Goal: Task Accomplishment & Management: Use online tool/utility

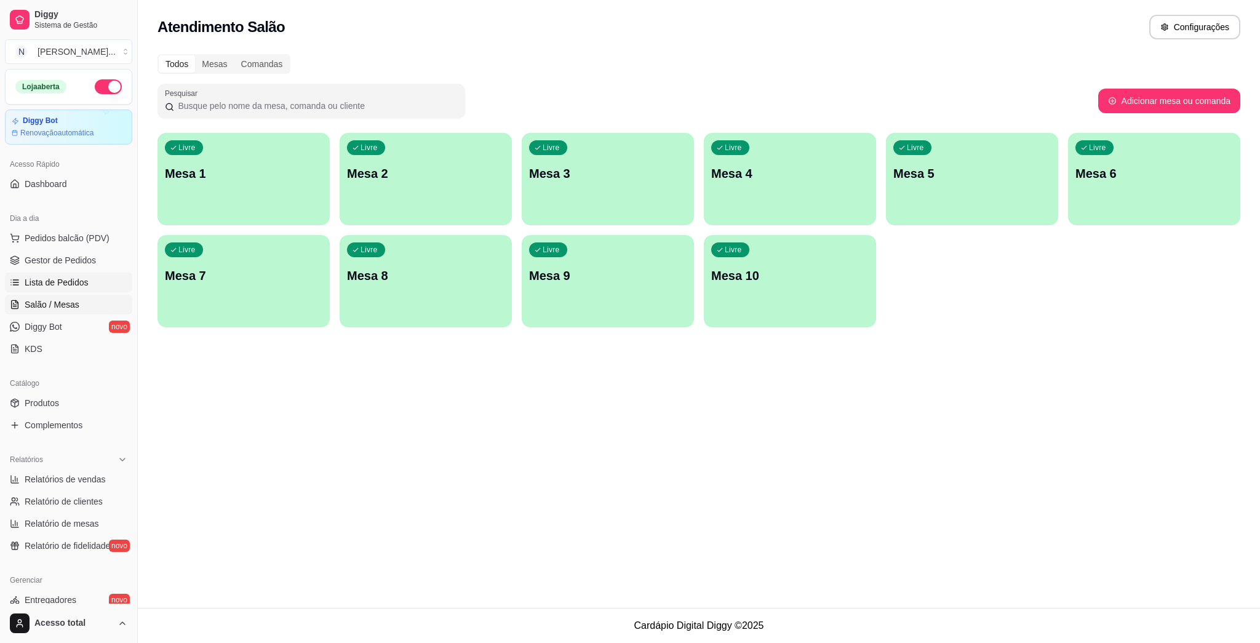
click at [59, 284] on span "Lista de Pedidos" at bounding box center [57, 282] width 64 height 12
click at [264, 179] on p "Mesa 1" at bounding box center [244, 173] width 158 height 17
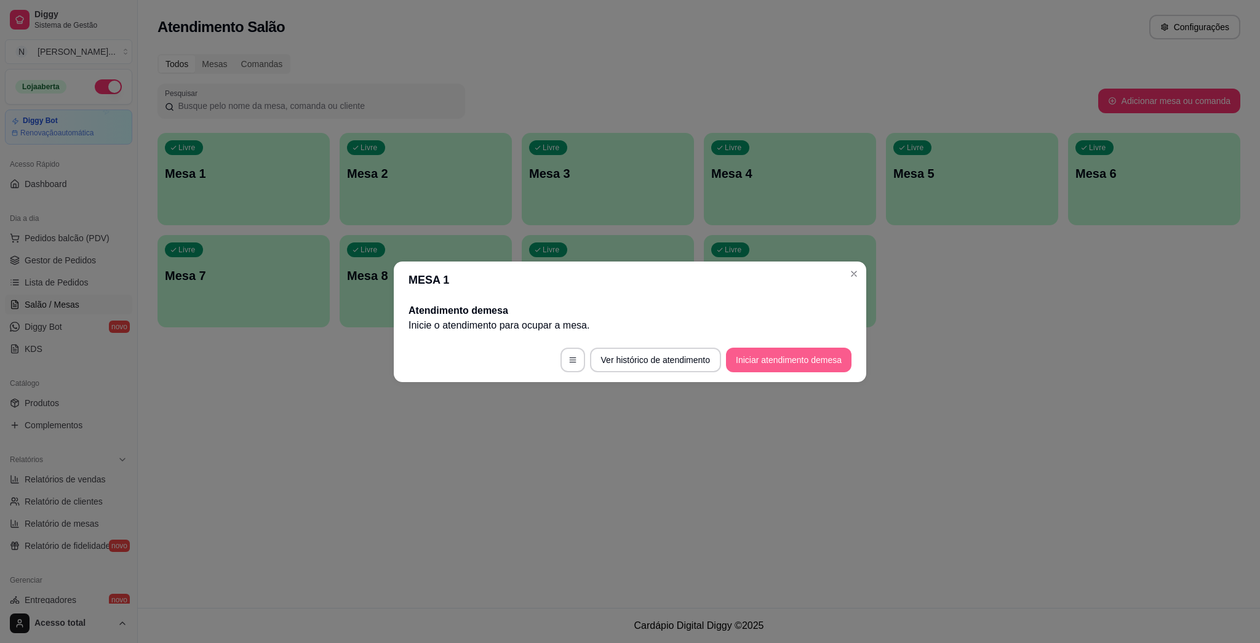
click at [793, 360] on button "Iniciar atendimento de mesa" at bounding box center [789, 360] width 126 height 25
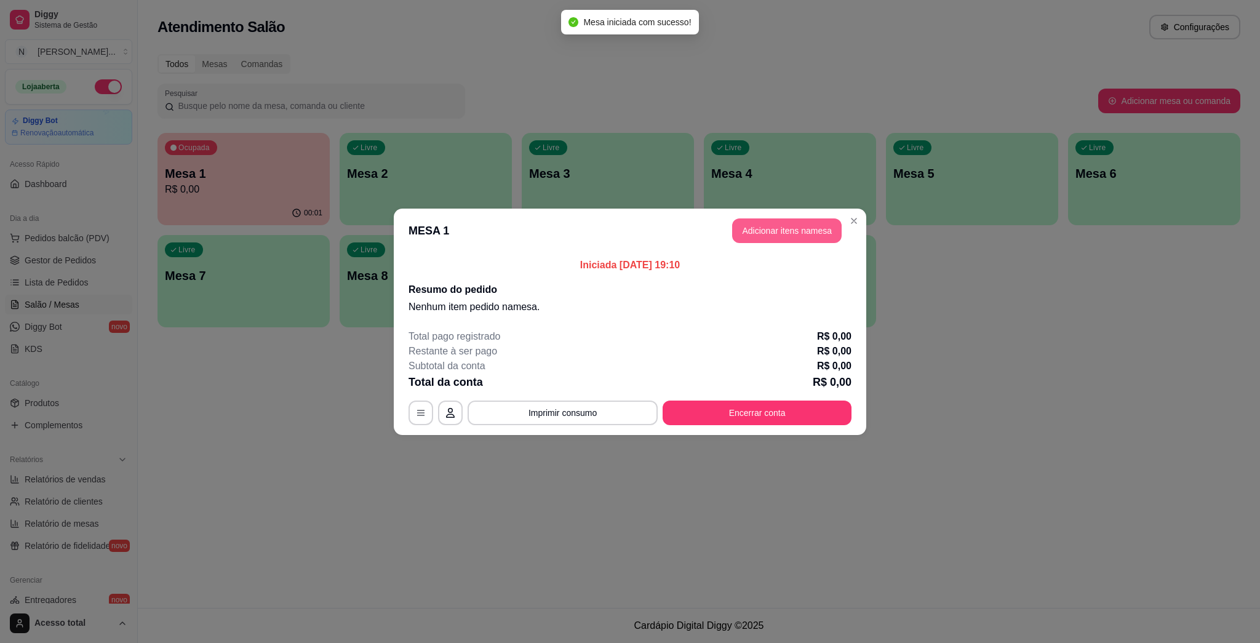
click at [792, 229] on button "Adicionar itens na mesa" at bounding box center [787, 230] width 110 height 25
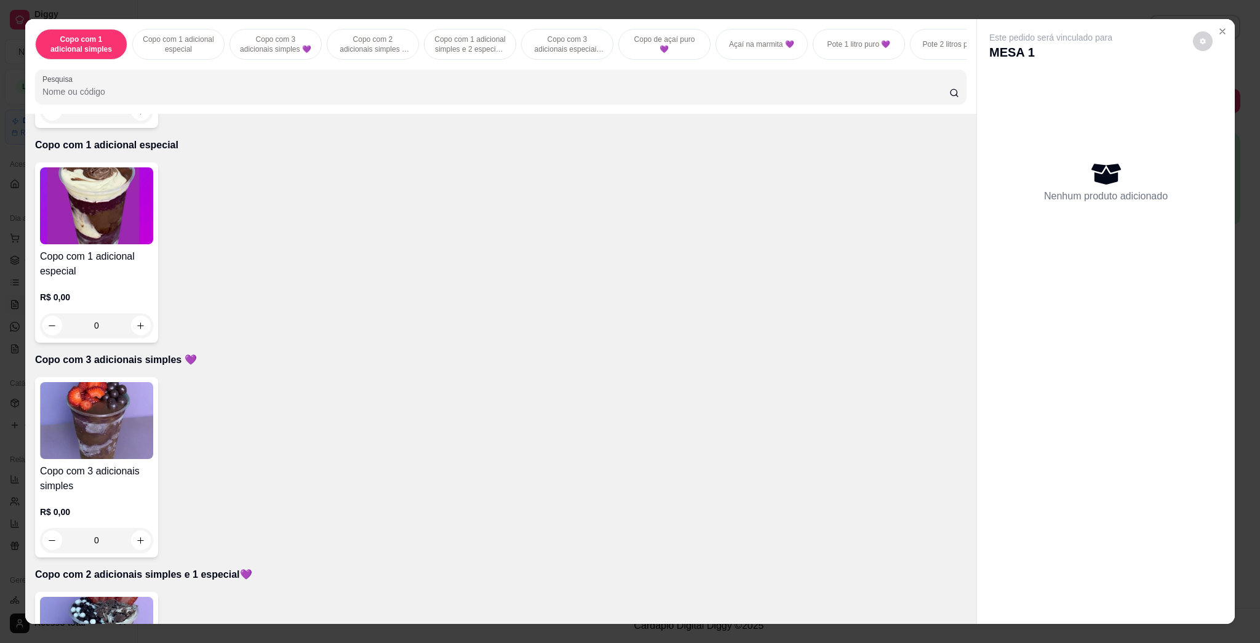
scroll to position [410, 0]
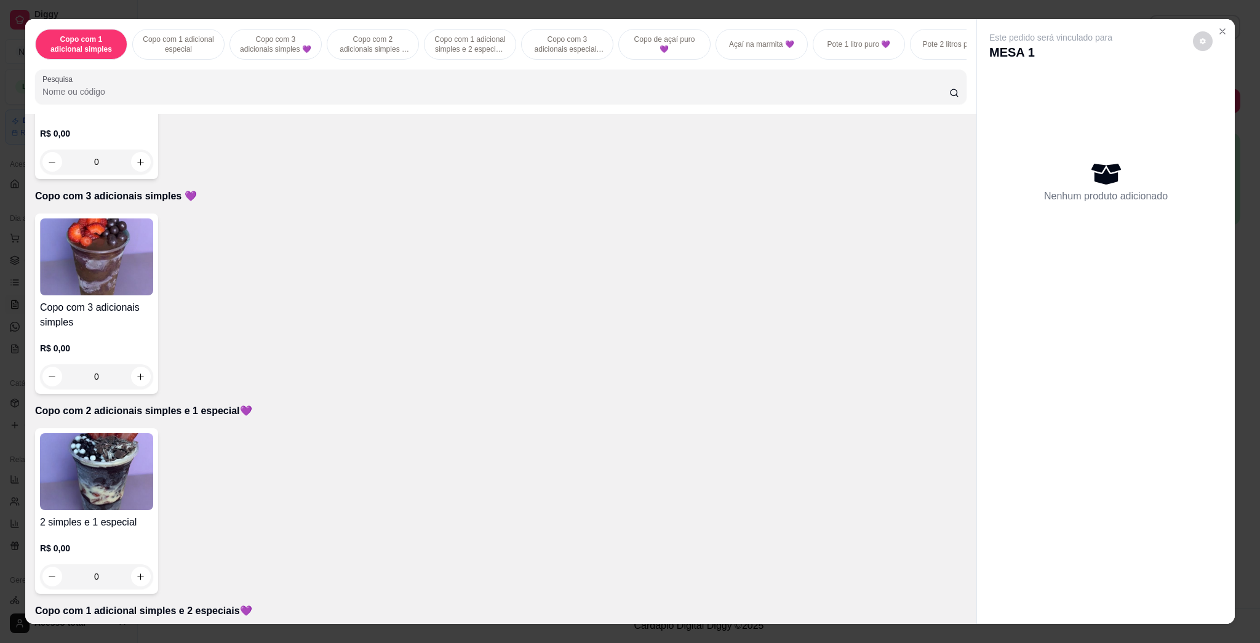
click at [84, 465] on img at bounding box center [96, 471] width 113 height 77
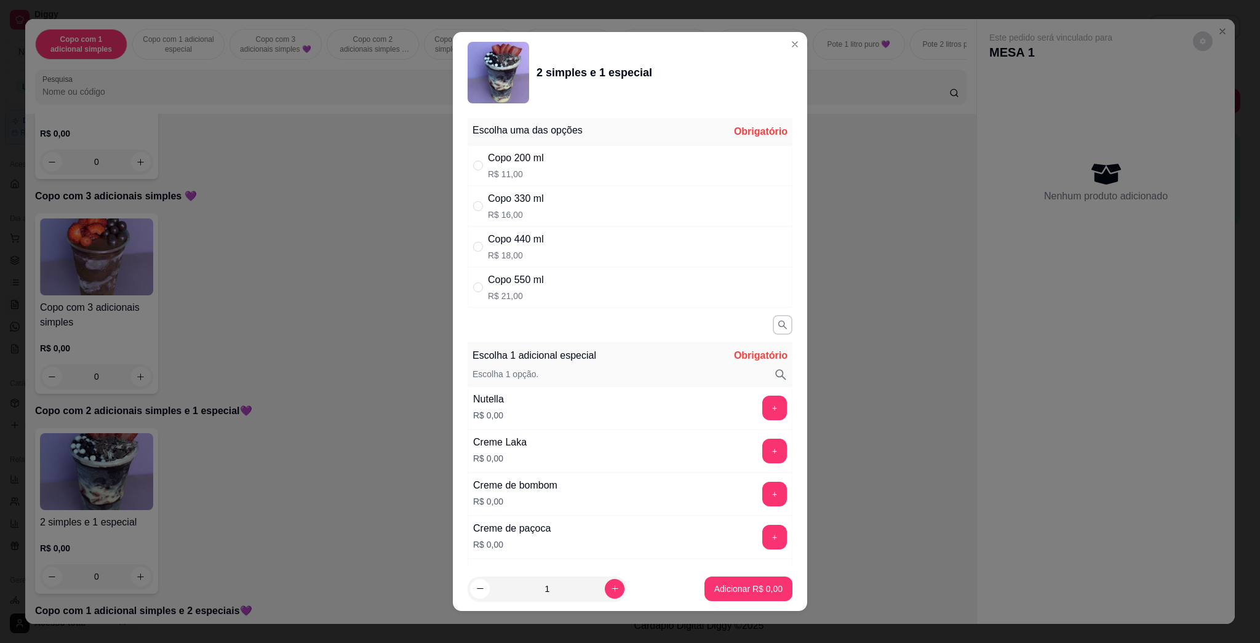
click at [510, 284] on div "Copo 550 ml" at bounding box center [516, 280] width 56 height 15
radio input "true"
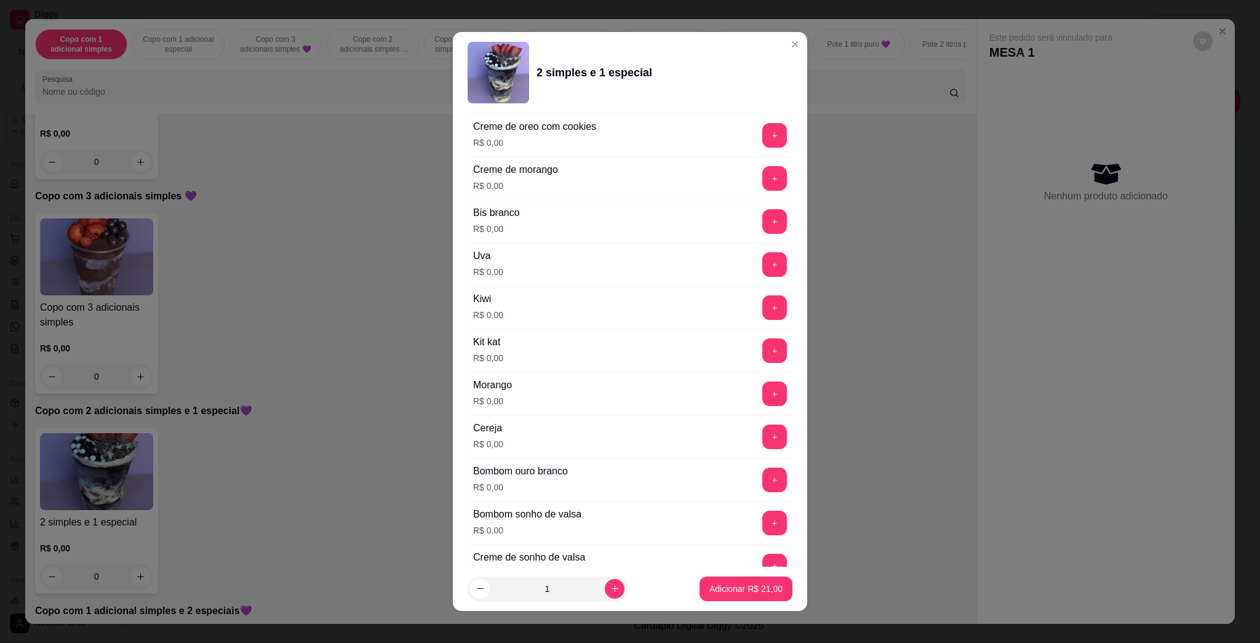
scroll to position [328, 0]
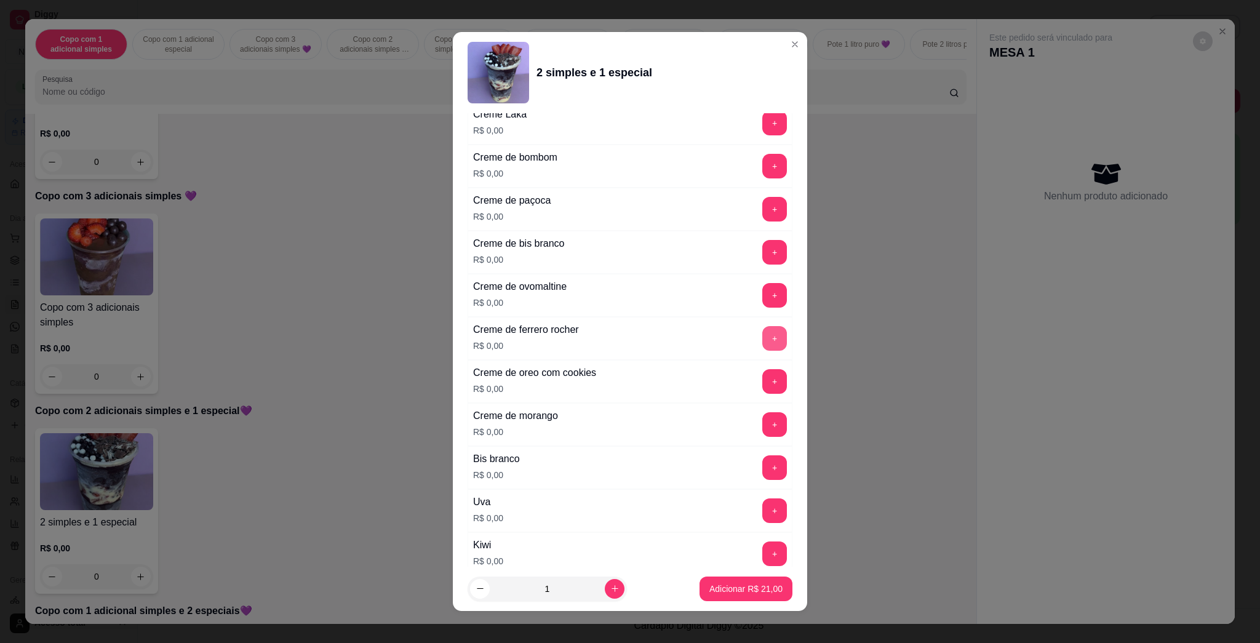
click at [763, 332] on button "+" at bounding box center [775, 338] width 25 height 25
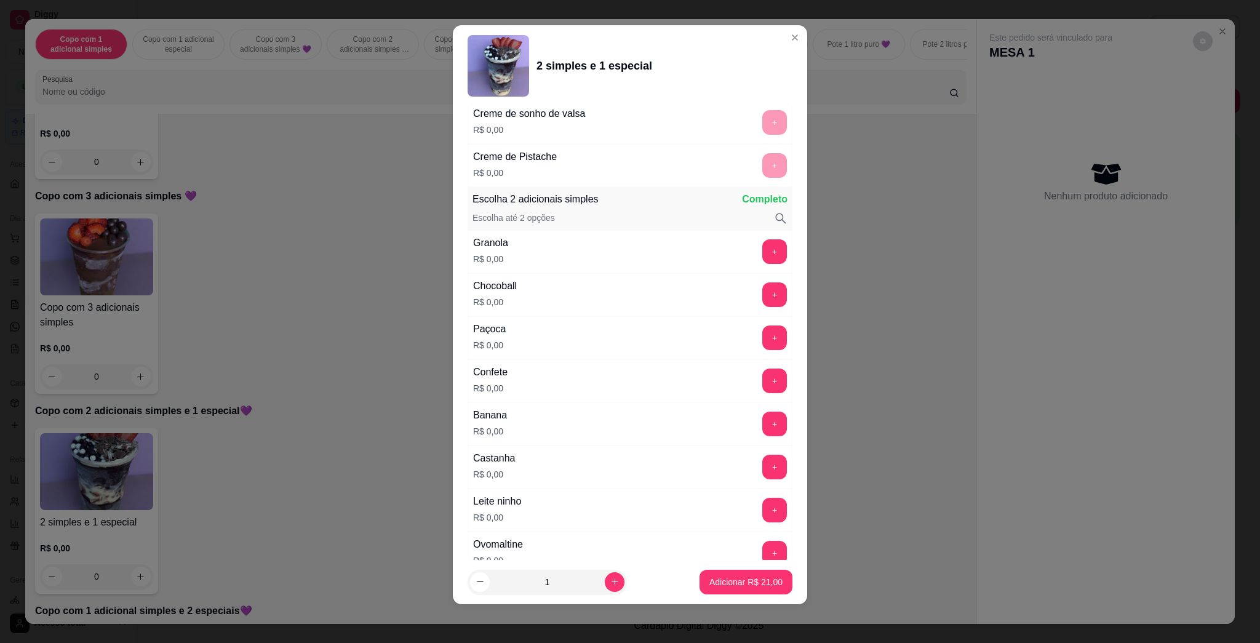
scroll to position [1094, 0]
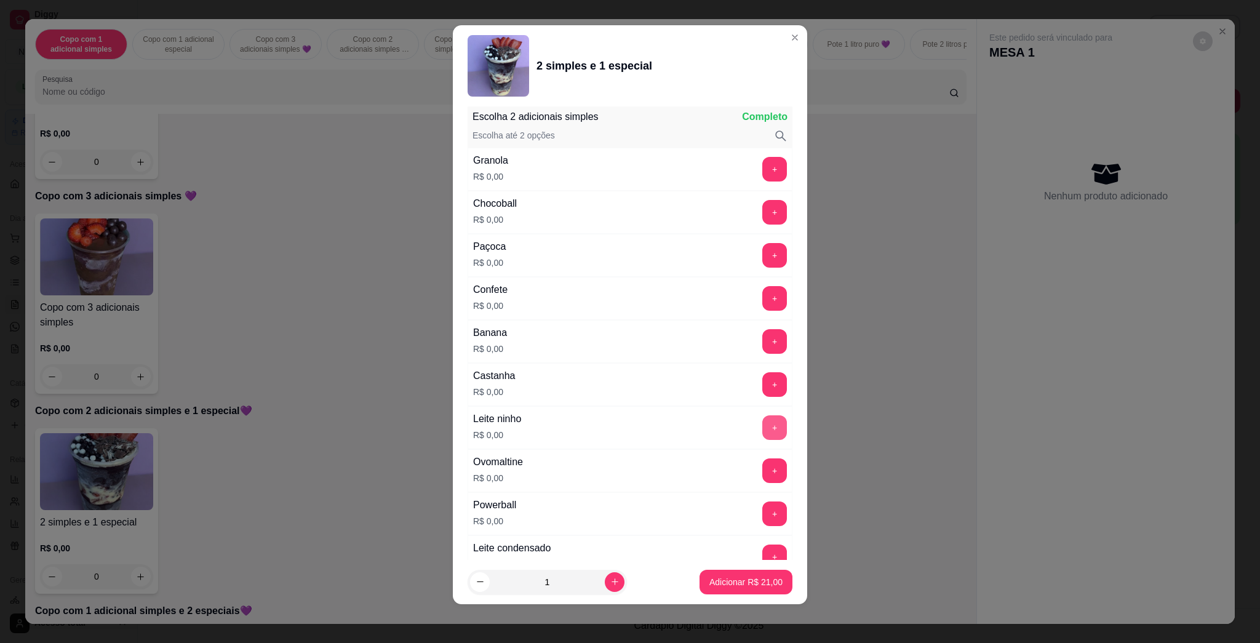
click at [763, 427] on button "+" at bounding box center [775, 427] width 25 height 25
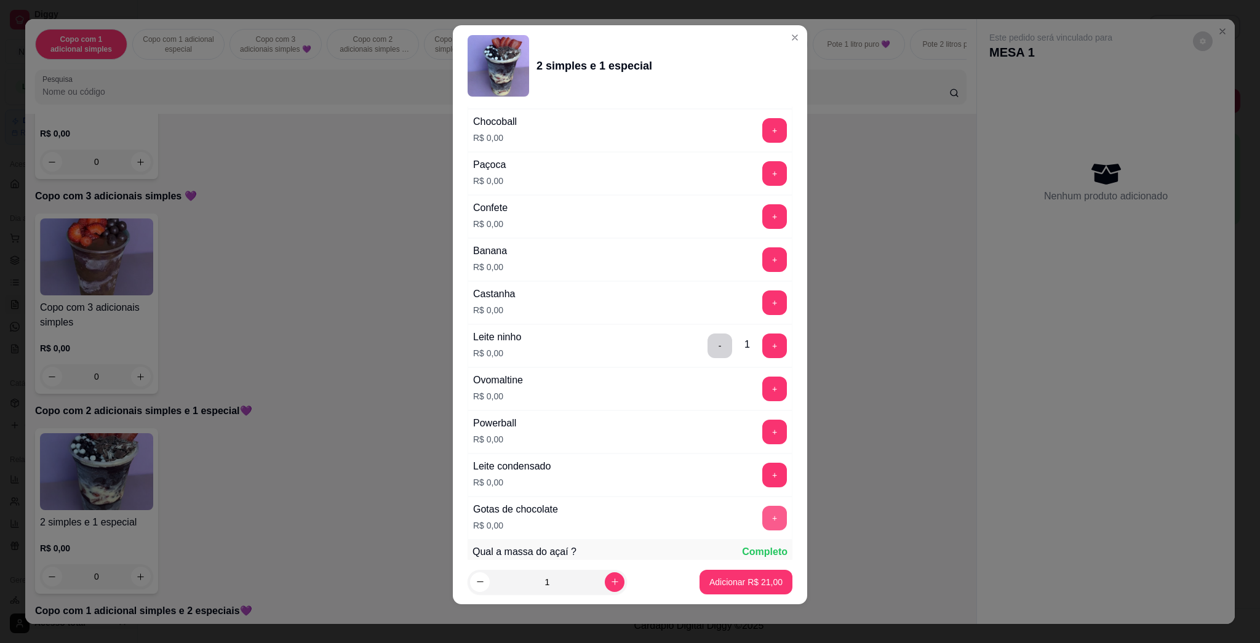
click at [763, 517] on button "+" at bounding box center [775, 518] width 25 height 25
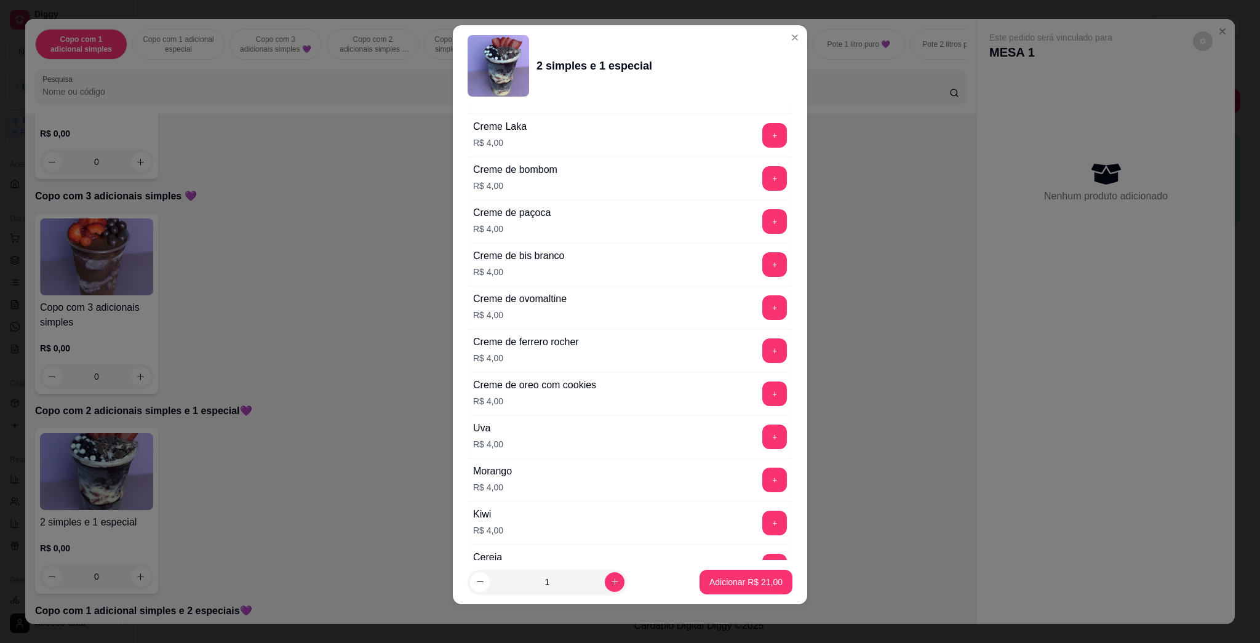
scroll to position [3050, 0]
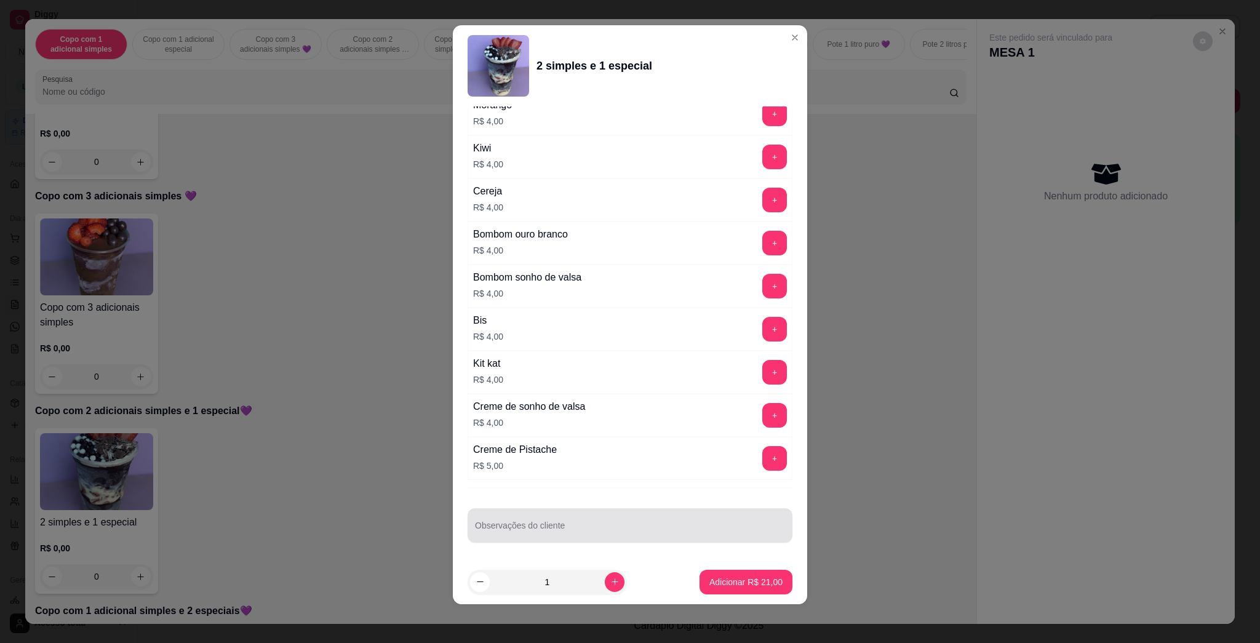
click at [619, 519] on div at bounding box center [630, 525] width 310 height 25
type input "LEVAR"
click at [727, 579] on p "Adicionar R$ 21,00" at bounding box center [746, 582] width 73 height 12
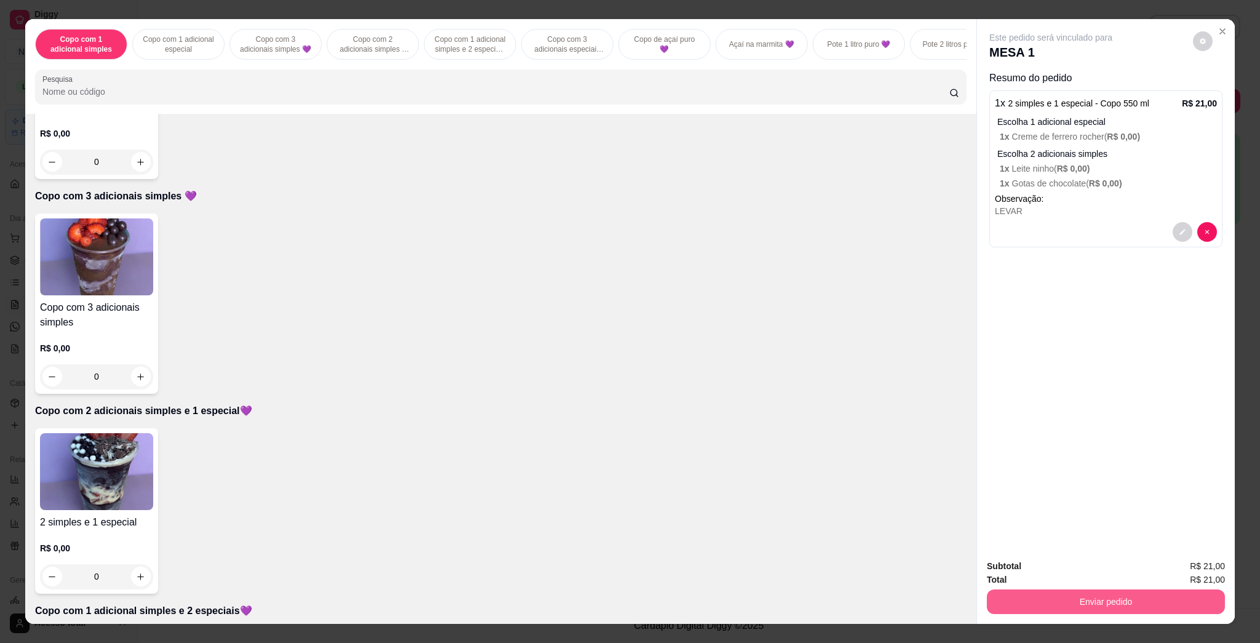
click at [1105, 598] on button "Enviar pedido" at bounding box center [1106, 602] width 238 height 25
click at [1202, 579] on button "Enviar pedido" at bounding box center [1192, 571] width 70 height 23
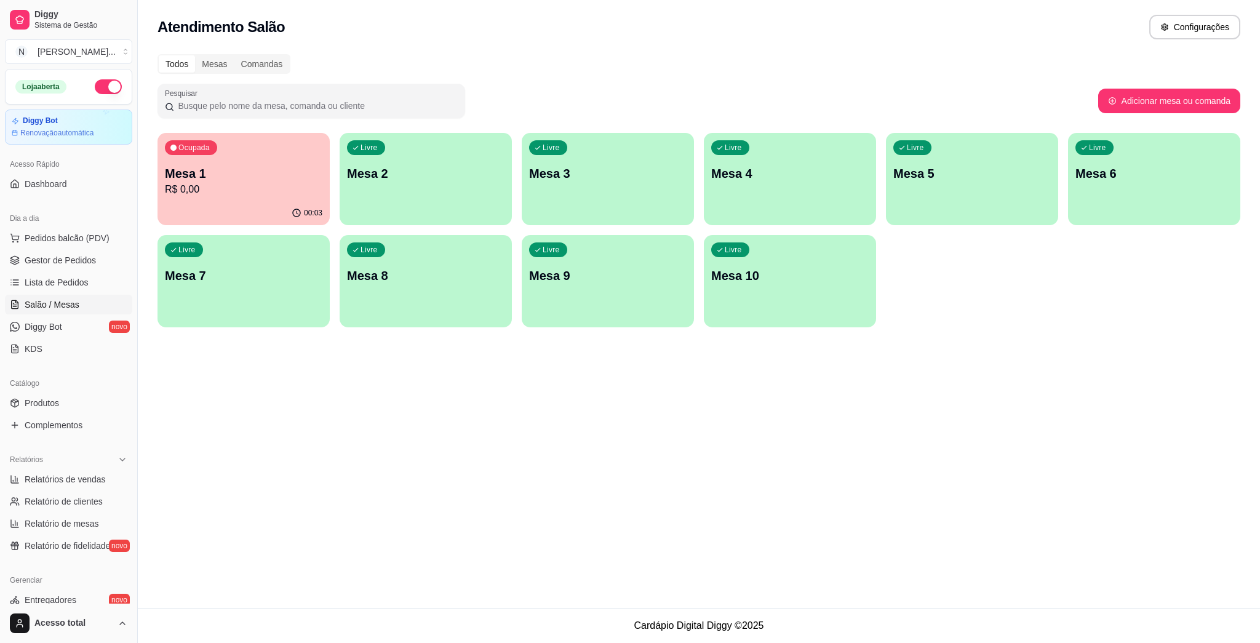
click at [206, 136] on div "Ocupada Mesa 1 R$ 0,00" at bounding box center [244, 167] width 172 height 68
click at [67, 239] on span "Pedidos balcão (PDV)" at bounding box center [67, 238] width 85 height 12
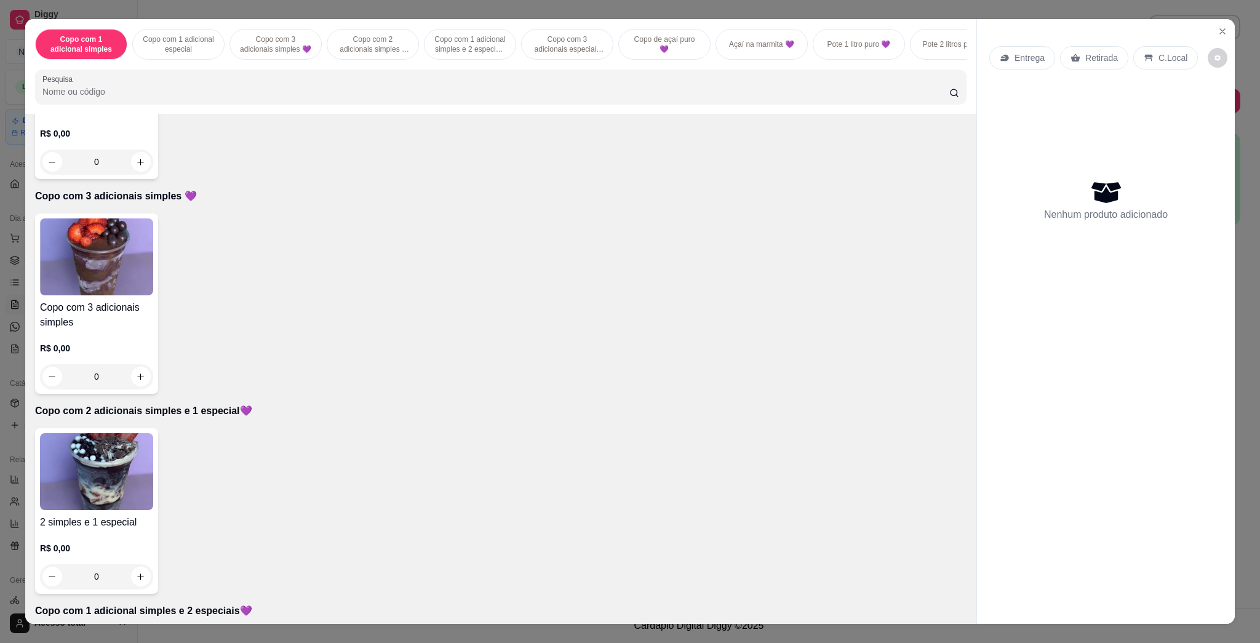
scroll to position [574, 0]
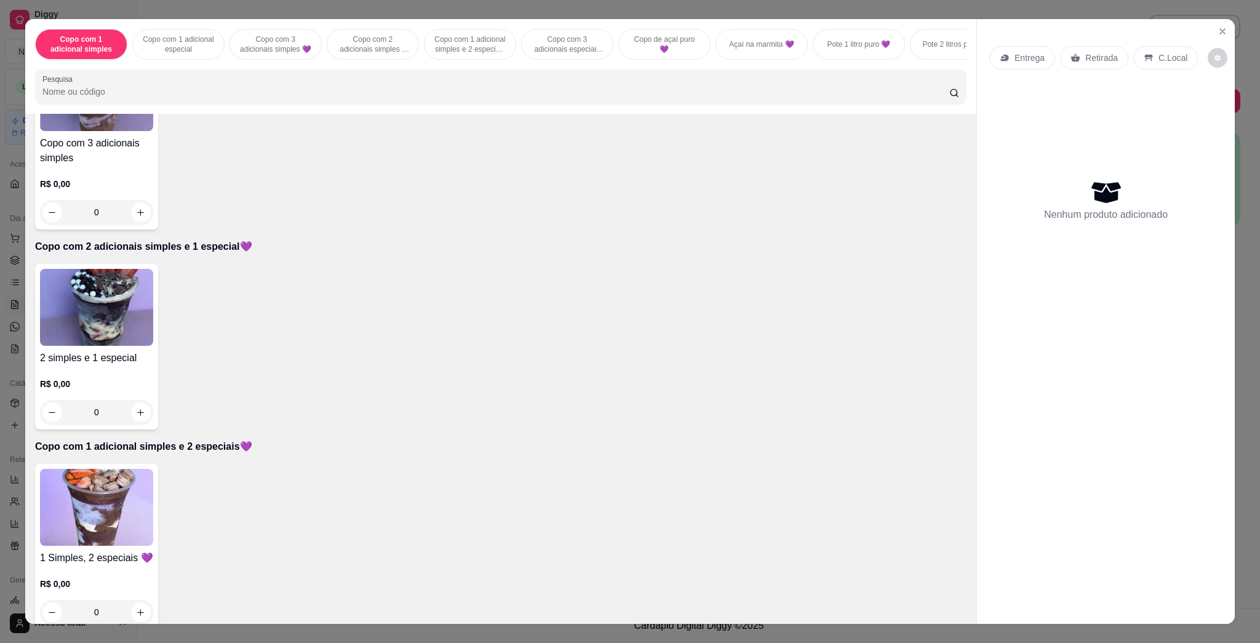
click at [109, 513] on img at bounding box center [96, 507] width 113 height 77
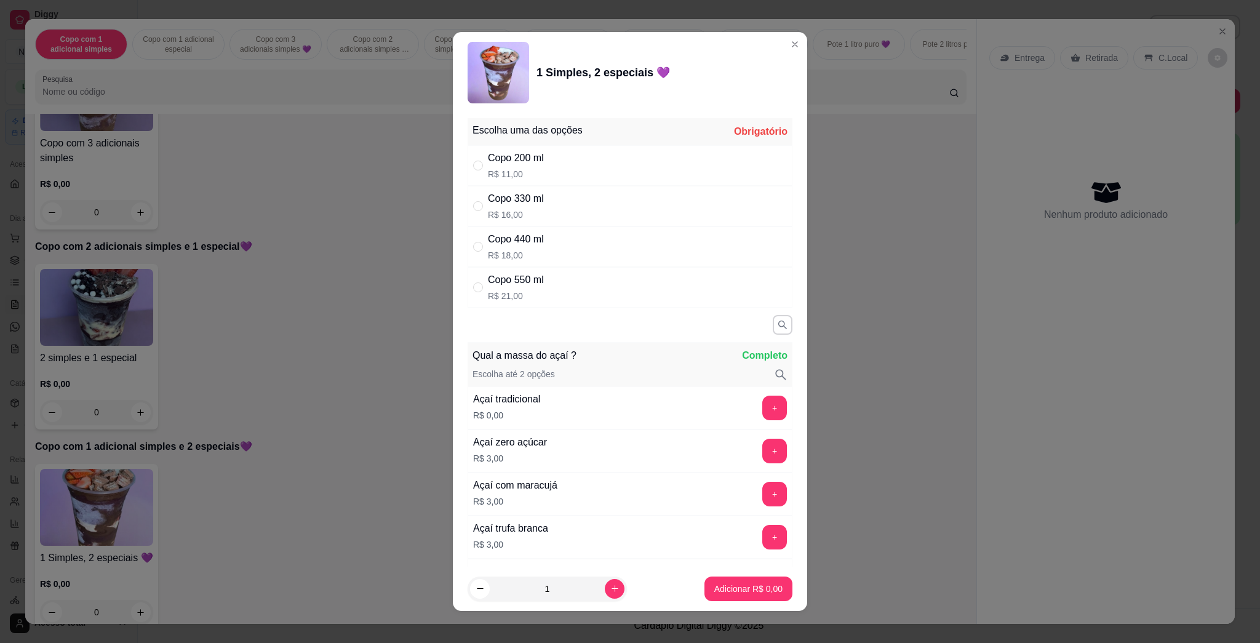
click at [536, 246] on div "Copo 440 ml" at bounding box center [516, 239] width 56 height 15
radio input "true"
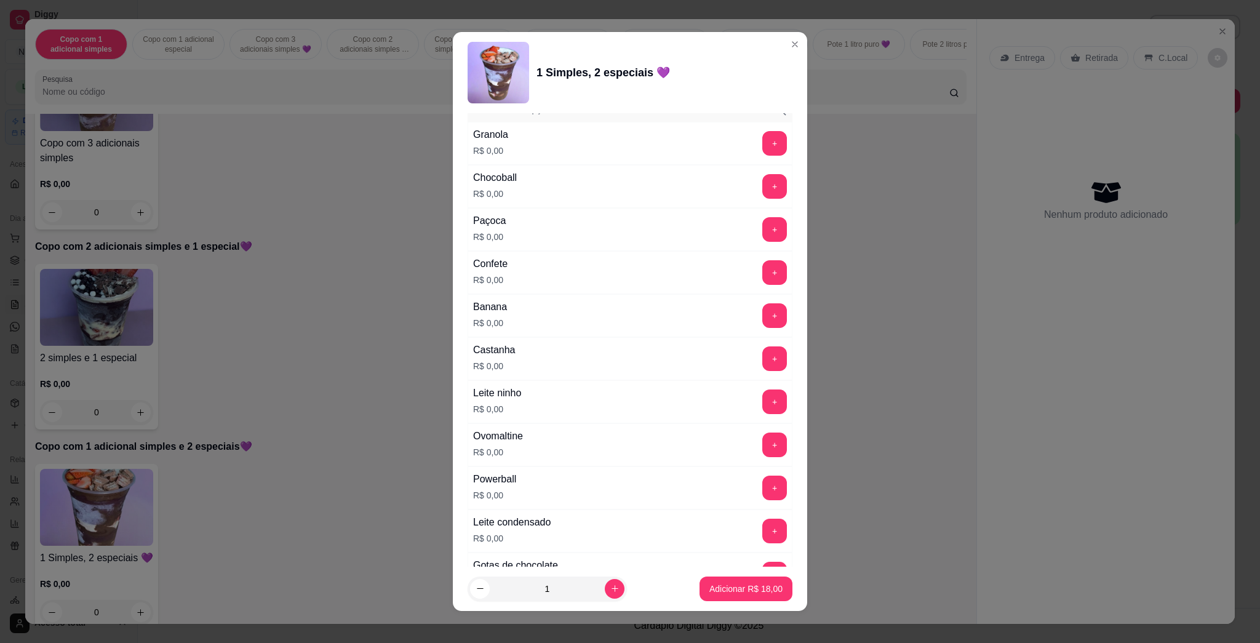
scroll to position [820, 0]
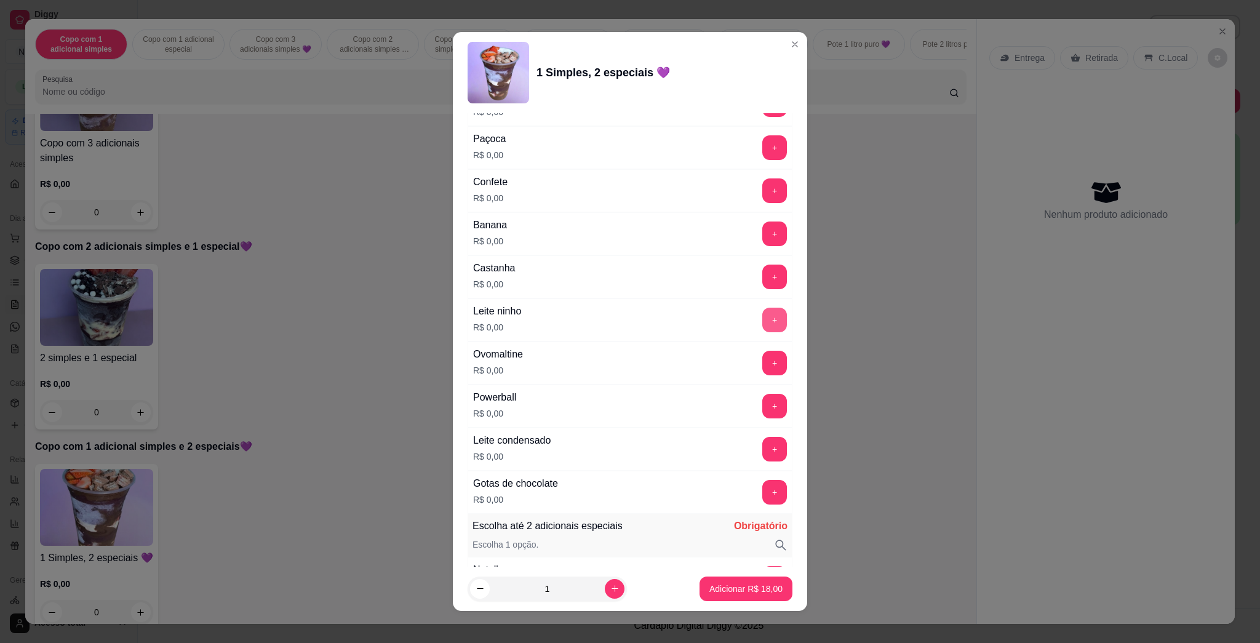
click at [763, 327] on button "+" at bounding box center [775, 320] width 25 height 25
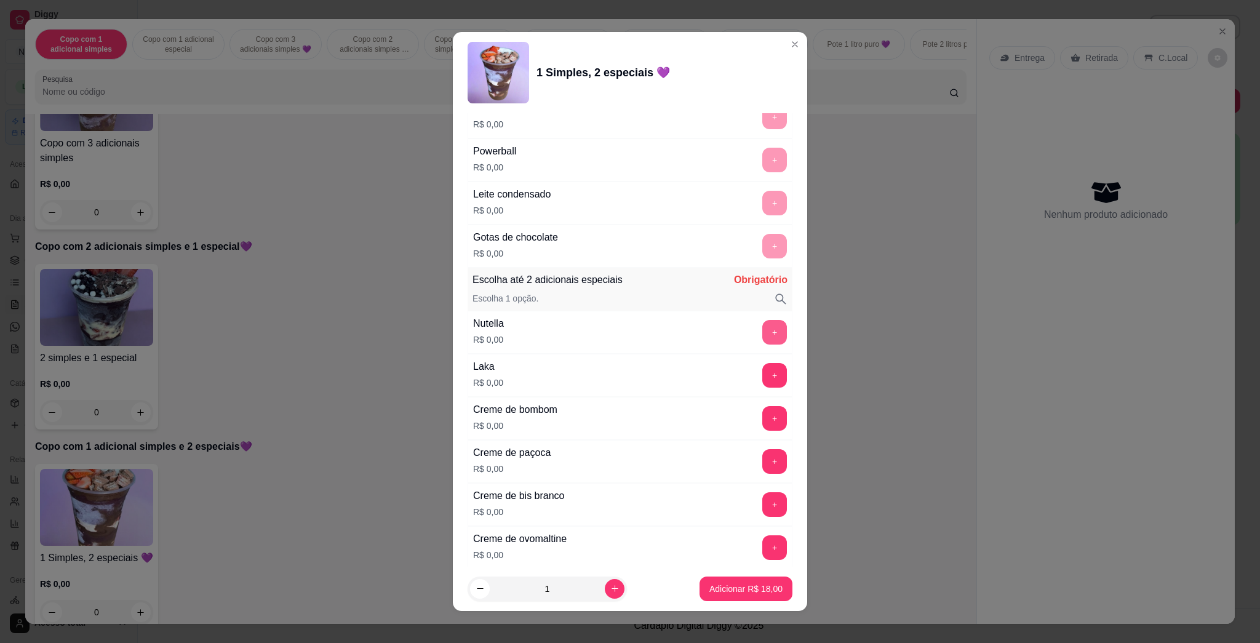
click at [763, 342] on button "+" at bounding box center [775, 332] width 25 height 25
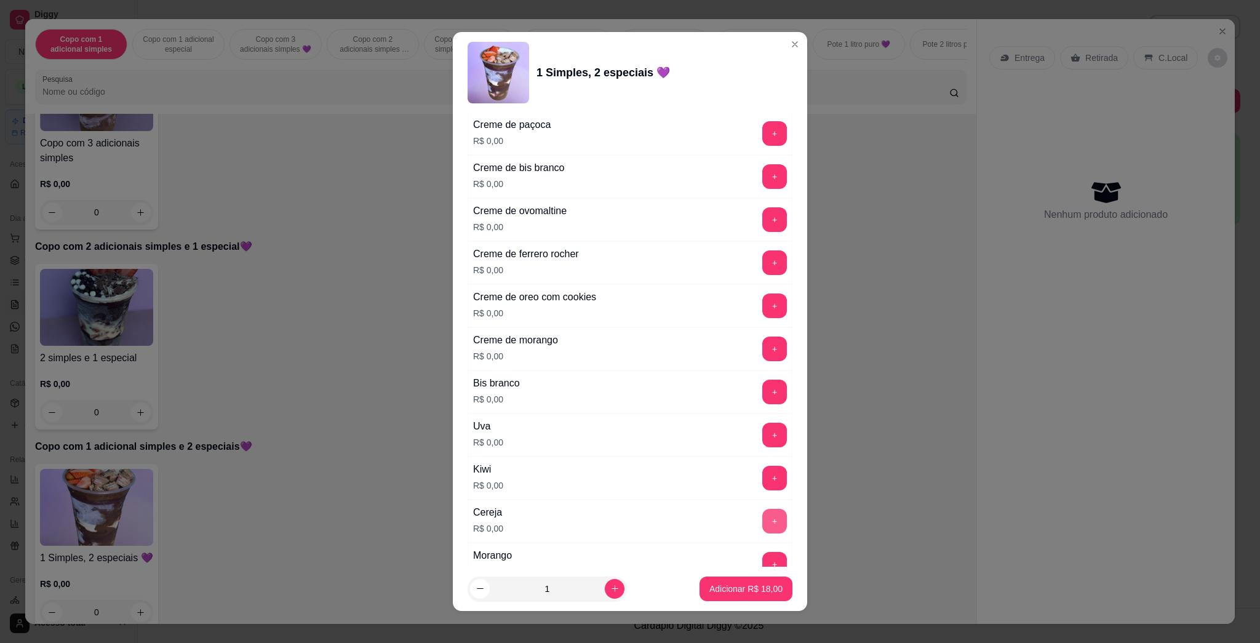
scroll to position [1477, 0]
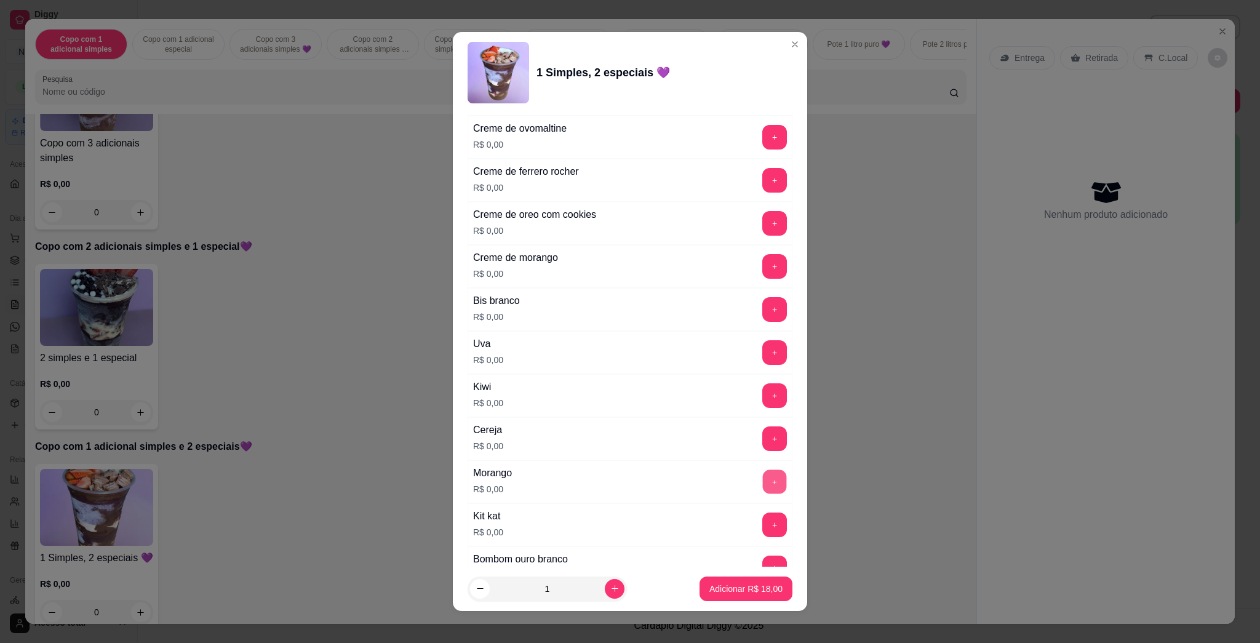
click at [763, 484] on button "+" at bounding box center [775, 482] width 24 height 24
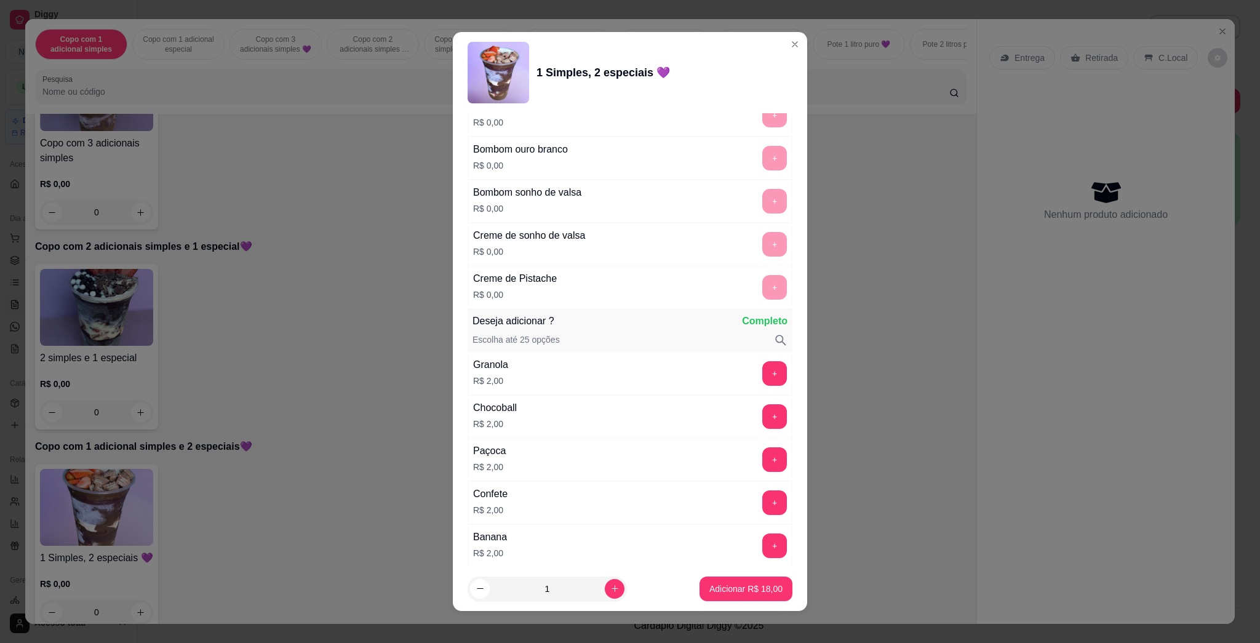
scroll to position [2133, 0]
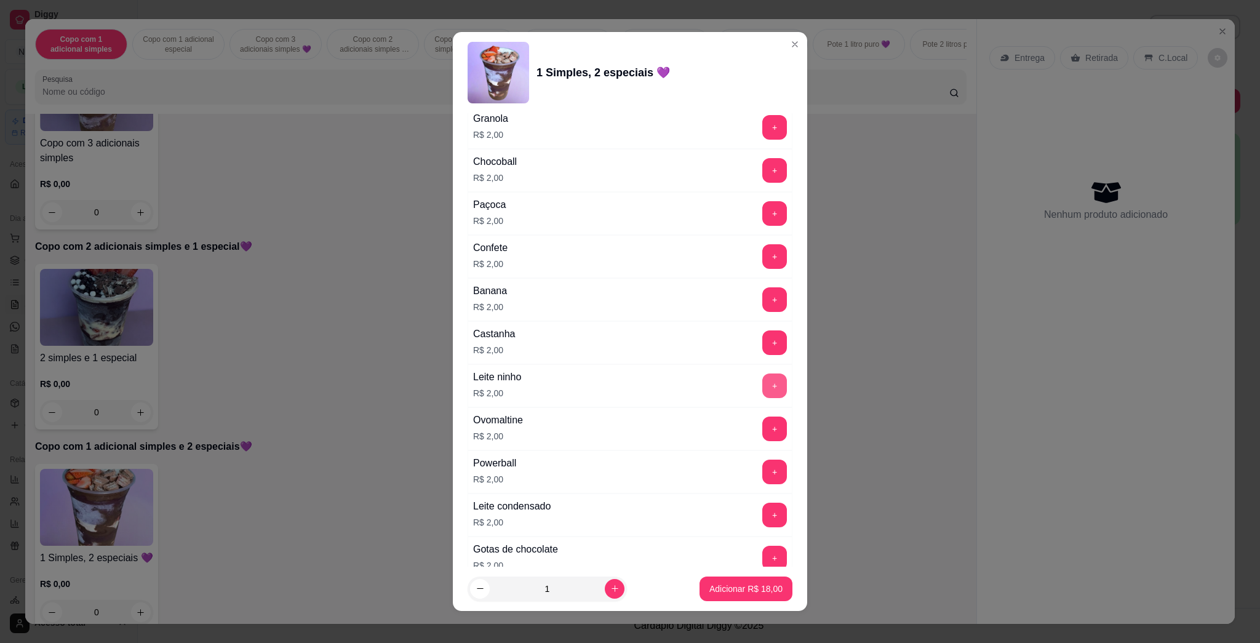
click at [763, 390] on button "+" at bounding box center [775, 386] width 25 height 25
click at [733, 595] on button "Adicionar R$ 20,00" at bounding box center [746, 589] width 93 height 25
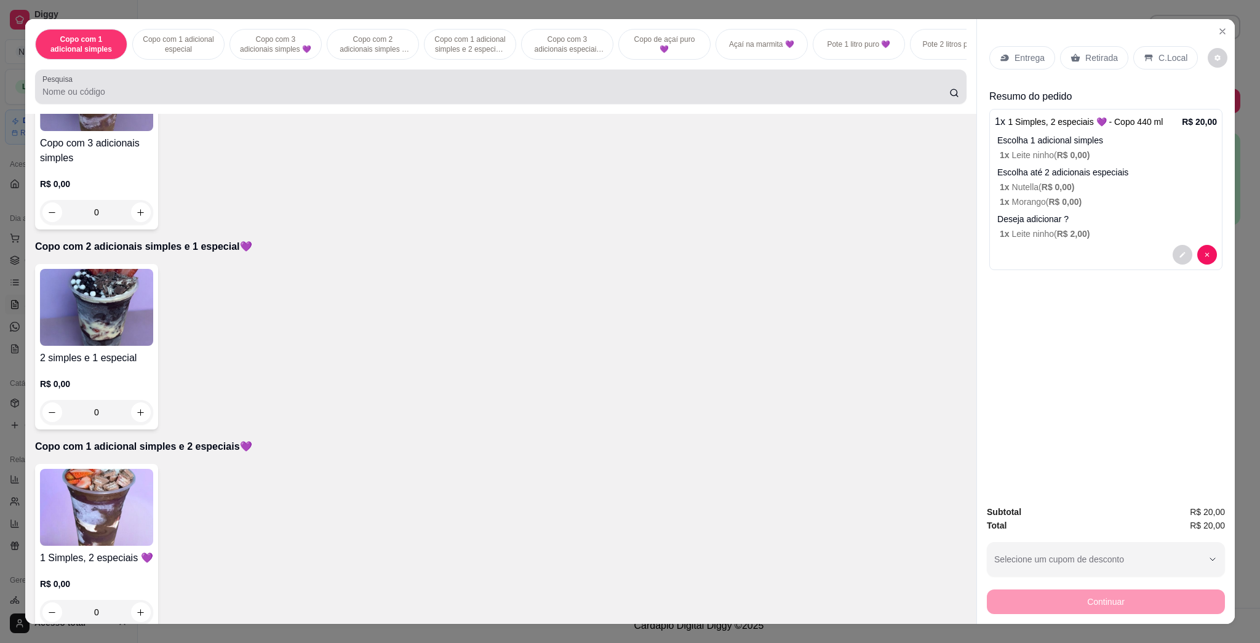
click at [505, 93] on div at bounding box center [500, 86] width 917 height 25
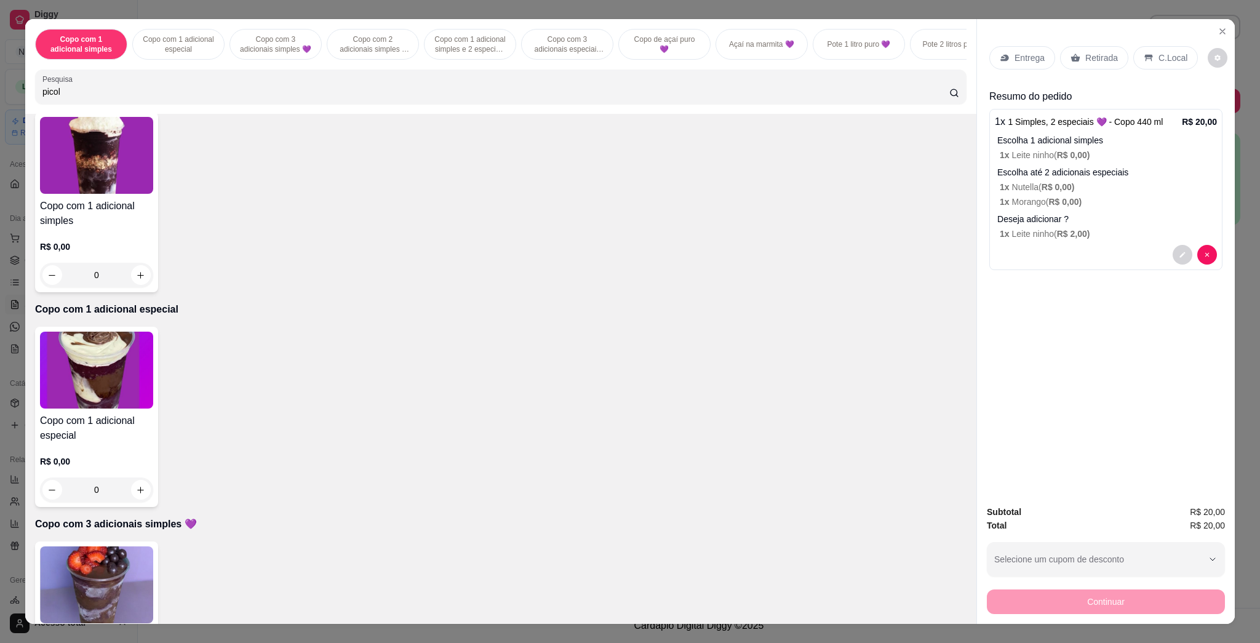
scroll to position [0, 0]
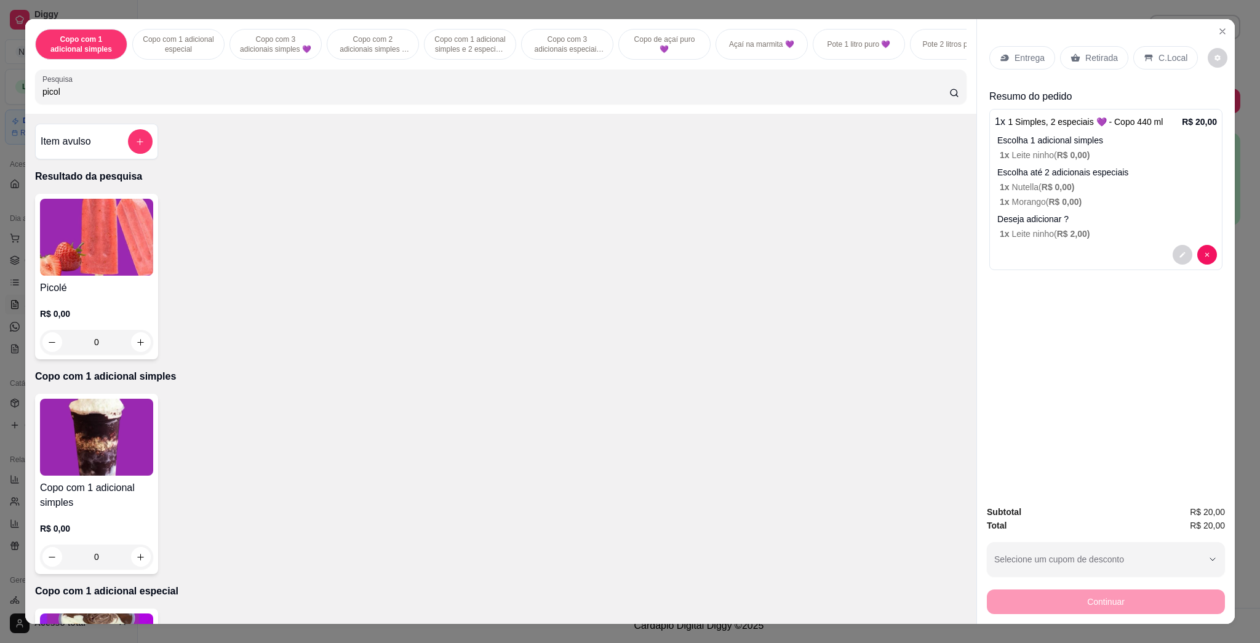
type input "picol"
click at [70, 252] on img at bounding box center [96, 237] width 113 height 77
click at [1015, 60] on p "Entrega" at bounding box center [1030, 58] width 30 height 12
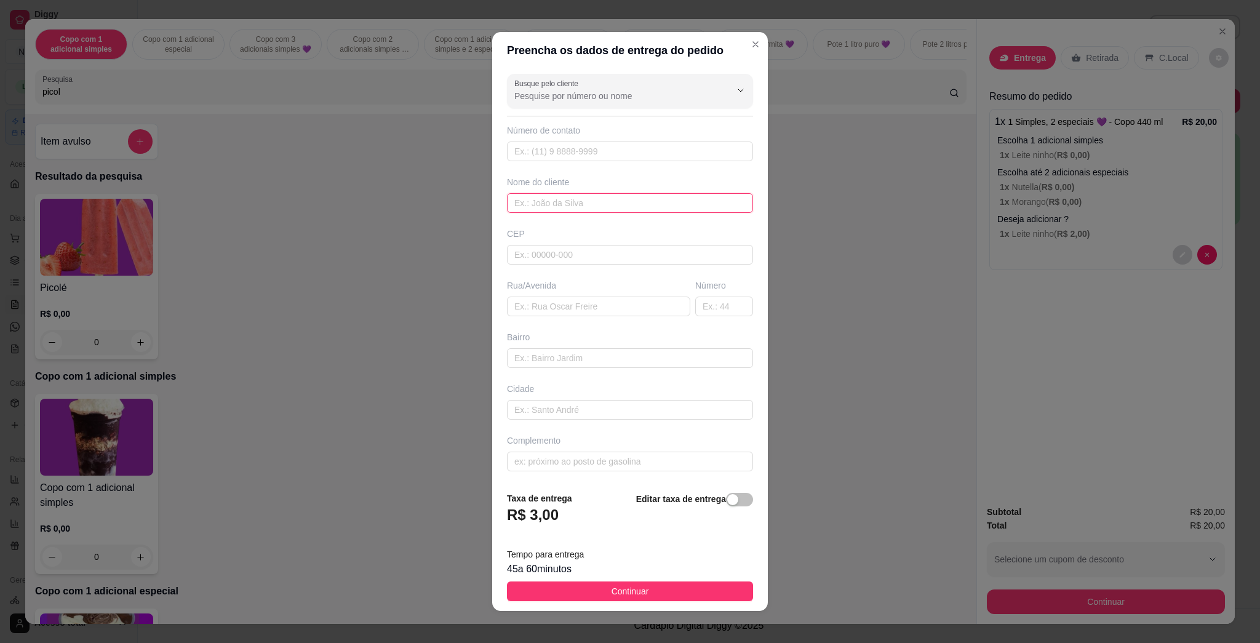
click at [583, 203] on input "text" at bounding box center [630, 203] width 246 height 20
type input "fatima"
click at [607, 305] on input "text" at bounding box center [598, 307] width 183 height 20
type input "raimundo pereira"
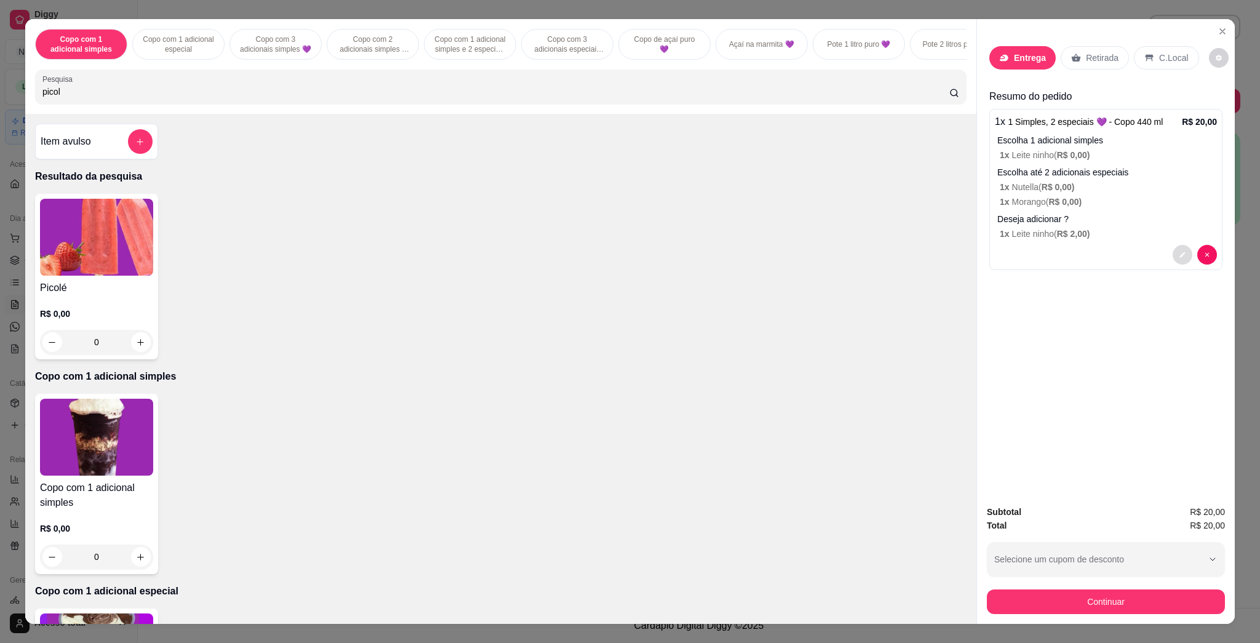
click at [1179, 252] on icon "decrease-product-quantity" at bounding box center [1182, 254] width 7 height 7
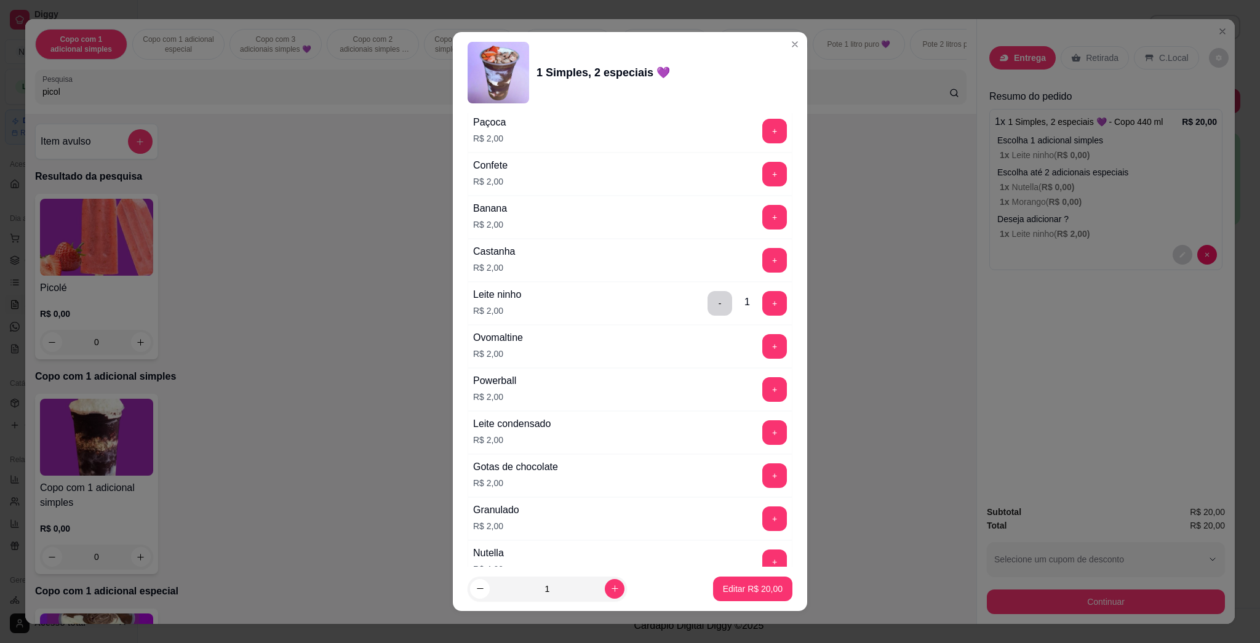
scroll to position [2298, 0]
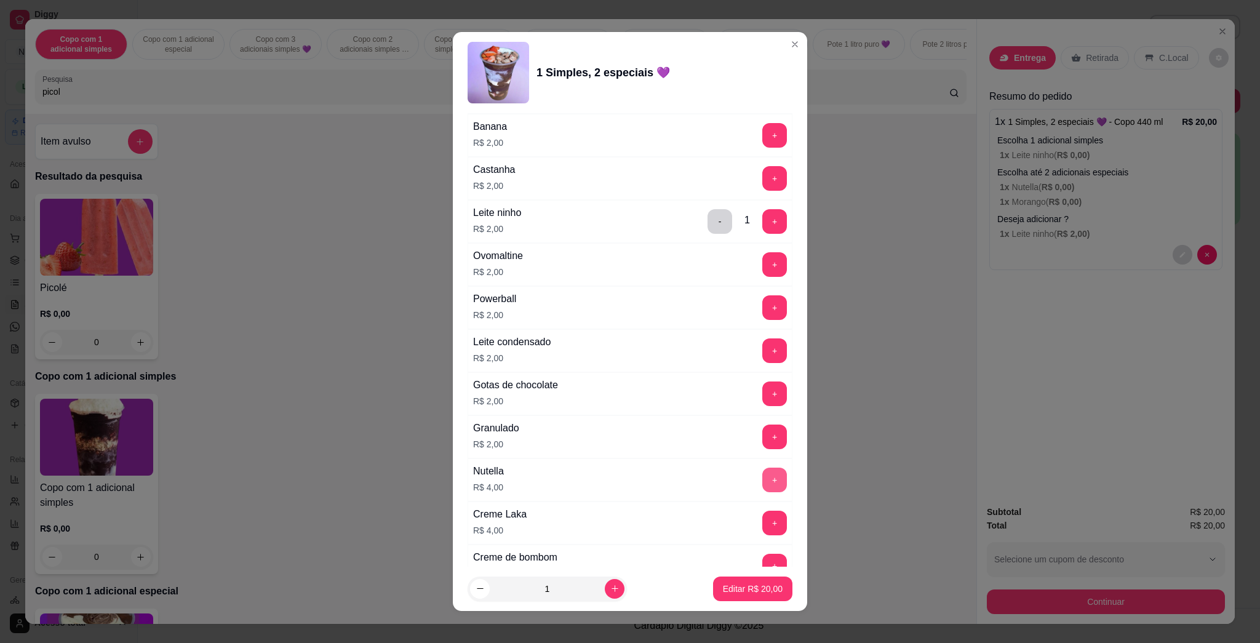
click at [763, 481] on button "+" at bounding box center [775, 480] width 25 height 25
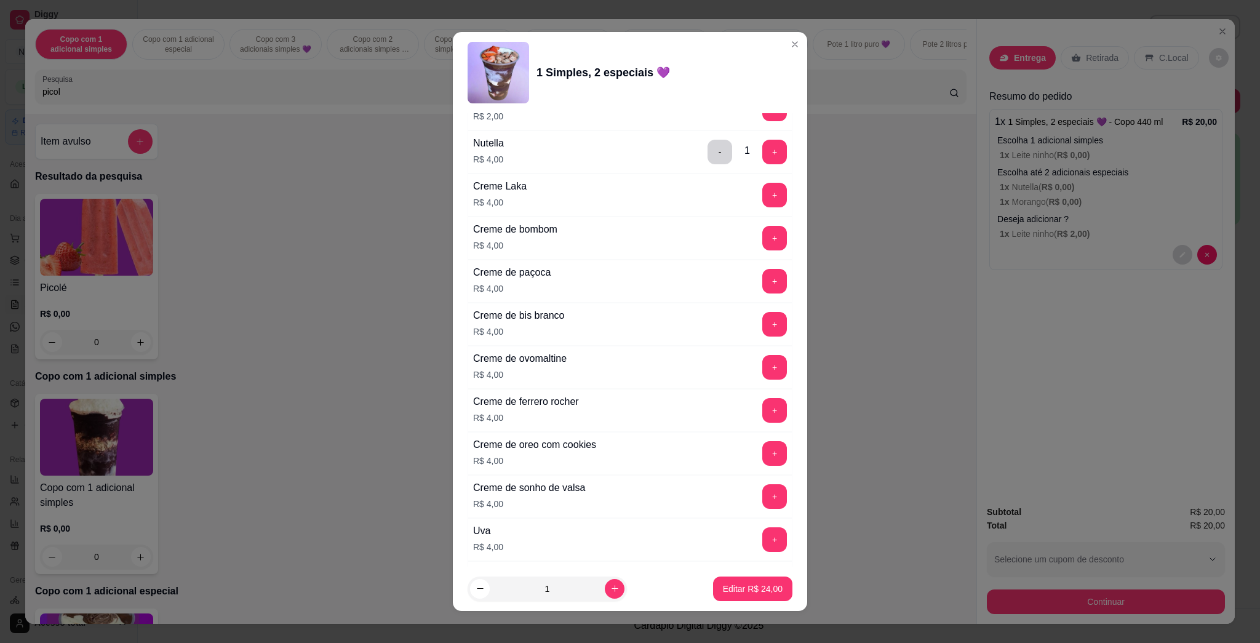
scroll to position [2790, 0]
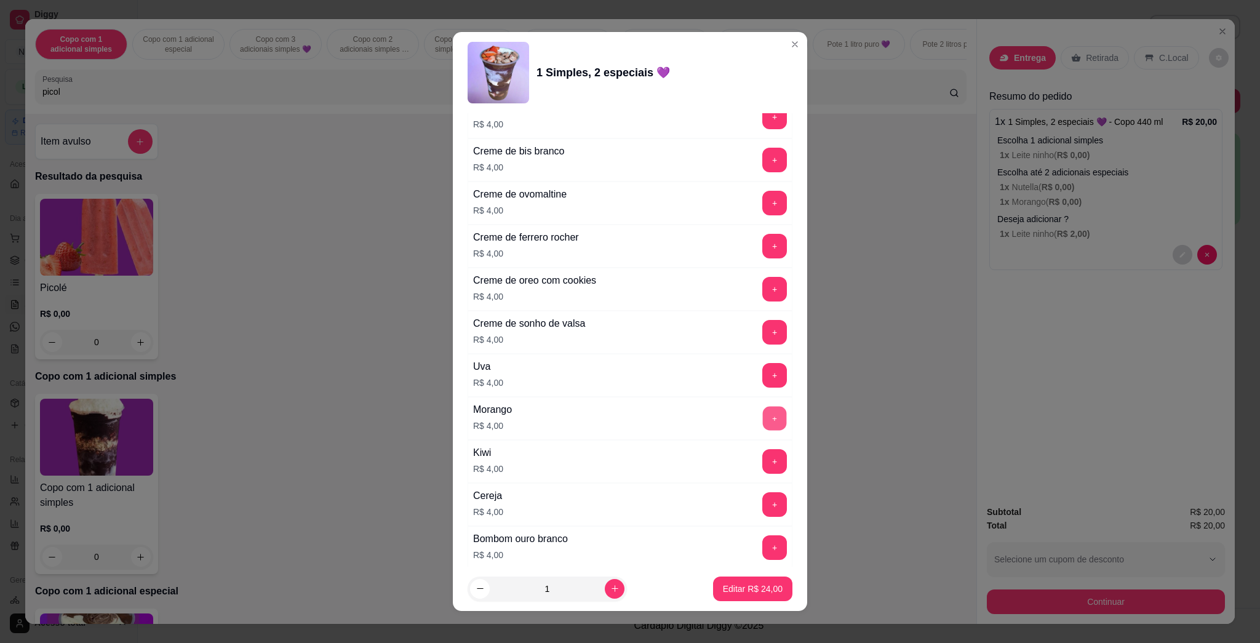
click at [763, 425] on button "+" at bounding box center [775, 419] width 24 height 24
click at [740, 586] on p "Editar R$ 28,00" at bounding box center [753, 589] width 58 height 12
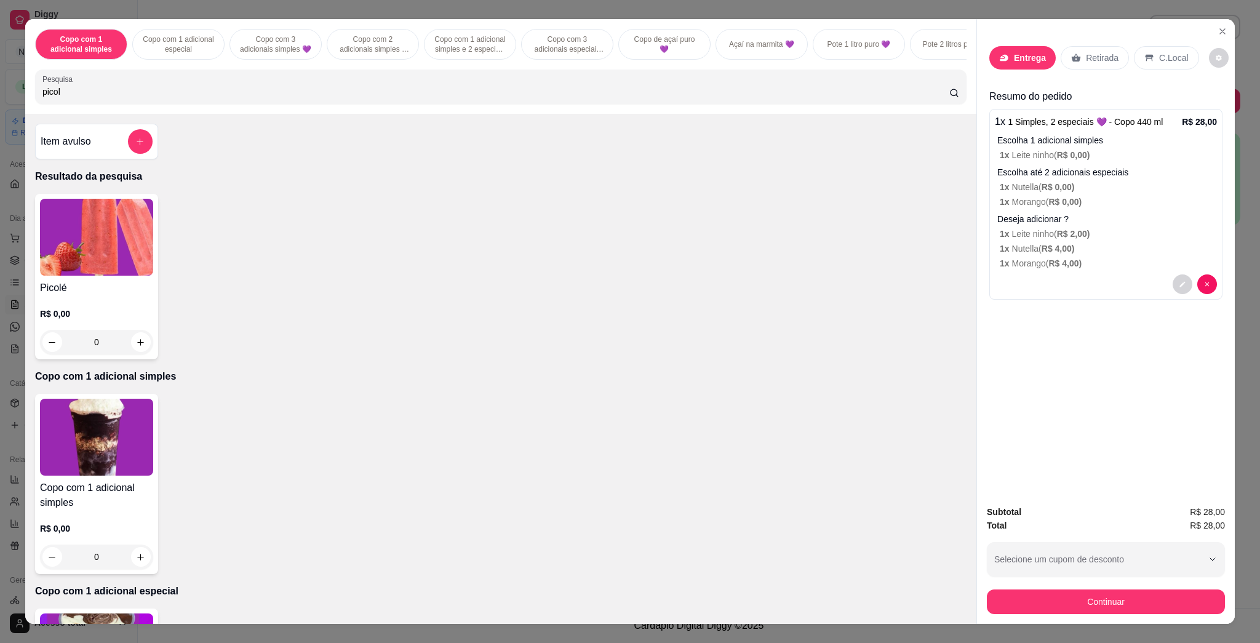
click at [1019, 47] on div "Entrega" at bounding box center [1023, 57] width 66 height 23
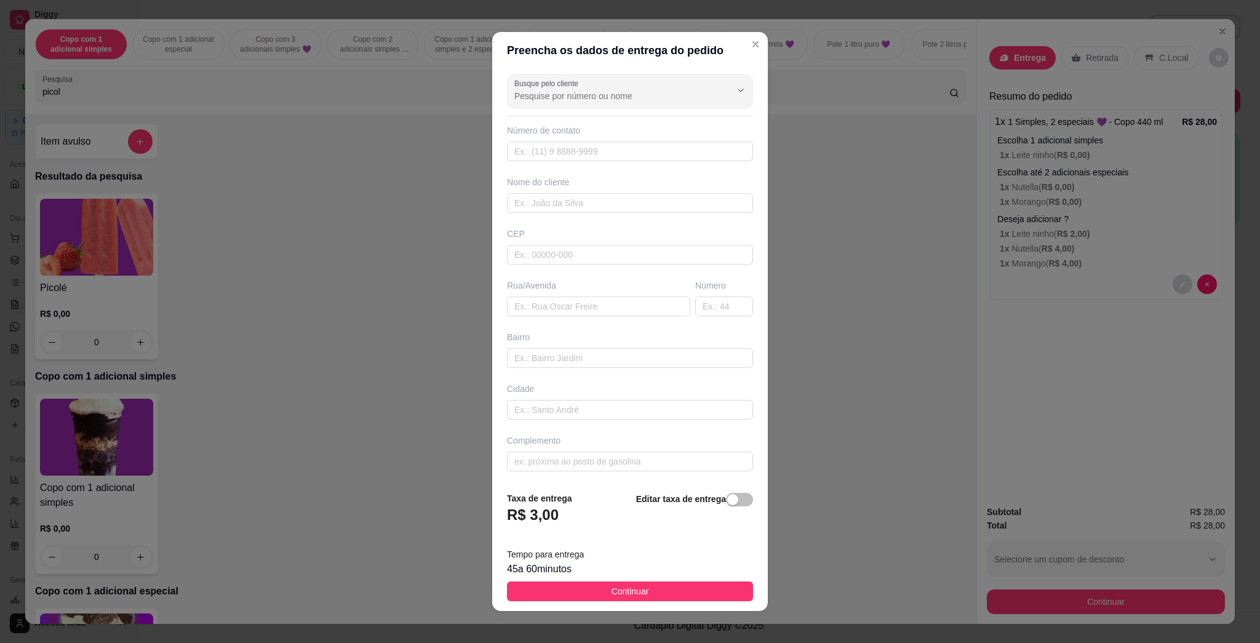
drag, startPoint x: 595, startPoint y: 192, endPoint x: 589, endPoint y: 200, distance: 9.7
click at [593, 192] on div "Nome do cliente" at bounding box center [630, 194] width 251 height 37
click at [589, 201] on input "text" at bounding box center [630, 203] width 246 height 20
type input "Fatima"
type input "Raimundo Pereira"
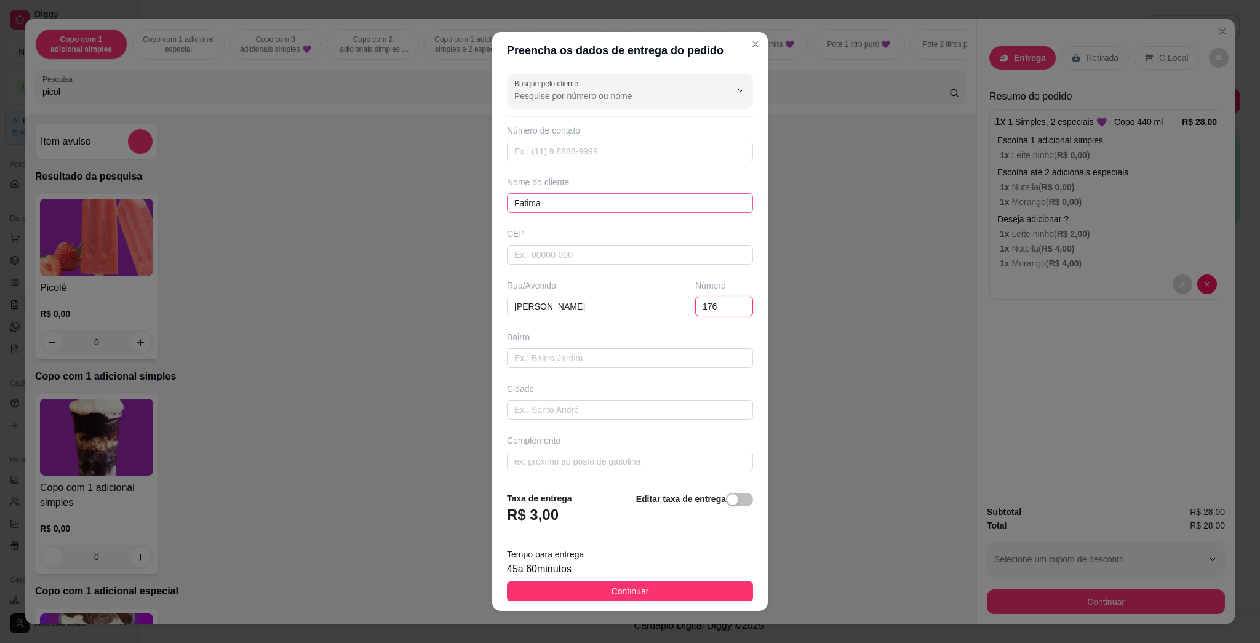
type input "176"
type input "Housome"
click at [655, 591] on button "Continuar" at bounding box center [630, 592] width 246 height 20
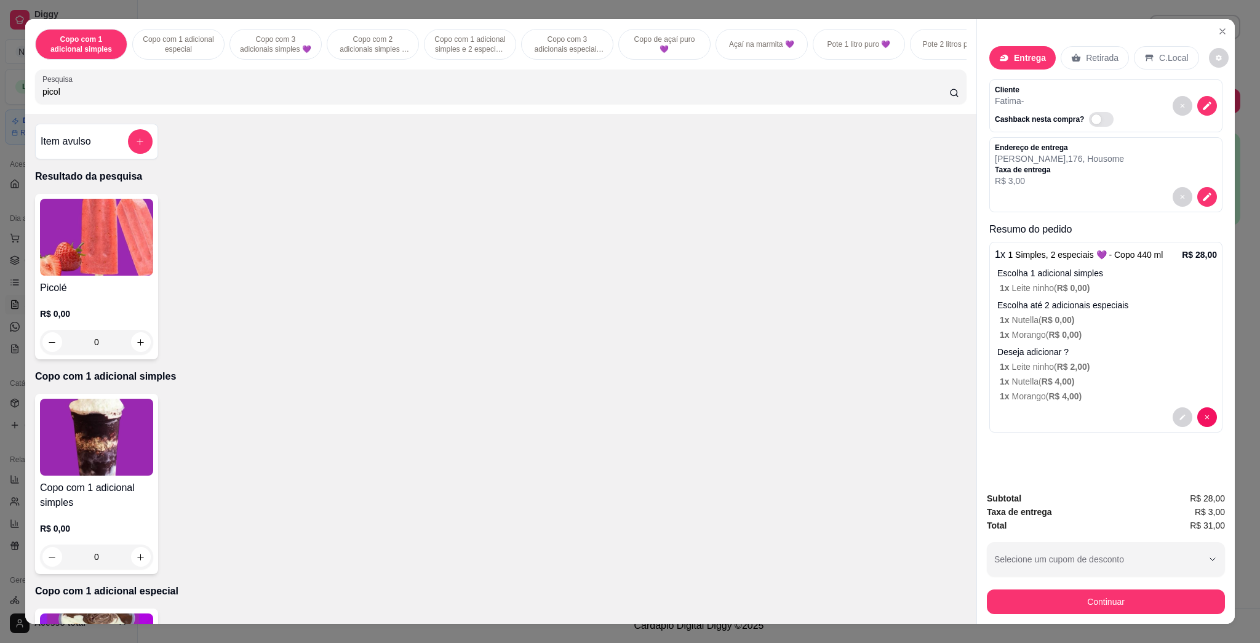
scroll to position [20, 0]
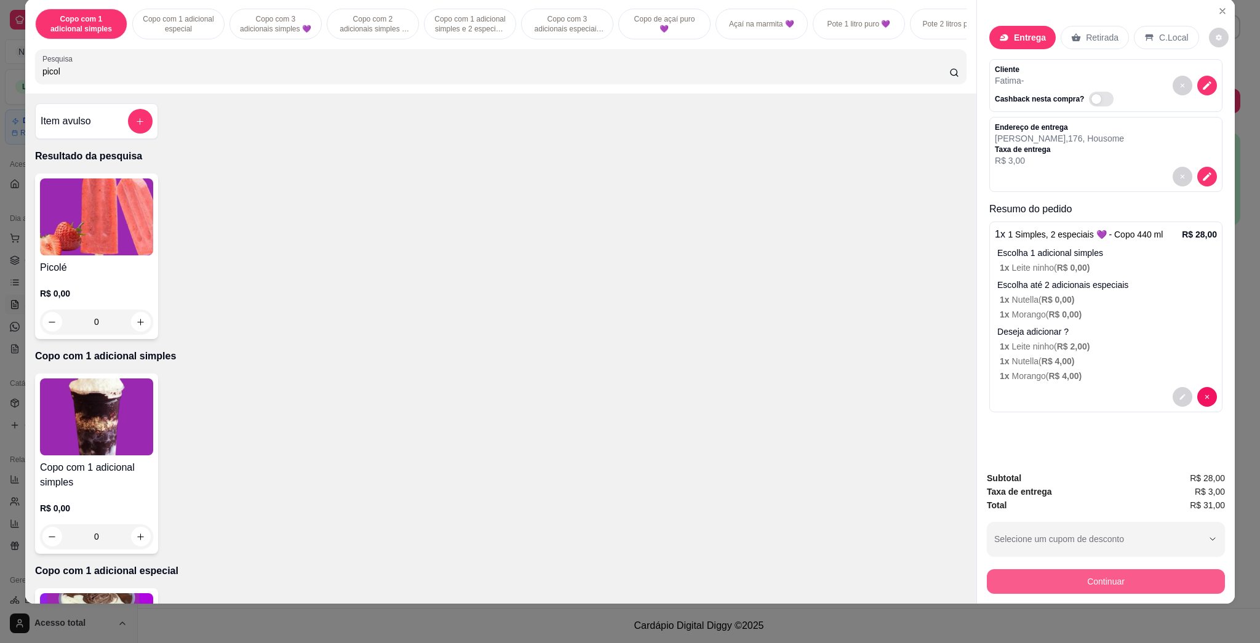
click at [1118, 575] on button "Continuar" at bounding box center [1106, 581] width 238 height 25
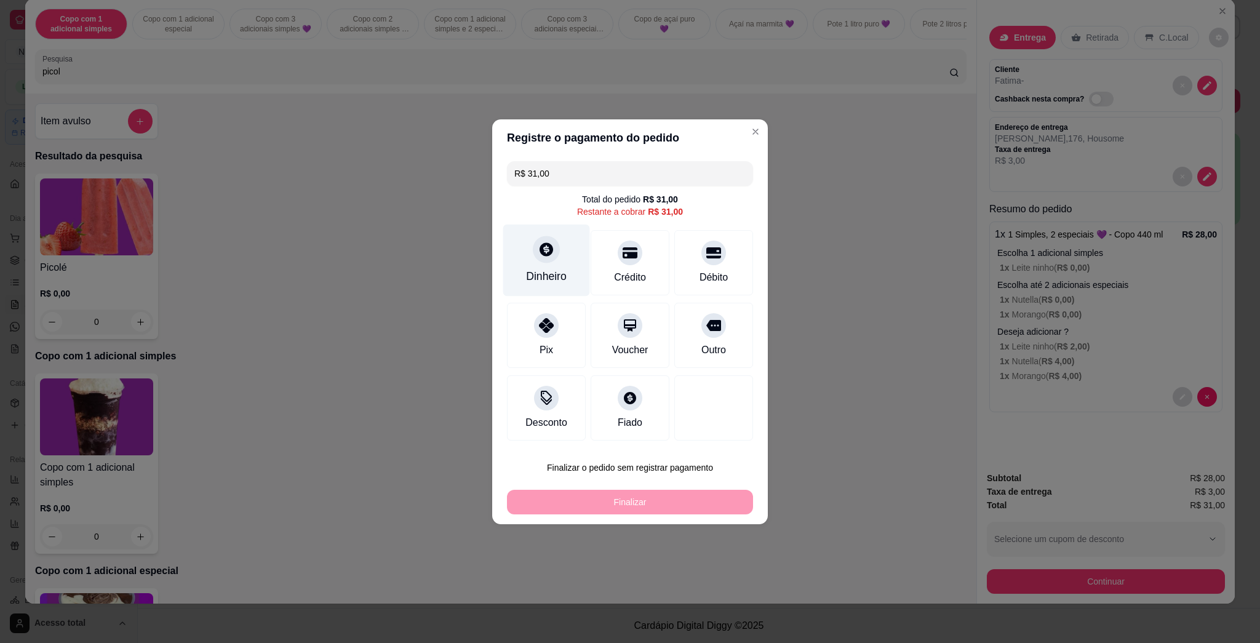
click at [559, 257] on div "Dinheiro" at bounding box center [546, 260] width 87 height 72
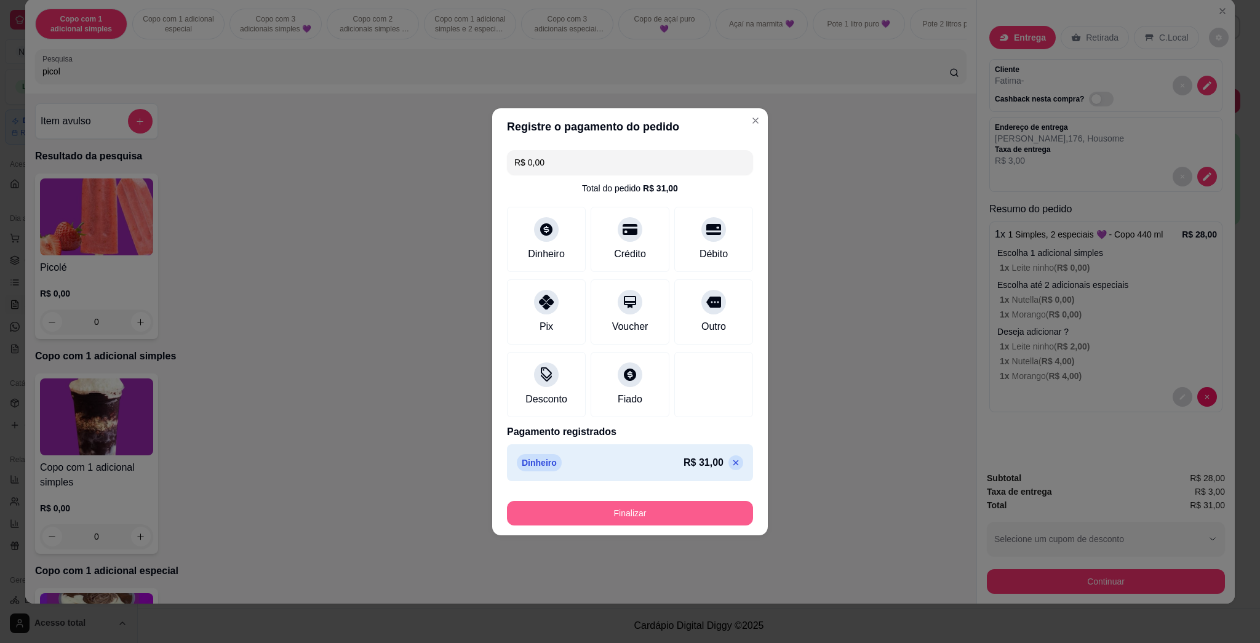
click at [622, 515] on button "Finalizar" at bounding box center [630, 513] width 246 height 25
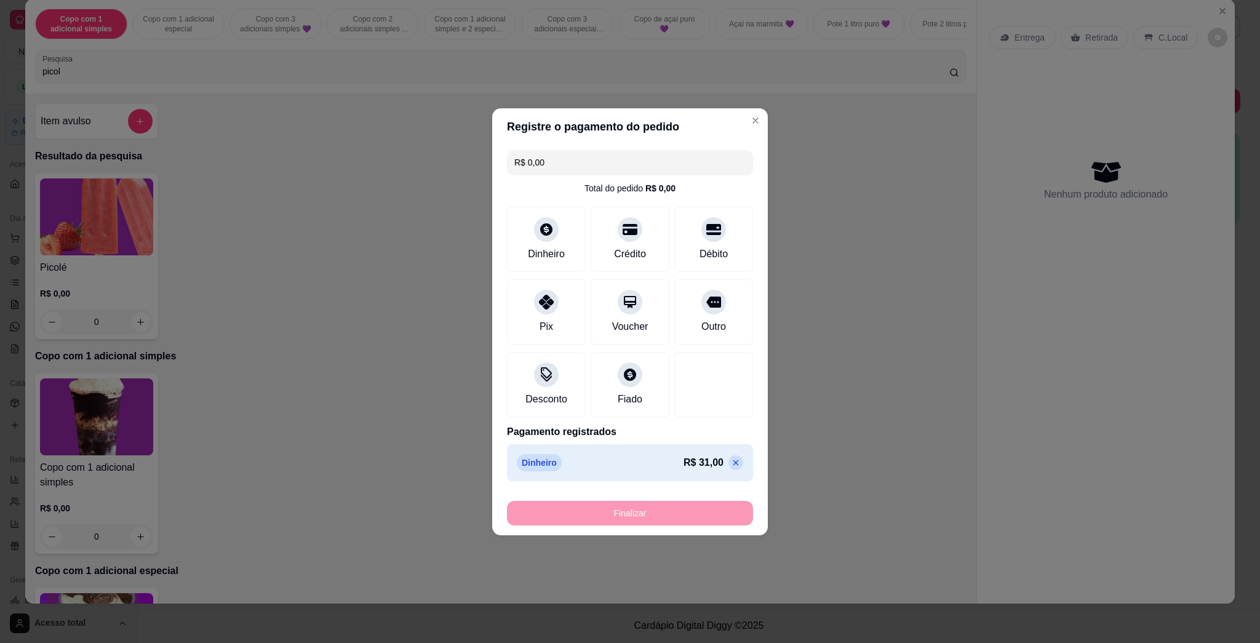
type input "-R$ 31,00"
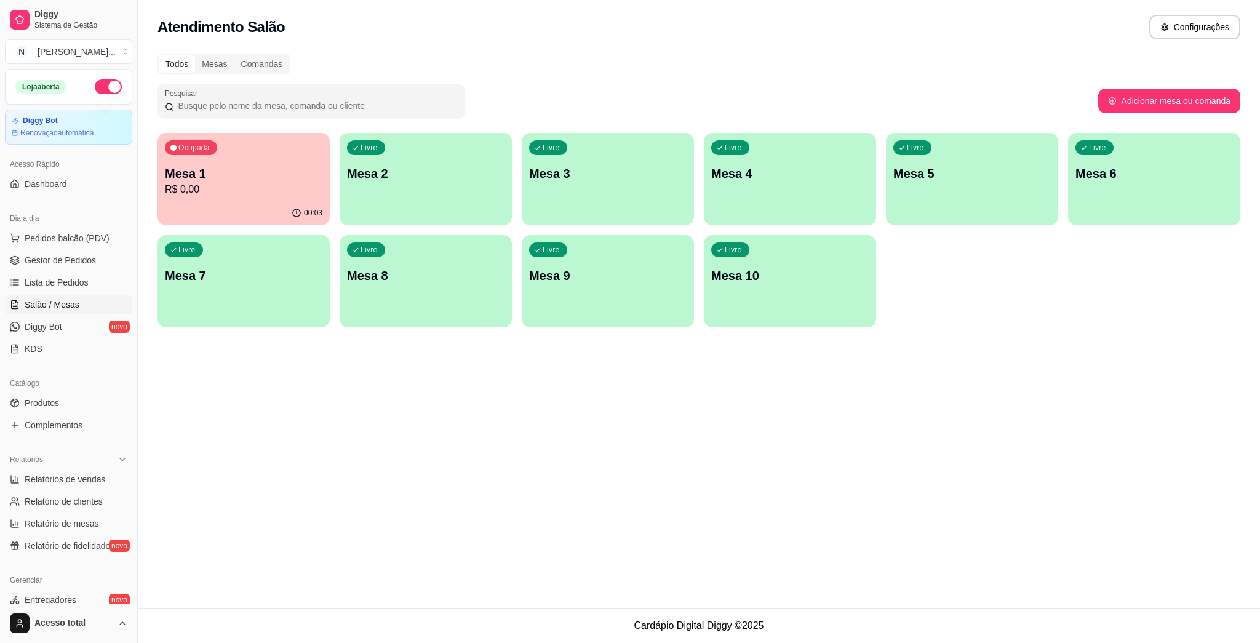
click at [238, 193] on p "R$ 0,00" at bounding box center [244, 189] width 158 height 15
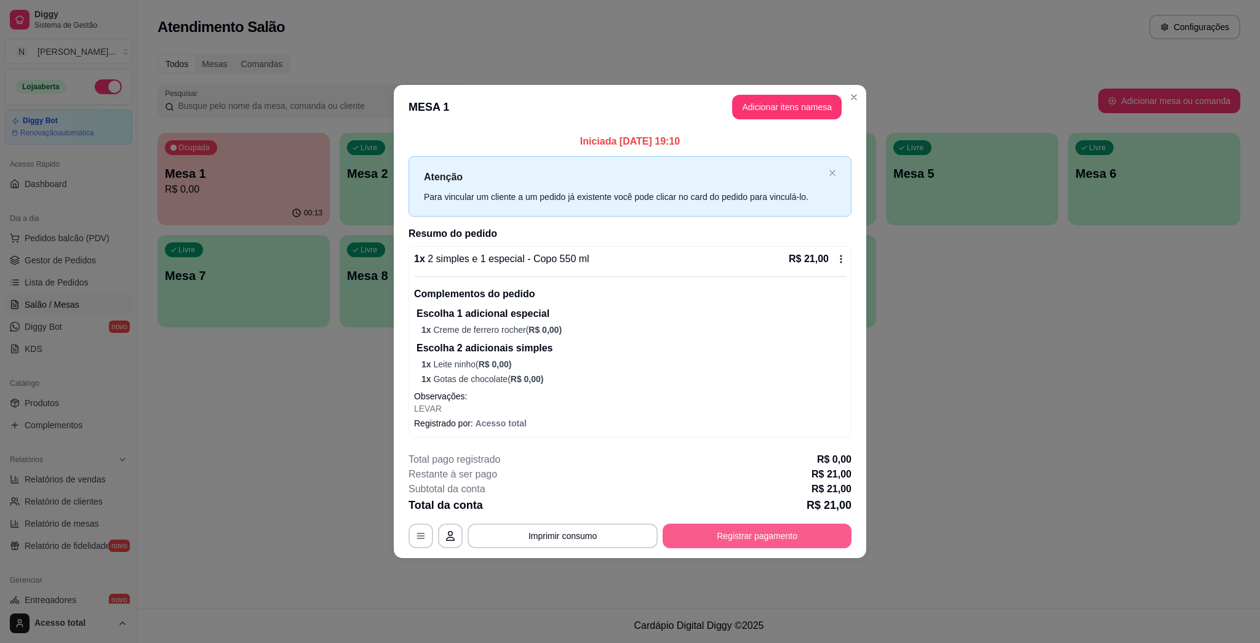
click at [776, 532] on button "Registrar pagamento" at bounding box center [757, 536] width 189 height 25
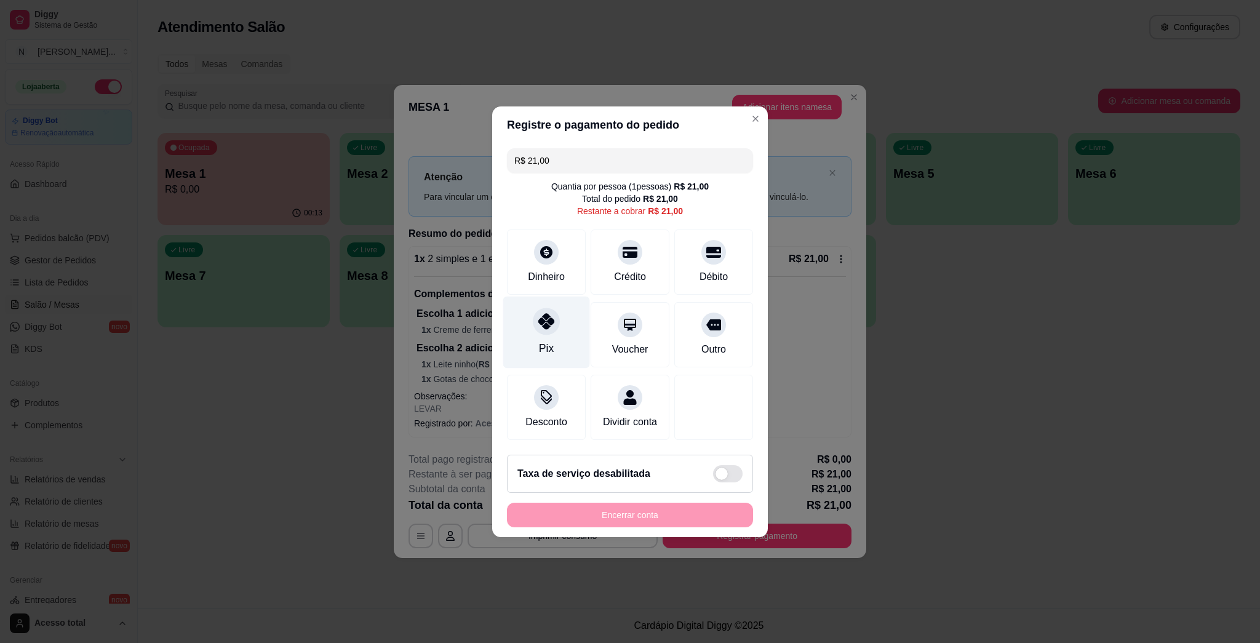
click at [547, 329] on div "Pix" at bounding box center [546, 332] width 87 height 72
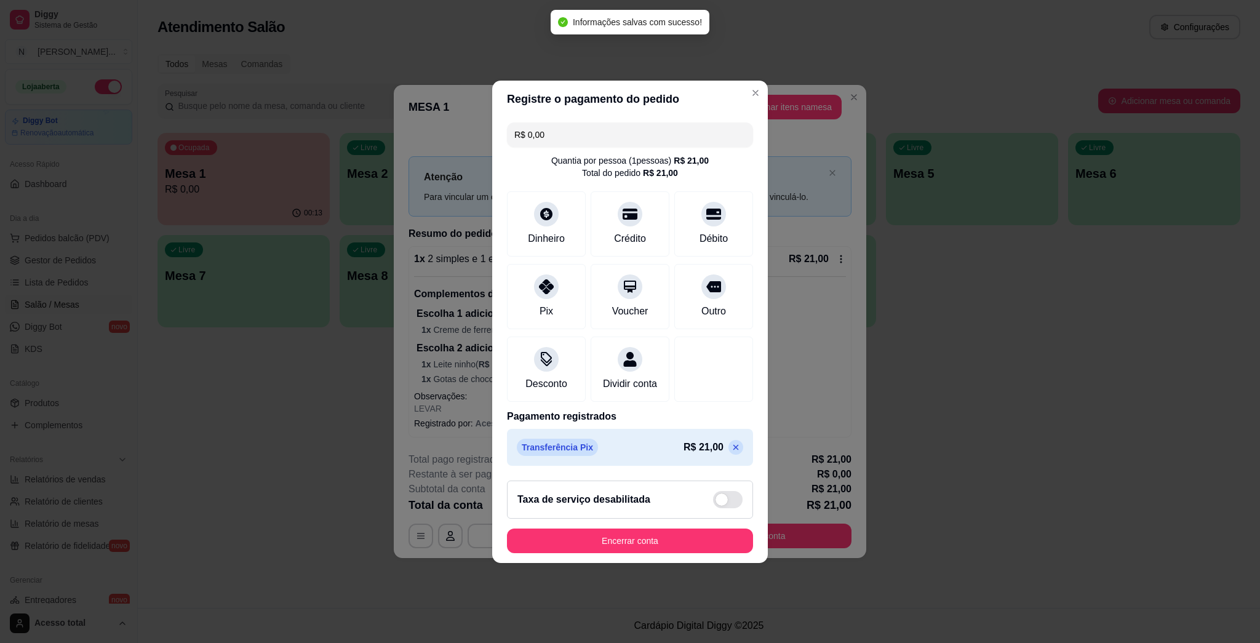
type input "R$ 0,00"
click at [626, 547] on button "Encerrar conta" at bounding box center [630, 541] width 239 height 24
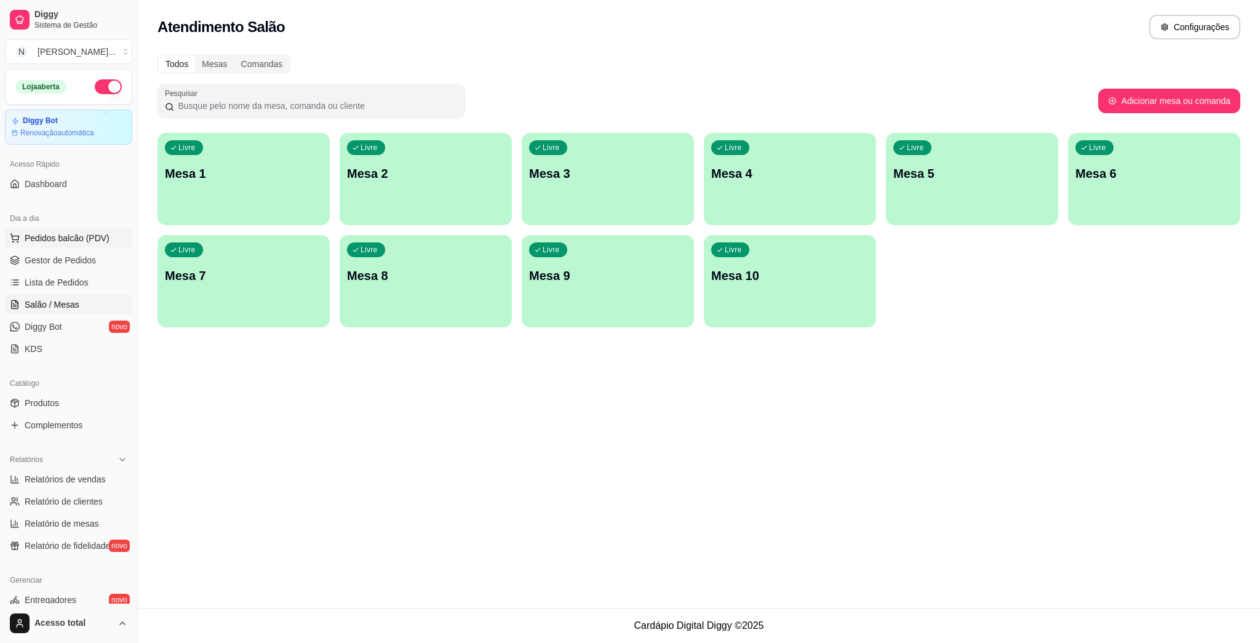
click at [55, 241] on span "Pedidos balcão (PDV)" at bounding box center [67, 238] width 85 height 12
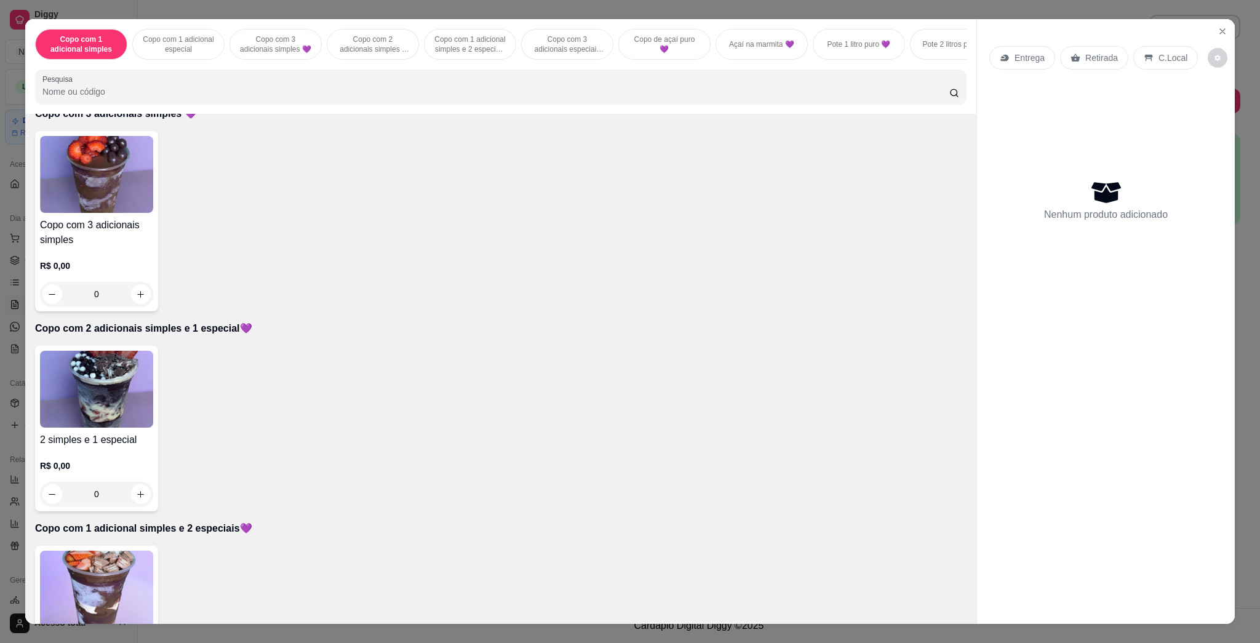
scroll to position [656, 0]
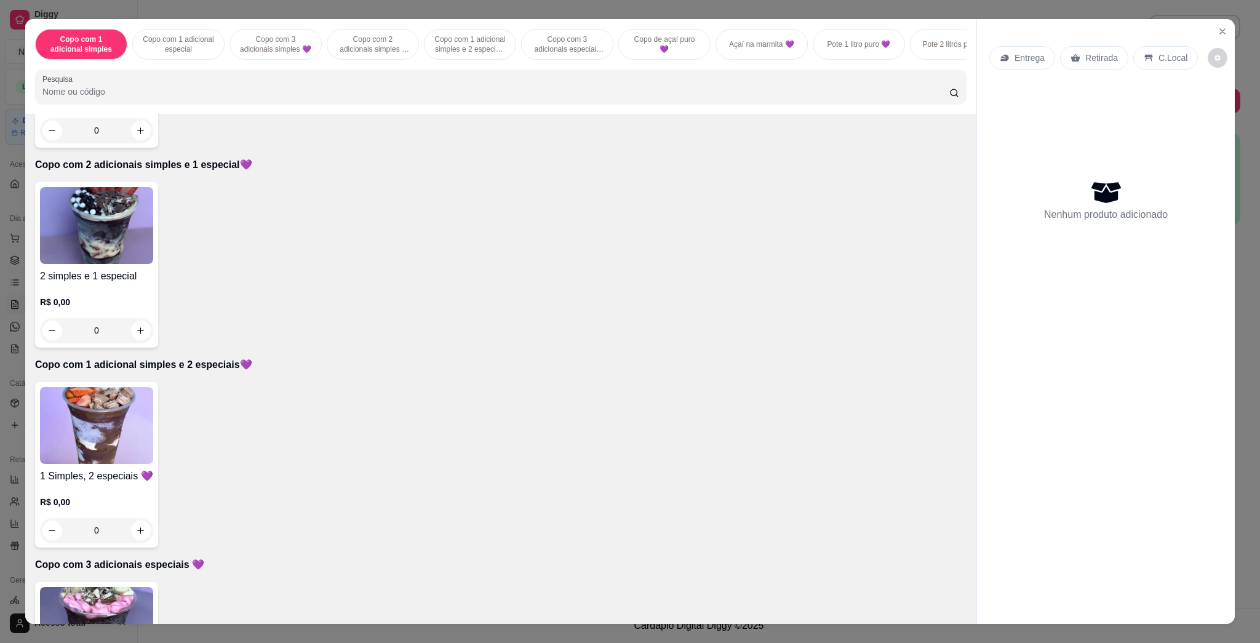
click at [70, 451] on img at bounding box center [96, 425] width 113 height 77
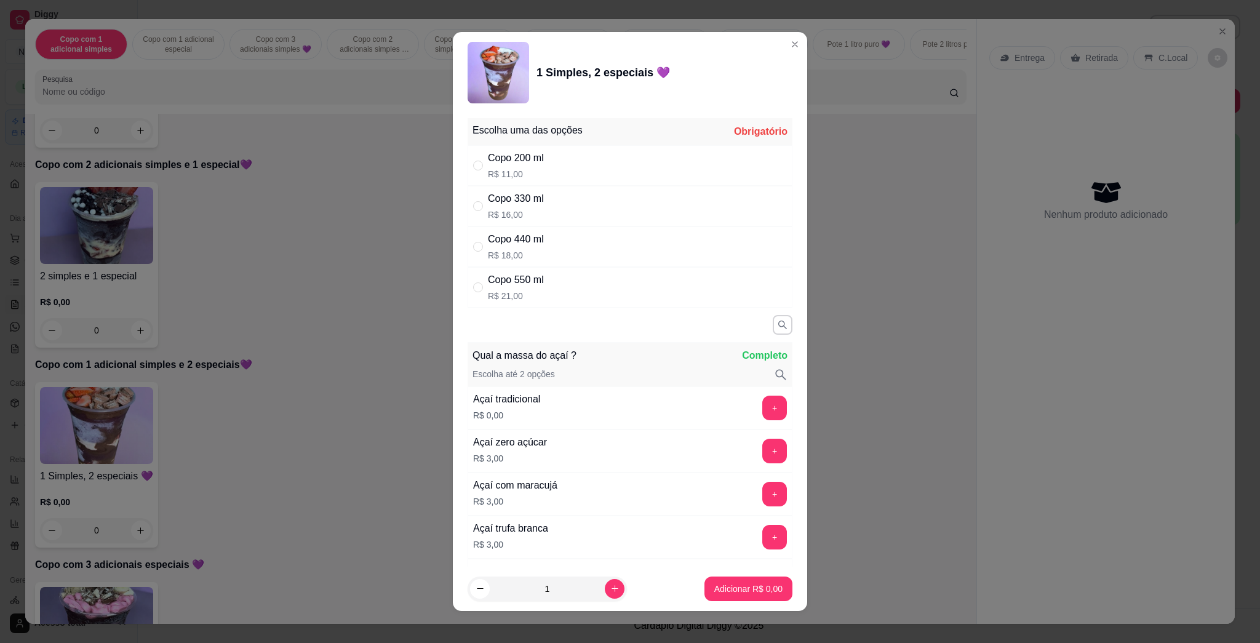
click at [512, 291] on p "R$ 21,00" at bounding box center [516, 296] width 56 height 12
radio input "true"
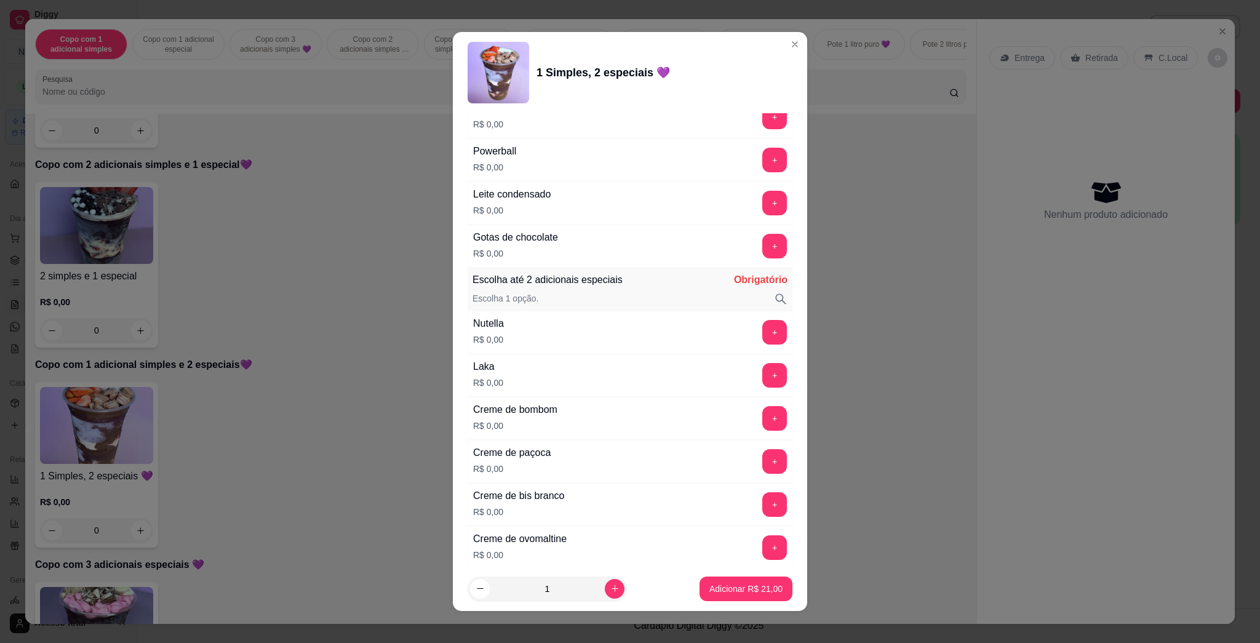
scroll to position [1148, 0]
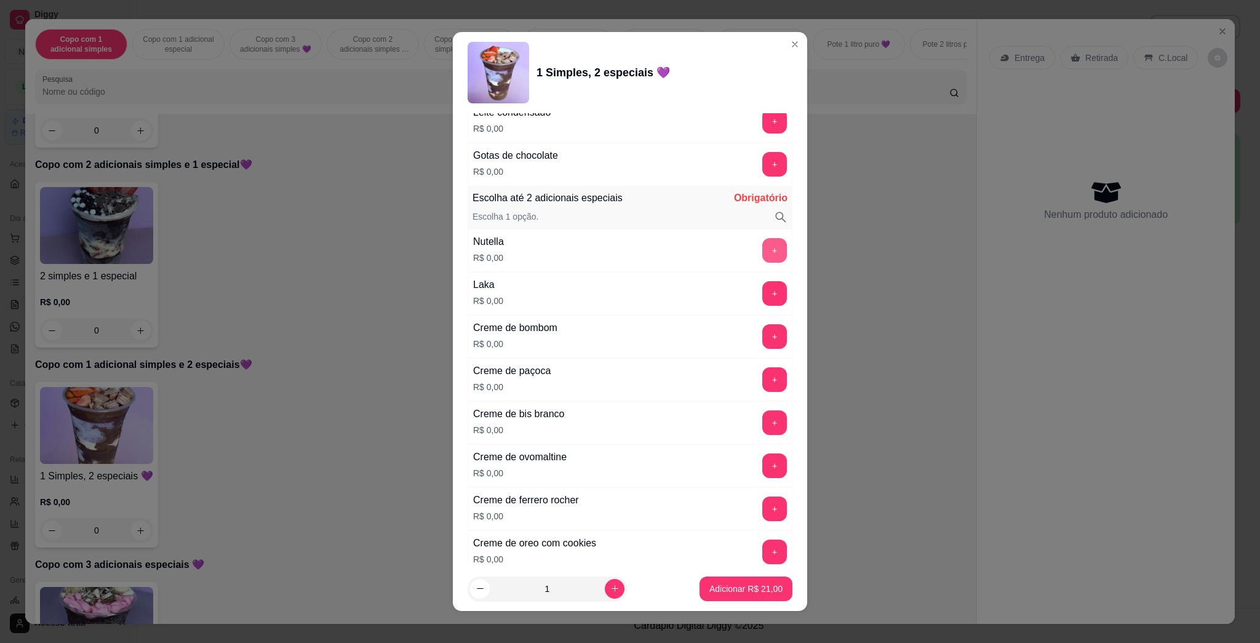
click at [763, 257] on button "+" at bounding box center [775, 250] width 25 height 25
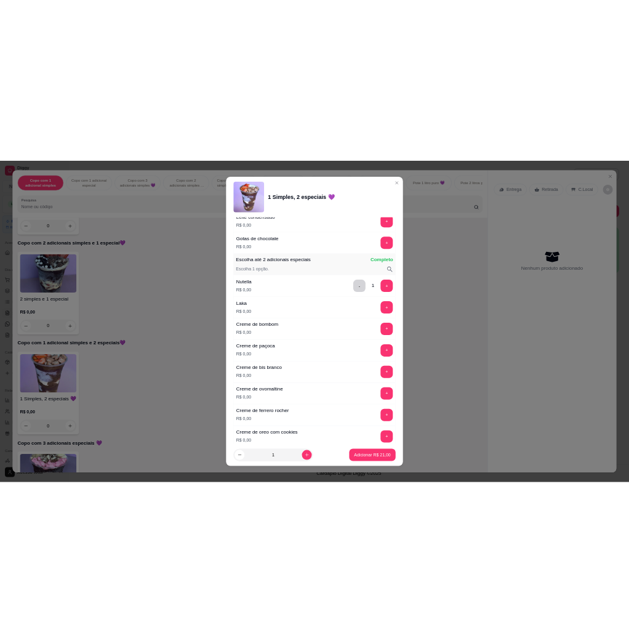
scroll to position [1559, 0]
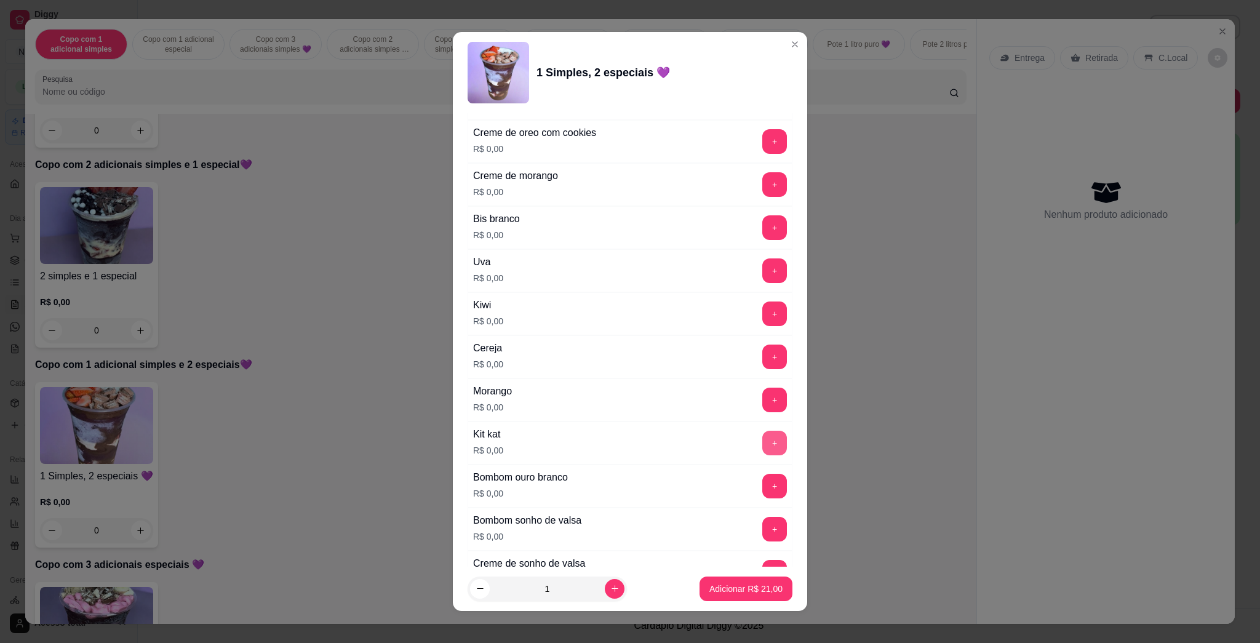
click at [763, 444] on button "+" at bounding box center [775, 443] width 25 height 25
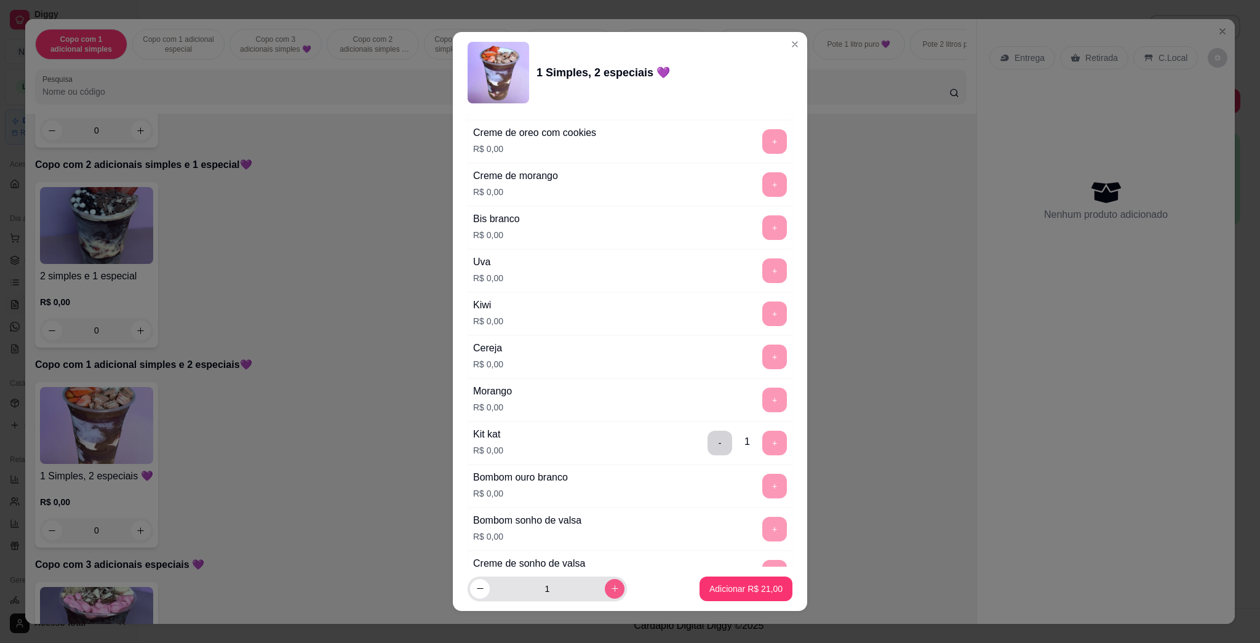
click at [605, 591] on button "increase-product-quantity" at bounding box center [615, 589] width 20 height 20
type input "2"
click at [734, 589] on p "Adicionar R$ 42,00" at bounding box center [746, 589] width 71 height 12
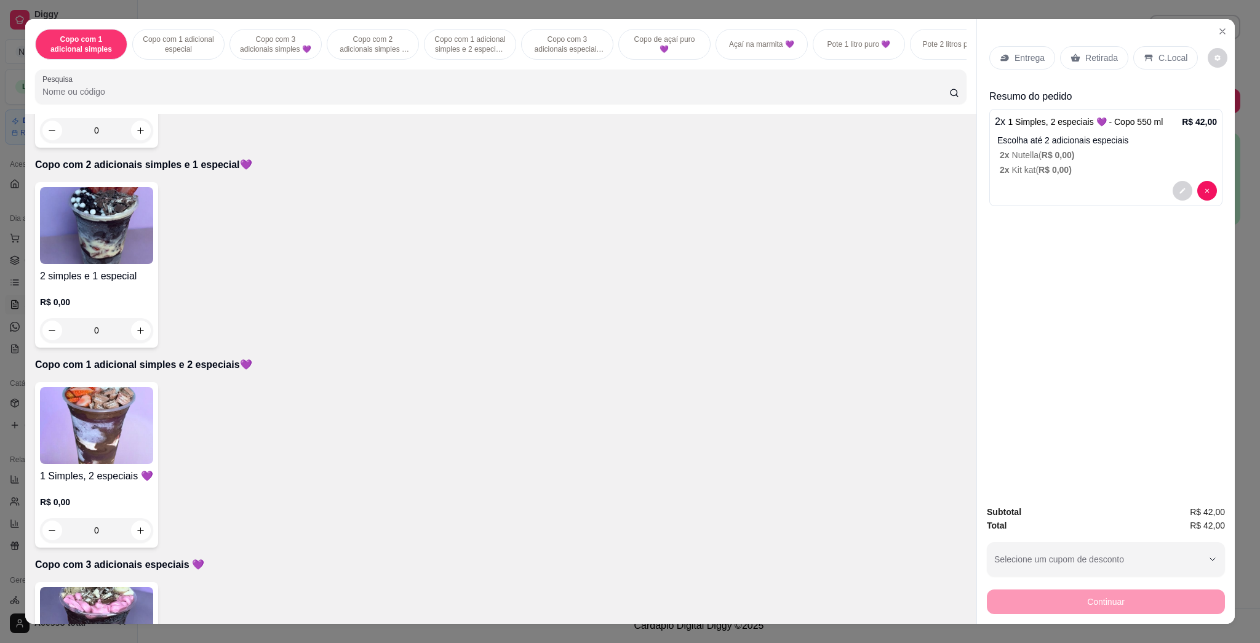
click at [1020, 51] on div "Entrega" at bounding box center [1023, 57] width 66 height 23
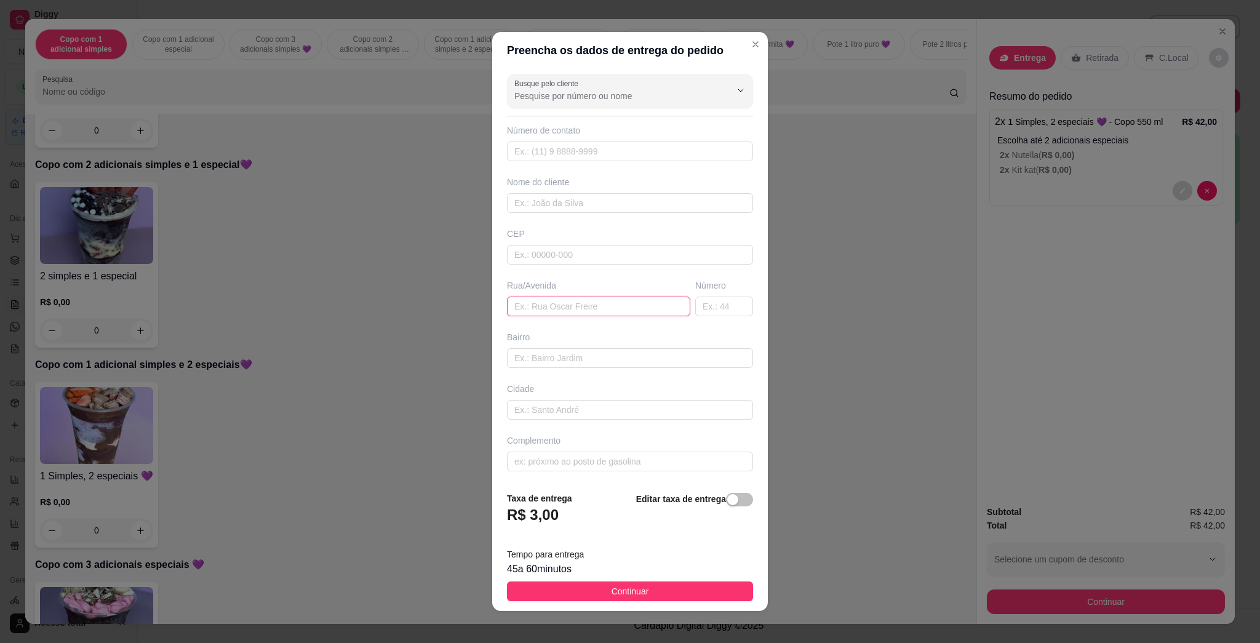
click at [567, 303] on input "text" at bounding box center [598, 307] width 183 height 20
type input "Miguel Murtinho"
type input "295"
type input "Leão"
click at [589, 305] on input "Miguel Murtinho" at bounding box center [598, 307] width 183 height 20
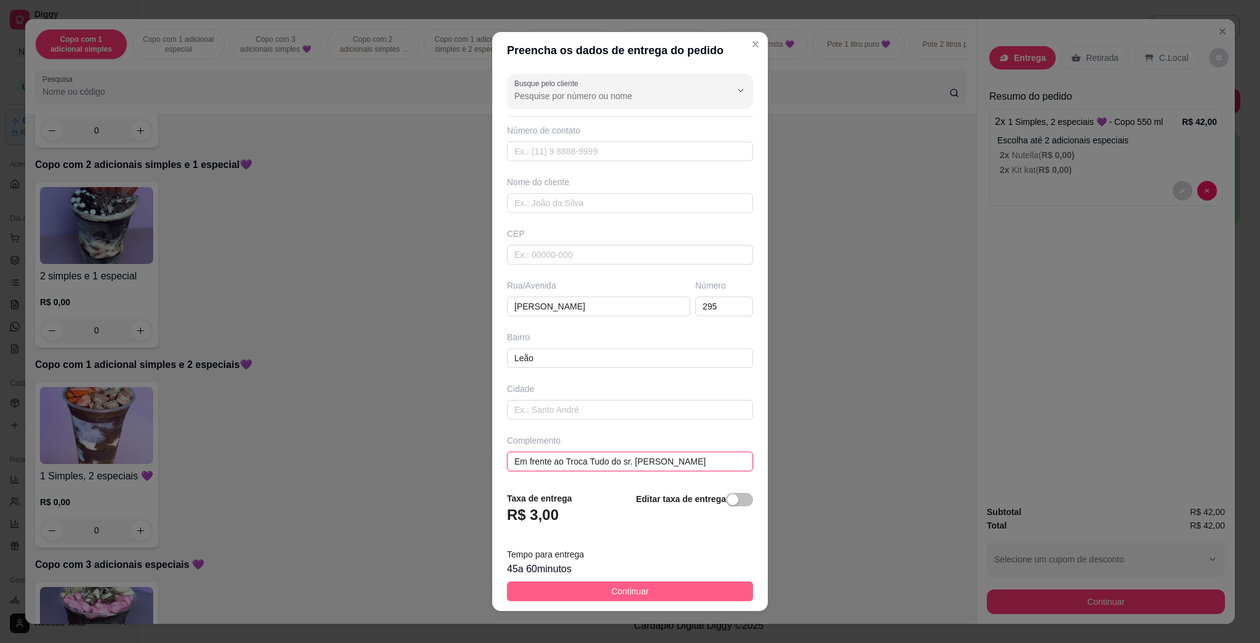
type input "Em frente ao Troca Tudo do sr. Rafael"
click at [668, 583] on button "Continuar" at bounding box center [630, 592] width 246 height 20
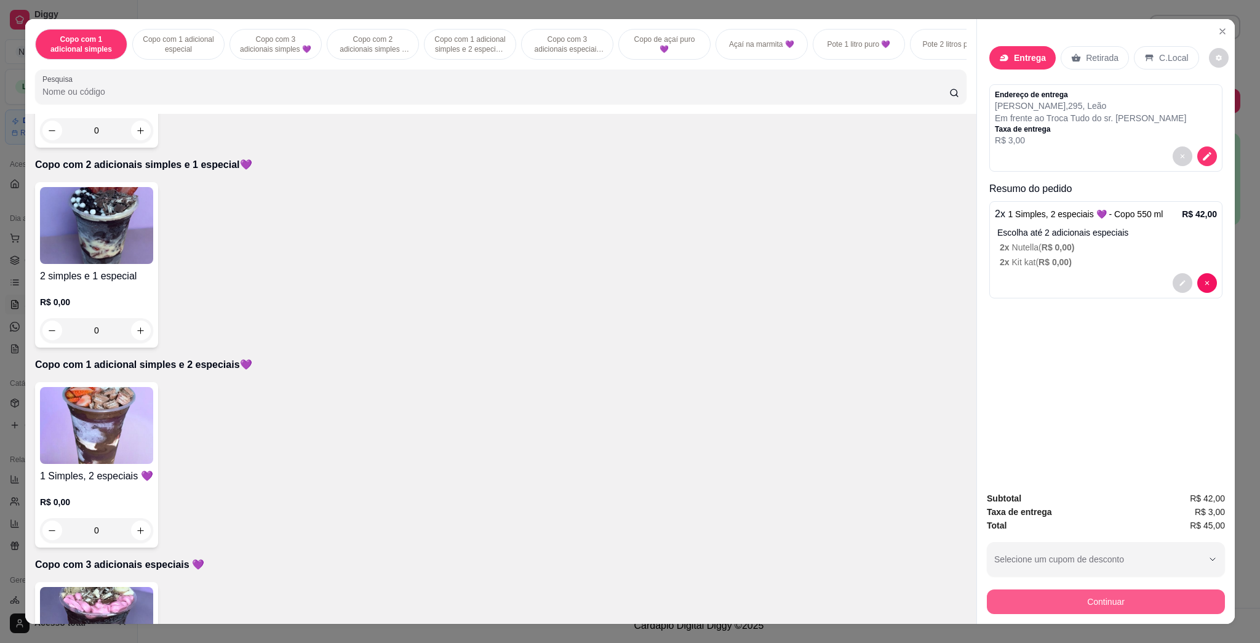
click at [1138, 596] on button "Continuar" at bounding box center [1106, 602] width 238 height 25
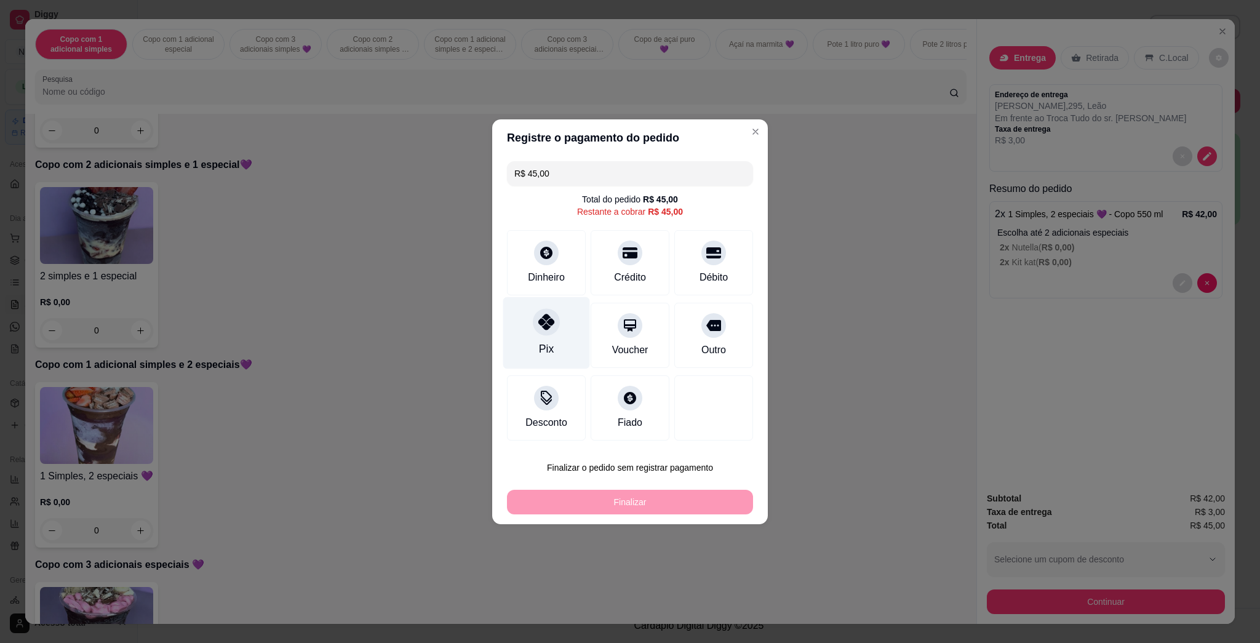
click at [561, 340] on div "Pix" at bounding box center [546, 333] width 87 height 72
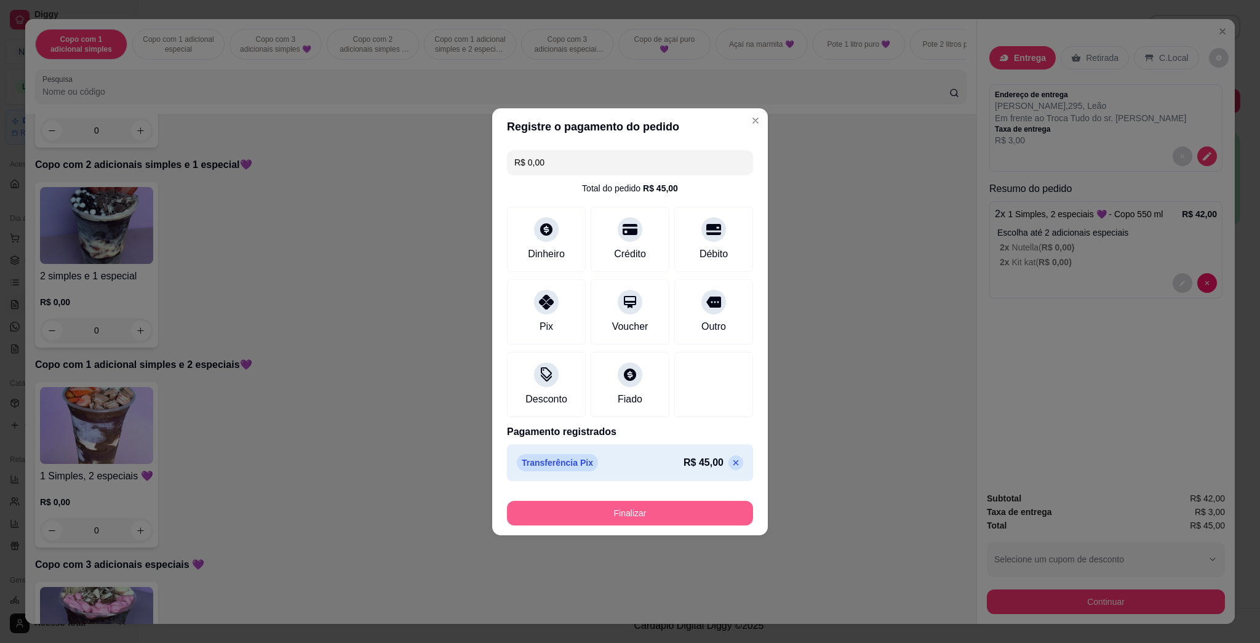
click at [623, 511] on button "Finalizar" at bounding box center [630, 513] width 246 height 25
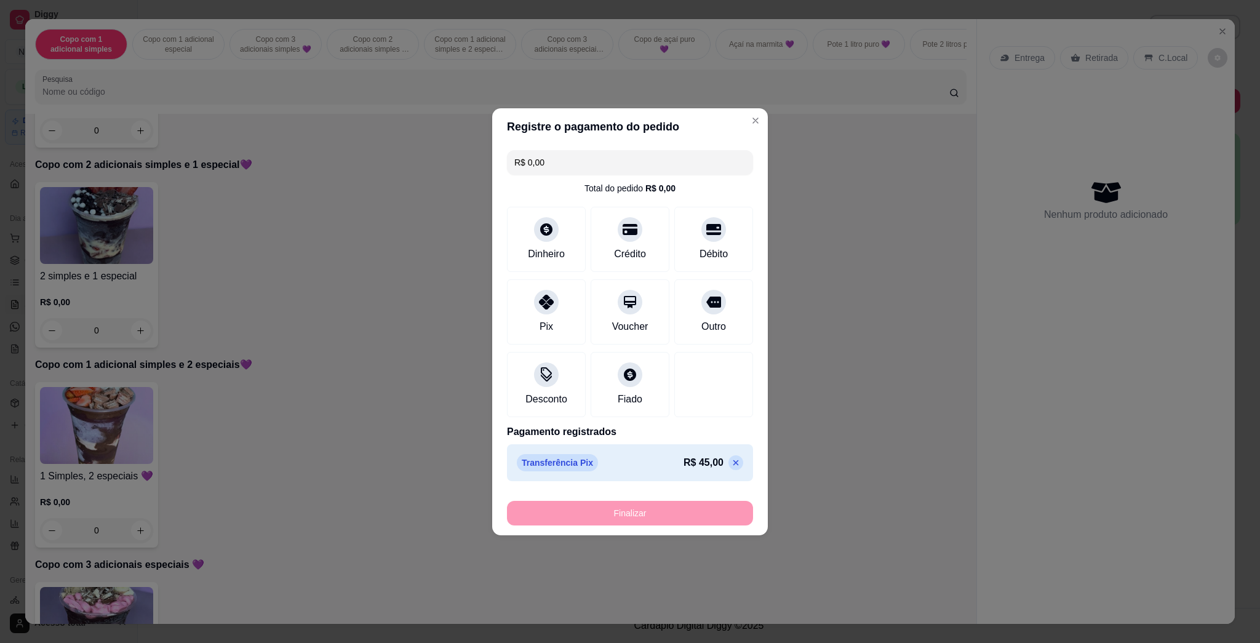
type input "-R$ 45,00"
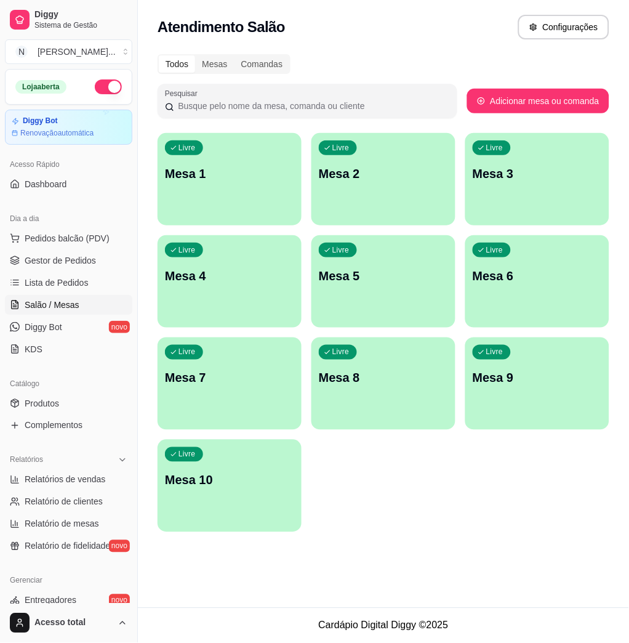
click at [175, 172] on p "Mesa 1" at bounding box center [229, 173] width 129 height 17
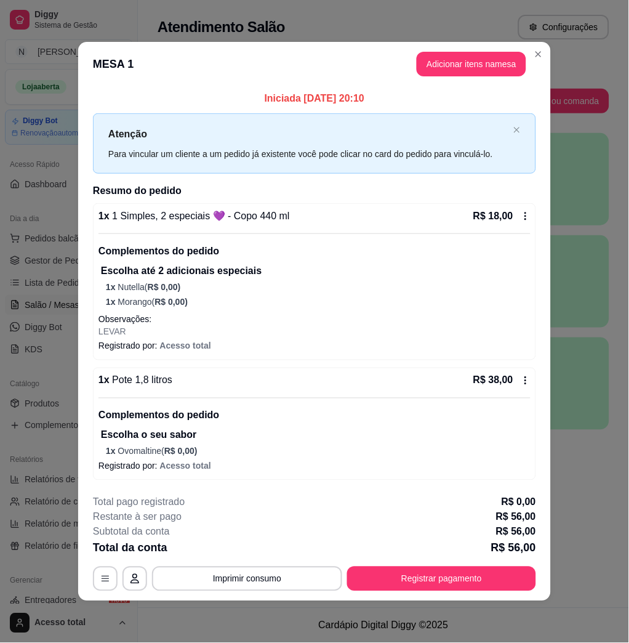
drag, startPoint x: 197, startPoint y: 178, endPoint x: 278, endPoint y: 219, distance: 90.6
click at [278, 219] on div "Iniciada 15/10/2025 às 20:10 Atenção Para vincular um cliente a um pedido já ex…" at bounding box center [314, 285] width 443 height 388
drag, startPoint x: 278, startPoint y: 219, endPoint x: 371, endPoint y: 291, distance: 117.6
click at [371, 291] on div "1 x 1 Simples, 2 especiais 💜 - Copo 440 ml R$ 18,00 Complementos do pedido Esco…" at bounding box center [314, 273] width 432 height 129
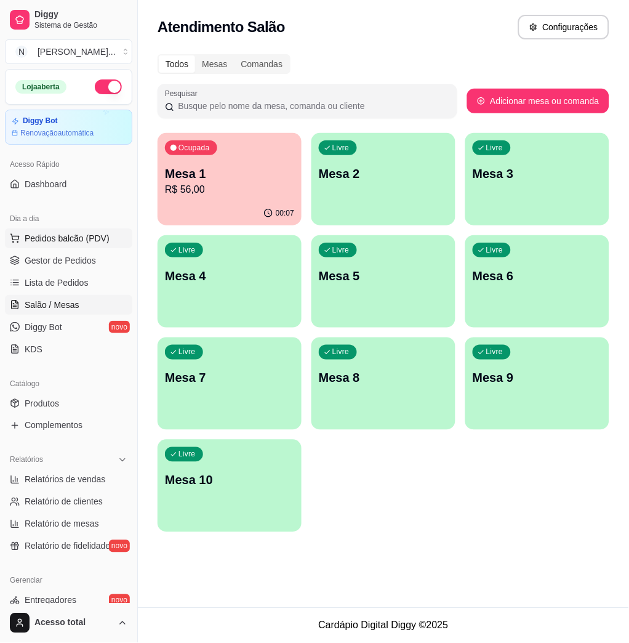
click at [46, 233] on span "Pedidos balcão (PDV)" at bounding box center [67, 238] width 85 height 12
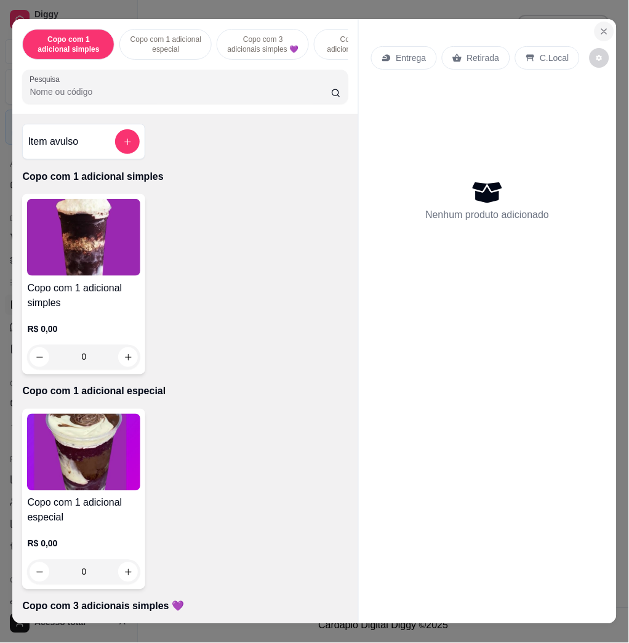
click at [595, 31] on button "Close" at bounding box center [605, 32] width 20 height 20
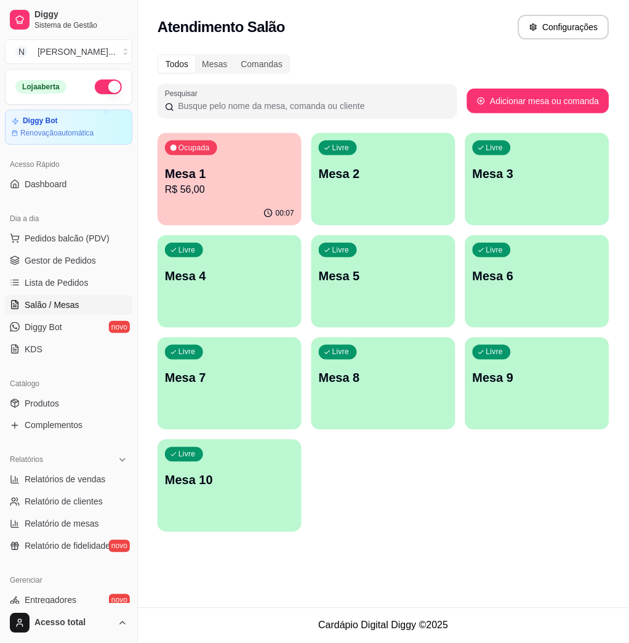
click at [169, 206] on div "00:07" at bounding box center [230, 213] width 144 height 24
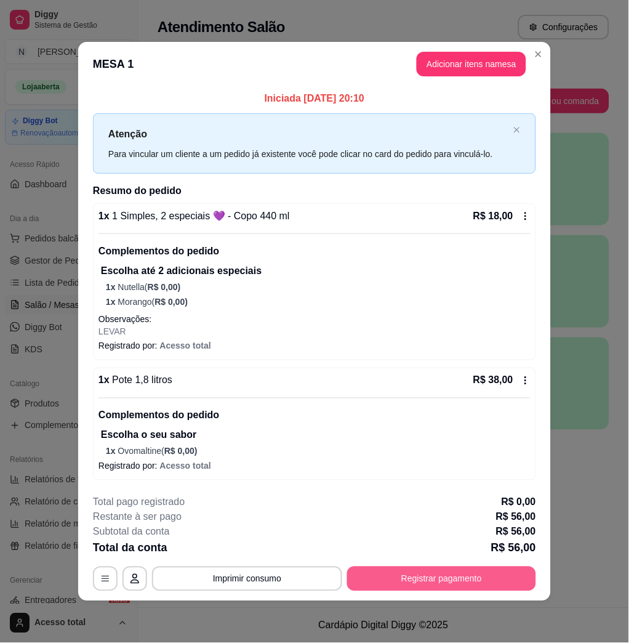
click at [419, 581] on button "Registrar pagamento" at bounding box center [441, 578] width 189 height 25
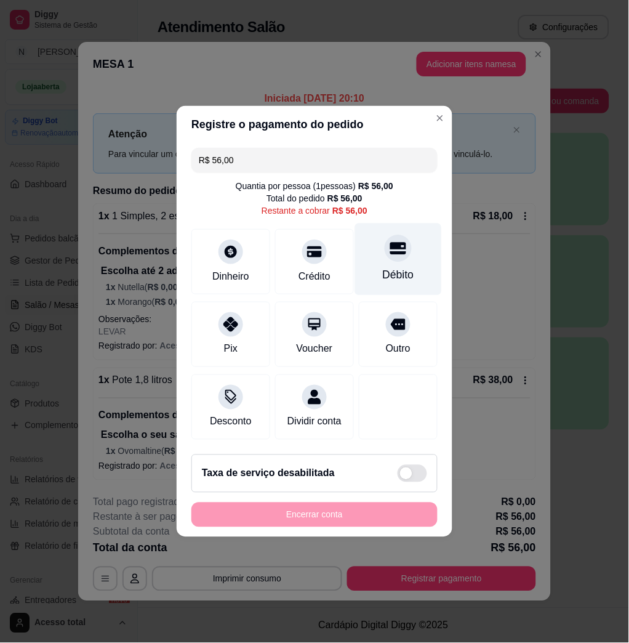
click at [368, 262] on div "Débito" at bounding box center [398, 259] width 87 height 72
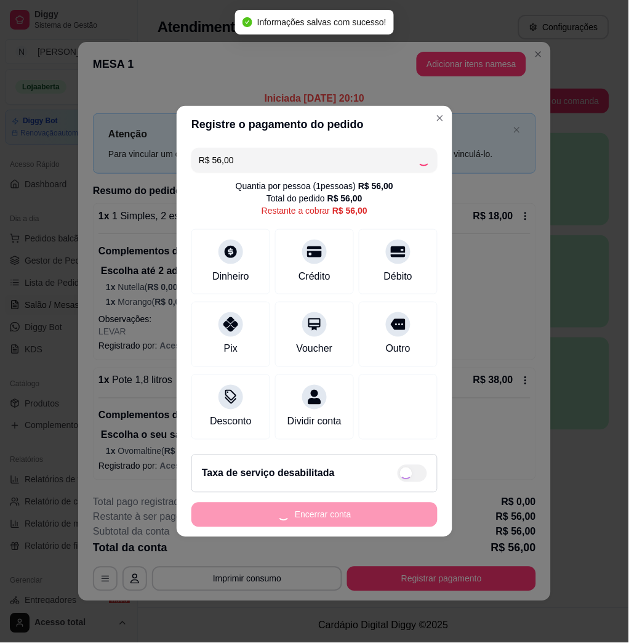
type input "R$ 0,00"
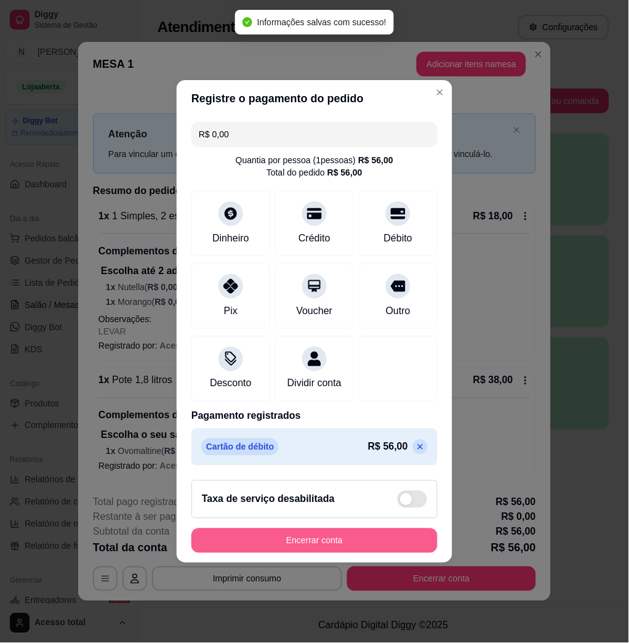
click at [377, 549] on button "Encerrar conta" at bounding box center [314, 540] width 246 height 25
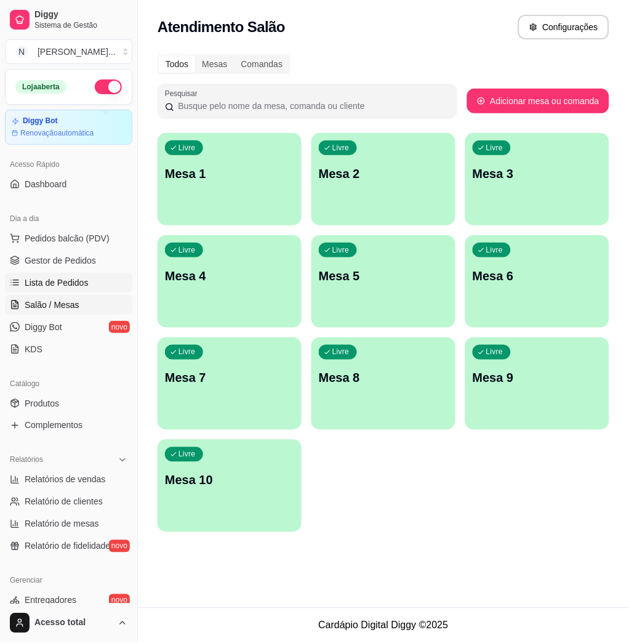
click at [61, 277] on span "Lista de Pedidos" at bounding box center [57, 282] width 64 height 12
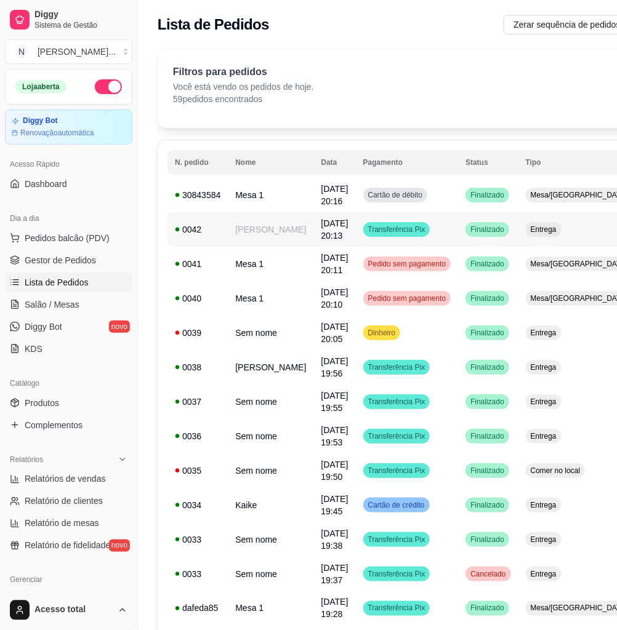
click at [258, 226] on td "Emily" at bounding box center [271, 229] width 86 height 34
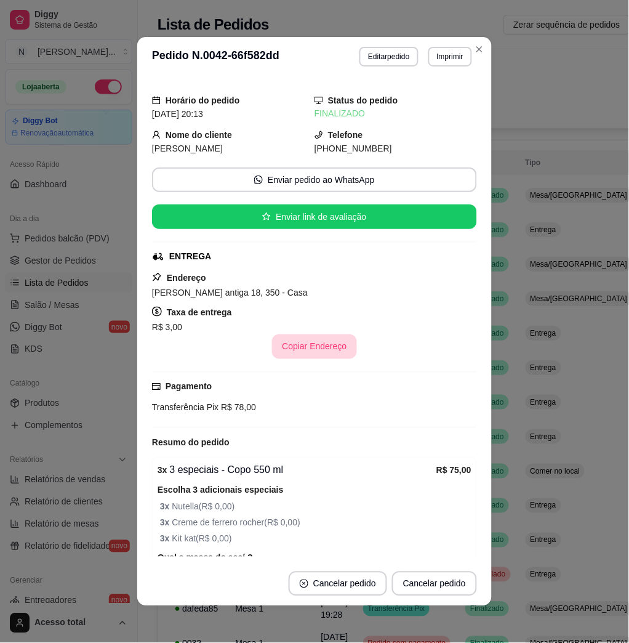
click at [318, 351] on button "Copiar Endereço" at bounding box center [314, 346] width 84 height 25
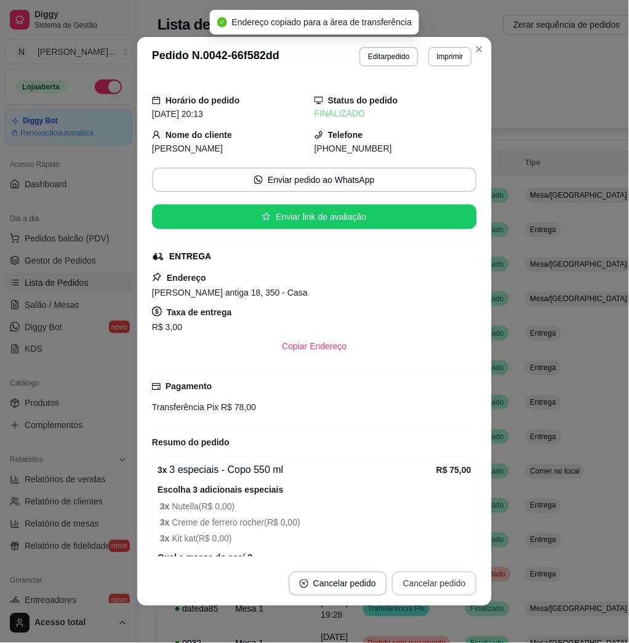
click at [427, 582] on button "Cancelar pedido" at bounding box center [434, 583] width 85 height 25
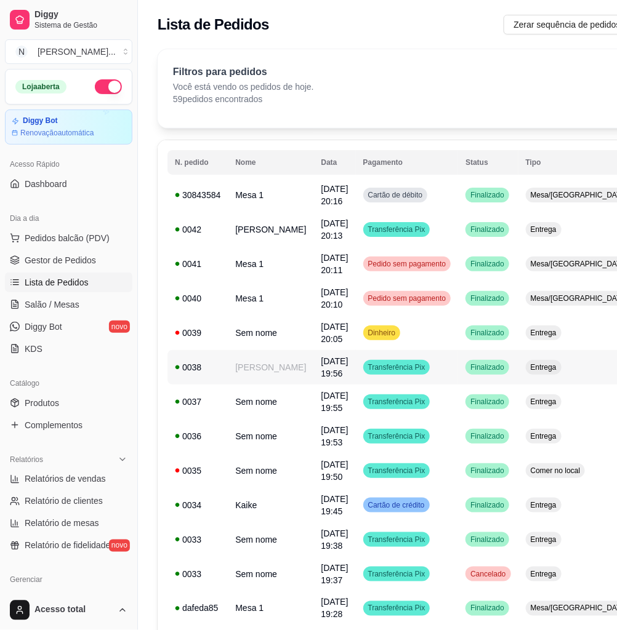
click at [275, 354] on td "Emily" at bounding box center [271, 367] width 86 height 34
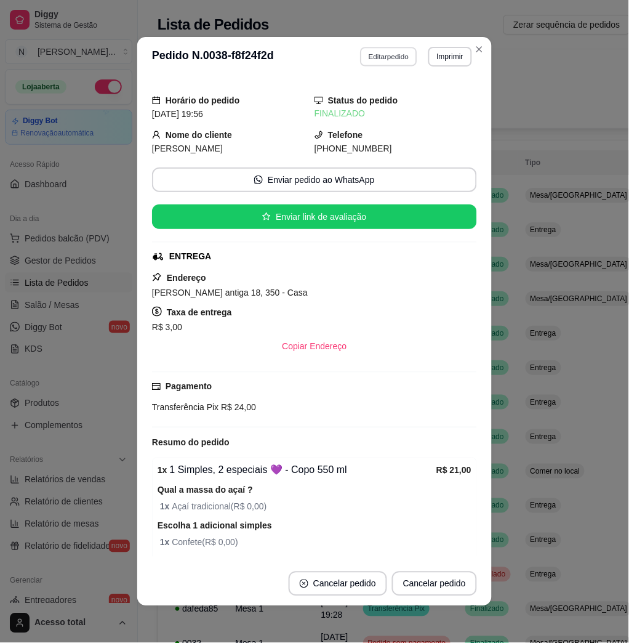
click at [369, 58] on button "Editar pedido" at bounding box center [389, 56] width 57 height 19
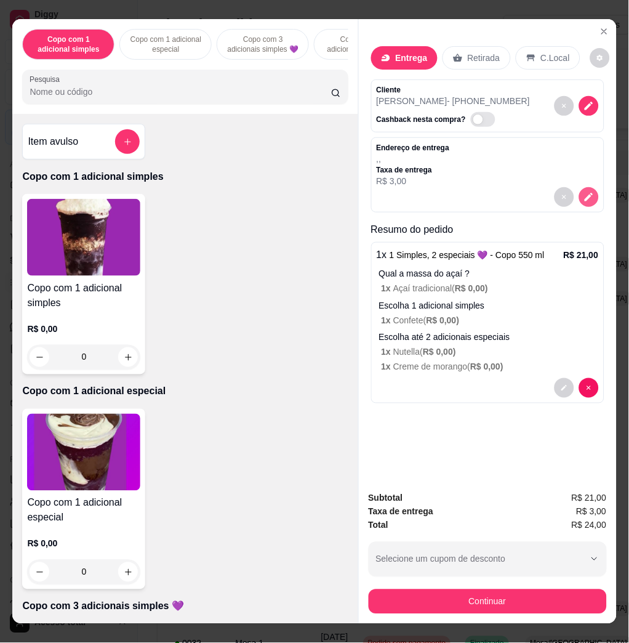
click at [583, 191] on icon "decrease-product-quantity" at bounding box center [588, 196] width 11 height 11
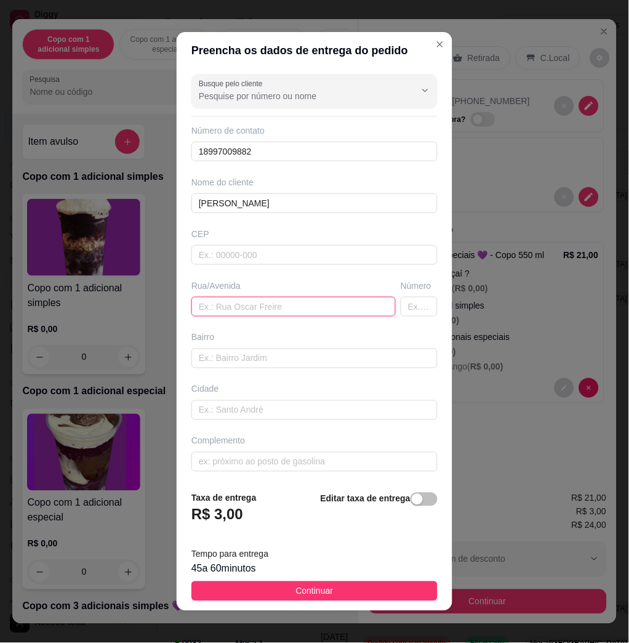
click at [218, 311] on input "text" at bounding box center [293, 307] width 204 height 20
click at [222, 305] on input "text" at bounding box center [293, 307] width 204 height 20
paste input "Jacinto maia da Silva antiga 18, 350 - Casa"
type input "Jacinto maia da Silva antiga 18, 350 - Casa"
click at [367, 591] on button "Continuar" at bounding box center [314, 591] width 246 height 20
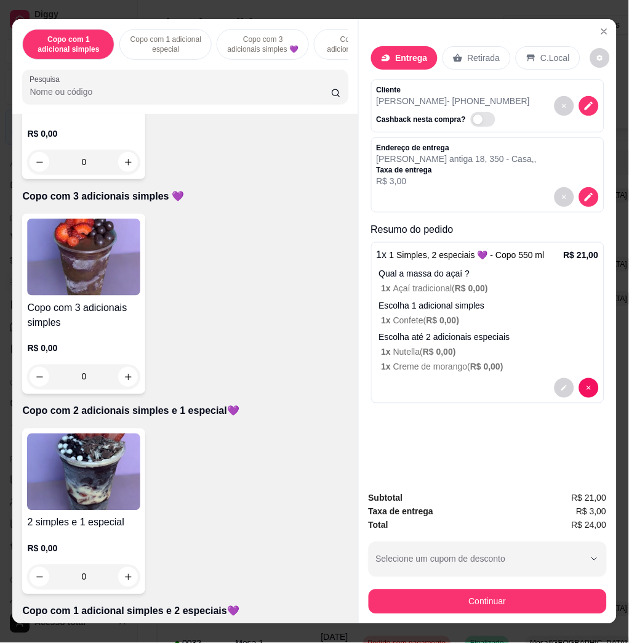
scroll to position [739, 0]
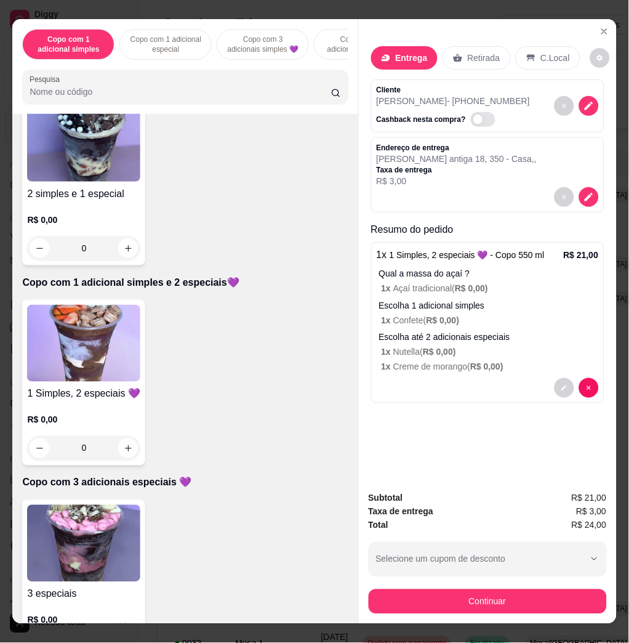
click at [97, 548] on img at bounding box center [83, 543] width 113 height 77
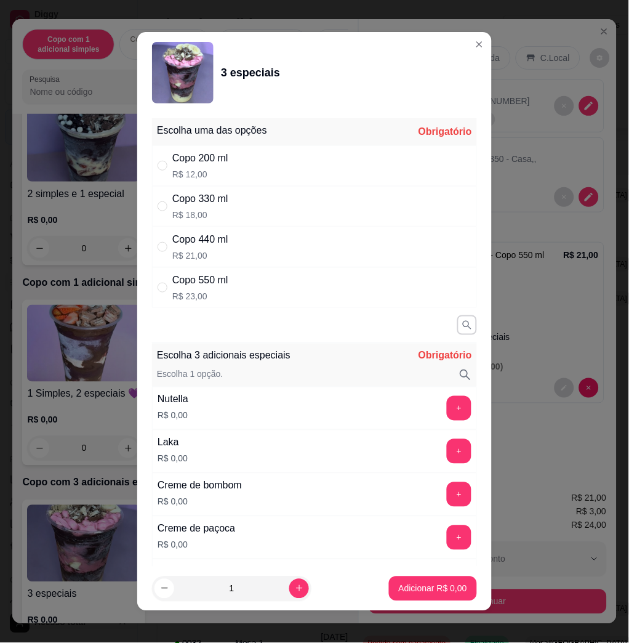
drag, startPoint x: 228, startPoint y: 292, endPoint x: 246, endPoint y: 326, distance: 38.6
click at [228, 294] on div "Copo 550 ml R$ 23,00" at bounding box center [314, 287] width 325 height 41
radio input "true"
click at [447, 411] on button "+" at bounding box center [459, 408] width 25 height 25
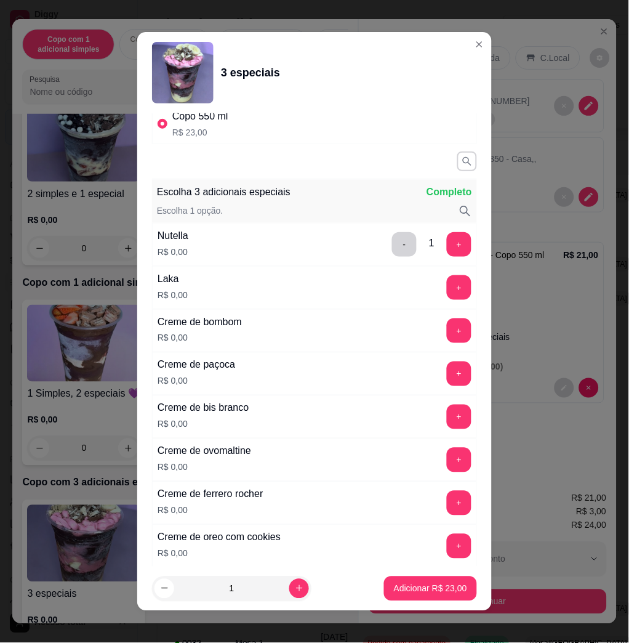
click at [447, 508] on button "+" at bounding box center [459, 503] width 25 height 25
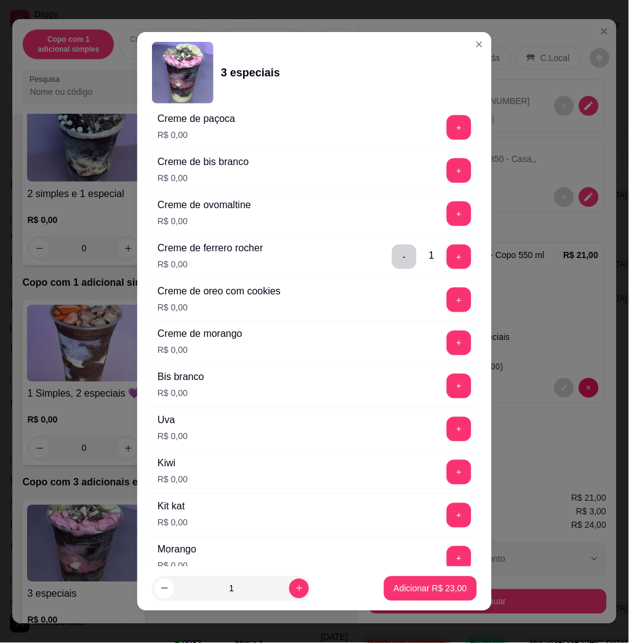
click at [447, 511] on button "+" at bounding box center [459, 515] width 25 height 25
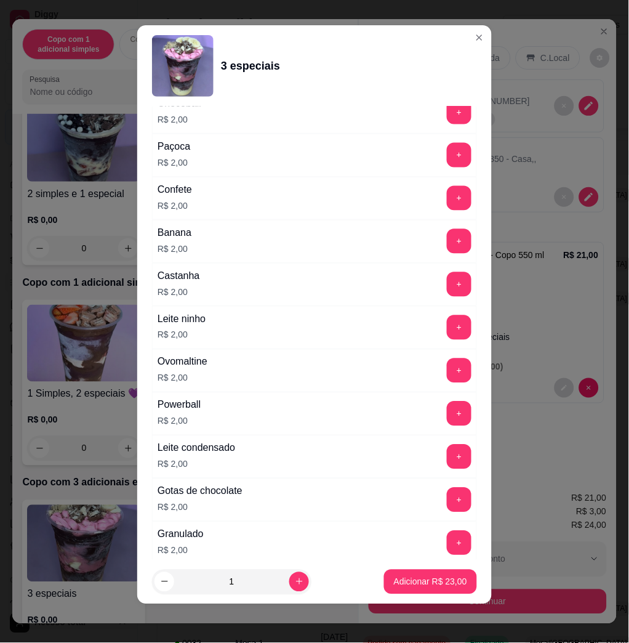
scroll to position [1832, 0]
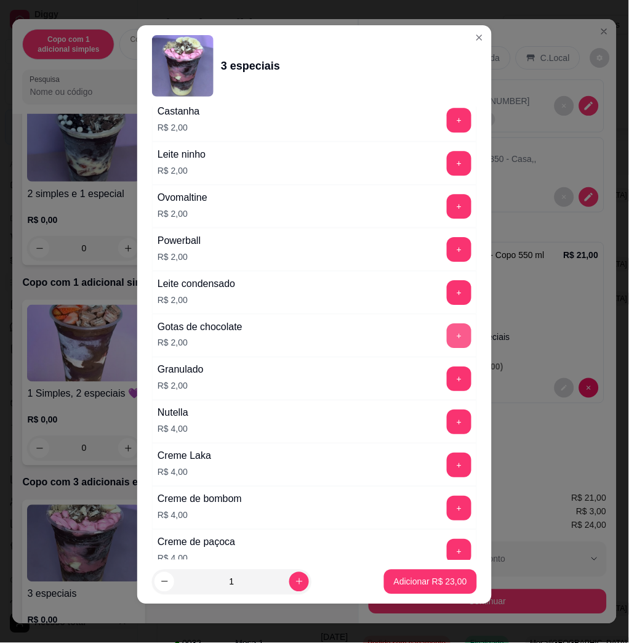
click at [447, 339] on button "+" at bounding box center [459, 335] width 25 height 25
click at [294, 579] on div "1" at bounding box center [258, 581] width 212 height 25
click at [289, 579] on button "increase-product-quantity" at bounding box center [298, 581] width 19 height 19
type input "3"
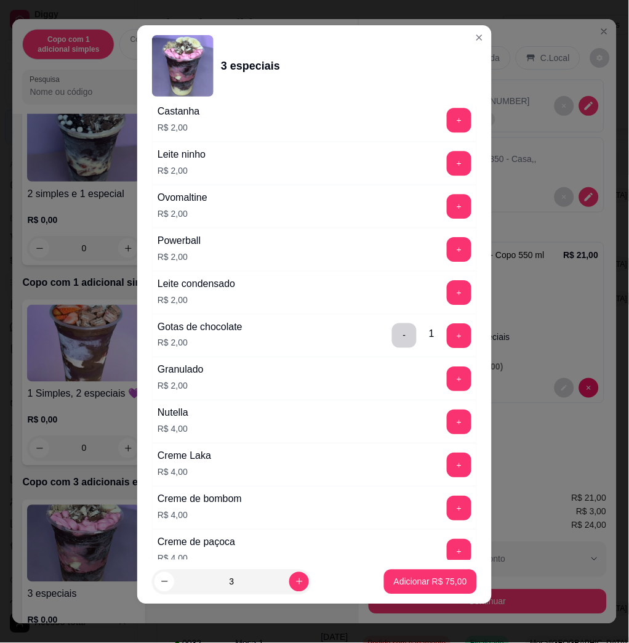
click at [405, 580] on p "Adicionar R$ 75,00" at bounding box center [430, 581] width 73 height 12
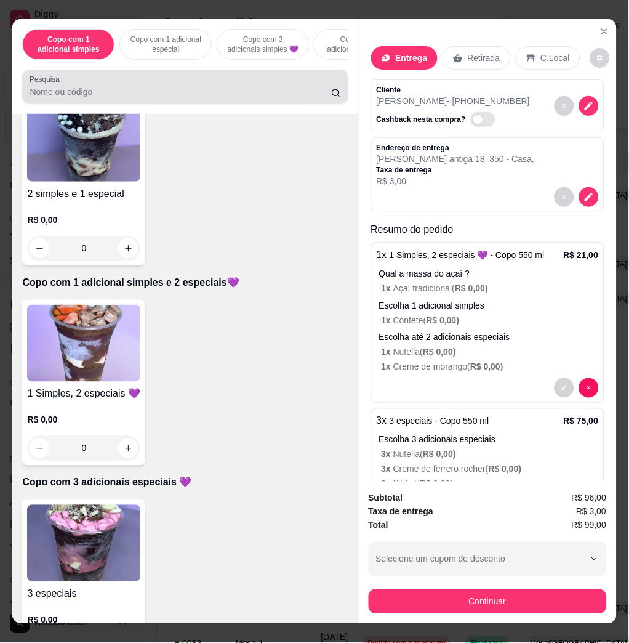
click at [117, 98] on input "Pesquisa" at bounding box center [181, 92] width 302 height 12
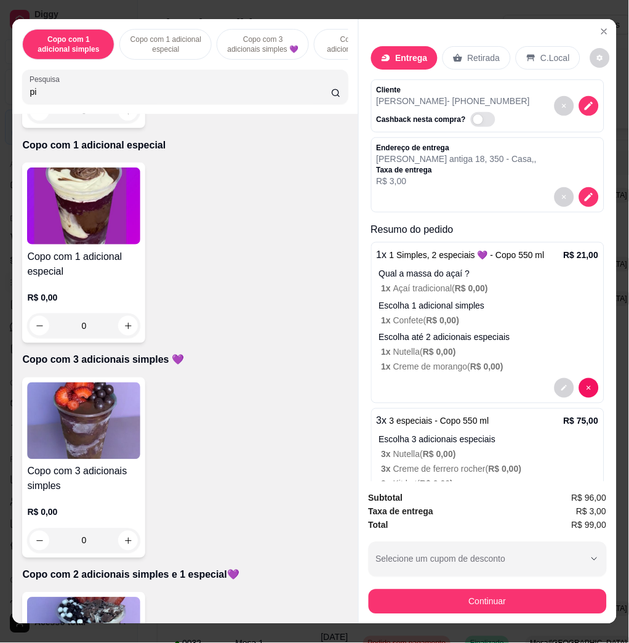
scroll to position [0, 0]
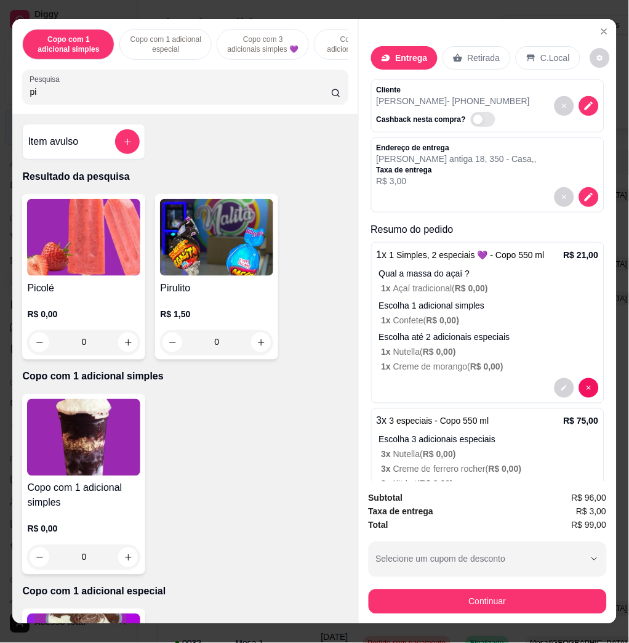
type input "pi"
click at [87, 275] on img at bounding box center [83, 237] width 113 height 77
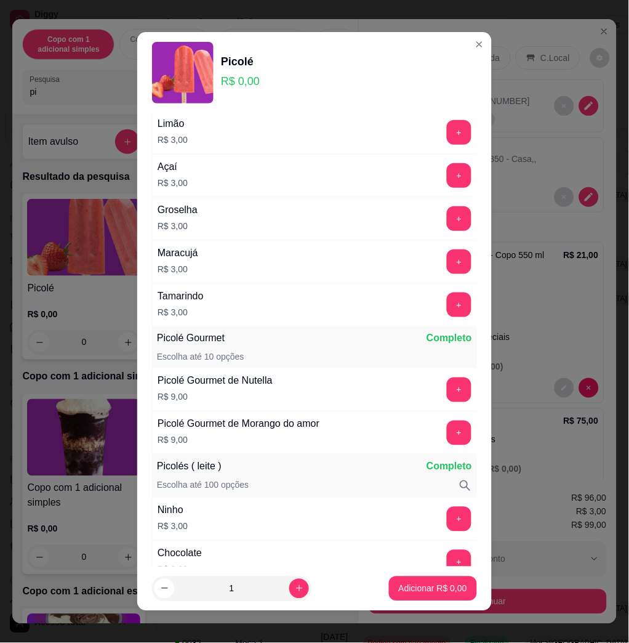
scroll to position [410, 0]
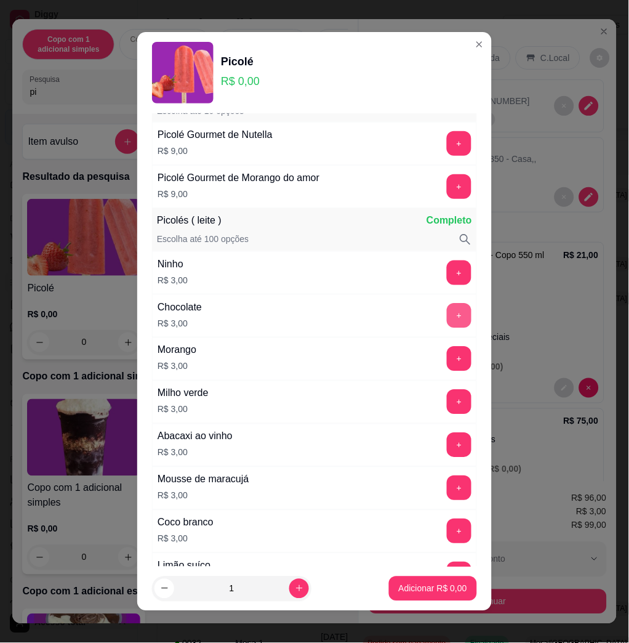
click at [447, 316] on button "+" at bounding box center [459, 315] width 25 height 25
click at [447, 316] on button "+" at bounding box center [459, 316] width 24 height 24
click at [428, 595] on button "Adicionar R$ 6,00" at bounding box center [433, 588] width 86 height 24
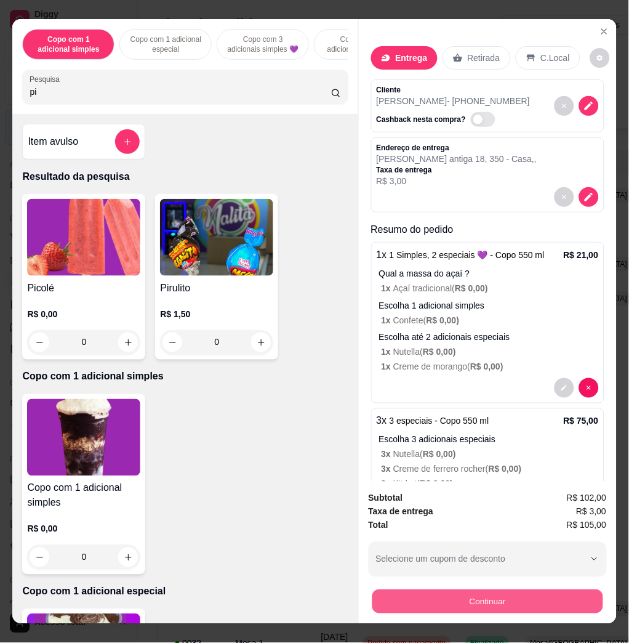
click at [429, 594] on button "Continuar" at bounding box center [487, 601] width 231 height 24
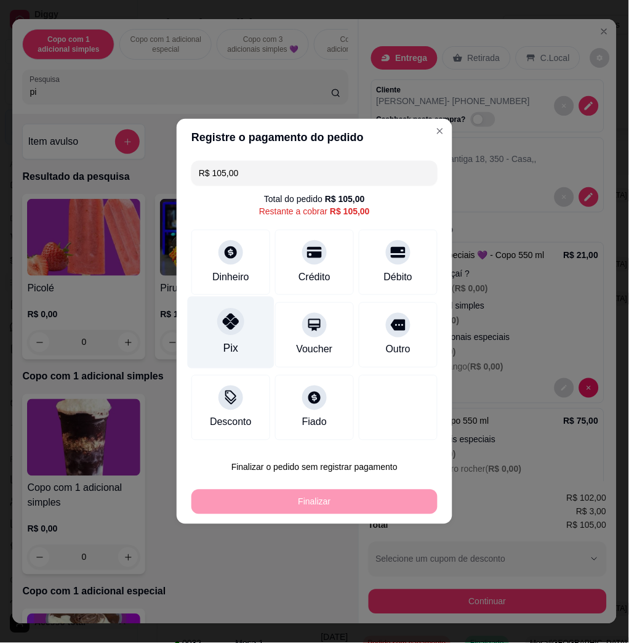
click at [228, 331] on div at bounding box center [230, 321] width 27 height 27
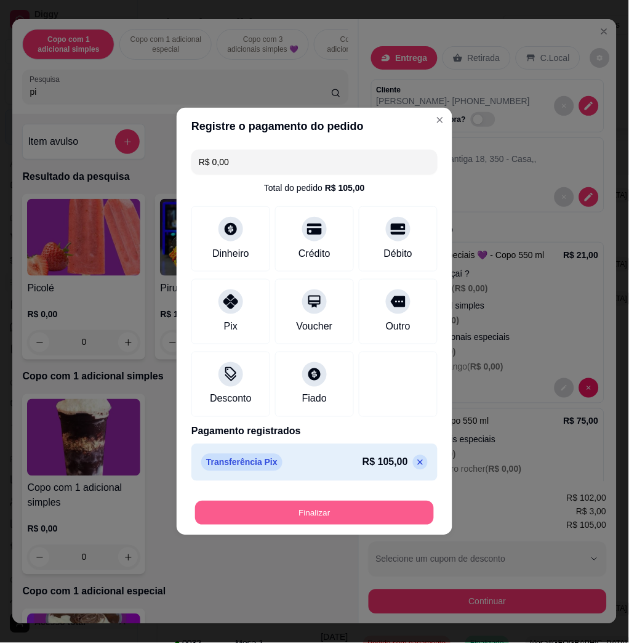
click at [391, 512] on button "Finalizar" at bounding box center [314, 513] width 239 height 24
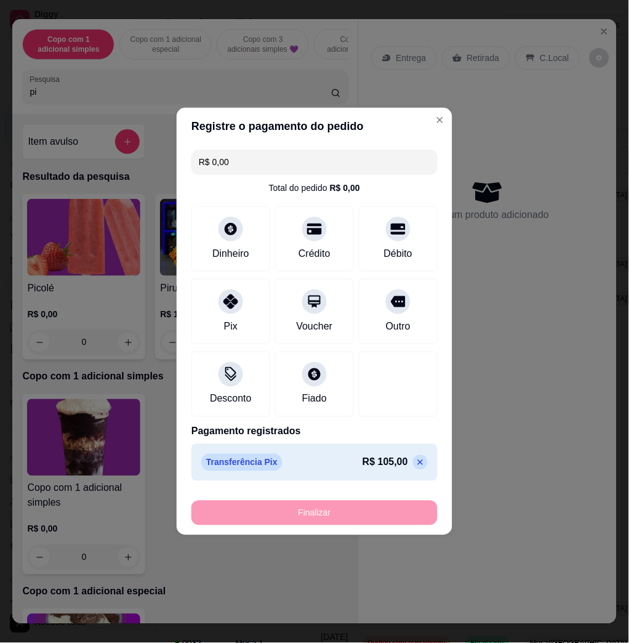
type input "-R$ 105,00"
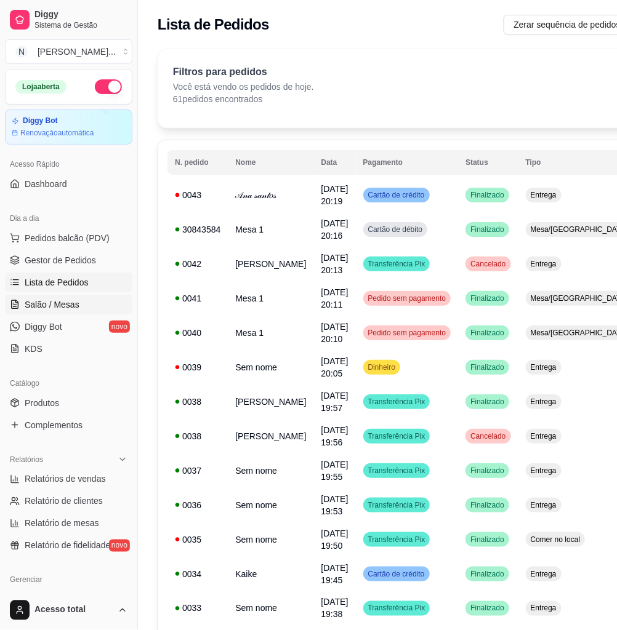
click at [70, 304] on span "Salão / Mesas" at bounding box center [52, 305] width 55 height 12
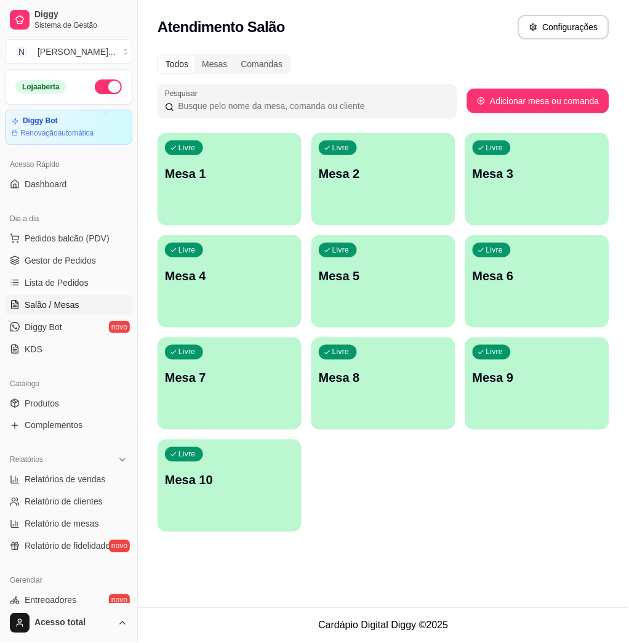
click at [220, 208] on div "Livre Mesa 1" at bounding box center [230, 172] width 144 height 78
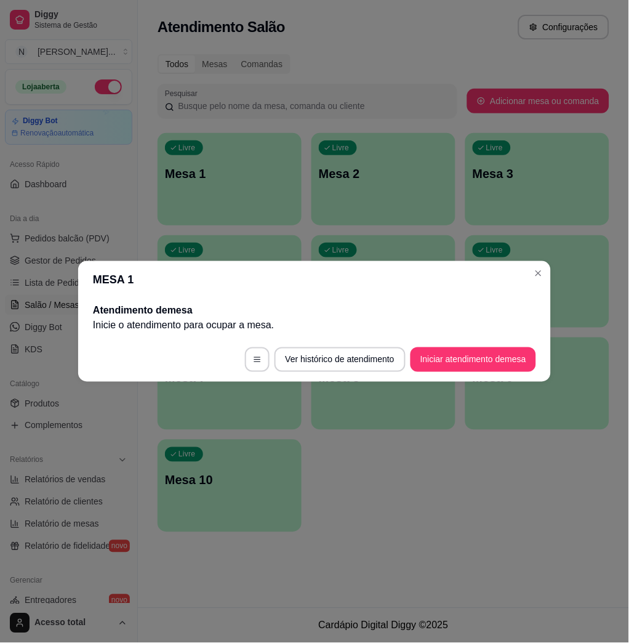
click at [445, 351] on button "Iniciar atendimento de mesa" at bounding box center [474, 359] width 126 height 25
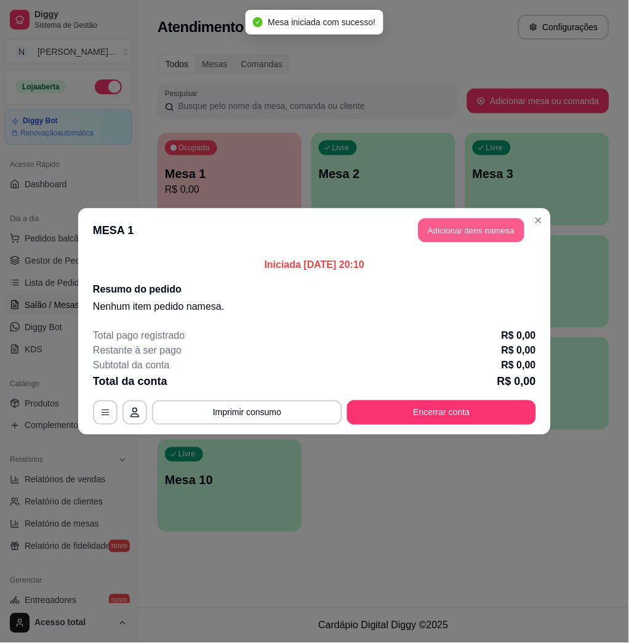
click at [455, 222] on button "Adicionar itens na mesa" at bounding box center [472, 230] width 106 height 24
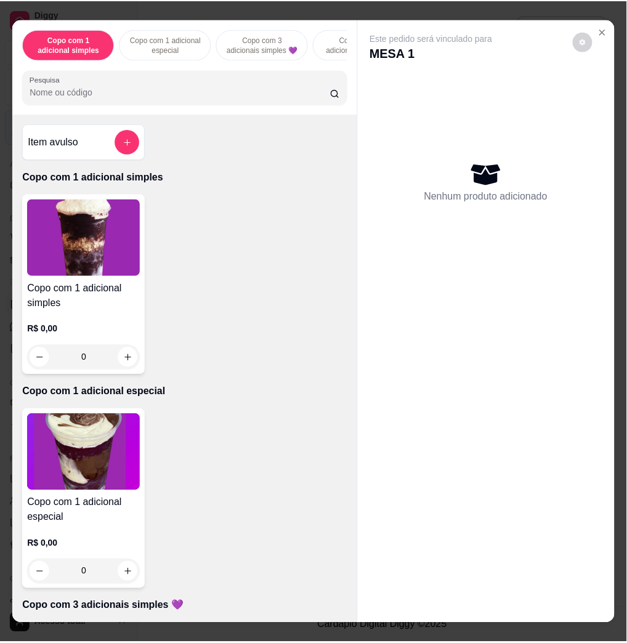
scroll to position [164, 0]
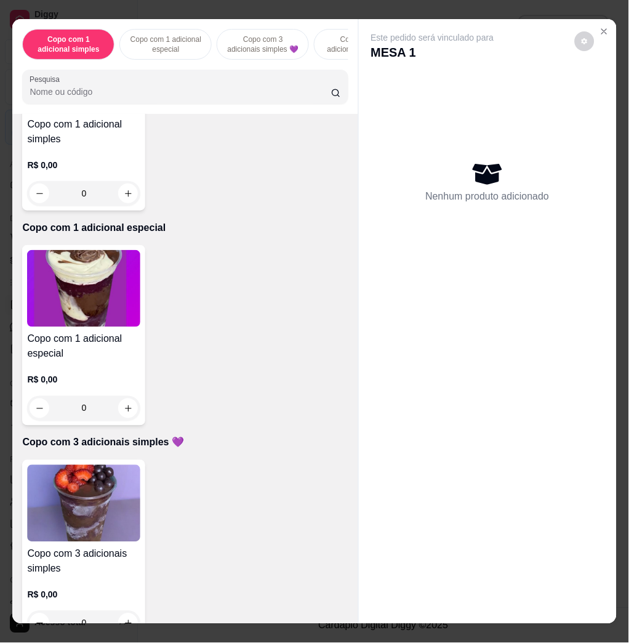
click at [84, 512] on img at bounding box center [83, 503] width 113 height 77
click at [74, 395] on div "R$ 0,00 0" at bounding box center [83, 397] width 113 height 47
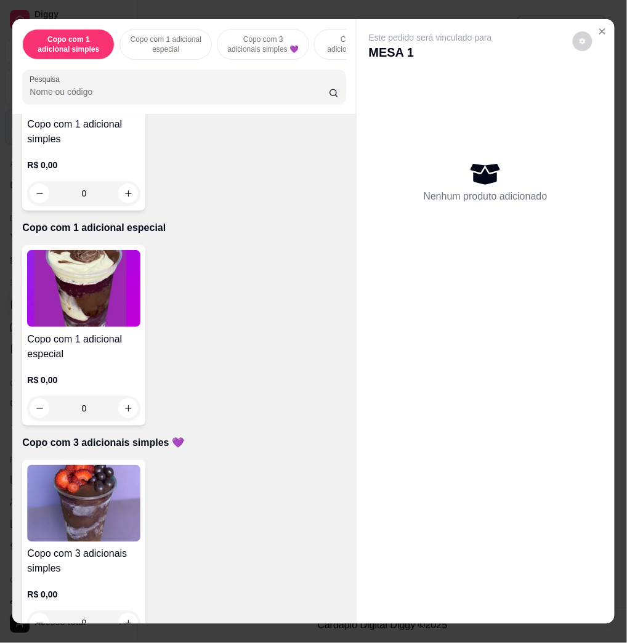
scroll to position [410, 0]
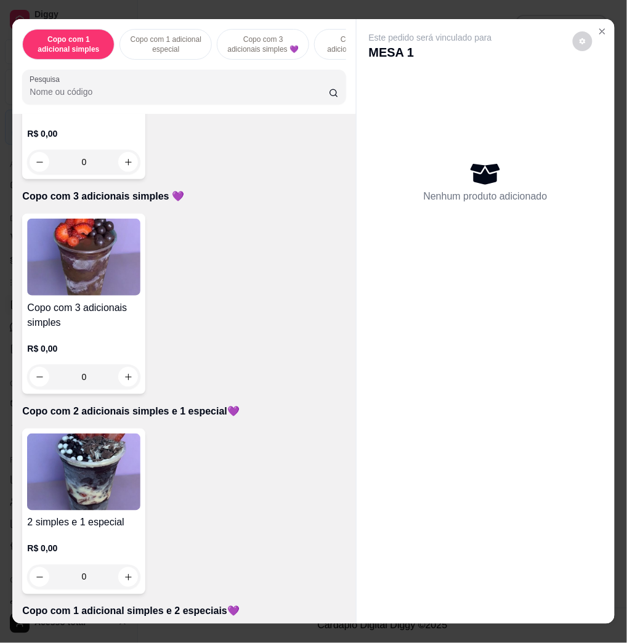
click at [90, 436] on div "2 simples e 1 especial R$ 0,00 0" at bounding box center [83, 511] width 123 height 166
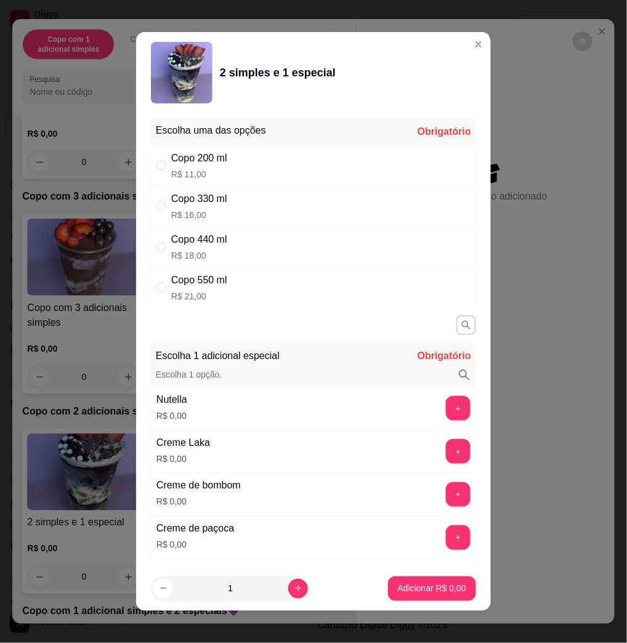
click at [243, 239] on div "Copo 440 ml R$ 18,00" at bounding box center [313, 246] width 325 height 41
radio input "true"
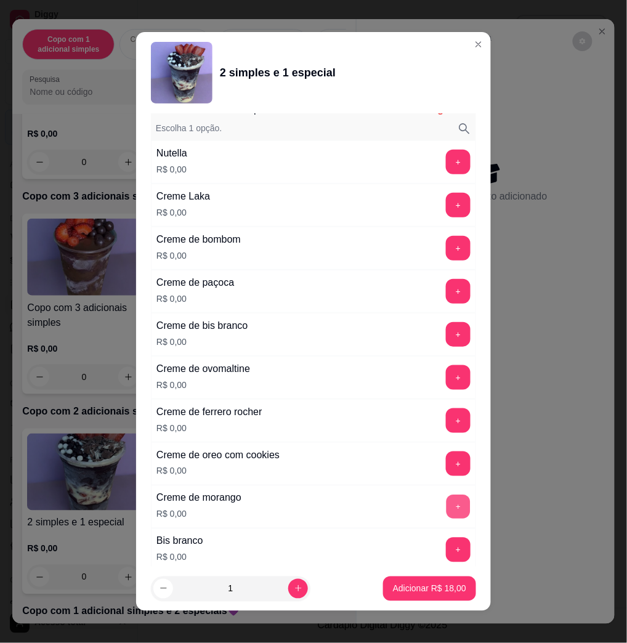
click at [446, 510] on button "+" at bounding box center [458, 507] width 24 height 24
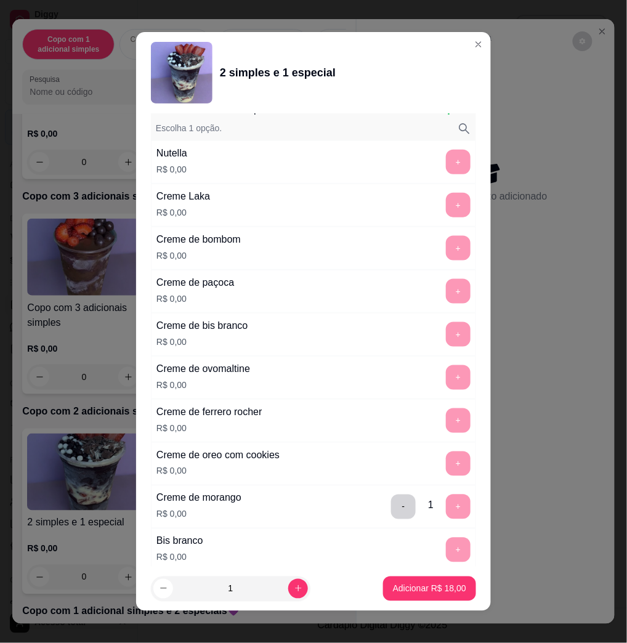
scroll to position [7, 0]
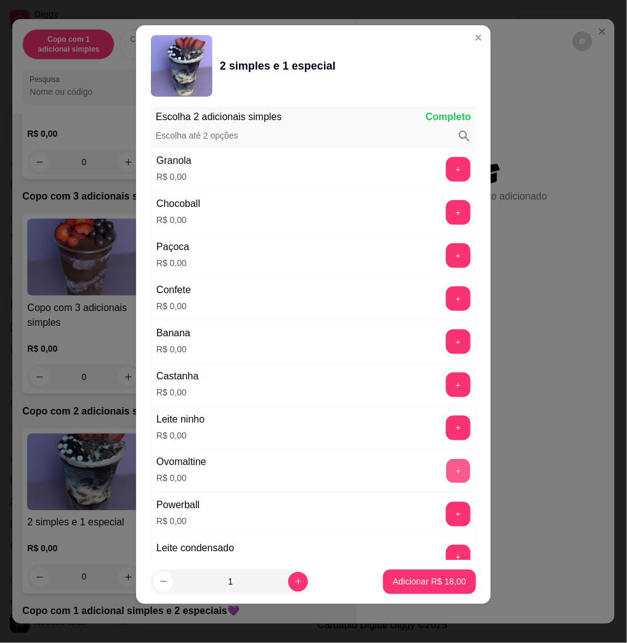
click at [446, 480] on button "+" at bounding box center [458, 471] width 24 height 24
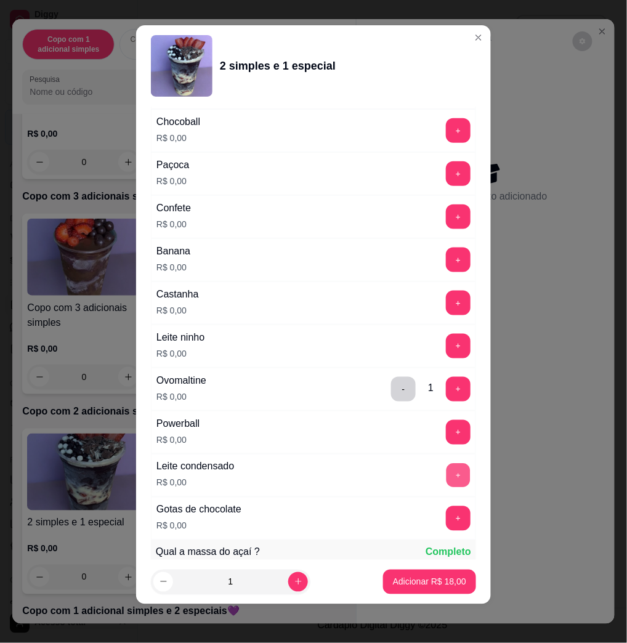
click at [446, 487] on button "+" at bounding box center [458, 475] width 24 height 24
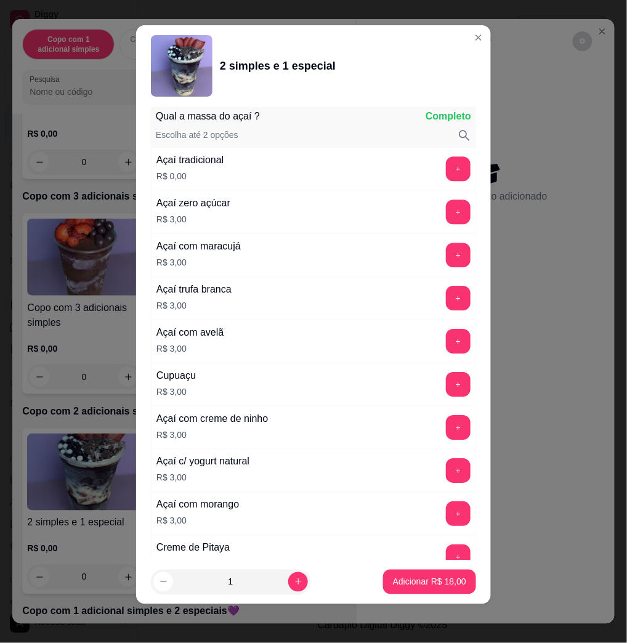
click at [420, 576] on p "Adicionar R$ 18,00" at bounding box center [429, 581] width 73 height 12
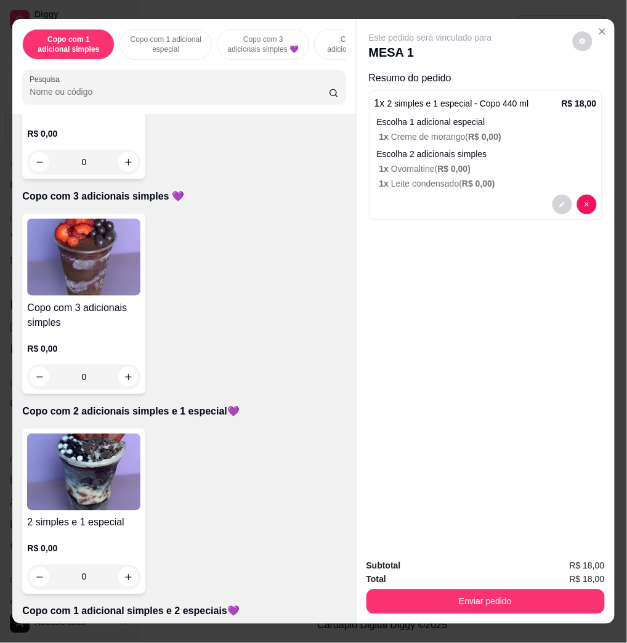
scroll to position [574, 0]
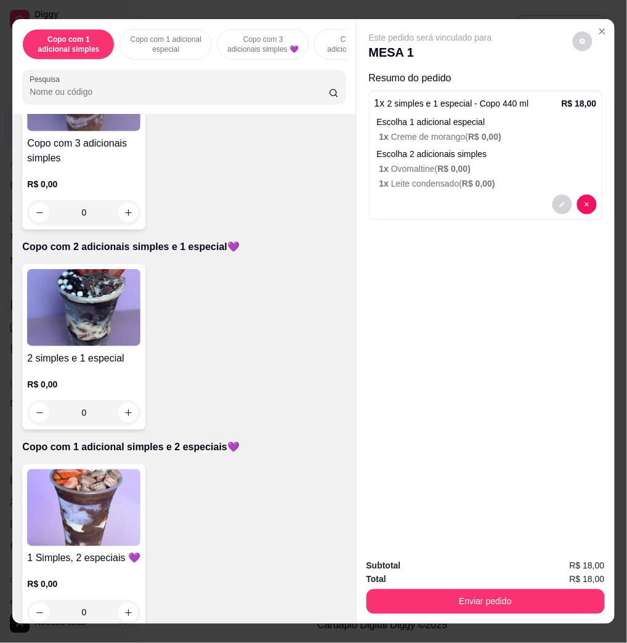
click at [84, 527] on img at bounding box center [83, 507] width 113 height 77
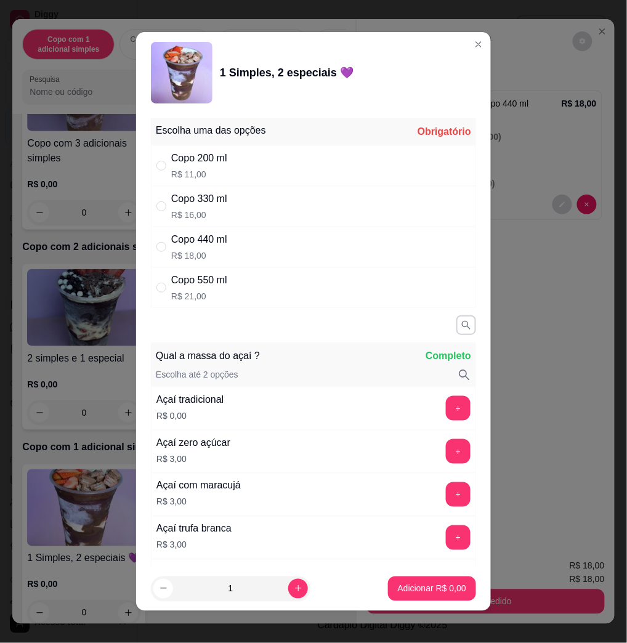
click at [254, 247] on div "Copo 440 ml R$ 18,00" at bounding box center [313, 246] width 325 height 41
radio input "true"
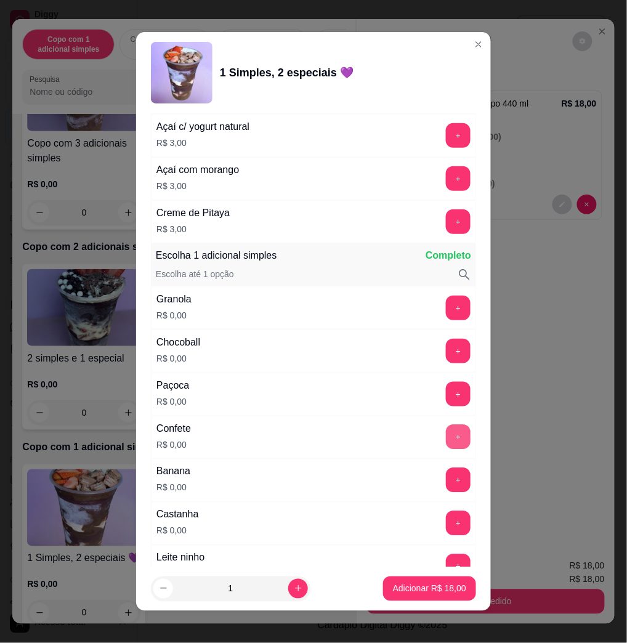
click at [446, 433] on button "+" at bounding box center [458, 437] width 25 height 25
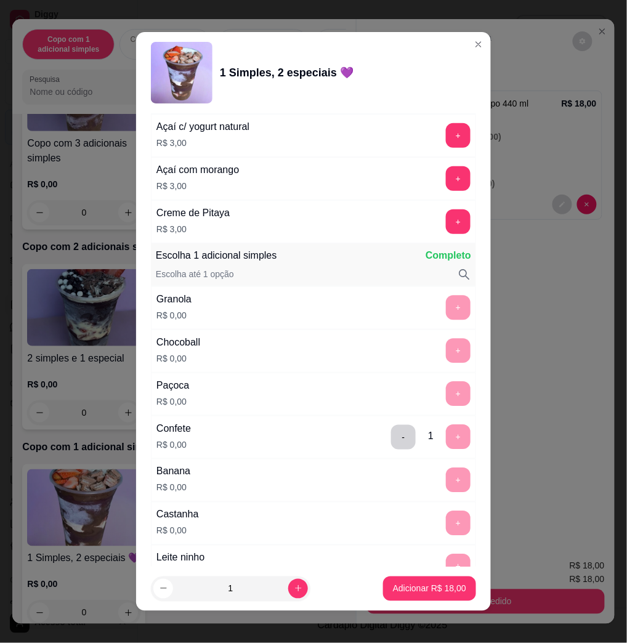
scroll to position [1067, 0]
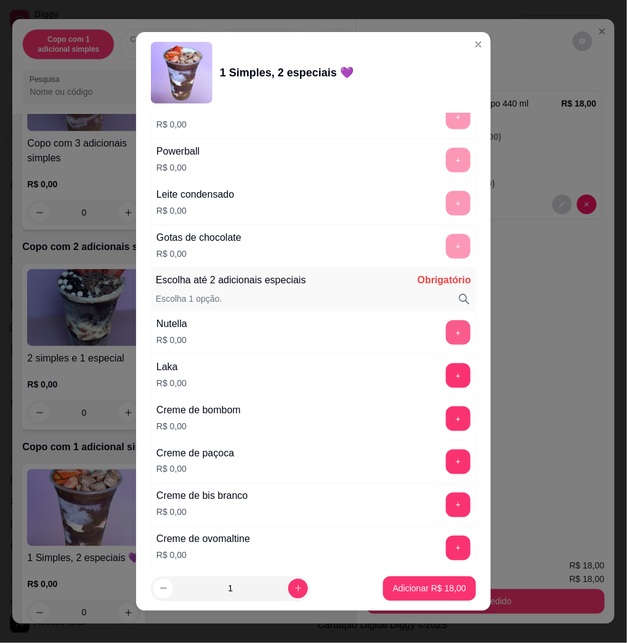
click at [446, 334] on button "+" at bounding box center [458, 332] width 25 height 25
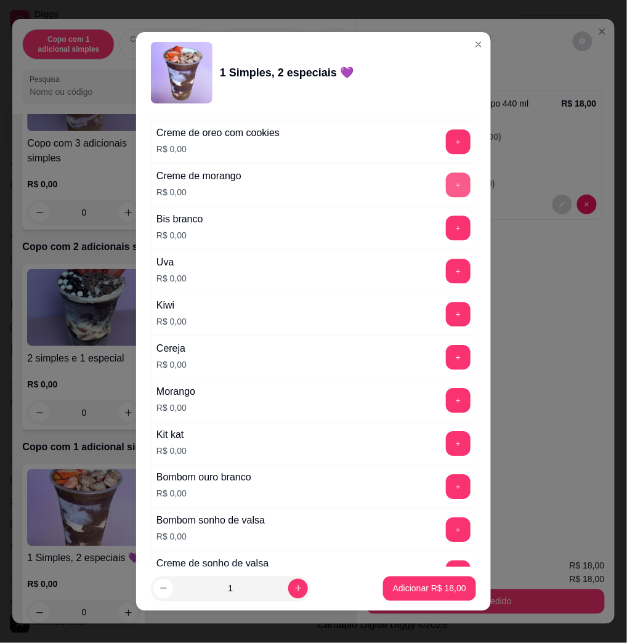
click at [446, 187] on button "+" at bounding box center [458, 184] width 25 height 25
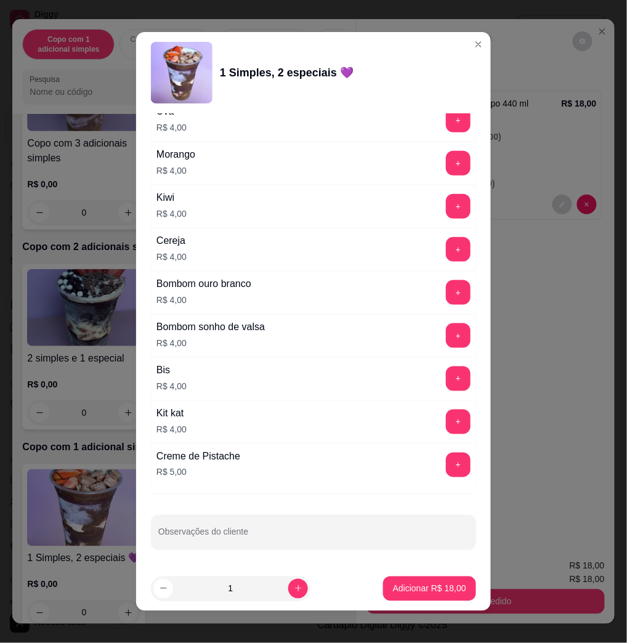
scroll to position [7, 0]
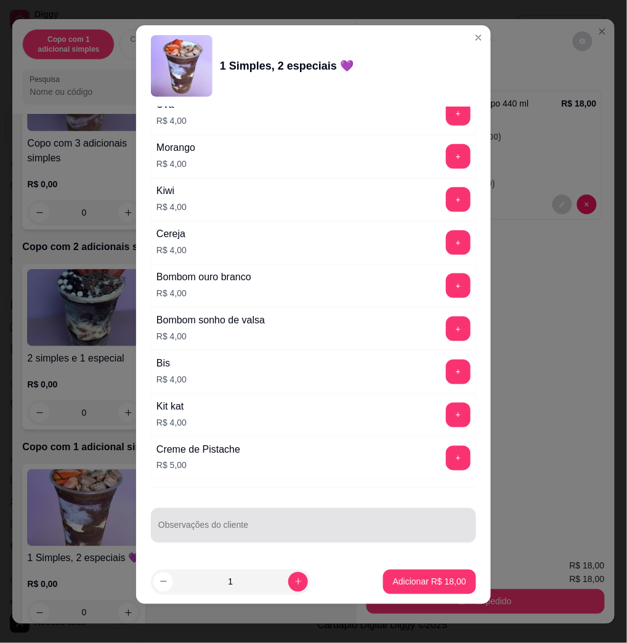
click at [215, 513] on div at bounding box center [313, 525] width 310 height 25
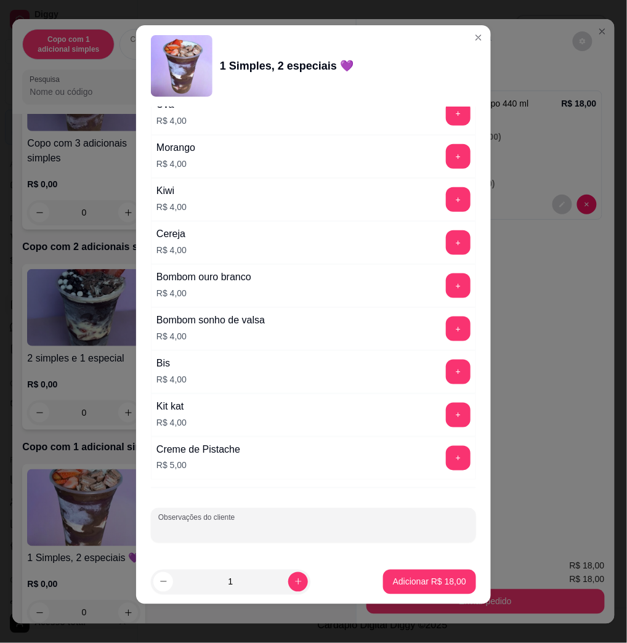
type input "v"
type input "comer"
click at [410, 587] on p "Adicionar R$ 18,00" at bounding box center [429, 581] width 73 height 12
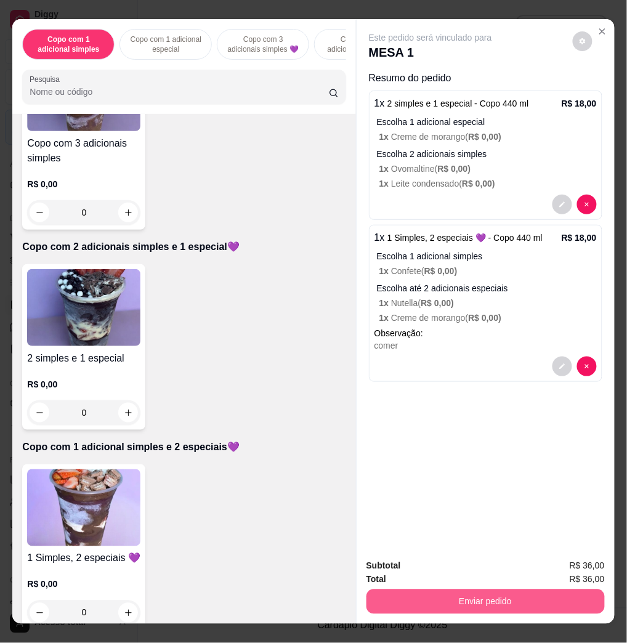
click at [568, 604] on button "Enviar pedido" at bounding box center [485, 601] width 238 height 25
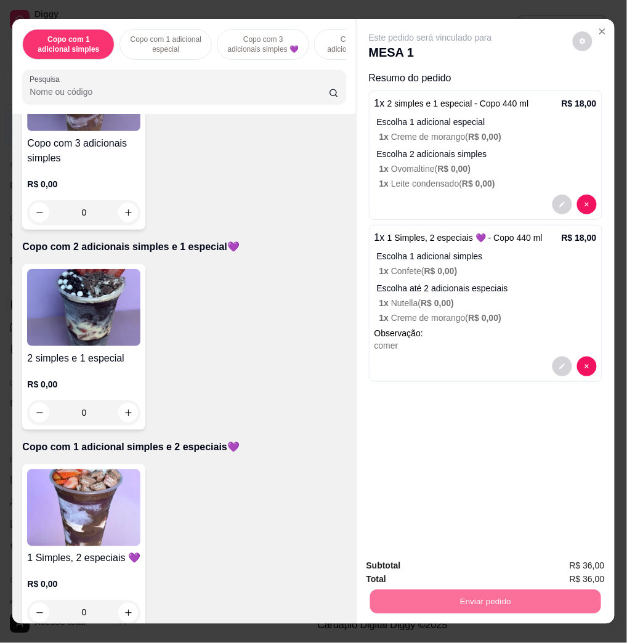
click at [572, 564] on button "Enviar pedido" at bounding box center [571, 564] width 70 height 23
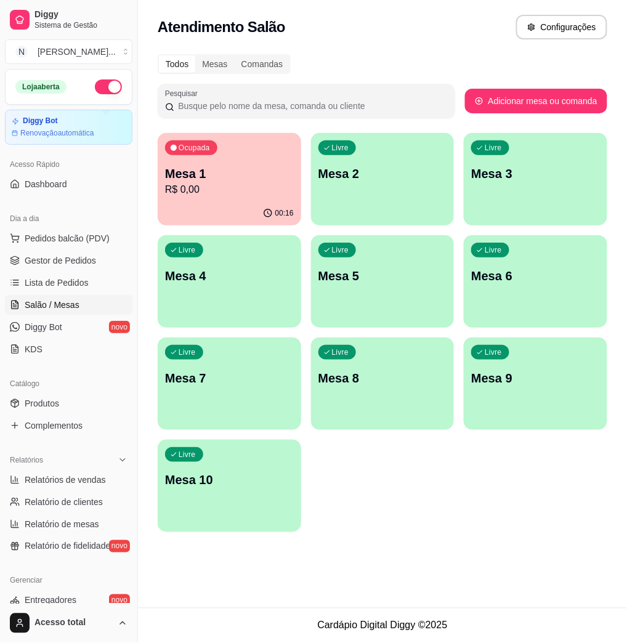
click at [276, 145] on div "Ocupada Mesa 1 R$ 0,00" at bounding box center [229, 167] width 143 height 68
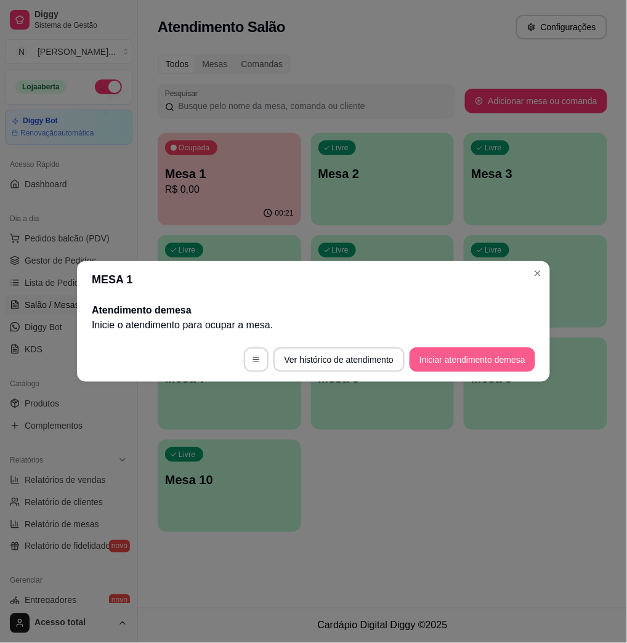
click at [459, 364] on button "Iniciar atendimento de mesa" at bounding box center [472, 359] width 126 height 25
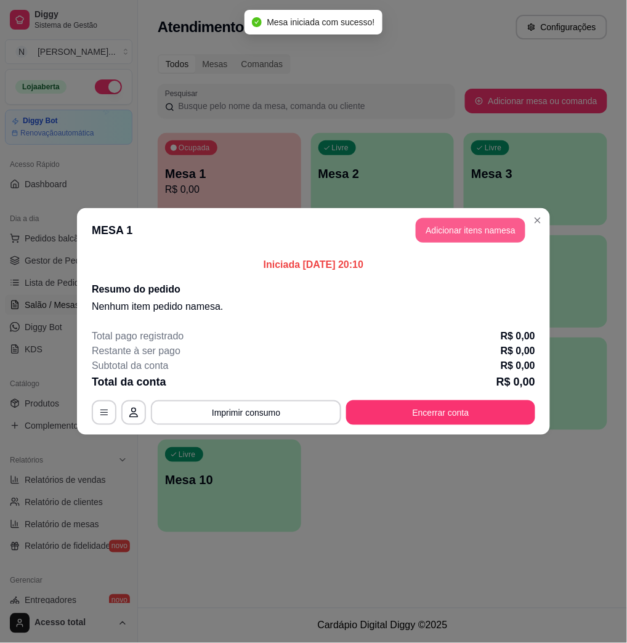
click at [447, 236] on button "Adicionar itens na mesa" at bounding box center [470, 230] width 110 height 25
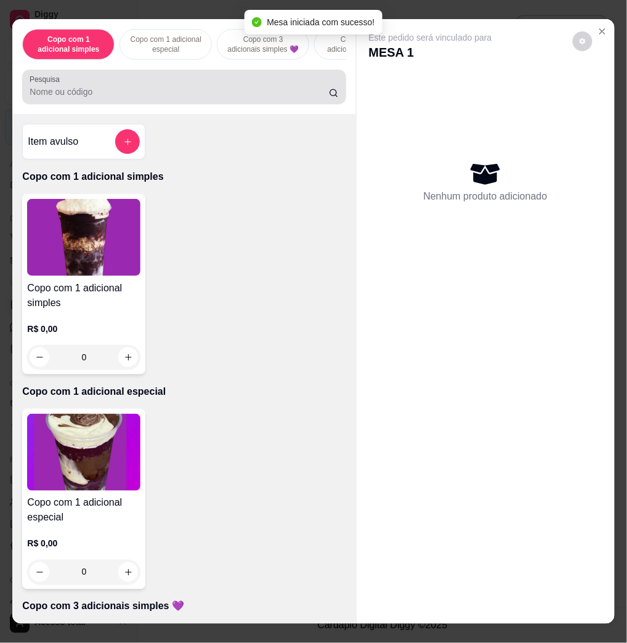
click at [105, 98] on input "Pesquisa" at bounding box center [179, 92] width 299 height 12
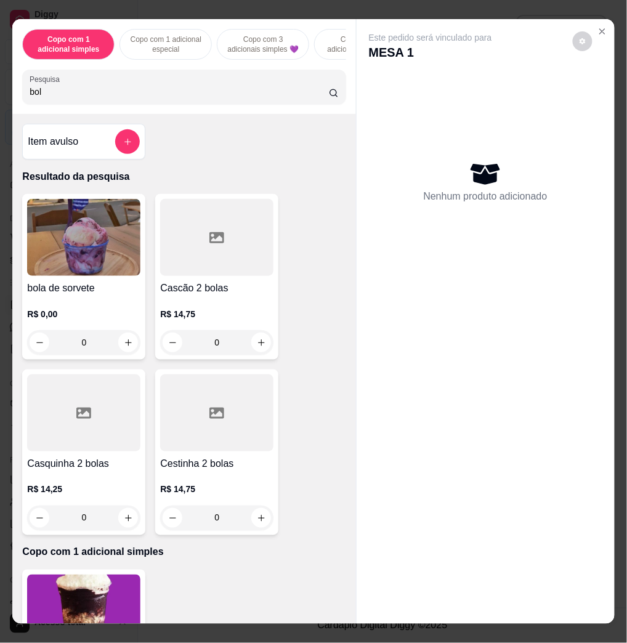
type input "bol"
click at [91, 247] on img at bounding box center [83, 237] width 113 height 77
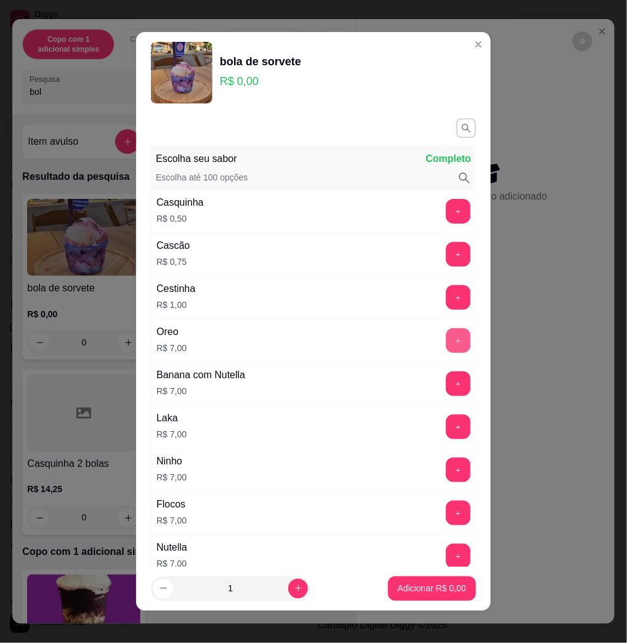
click at [446, 347] on button "+" at bounding box center [458, 340] width 25 height 25
click at [446, 347] on button "+" at bounding box center [458, 341] width 24 height 24
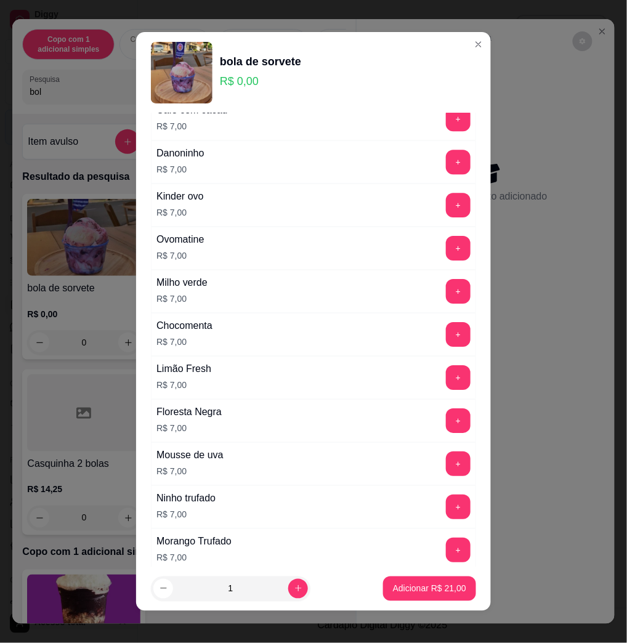
scroll to position [1084, 0]
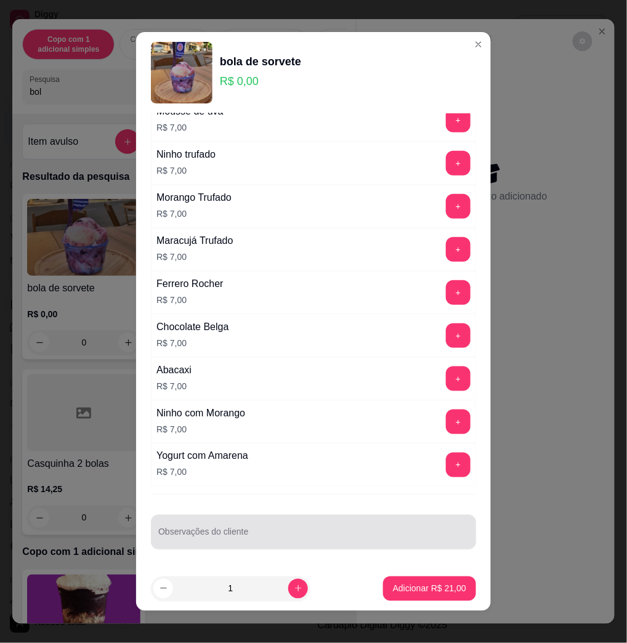
click at [277, 518] on div "Observações do cliente" at bounding box center [313, 532] width 325 height 34
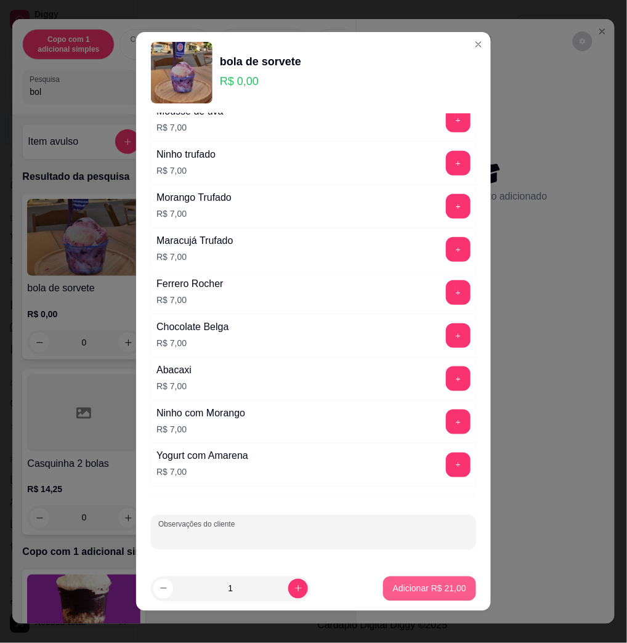
click at [418, 600] on button "Adicionar R$ 21,00" at bounding box center [429, 588] width 93 height 25
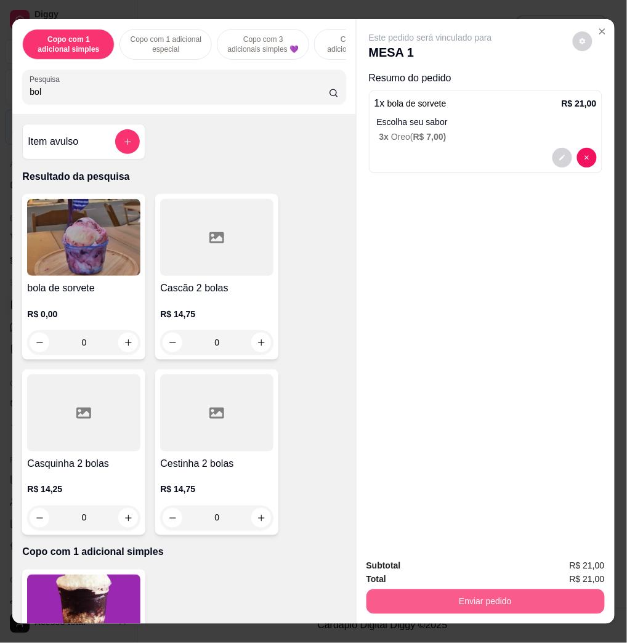
click at [539, 611] on div "Subtotal R$ 21,00 Total R$ 21,00 Enviar pedido" at bounding box center [485, 586] width 258 height 74
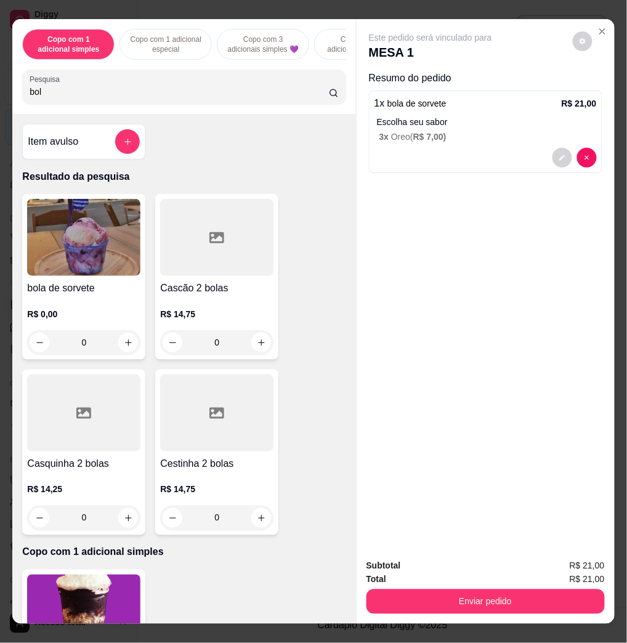
click at [543, 577] on div "Total R$ 21,00" at bounding box center [485, 579] width 238 height 14
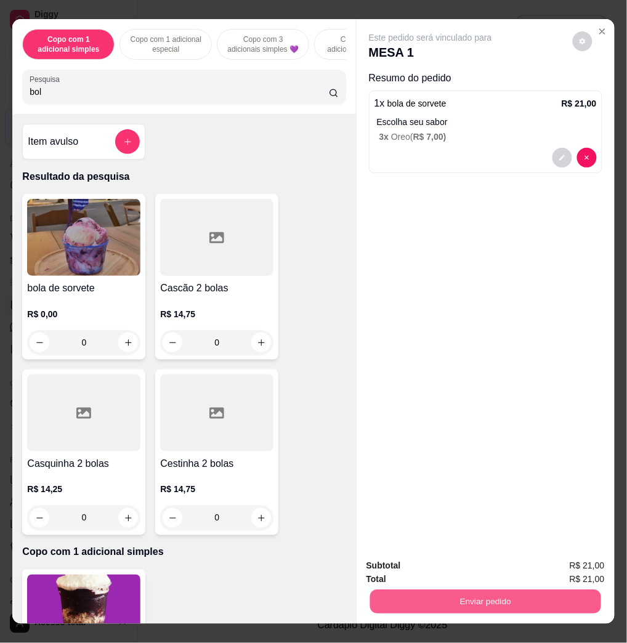
click at [550, 596] on button "Enviar pedido" at bounding box center [484, 601] width 231 height 24
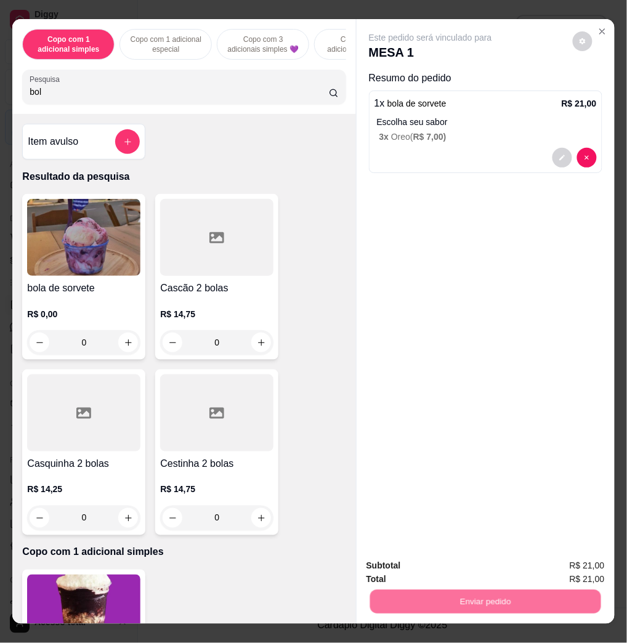
click at [555, 559] on button "Enviar pedido" at bounding box center [571, 564] width 70 height 23
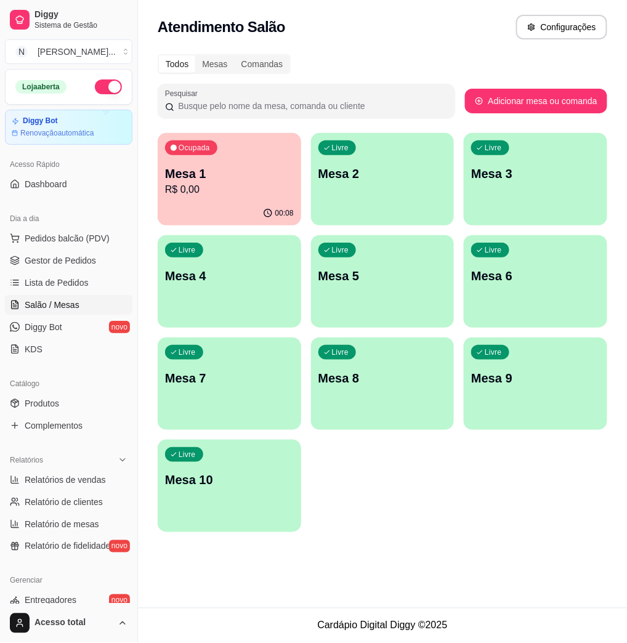
click at [382, 222] on div "button" at bounding box center [382, 217] width 143 height 15
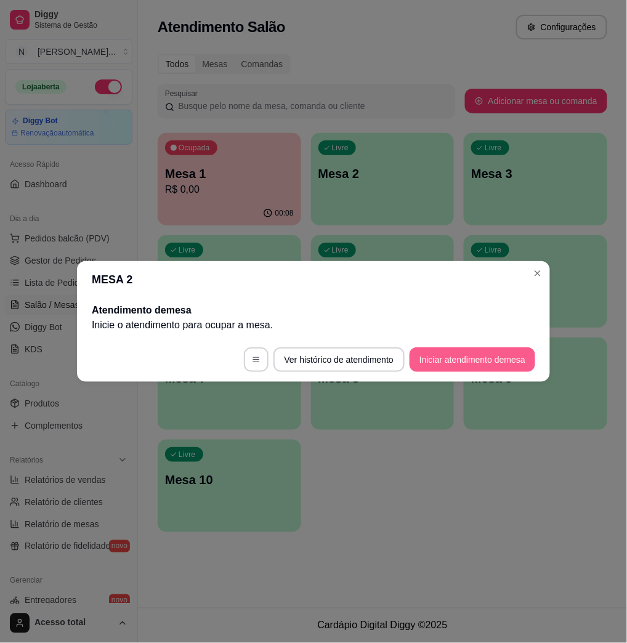
click at [520, 362] on button "Iniciar atendimento de mesa" at bounding box center [472, 359] width 126 height 25
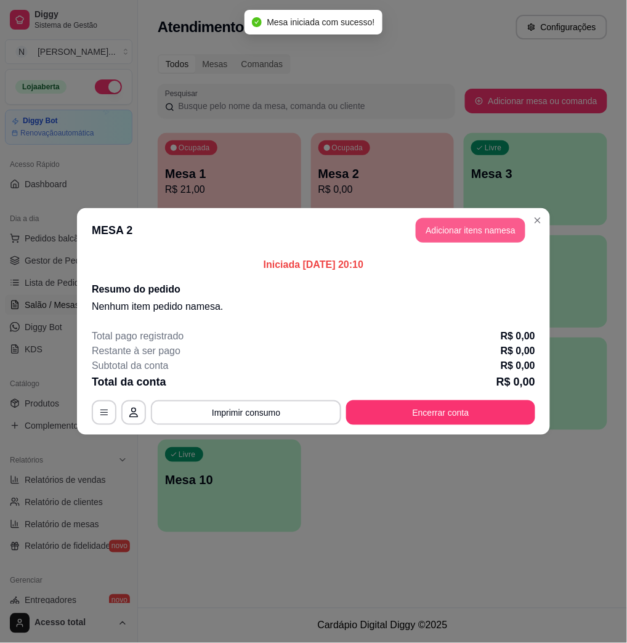
click at [463, 229] on button "Adicionar itens na mesa" at bounding box center [470, 230] width 110 height 25
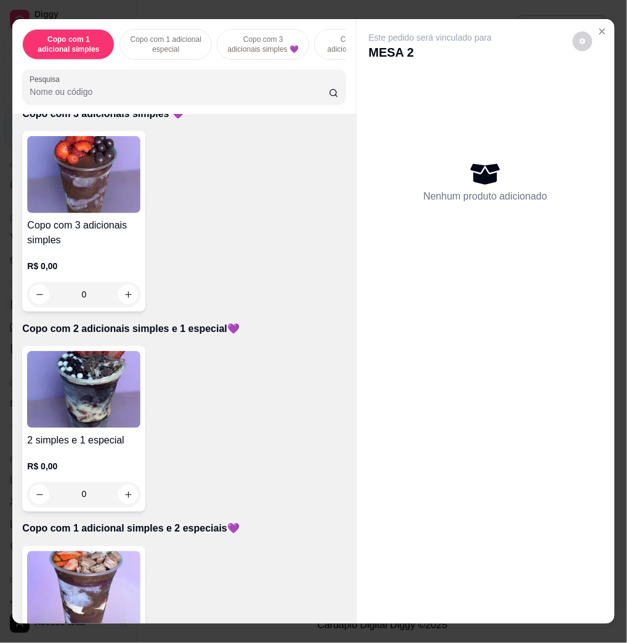
scroll to position [656, 0]
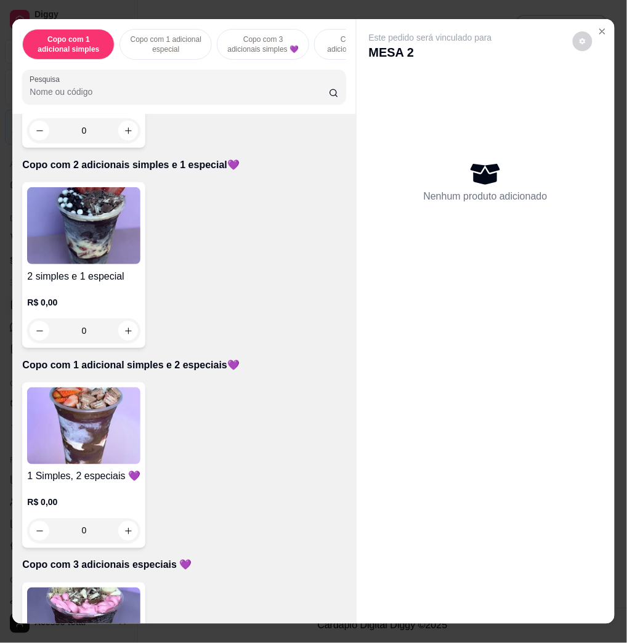
click at [70, 430] on img at bounding box center [83, 425] width 113 height 77
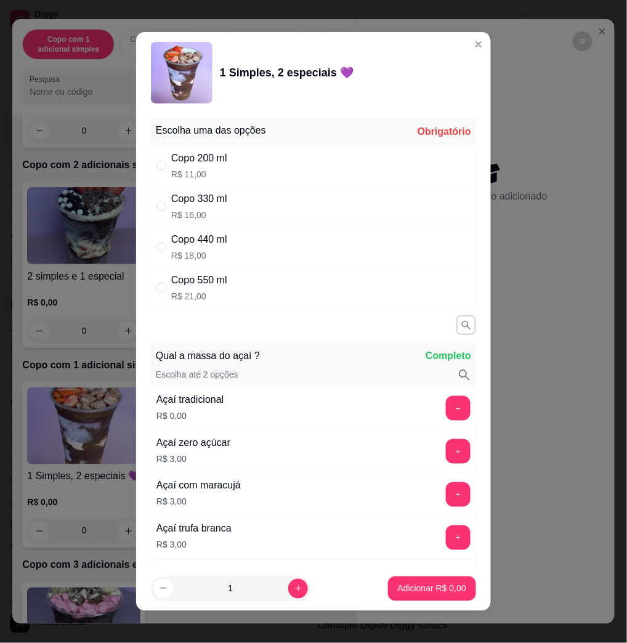
click at [219, 284] on div "Copo 550 ml" at bounding box center [199, 280] width 56 height 15
radio input "true"
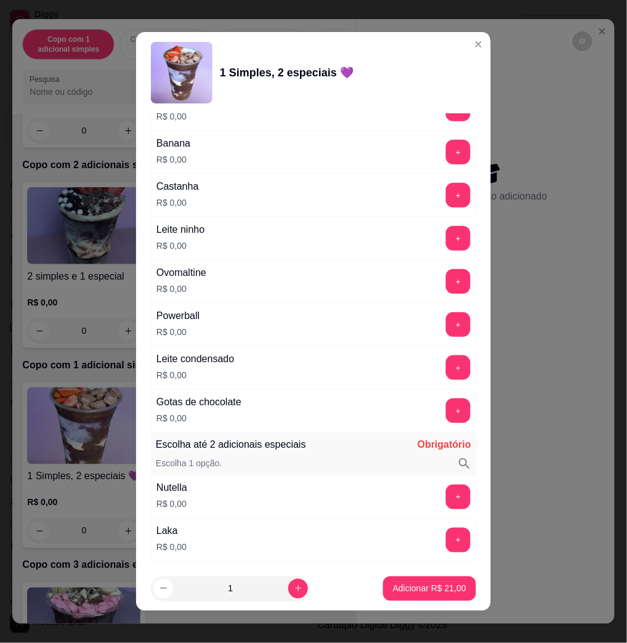
scroll to position [985, 0]
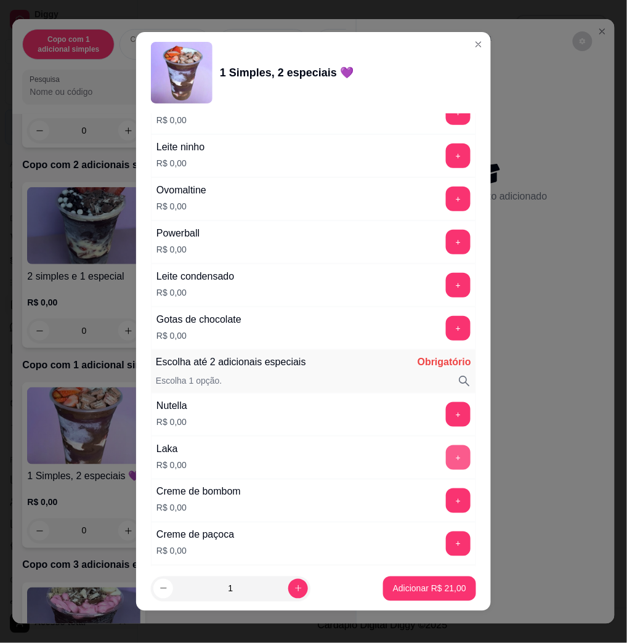
click at [446, 462] on button "+" at bounding box center [458, 457] width 25 height 25
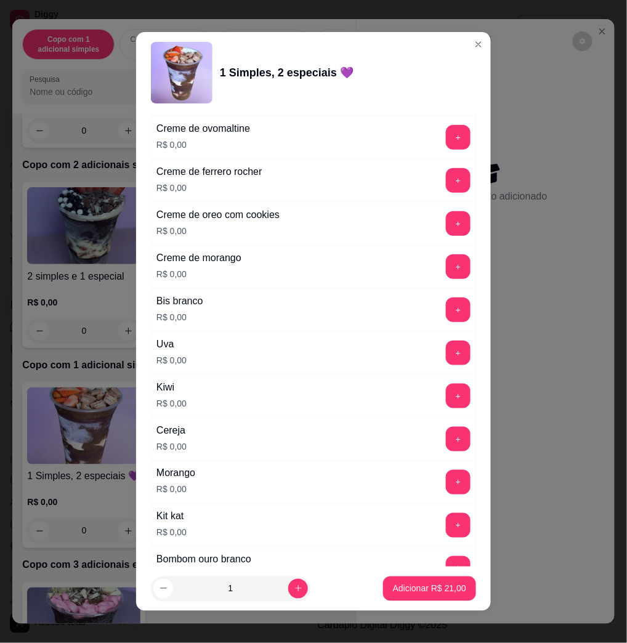
scroll to position [1805, 0]
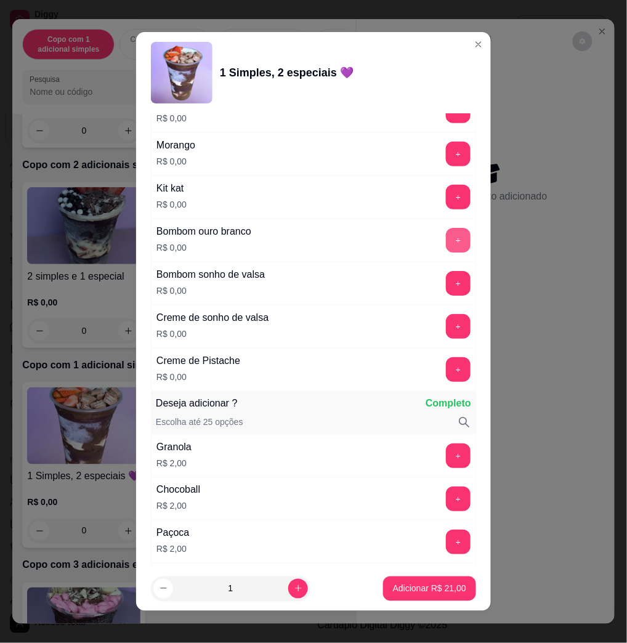
click at [446, 252] on button "+" at bounding box center [458, 240] width 25 height 25
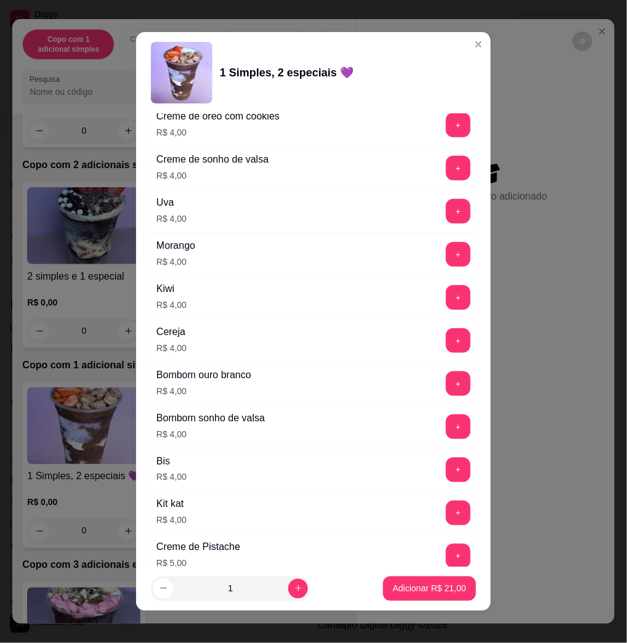
scroll to position [3051, 0]
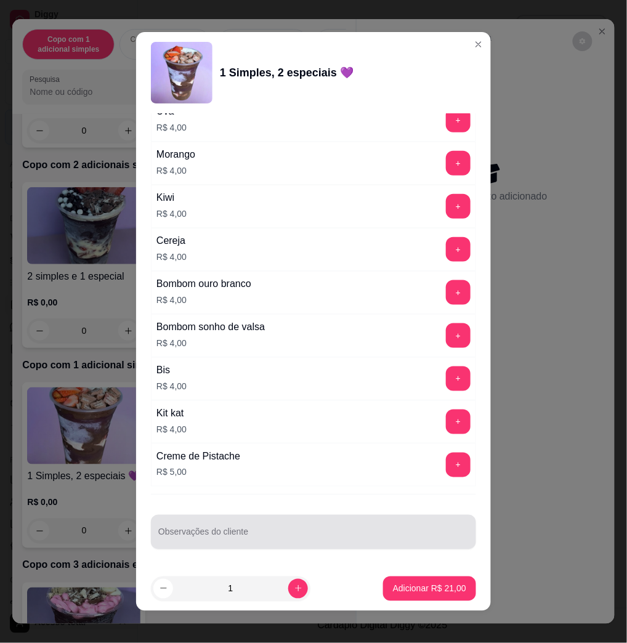
click at [308, 516] on div "Observações do cliente" at bounding box center [313, 532] width 325 height 34
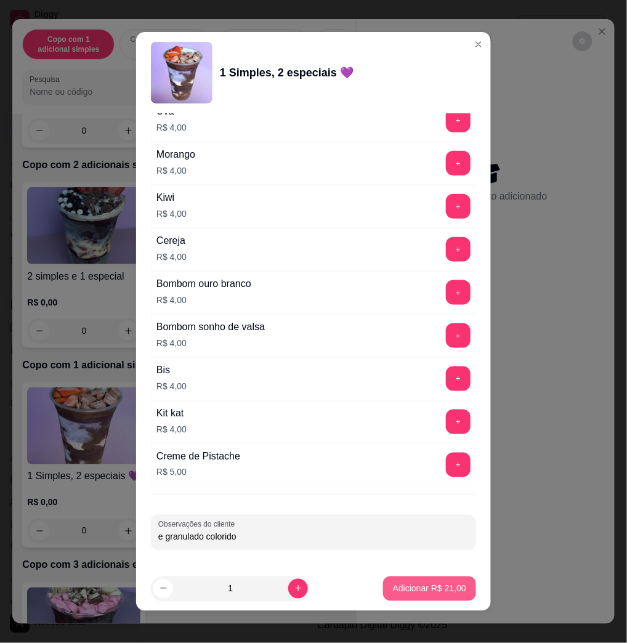
type input "e granulado colorido"
click at [383, 577] on button "Adicionar R$ 21,00" at bounding box center [429, 588] width 93 height 25
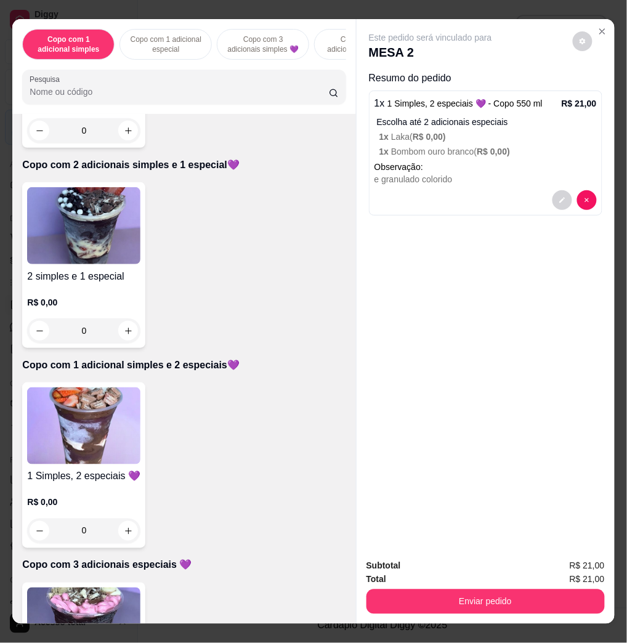
click at [115, 409] on img at bounding box center [83, 425] width 113 height 77
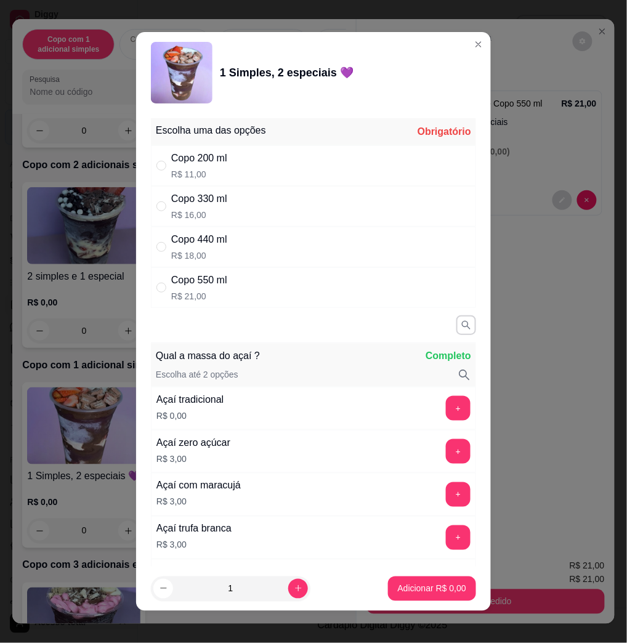
click at [223, 287] on div "Copo 550 ml R$ 21,00" at bounding box center [313, 287] width 325 height 41
radio input "true"
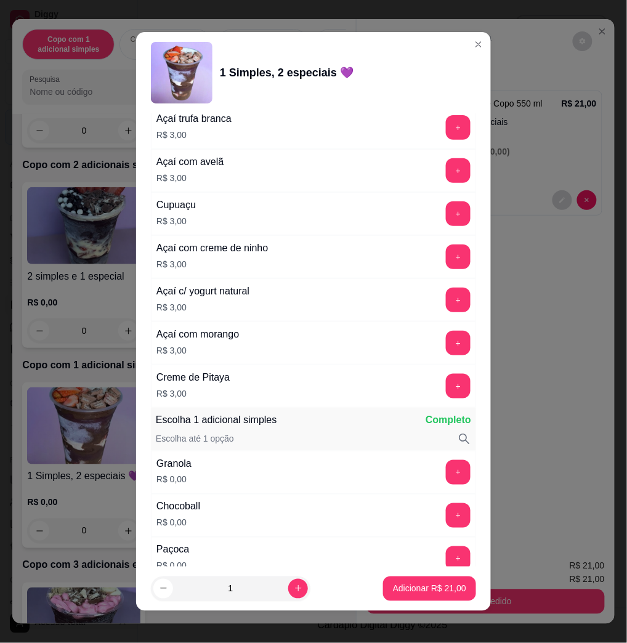
scroll to position [574, 0]
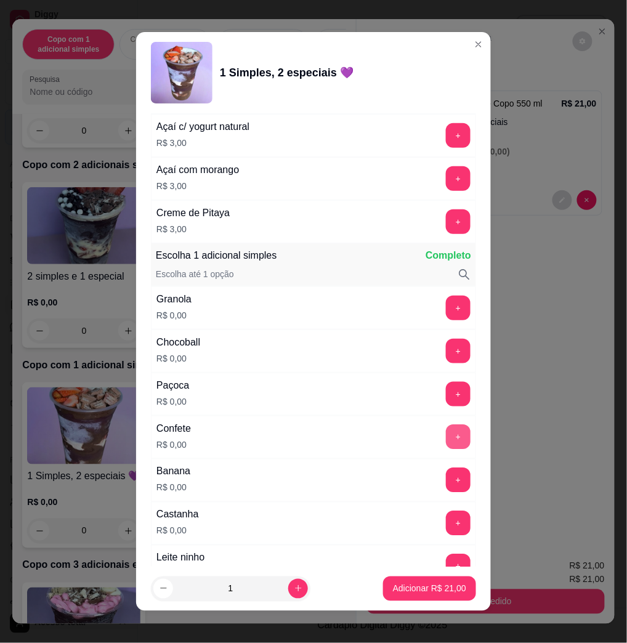
click at [446, 436] on button "+" at bounding box center [458, 437] width 25 height 25
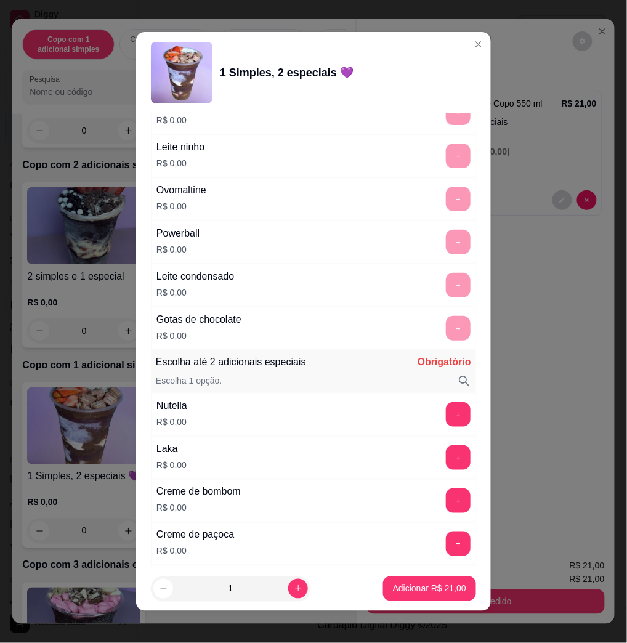
scroll to position [1148, 0]
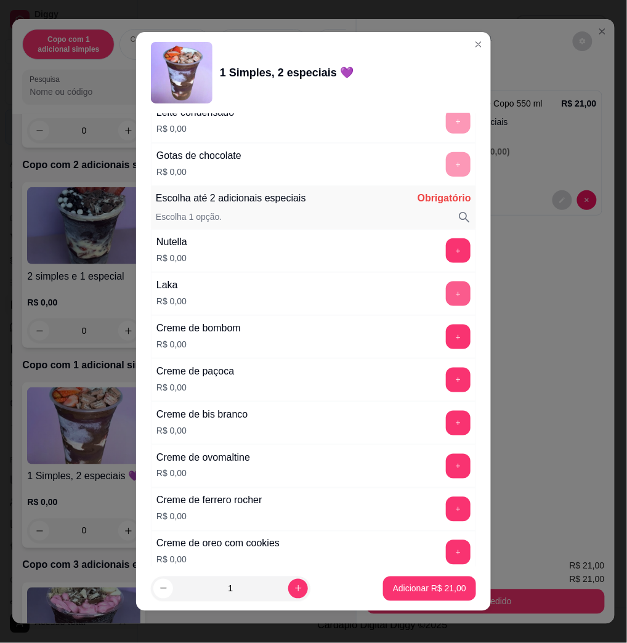
click at [446, 295] on button "+" at bounding box center [458, 293] width 25 height 25
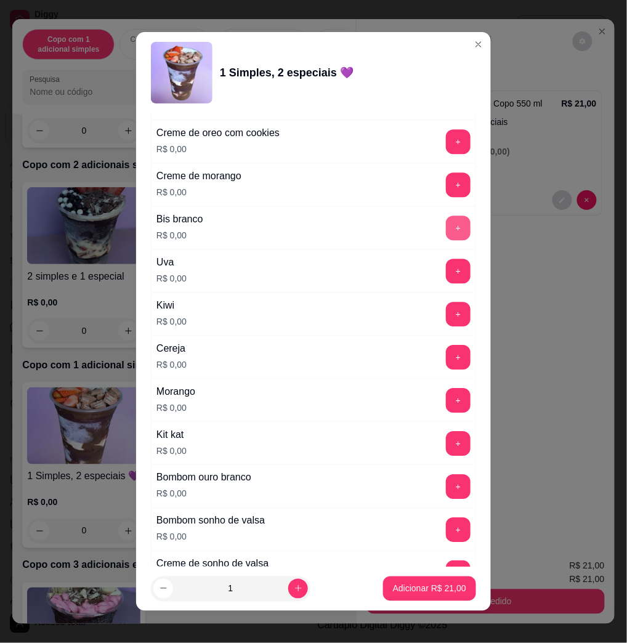
scroll to position [1641, 0]
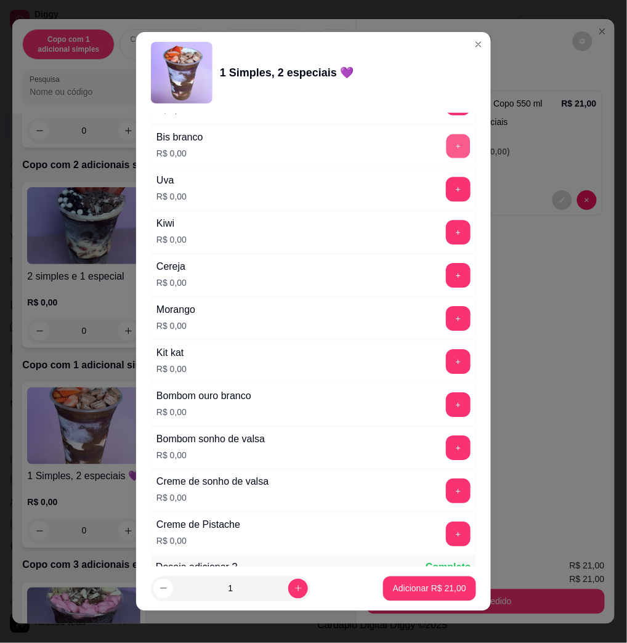
click at [446, 155] on button "+" at bounding box center [458, 146] width 24 height 24
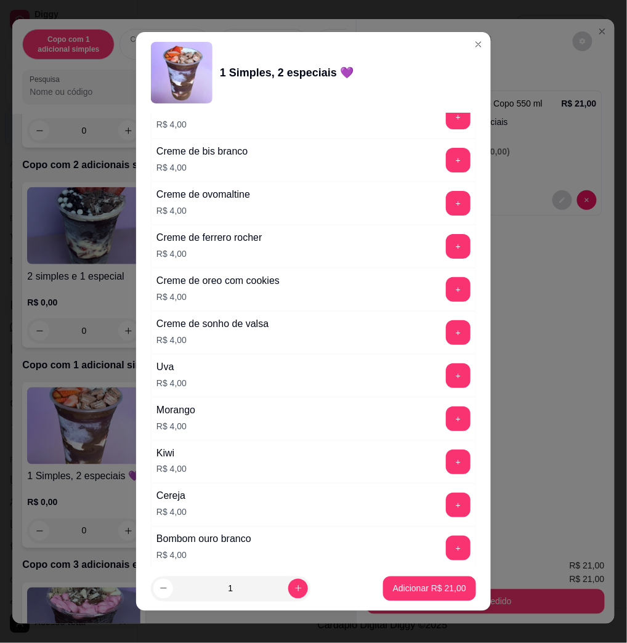
scroll to position [7, 0]
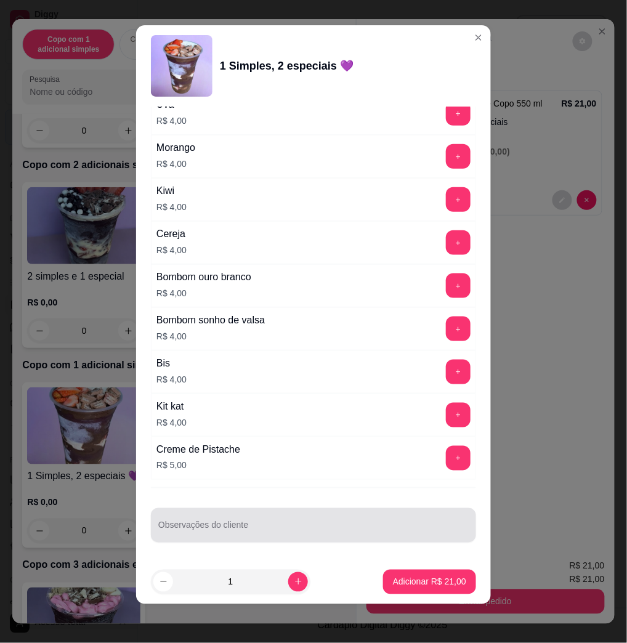
drag, startPoint x: 397, startPoint y: 532, endPoint x: 340, endPoint y: 537, distance: 56.9
click at [396, 531] on input "Observações do cliente" at bounding box center [313, 530] width 310 height 12
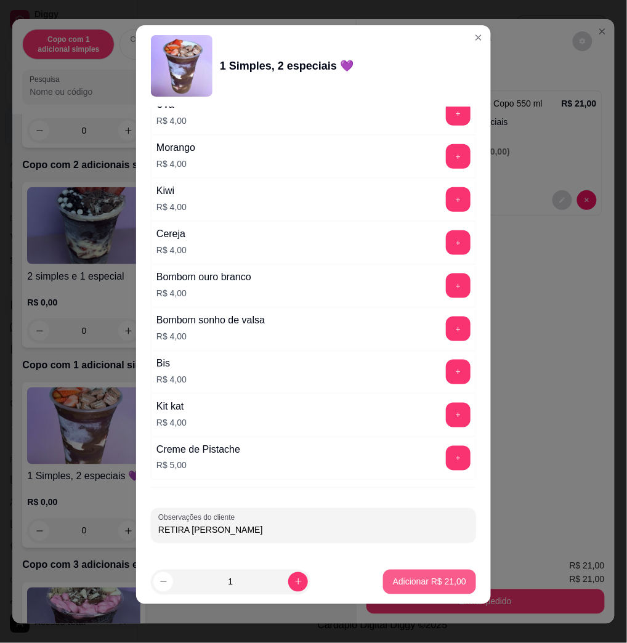
type input "RETIRA EDUARDA"
click at [421, 579] on p "Adicionar R$ 21,00" at bounding box center [429, 581] width 73 height 12
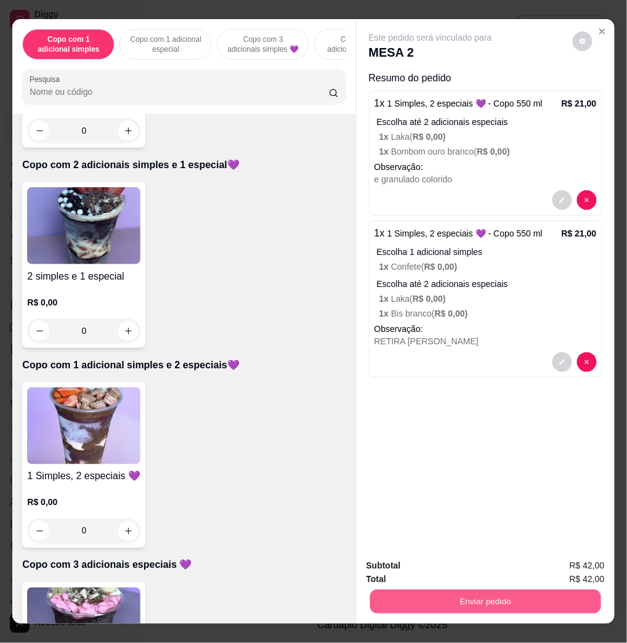
click at [559, 602] on button "Enviar pedido" at bounding box center [484, 601] width 231 height 24
click at [591, 571] on button "Enviar pedido" at bounding box center [571, 564] width 70 height 23
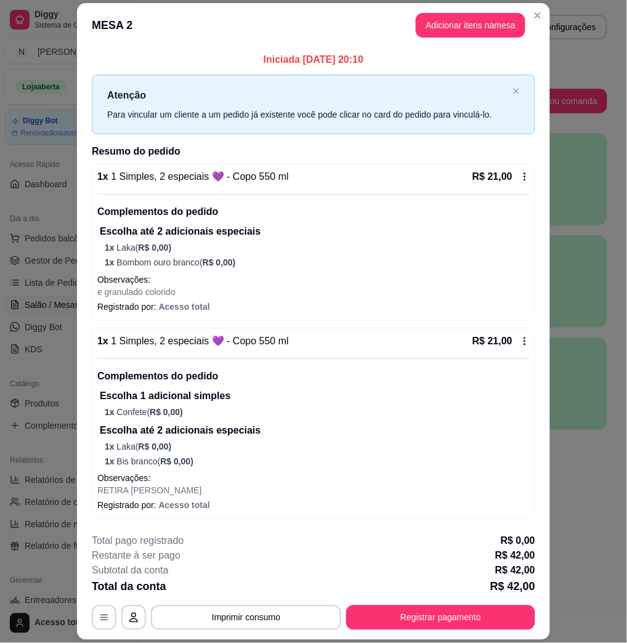
click at [542, 604] on footer "**********" at bounding box center [313, 582] width 473 height 116
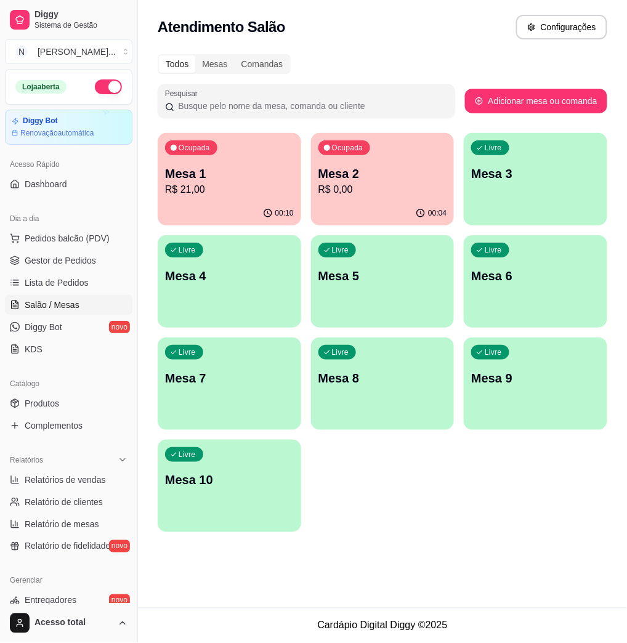
click at [271, 187] on p "R$ 21,00" at bounding box center [229, 189] width 129 height 15
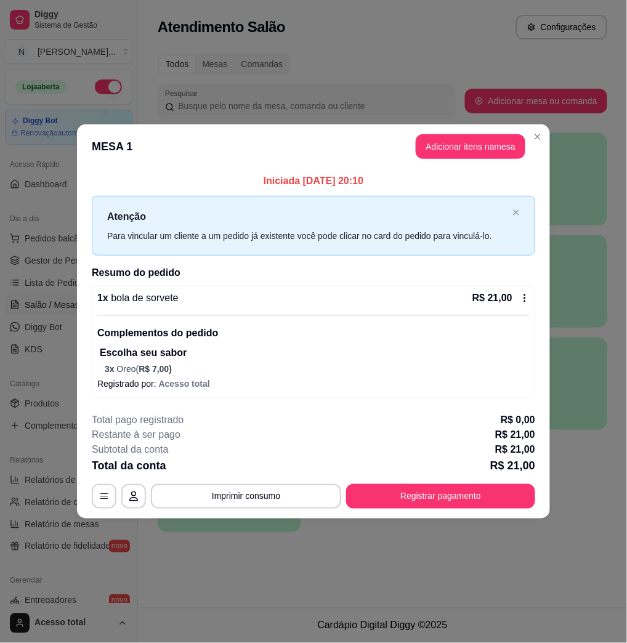
click at [396, 510] on footer "**********" at bounding box center [313, 461] width 473 height 116
click at [396, 501] on button "Registrar pagamento" at bounding box center [440, 496] width 189 height 25
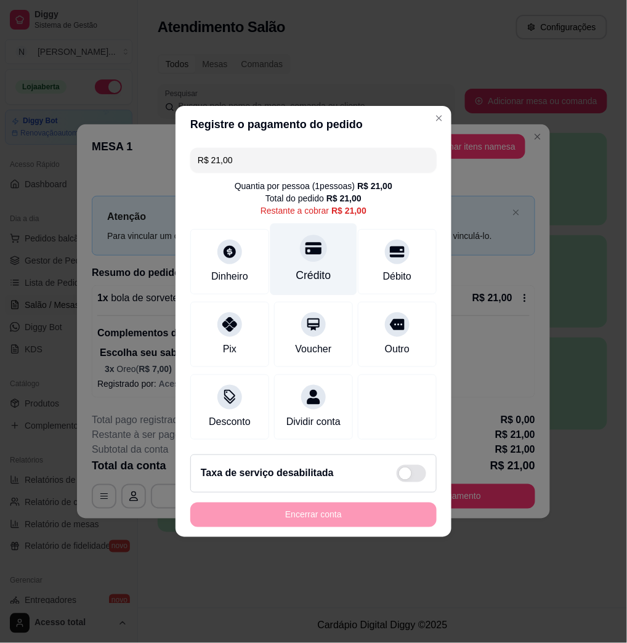
click at [321, 260] on div "Crédito" at bounding box center [313, 259] width 87 height 72
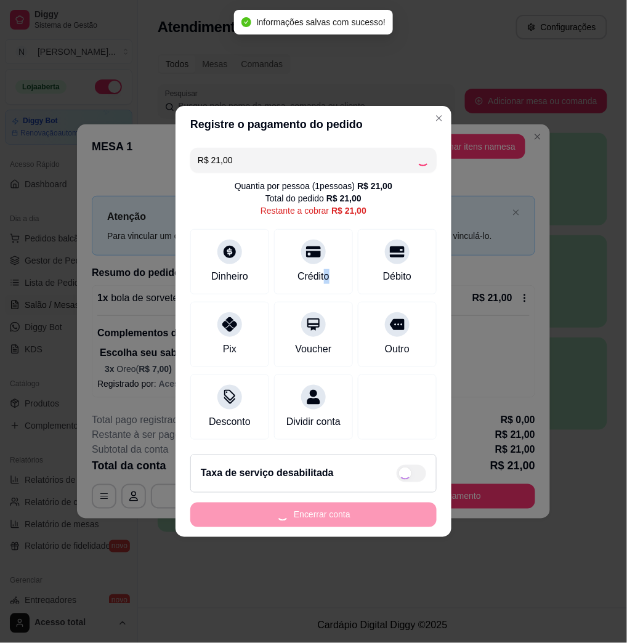
type input "R$ 0,00"
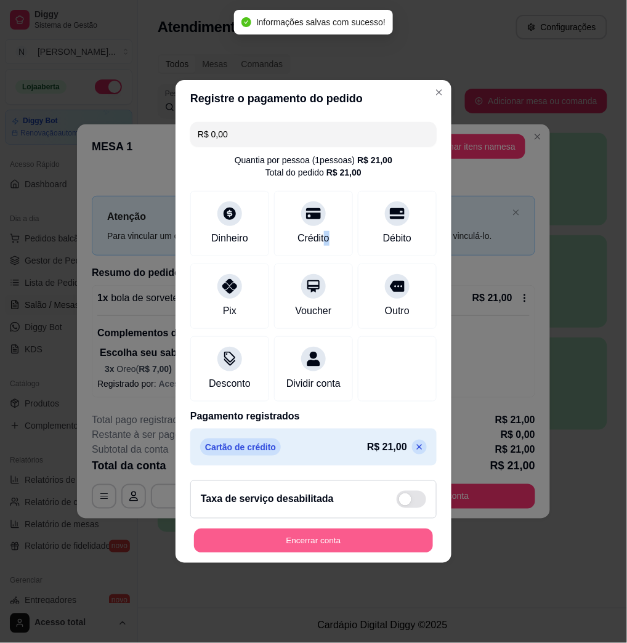
click at [314, 553] on button "Encerrar conta" at bounding box center [313, 541] width 239 height 24
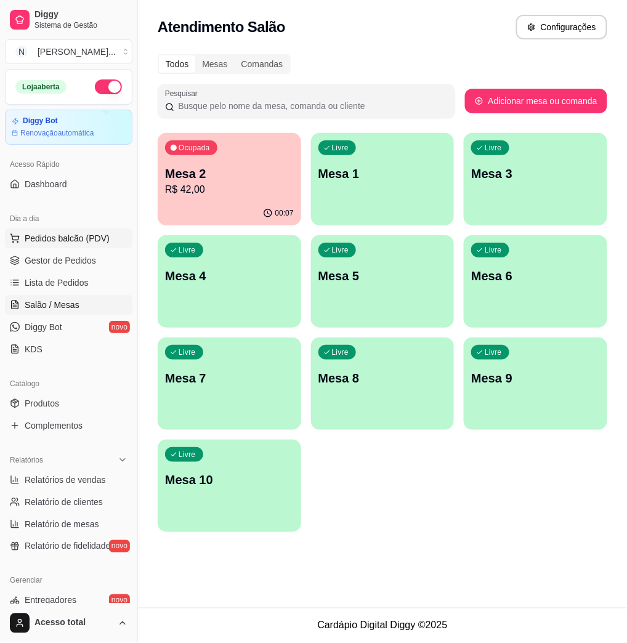
click at [95, 229] on button "Pedidos balcão (PDV)" at bounding box center [68, 238] width 127 height 20
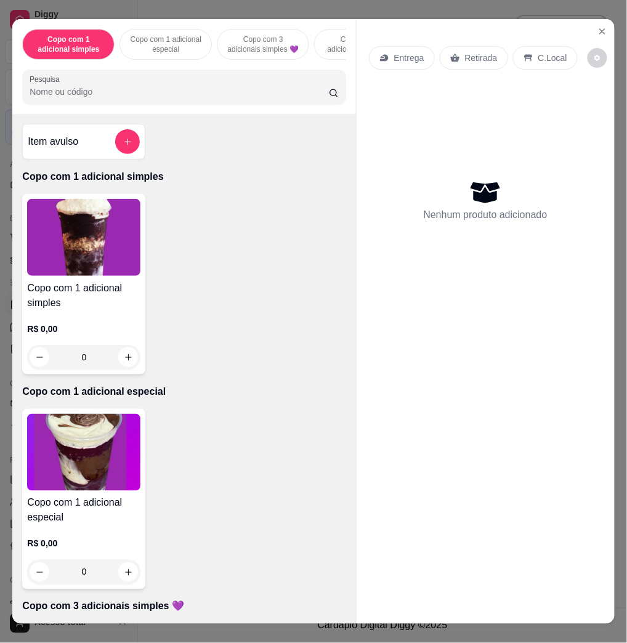
click at [221, 95] on input "Pesquisa" at bounding box center [179, 92] width 299 height 12
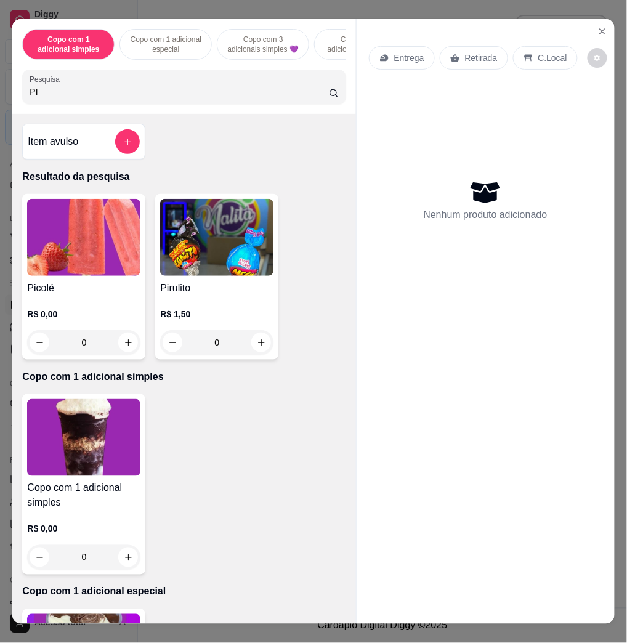
click at [98, 285] on div "Picolé R$ 0,00 0" at bounding box center [83, 277] width 123 height 166
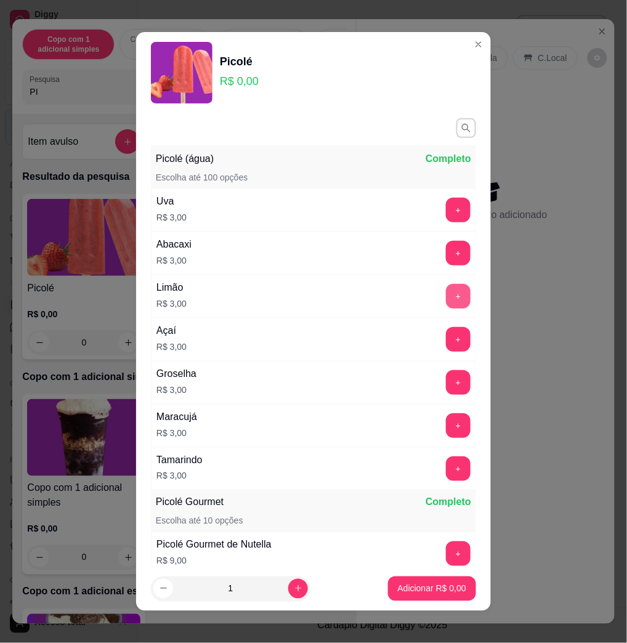
click at [446, 294] on button "+" at bounding box center [458, 296] width 25 height 25
click at [446, 294] on button "+" at bounding box center [458, 296] width 24 height 24
click at [437, 596] on button "Adicionar R$ 6,00" at bounding box center [432, 588] width 86 height 24
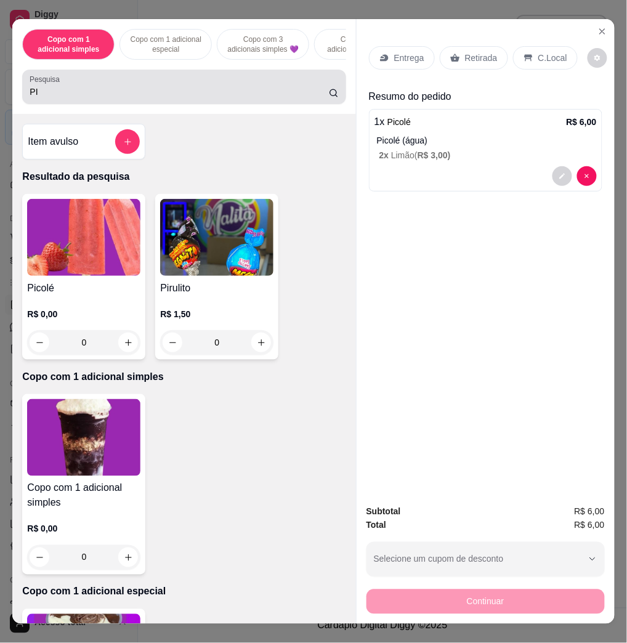
click at [146, 98] on input "PI" at bounding box center [179, 92] width 299 height 12
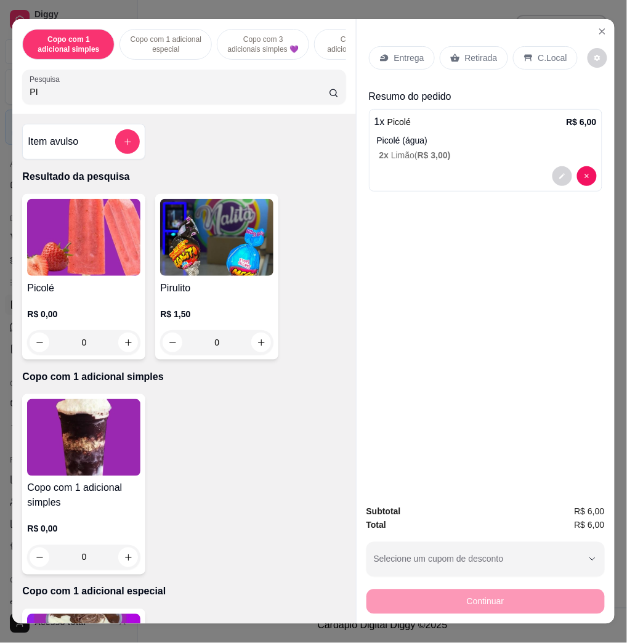
type input "P"
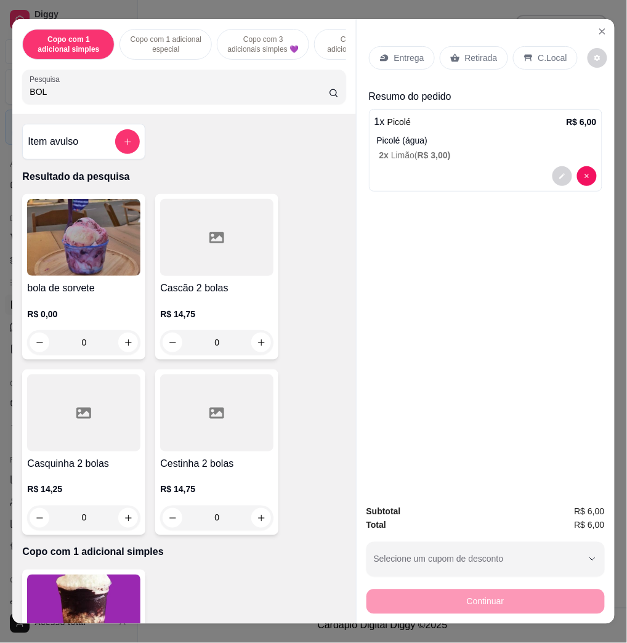
type input "BOL"
click at [37, 258] on img at bounding box center [83, 237] width 113 height 77
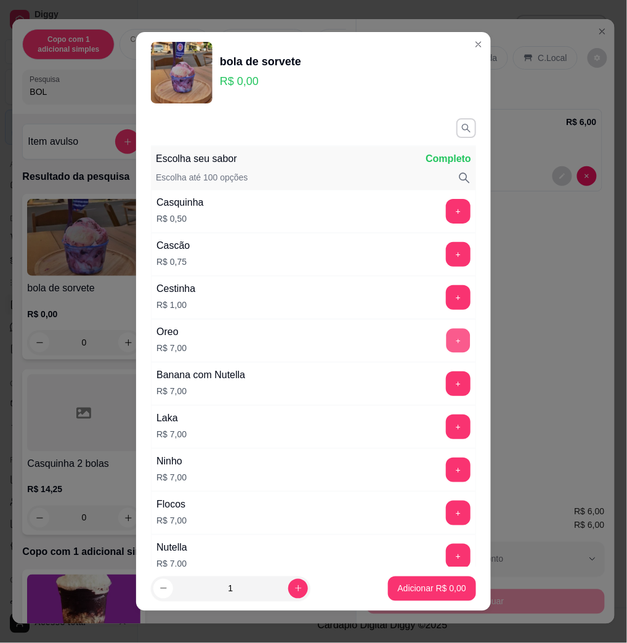
click at [446, 340] on button "+" at bounding box center [458, 341] width 24 height 24
click at [417, 589] on p "Adicionar R$ 14,00" at bounding box center [429, 588] width 73 height 12
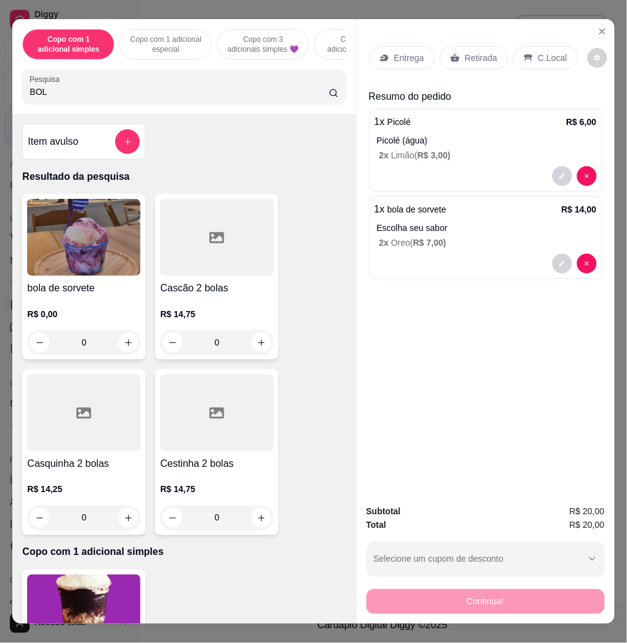
click at [498, 595] on div "Continuar" at bounding box center [485, 600] width 238 height 28
click at [529, 52] on div "C.Local" at bounding box center [545, 57] width 65 height 23
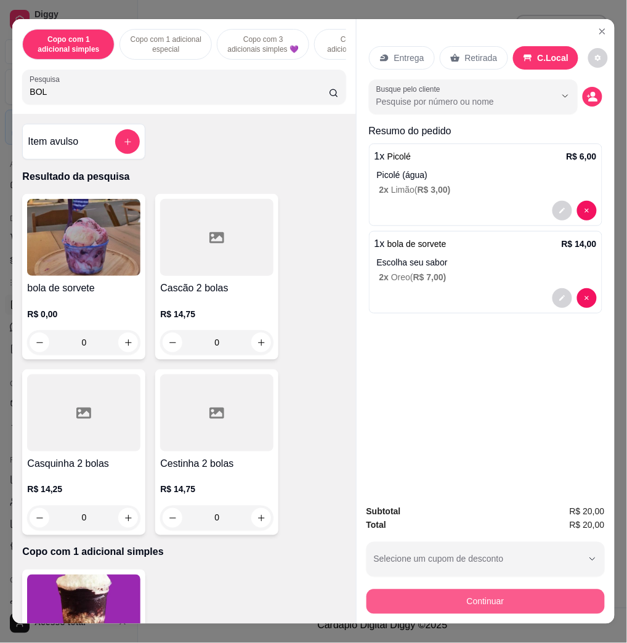
click at [547, 590] on button "Continuar" at bounding box center [485, 601] width 238 height 25
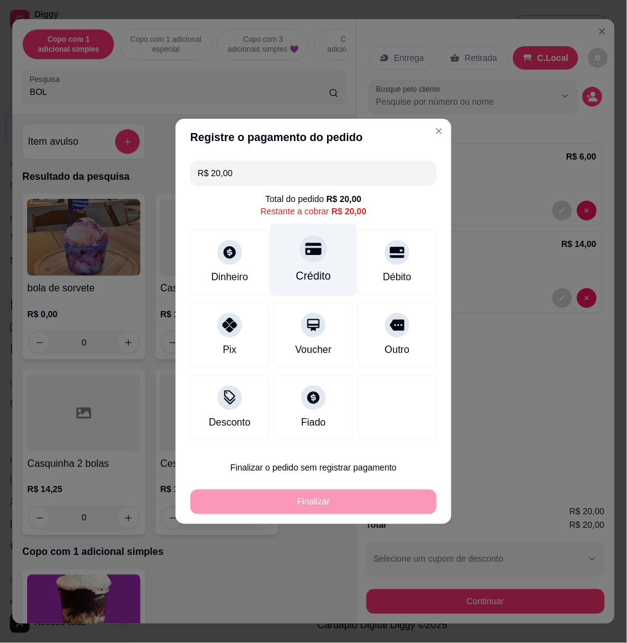
click at [326, 271] on div "Crédito" at bounding box center [313, 260] width 87 height 72
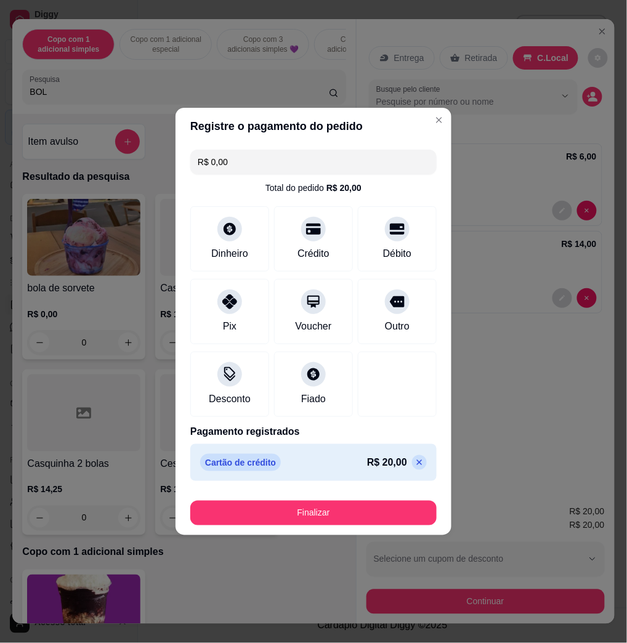
click at [357, 501] on button "Finalizar" at bounding box center [313, 512] width 246 height 25
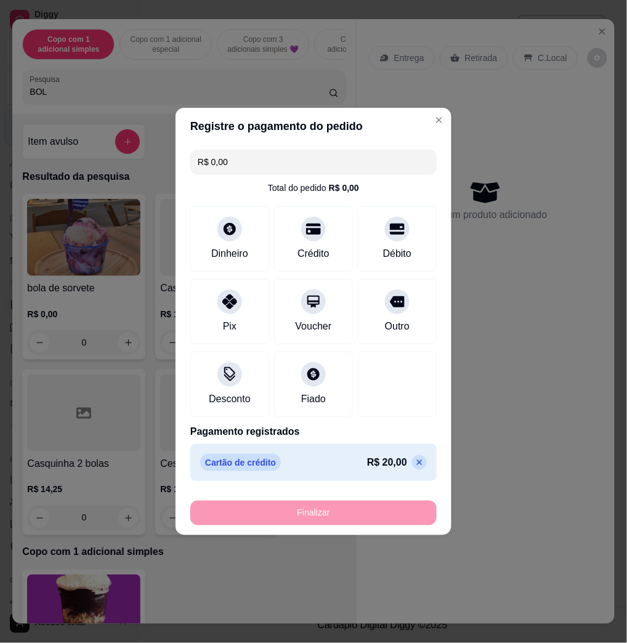
type input "-R$ 20,00"
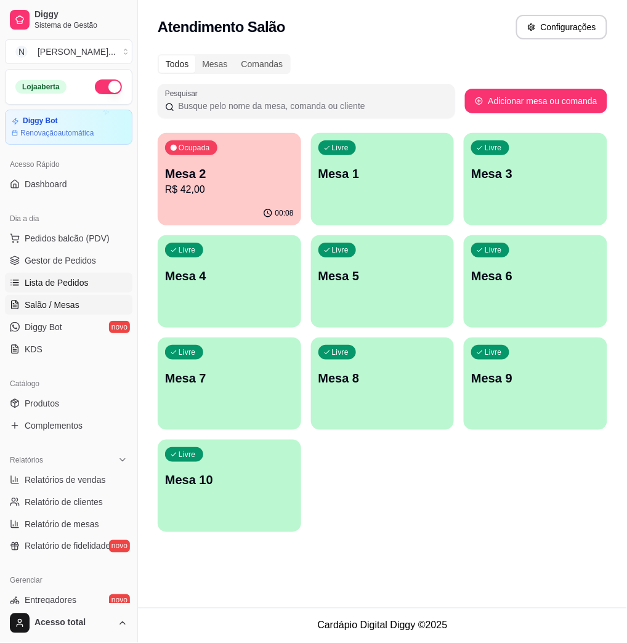
click at [54, 284] on span "Lista de Pedidos" at bounding box center [57, 282] width 64 height 12
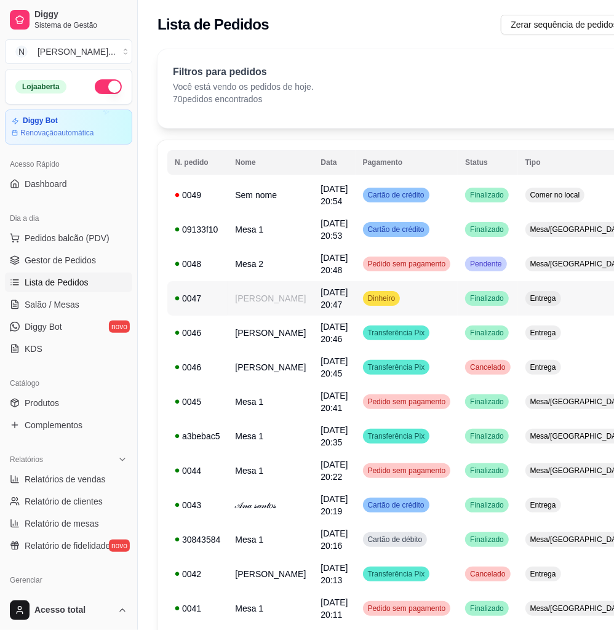
click at [271, 301] on td "Ana Júlia" at bounding box center [271, 298] width 86 height 34
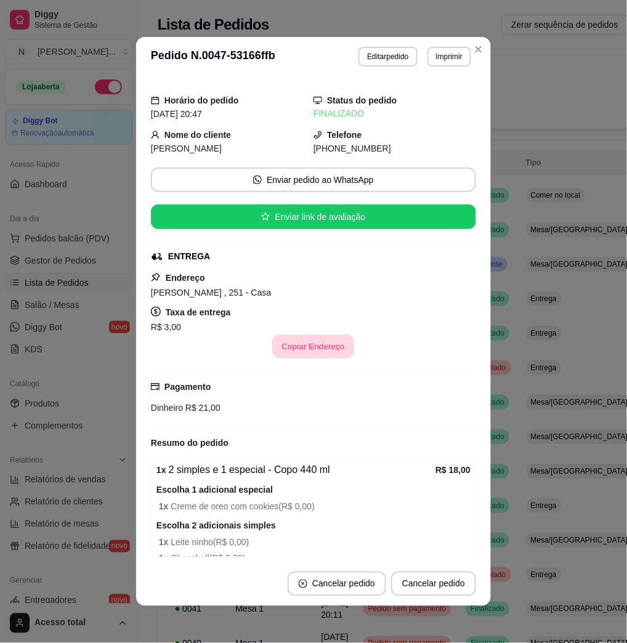
click at [278, 348] on button "Copiar Endereço" at bounding box center [314, 347] width 82 height 24
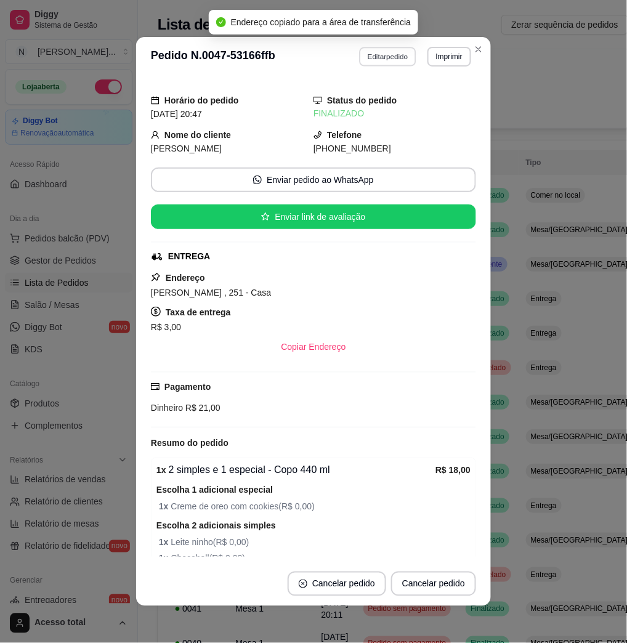
click at [359, 62] on button "Editar pedido" at bounding box center [387, 56] width 57 height 19
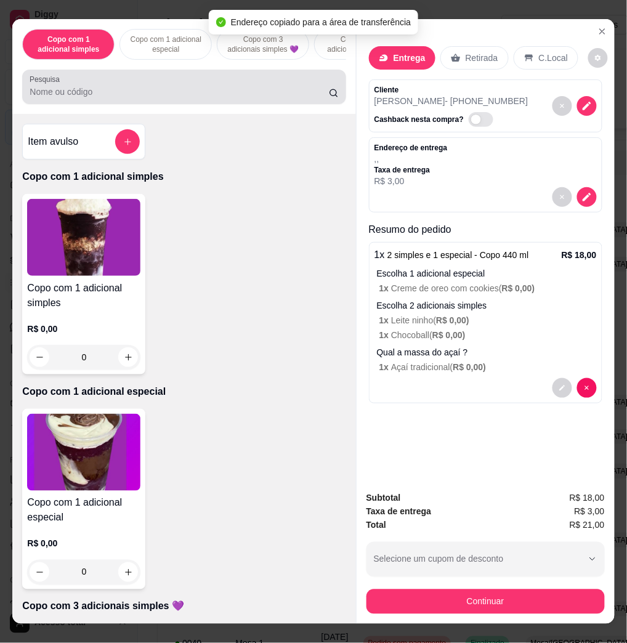
click at [140, 98] on input "Pesquisa" at bounding box center [179, 92] width 299 height 12
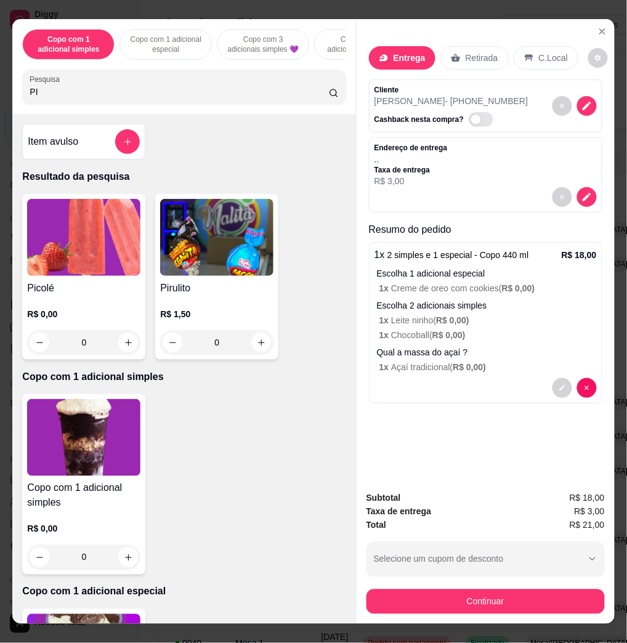
type input "PI"
click at [116, 245] on img at bounding box center [83, 237] width 113 height 77
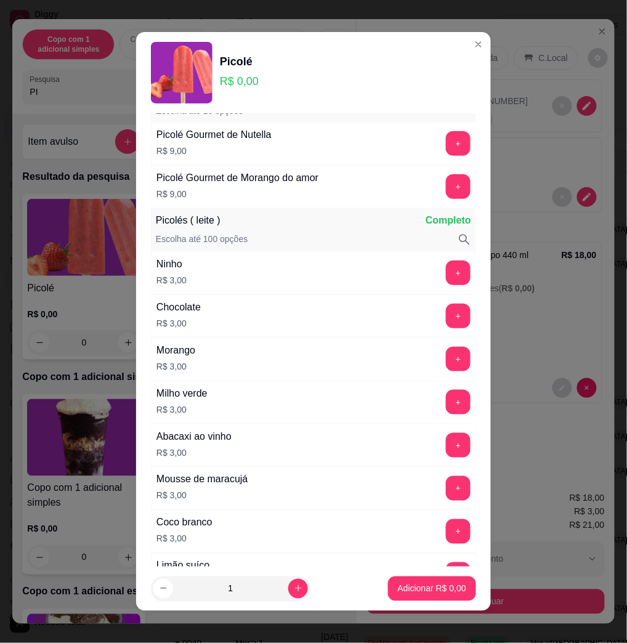
scroll to position [492, 0]
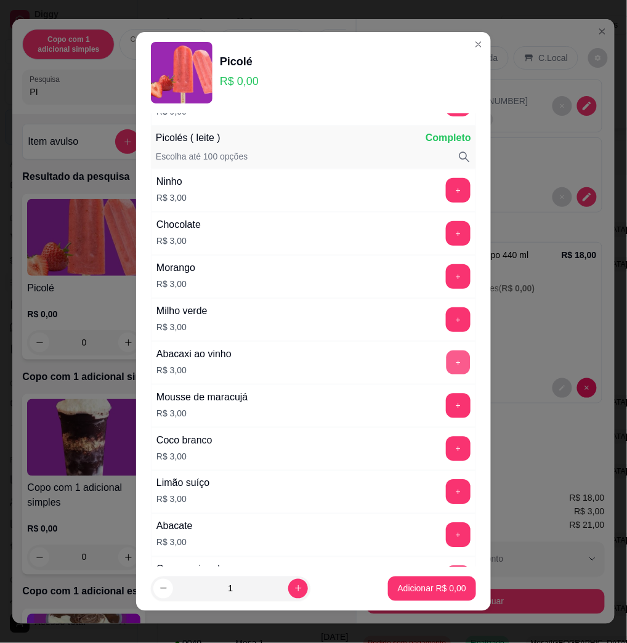
click at [446, 365] on button "+" at bounding box center [458, 363] width 24 height 24
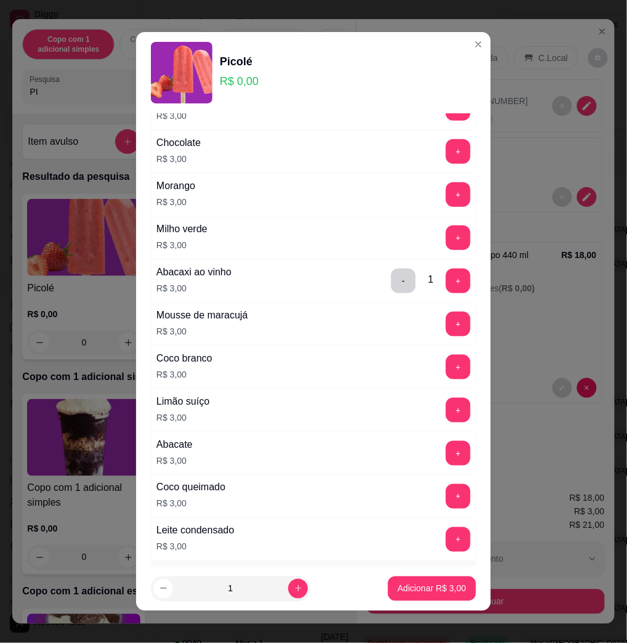
scroll to position [410, 0]
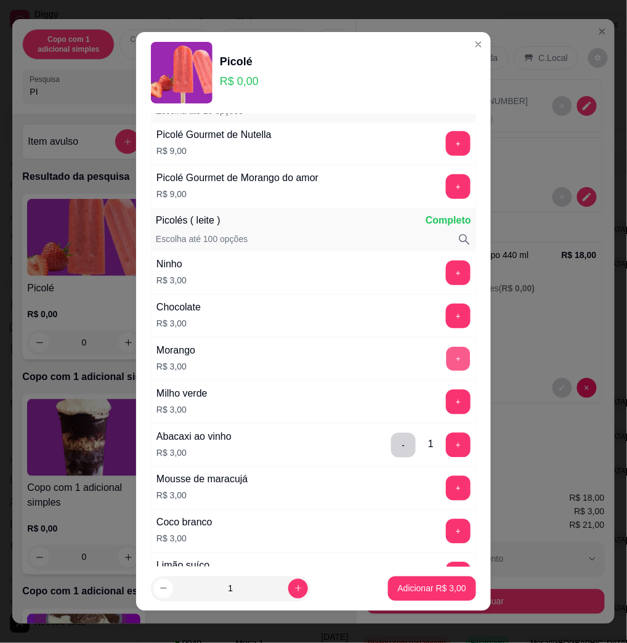
click at [446, 362] on button "+" at bounding box center [458, 359] width 24 height 24
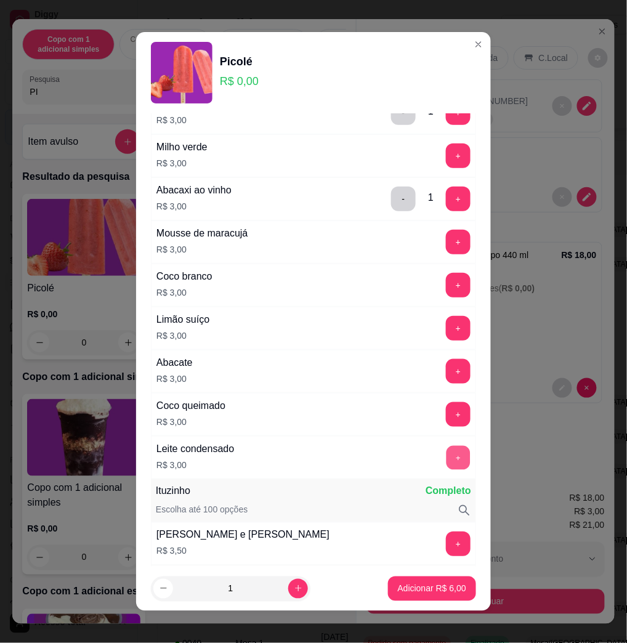
click at [446, 459] on button "+" at bounding box center [458, 458] width 24 height 24
click at [422, 594] on p "Adicionar R$ 9,00" at bounding box center [432, 588] width 68 height 12
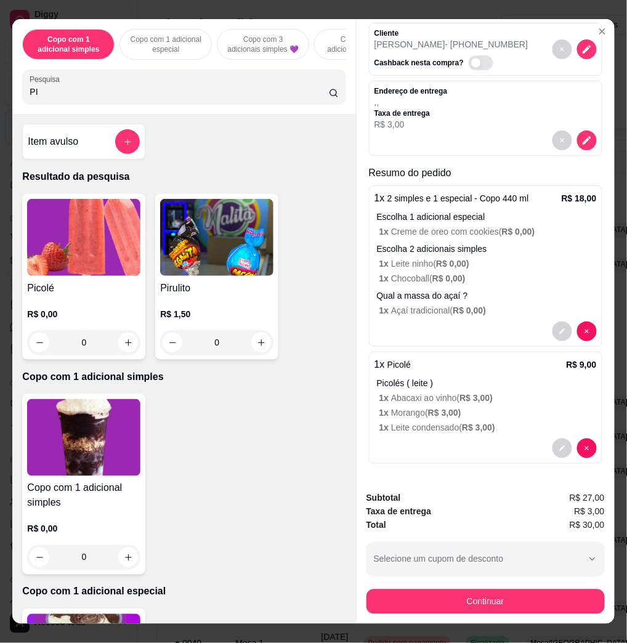
scroll to position [0, 0]
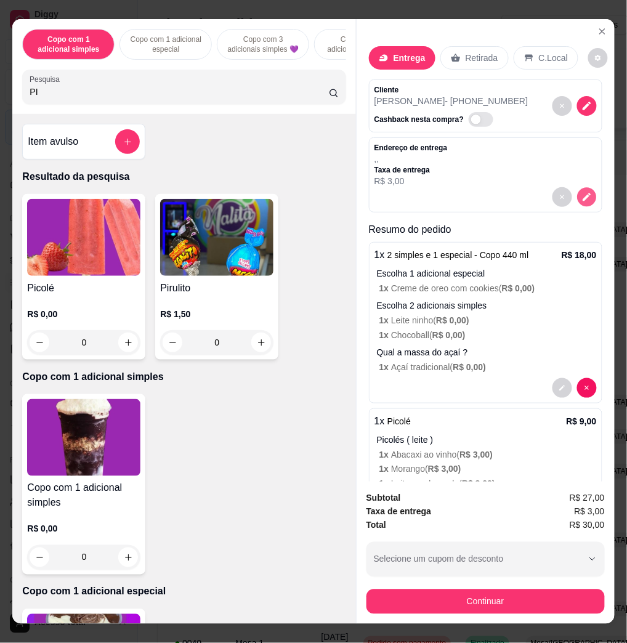
click at [581, 194] on icon "decrease-product-quantity" at bounding box center [586, 197] width 10 height 10
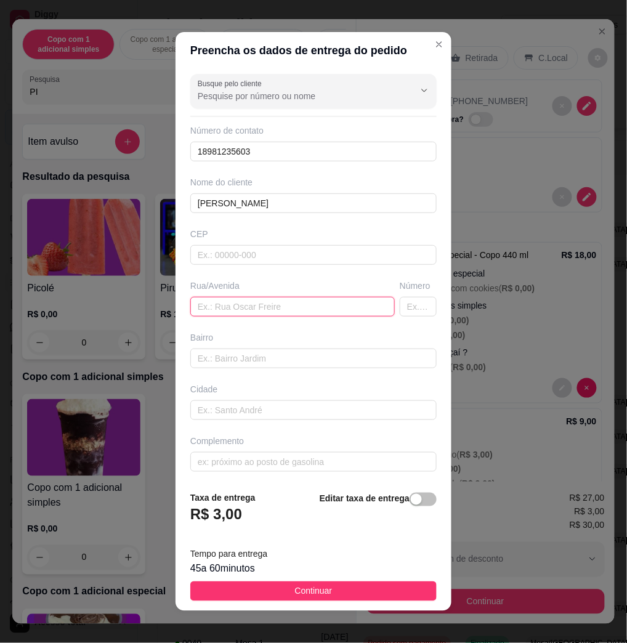
click at [254, 300] on input "text" at bounding box center [292, 307] width 204 height 20
paste input "Osvaldo serrano , 251 - Casa"
type input "Osvaldo serrano , 251 - Casa"
click at [295, 591] on span "Continuar" at bounding box center [314, 591] width 38 height 14
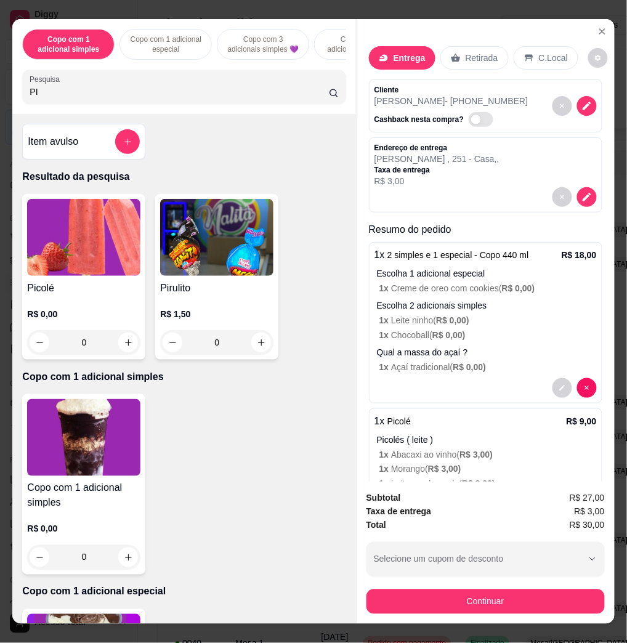
click at [540, 604] on button "Continuar" at bounding box center [485, 601] width 238 height 25
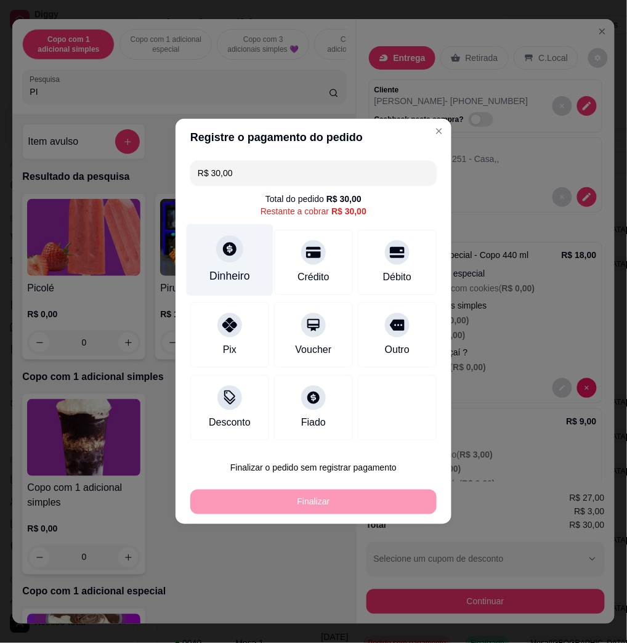
click at [239, 284] on div "Dinheiro" at bounding box center [229, 276] width 41 height 16
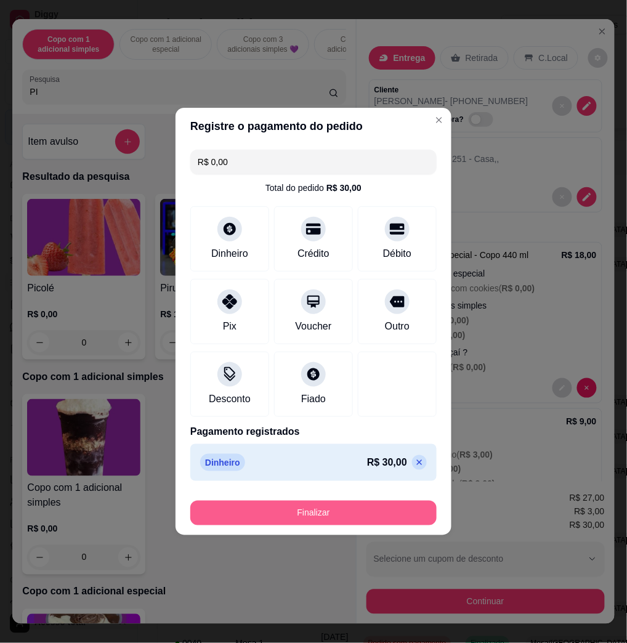
click at [367, 510] on button "Finalizar" at bounding box center [313, 512] width 246 height 25
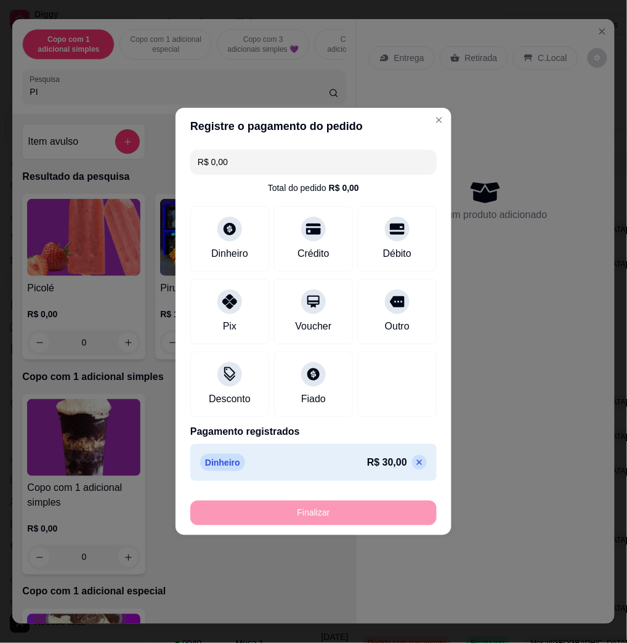
type input "-R$ 30,00"
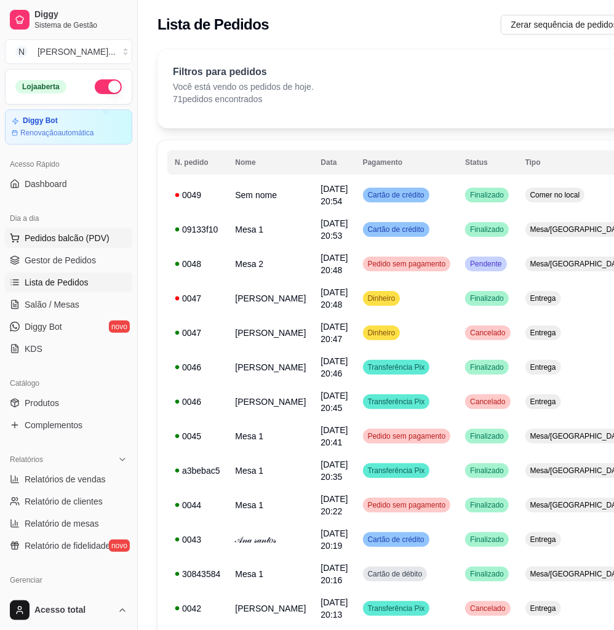
click at [103, 239] on span "Pedidos balcão (PDV)" at bounding box center [67, 238] width 85 height 12
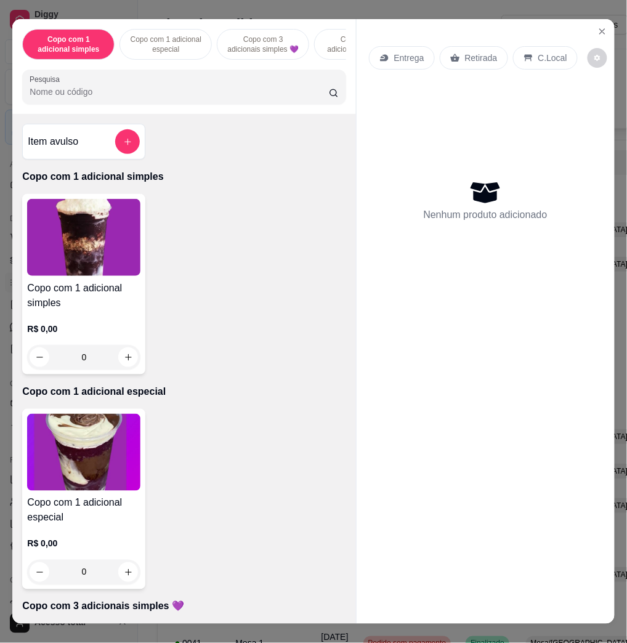
click at [121, 80] on div at bounding box center [184, 86] width 308 height 25
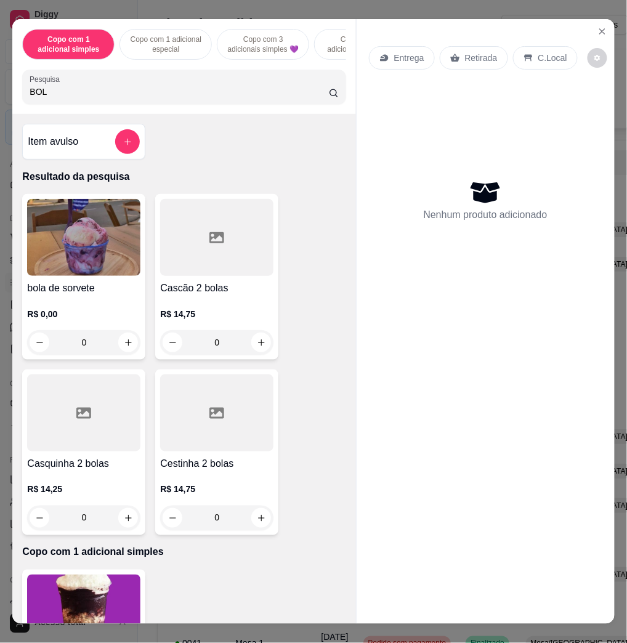
type input "BOL"
click at [74, 268] on img at bounding box center [83, 237] width 113 height 77
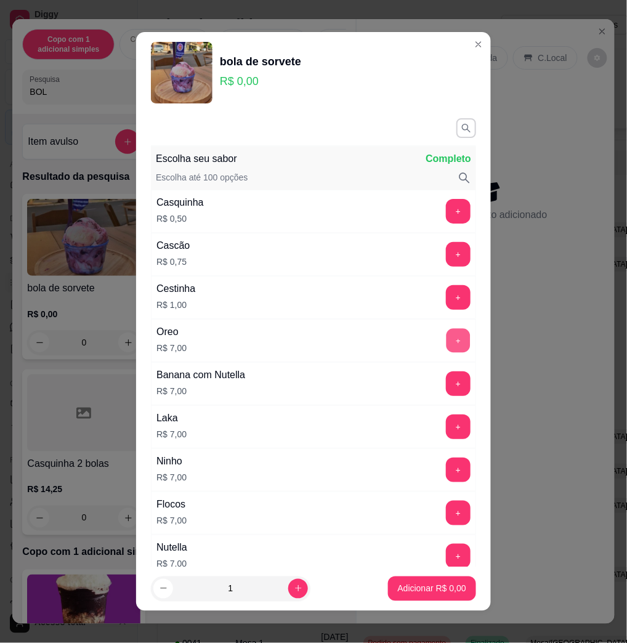
click at [446, 350] on button "+" at bounding box center [458, 341] width 24 height 24
click at [446, 349] on button "+" at bounding box center [458, 341] width 24 height 24
click at [446, 349] on button "+" at bounding box center [458, 340] width 25 height 25
click at [431, 596] on button "Adicionar R$ 21,00" at bounding box center [429, 588] width 93 height 25
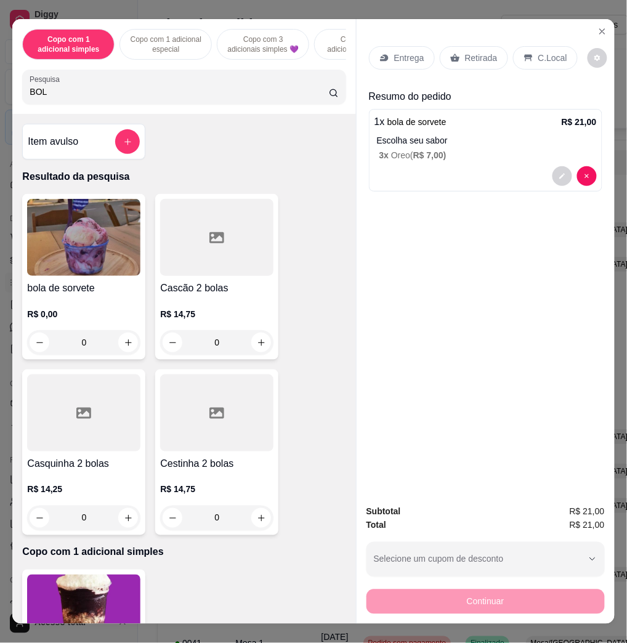
click at [545, 52] on p "C.Local" at bounding box center [552, 58] width 29 height 12
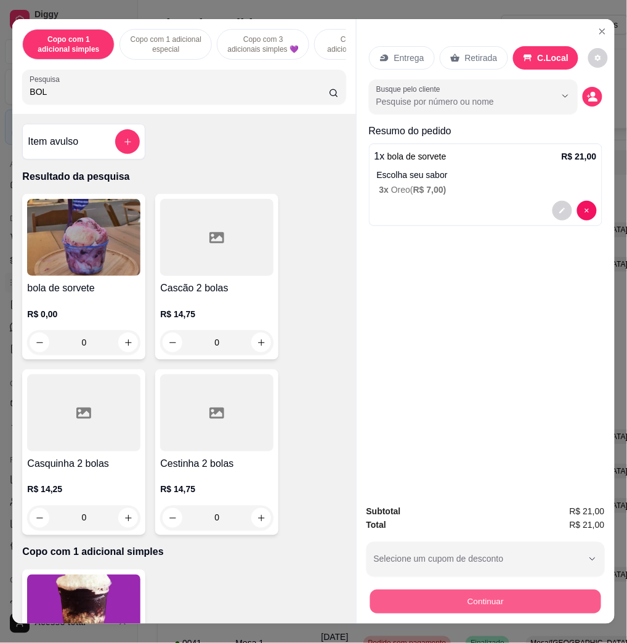
click at [431, 595] on button "Continuar" at bounding box center [484, 601] width 231 height 24
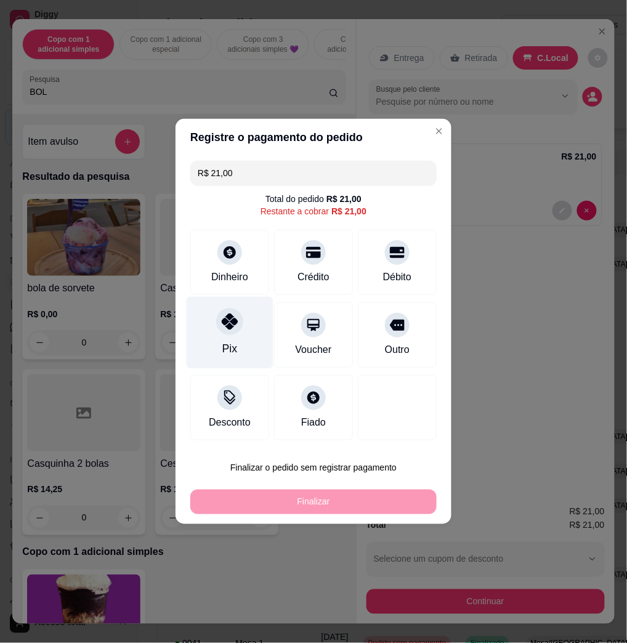
click at [230, 339] on div "Pix" at bounding box center [229, 333] width 87 height 72
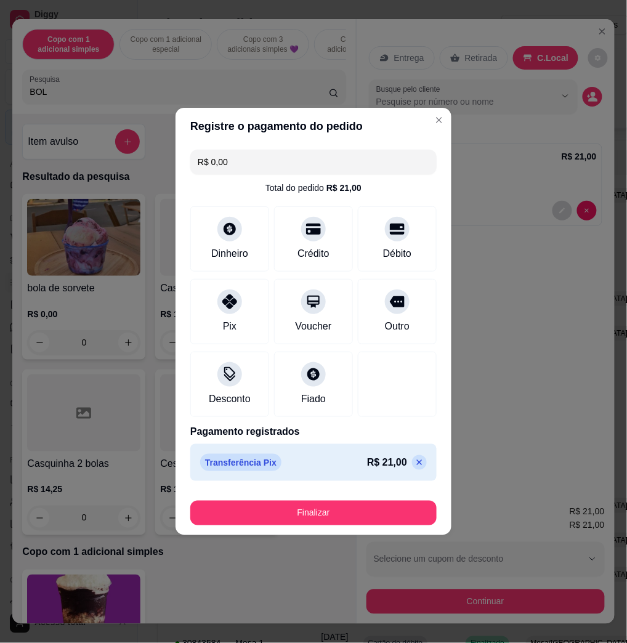
click at [414, 458] on icon at bounding box center [419, 462] width 10 height 10
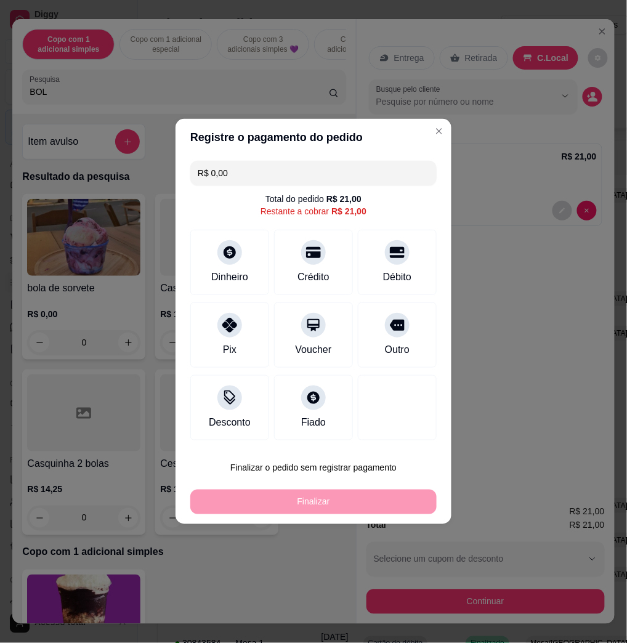
type input "R$ 21,00"
click at [229, 271] on div "Dinheiro" at bounding box center [229, 277] width 37 height 15
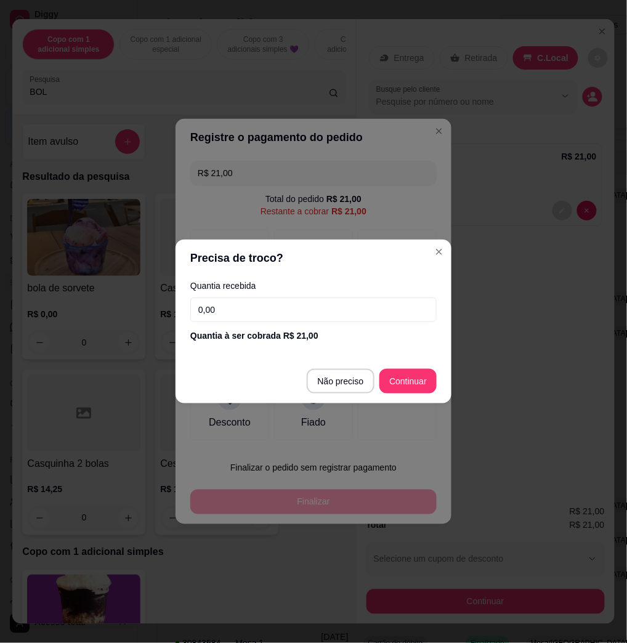
click at [241, 313] on input "0,00" at bounding box center [313, 309] width 246 height 25
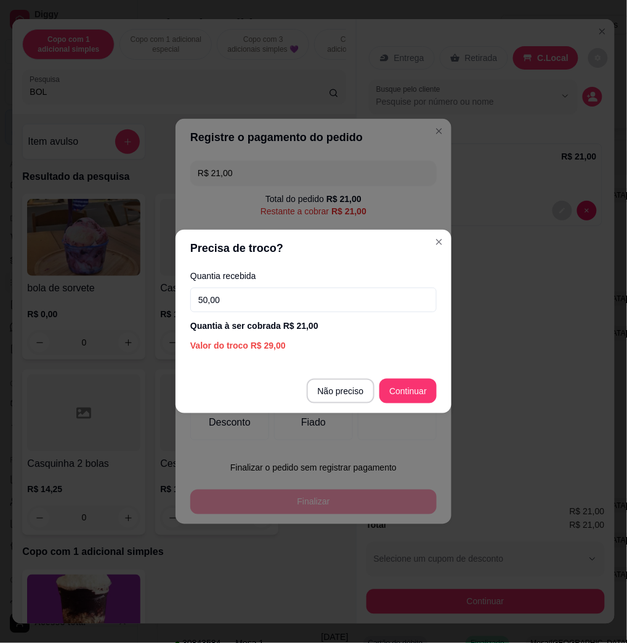
type input "50,00"
click at [393, 374] on footer "Não preciso Continuar" at bounding box center [313, 391] width 276 height 44
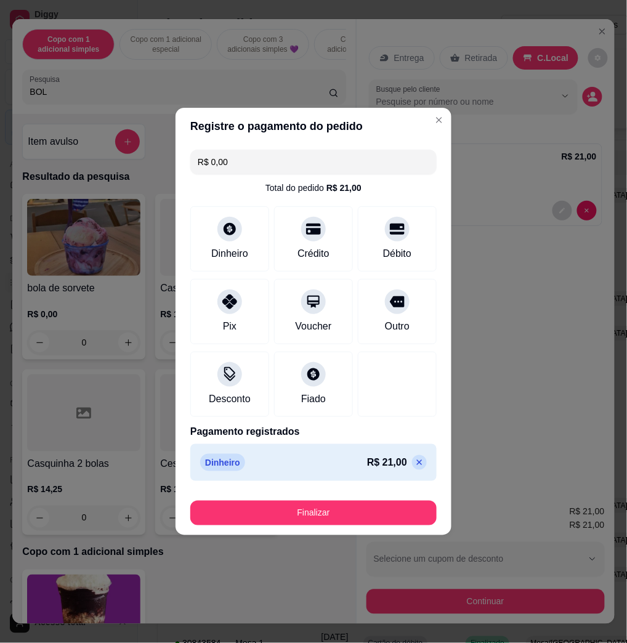
click at [343, 528] on footer "Finalizar" at bounding box center [313, 510] width 276 height 49
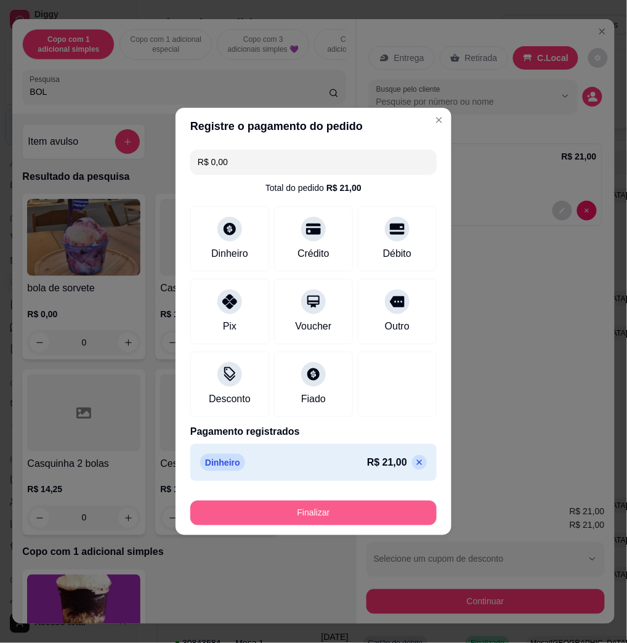
click at [355, 511] on button "Finalizar" at bounding box center [313, 512] width 246 height 25
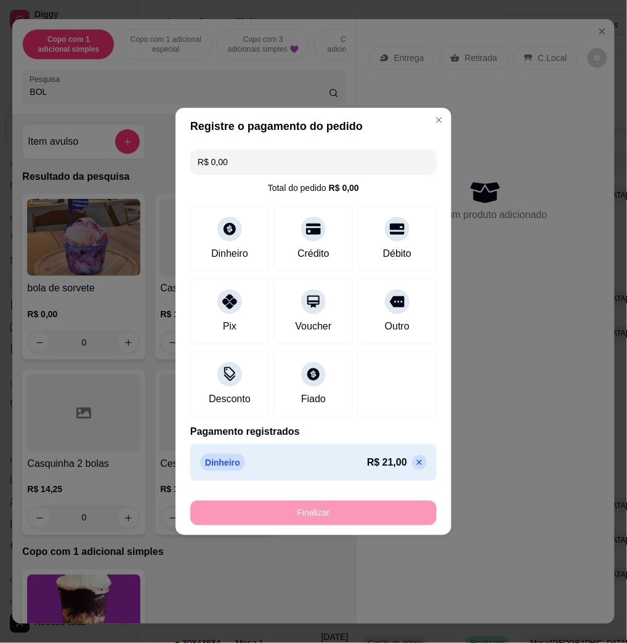
type input "-R$ 21,00"
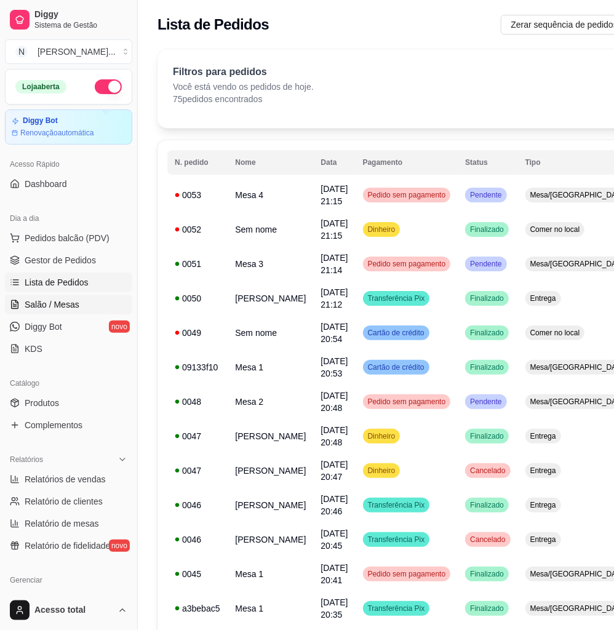
click at [75, 312] on link "Salão / Mesas" at bounding box center [68, 305] width 127 height 20
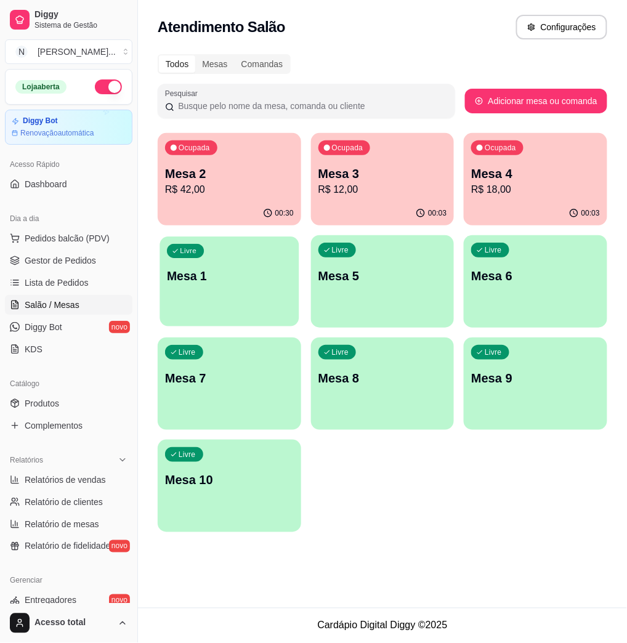
click at [232, 276] on p "Mesa 1" at bounding box center [229, 276] width 124 height 17
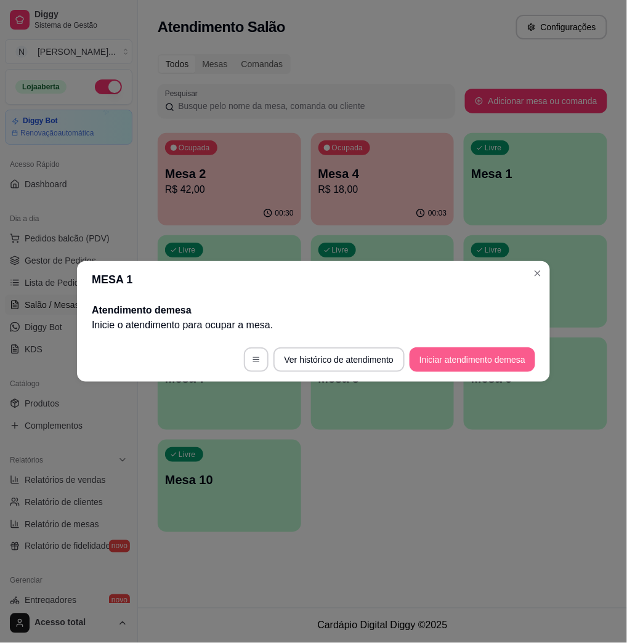
click at [427, 358] on button "Iniciar atendimento de mesa" at bounding box center [472, 359] width 126 height 25
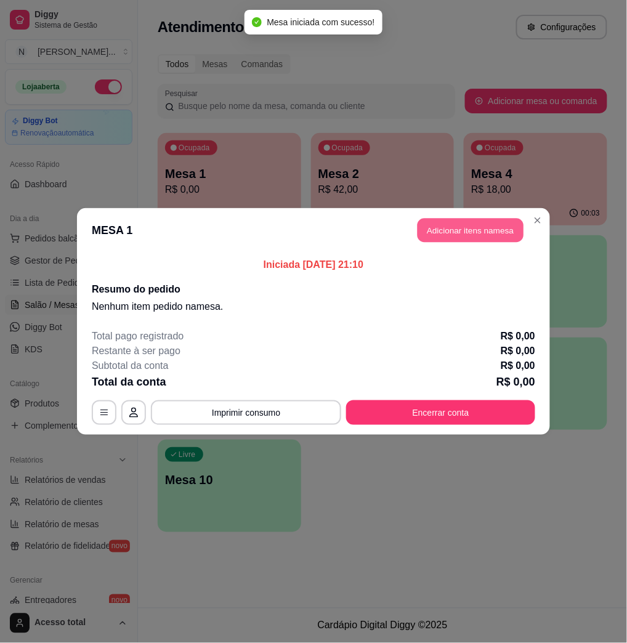
click at [441, 221] on button "Adicionar itens na mesa" at bounding box center [470, 230] width 106 height 24
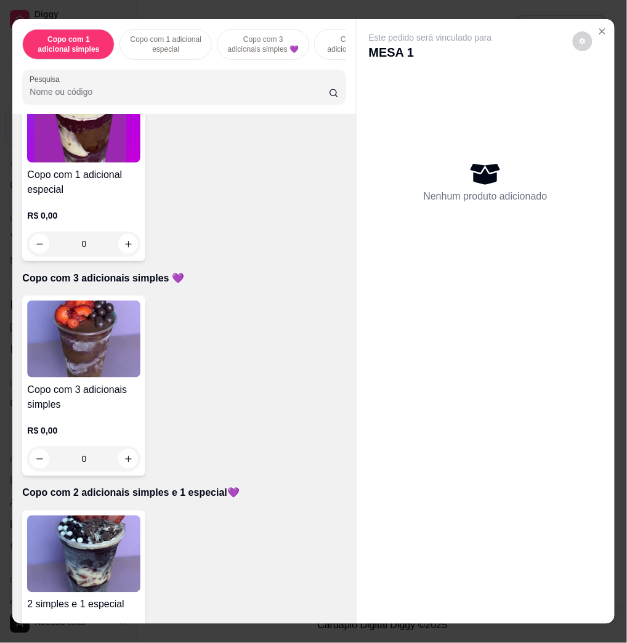
scroll to position [492, 0]
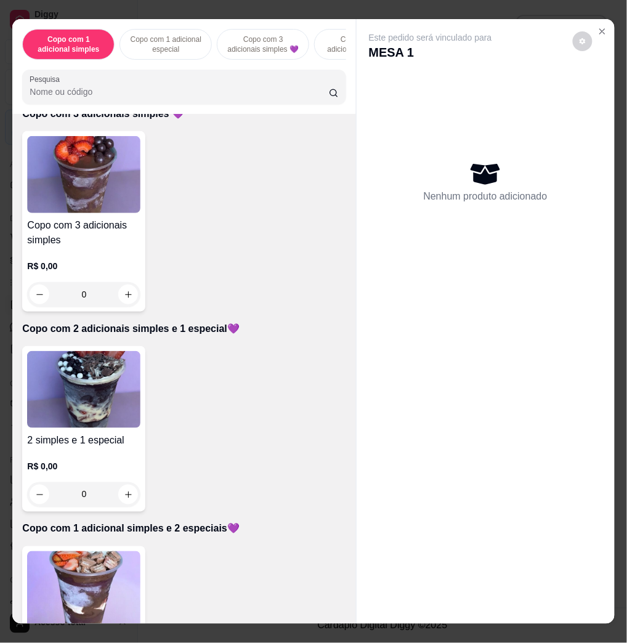
click at [84, 566] on img at bounding box center [83, 589] width 113 height 77
click at [190, 291] on p "R$ 21,00" at bounding box center [199, 296] width 56 height 12
radio input "true"
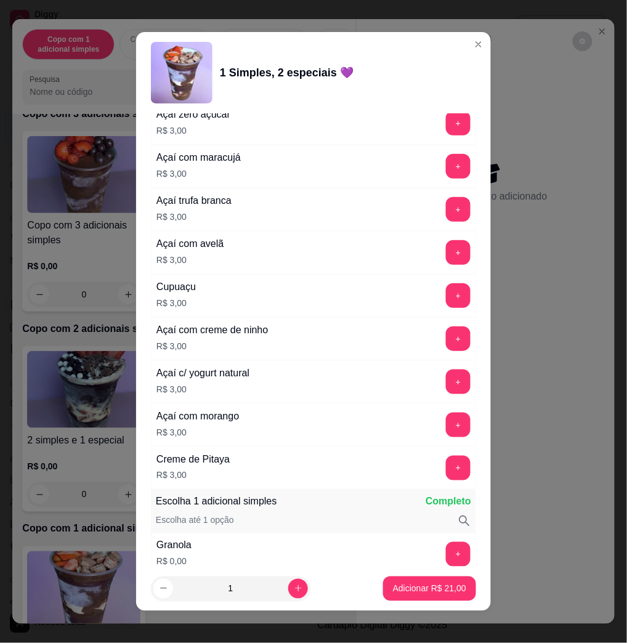
scroll to position [656, 0]
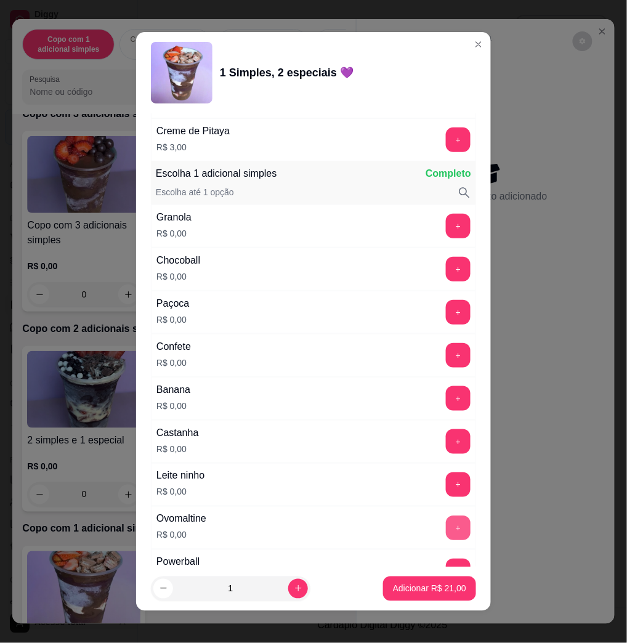
click at [446, 526] on button "+" at bounding box center [458, 527] width 25 height 25
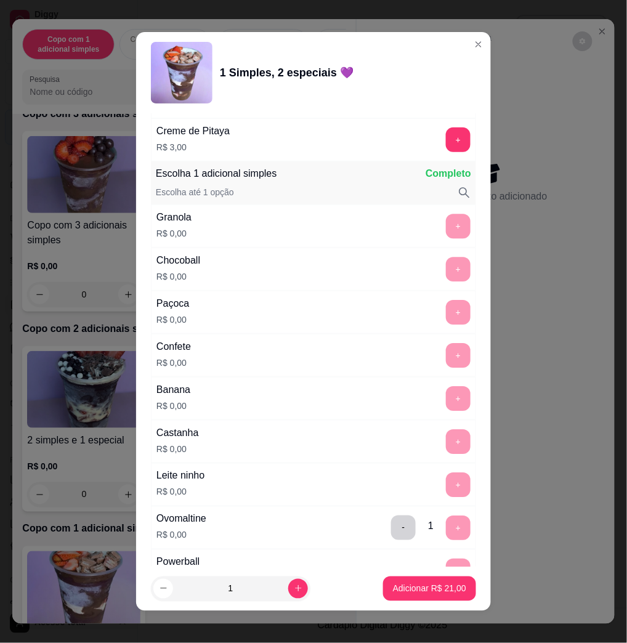
scroll to position [985, 0]
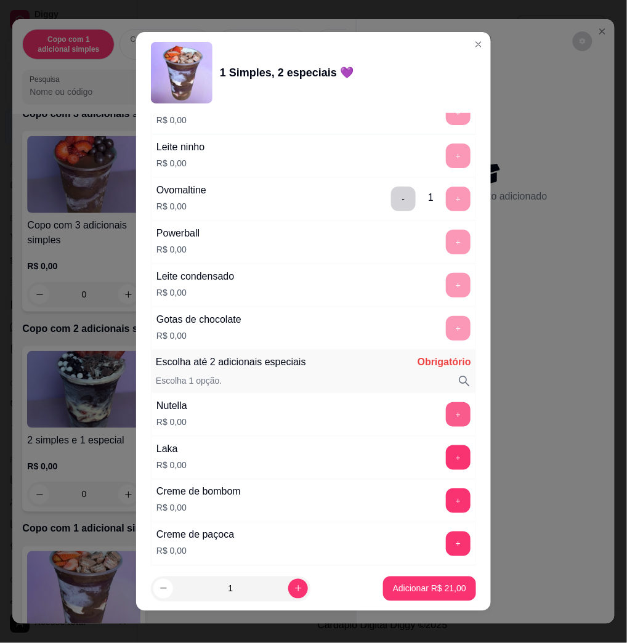
click at [446, 414] on button "+" at bounding box center [458, 414] width 25 height 25
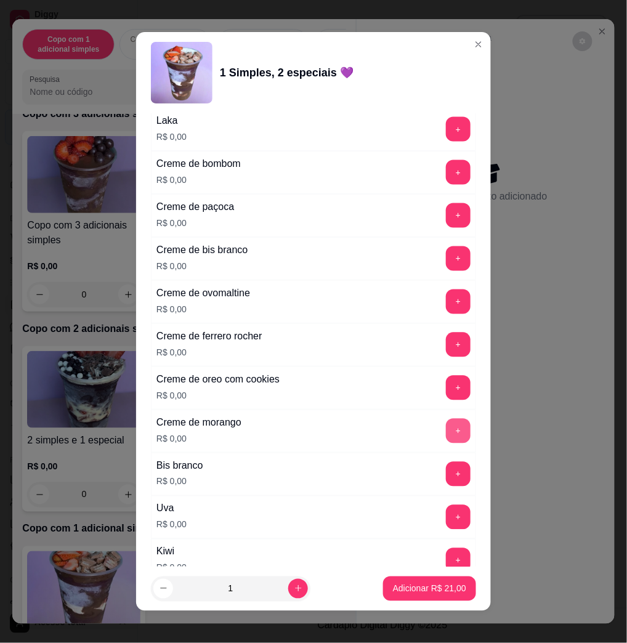
scroll to position [1395, 0]
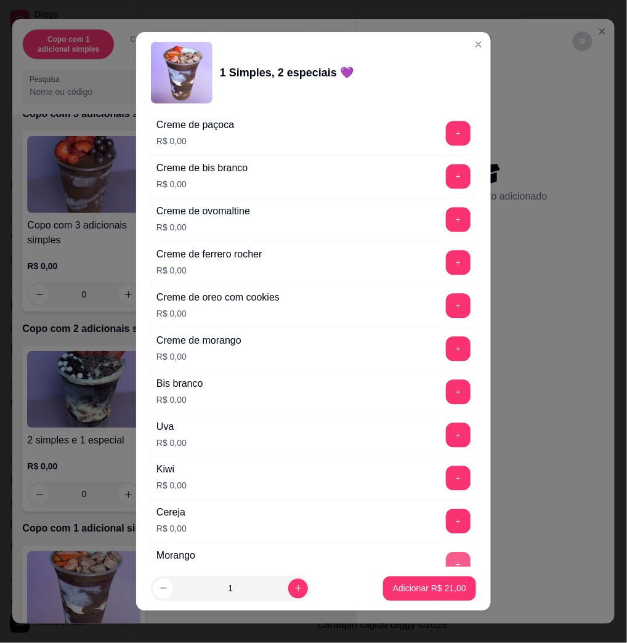
click at [446, 559] on button "+" at bounding box center [458, 564] width 25 height 25
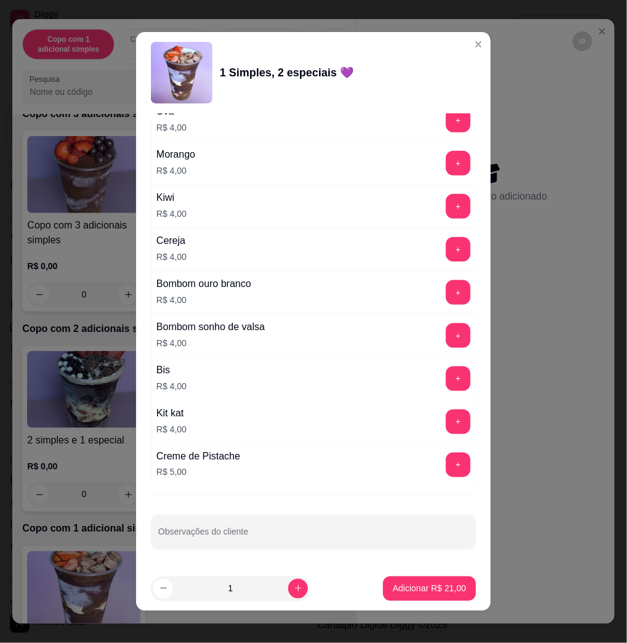
scroll to position [7, 0]
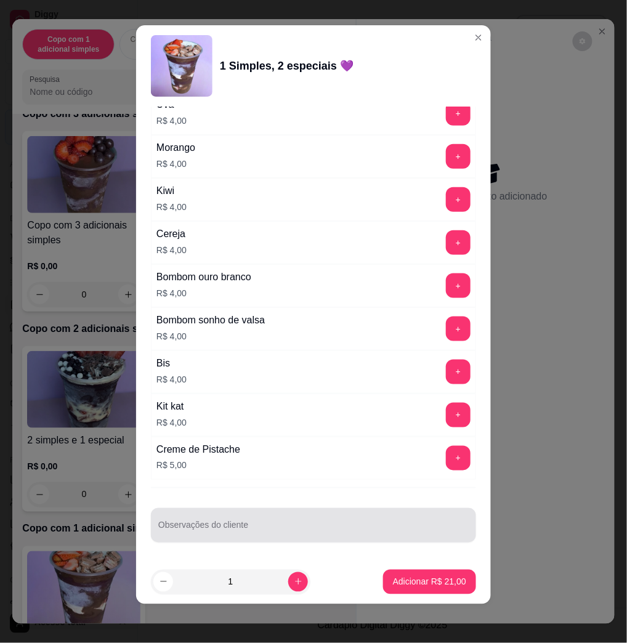
click at [351, 541] on div "Observações do cliente" at bounding box center [313, 525] width 325 height 34
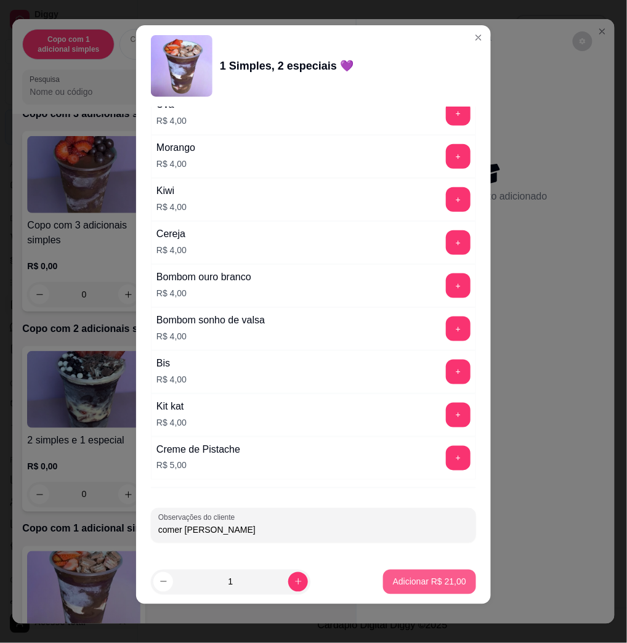
type input "comer gabriel"
click at [401, 589] on button "Adicionar R$ 21,00" at bounding box center [429, 581] width 93 height 25
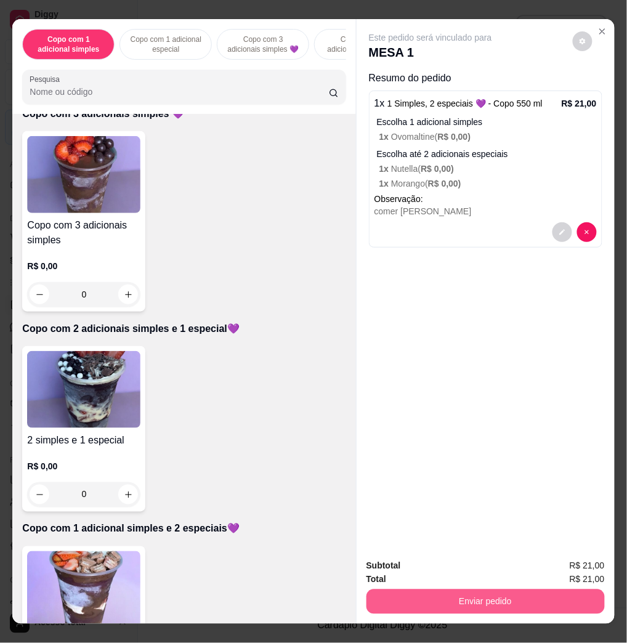
click at [545, 589] on button "Enviar pedido" at bounding box center [485, 601] width 238 height 25
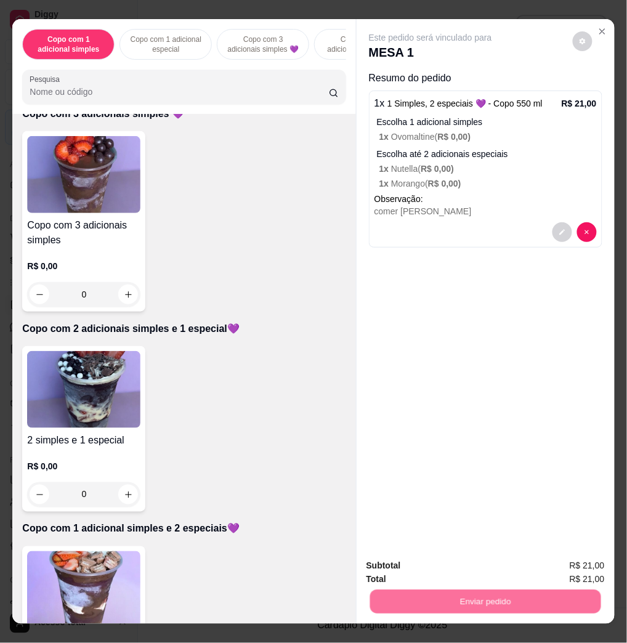
click at [588, 564] on button "Enviar pedido" at bounding box center [571, 564] width 70 height 23
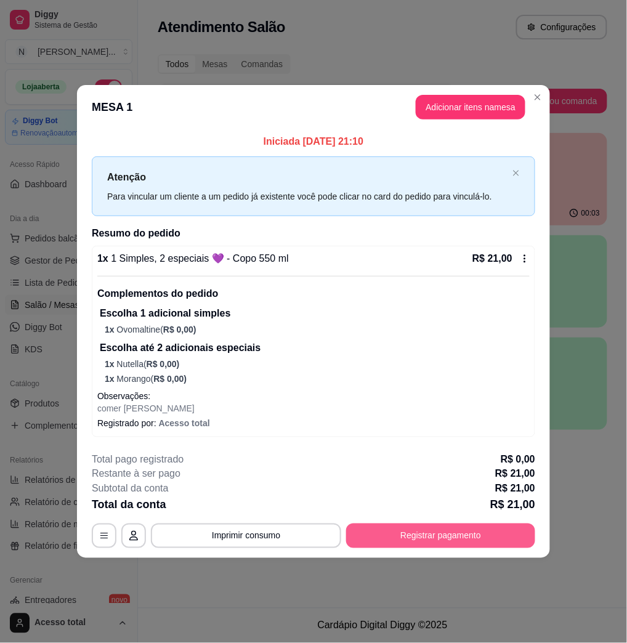
click at [452, 532] on button "Registrar pagamento" at bounding box center [440, 535] width 189 height 25
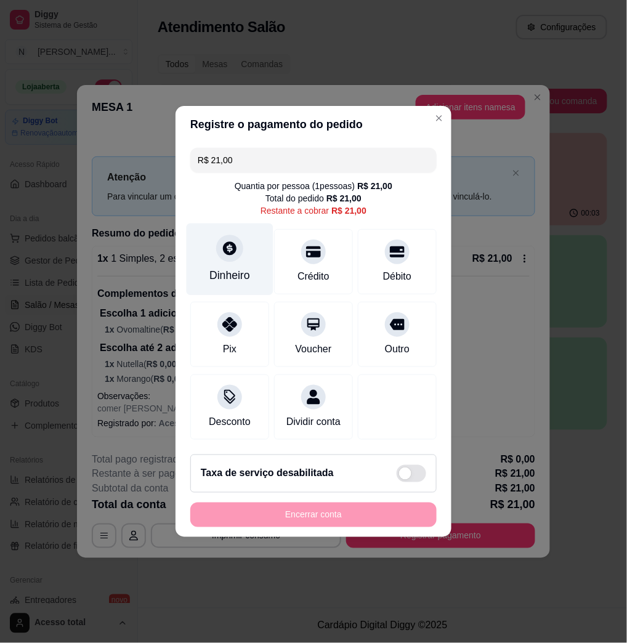
click at [224, 267] on div "Dinheiro" at bounding box center [229, 275] width 41 height 16
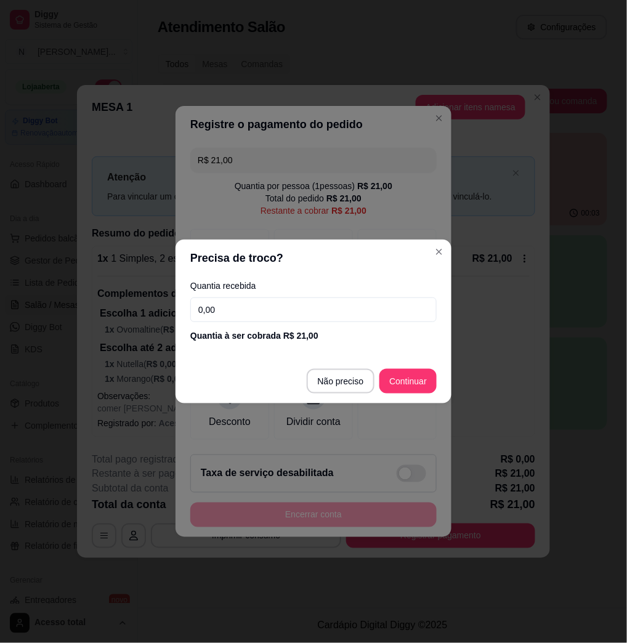
click at [258, 321] on input "0,00" at bounding box center [313, 309] width 246 height 25
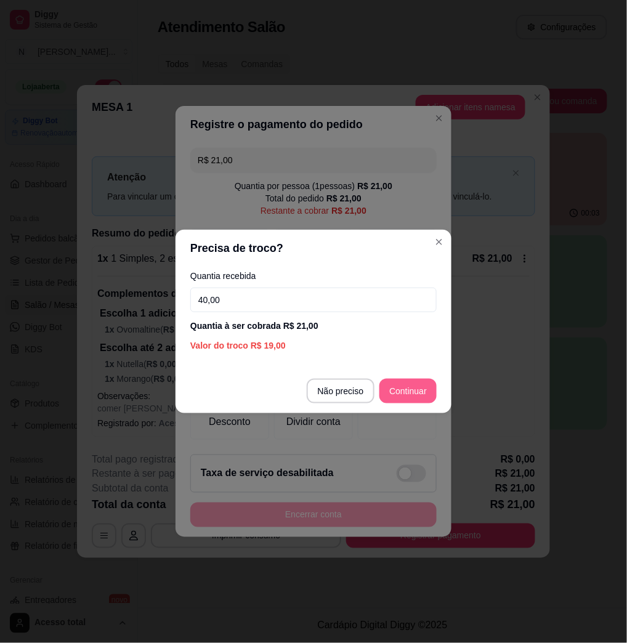
type input "40,00"
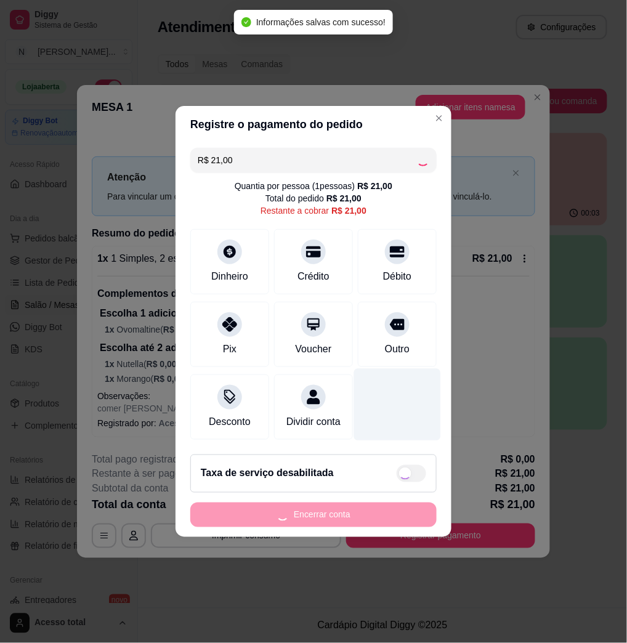
type input "R$ 0,00"
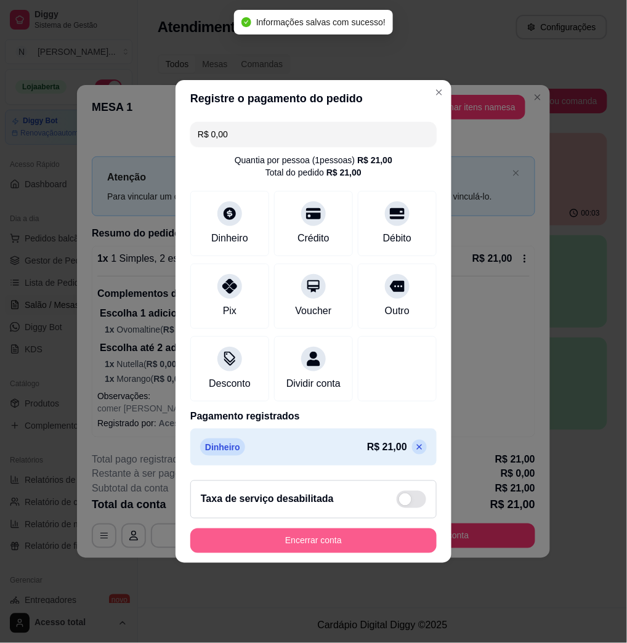
click at [401, 551] on button "Encerrar conta" at bounding box center [313, 540] width 246 height 25
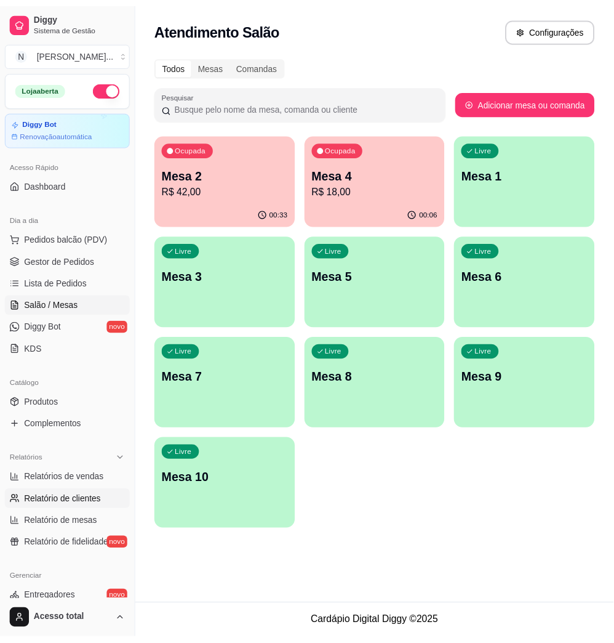
scroll to position [242, 0]
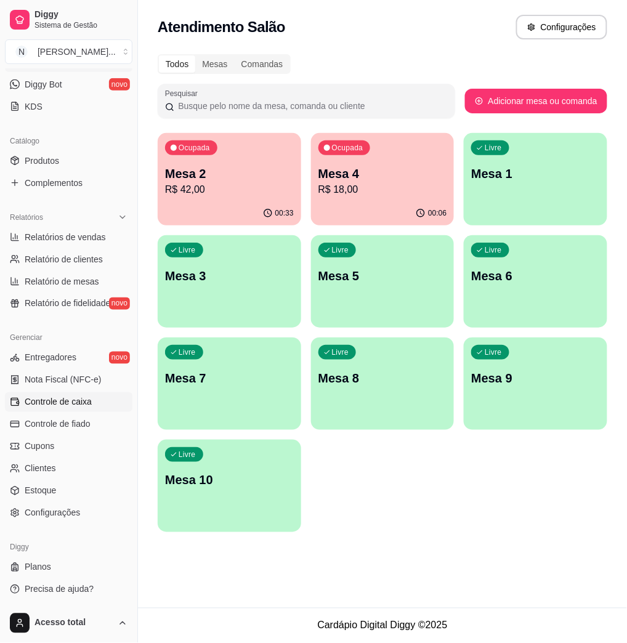
click at [78, 403] on span "Controle de caixa" at bounding box center [58, 402] width 67 height 12
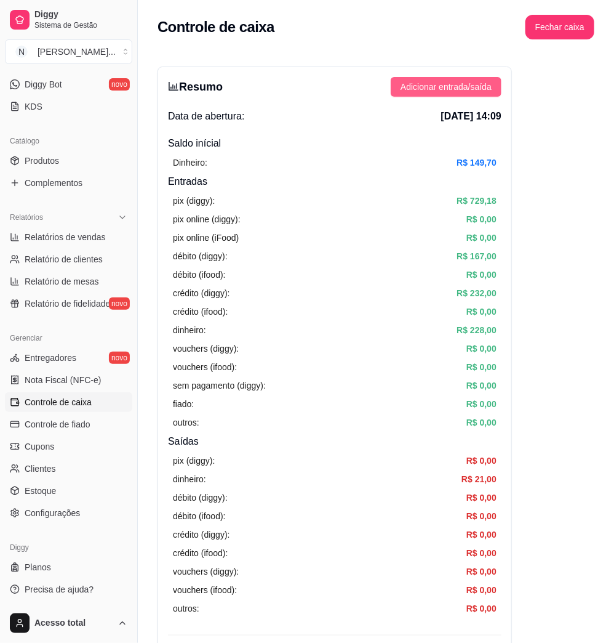
click at [432, 95] on button "Adicionar entrada/saída" at bounding box center [446, 87] width 111 height 20
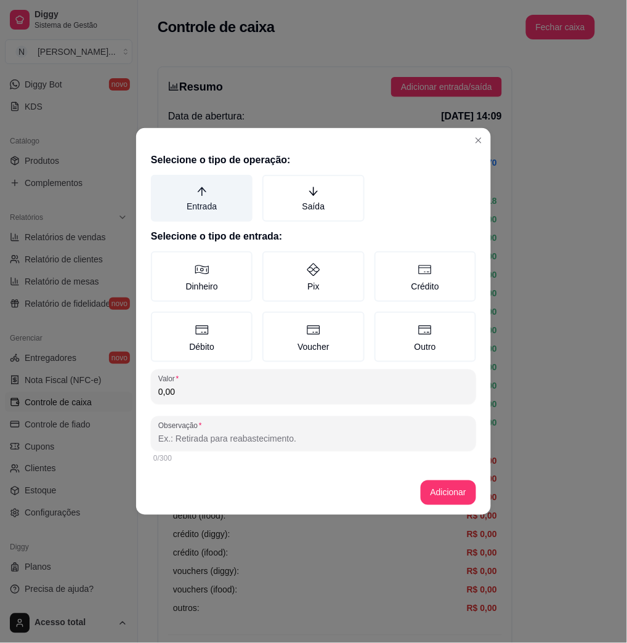
click at [195, 197] on label "Entrada" at bounding box center [202, 198] width 102 height 47
click at [160, 184] on button "Entrada" at bounding box center [155, 179] width 10 height 10
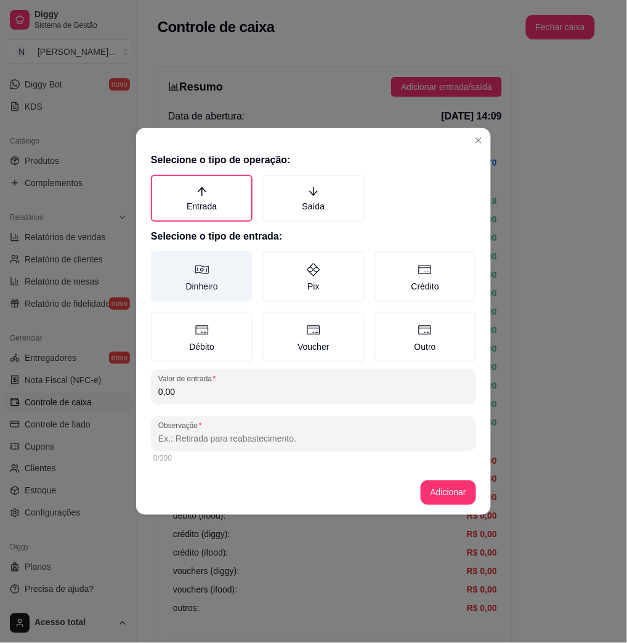
click at [204, 270] on icon at bounding box center [201, 269] width 15 height 15
click at [160, 260] on button "Dinheiro" at bounding box center [155, 255] width 10 height 10
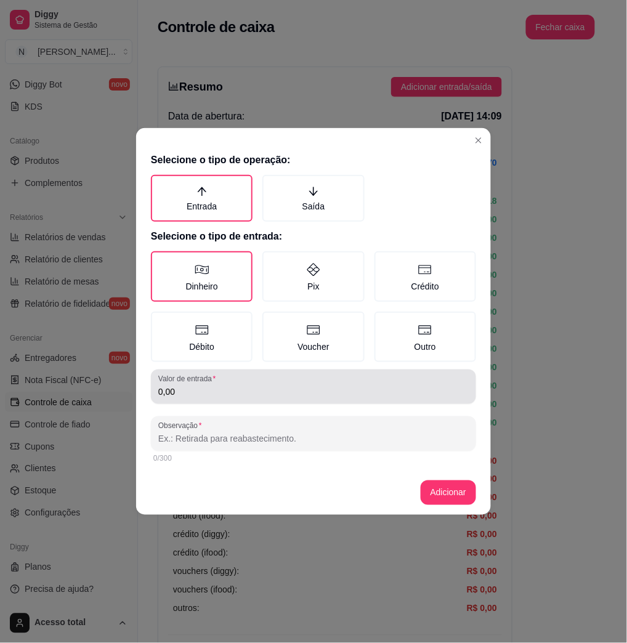
click at [190, 387] on input "0,00" at bounding box center [313, 391] width 310 height 12
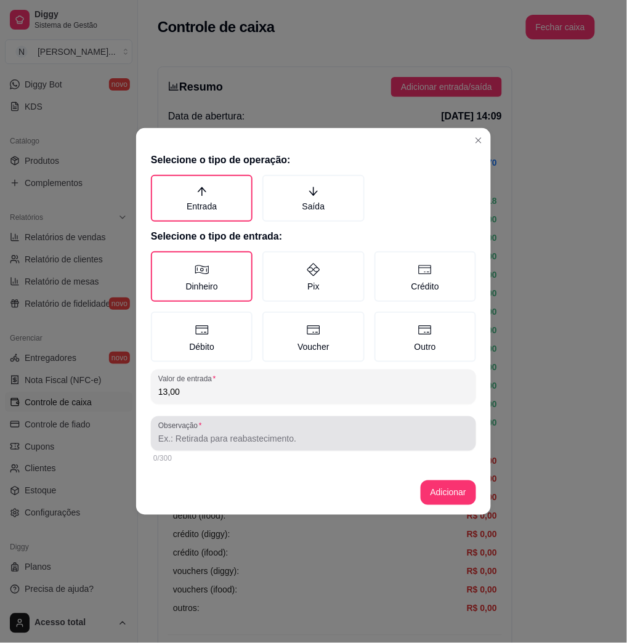
type input "13,00"
click at [190, 432] on input "Observação" at bounding box center [313, 438] width 310 height 12
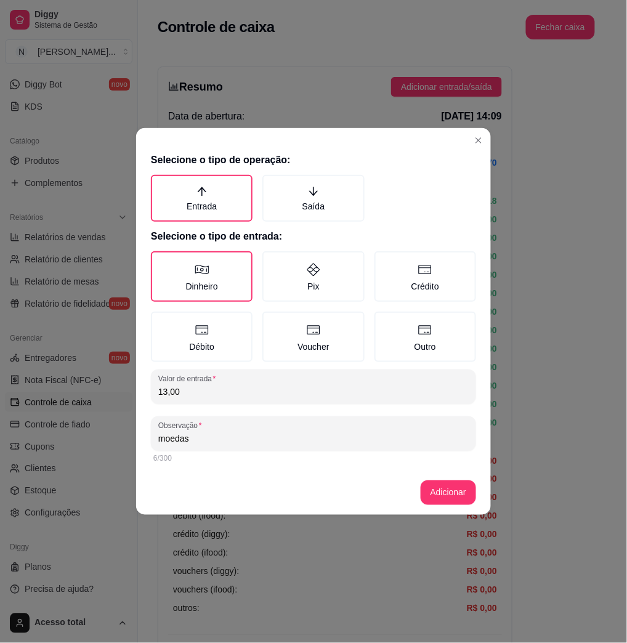
type input "moedas"
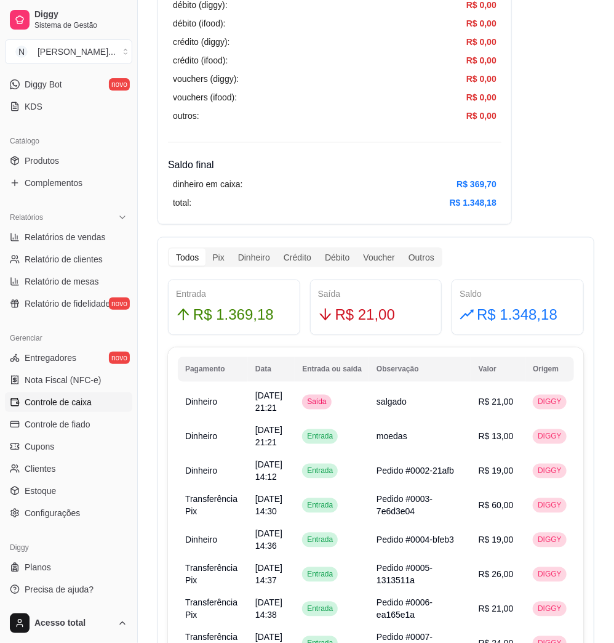
scroll to position [574, 0]
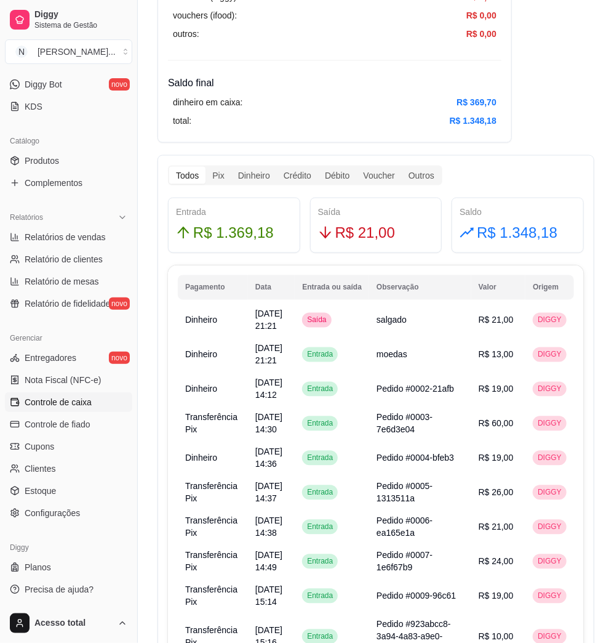
click at [81, 196] on div "Catálogo Produtos Complementos" at bounding box center [68, 161] width 137 height 71
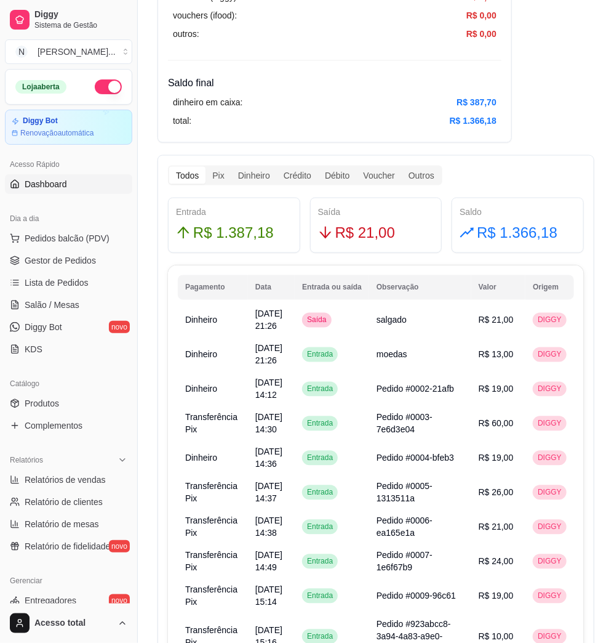
scroll to position [242, 0]
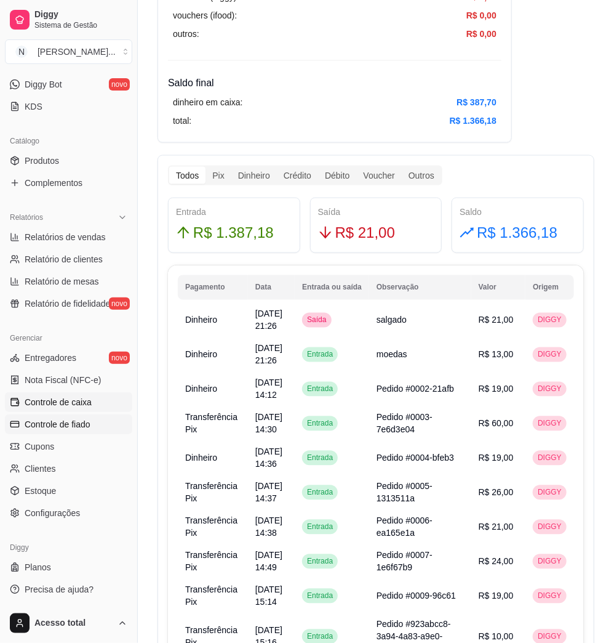
click at [82, 428] on span "Controle de fiado" at bounding box center [58, 424] width 66 height 12
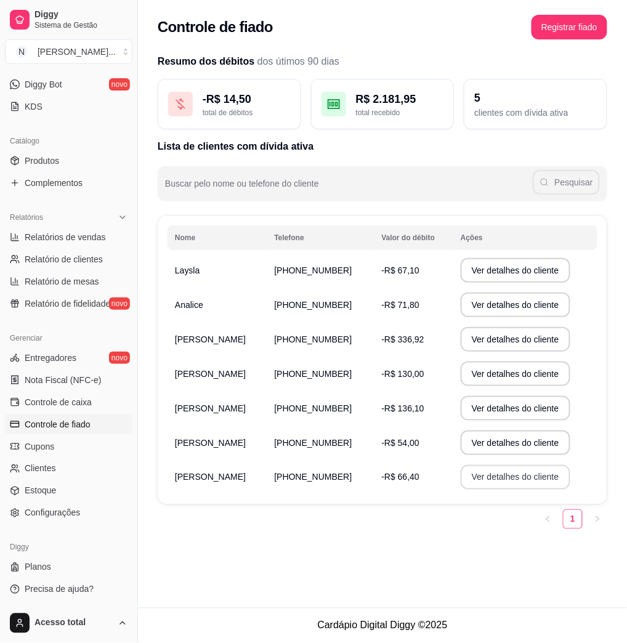
click at [468, 483] on button "Ver detalhes do cliente" at bounding box center [515, 477] width 110 height 25
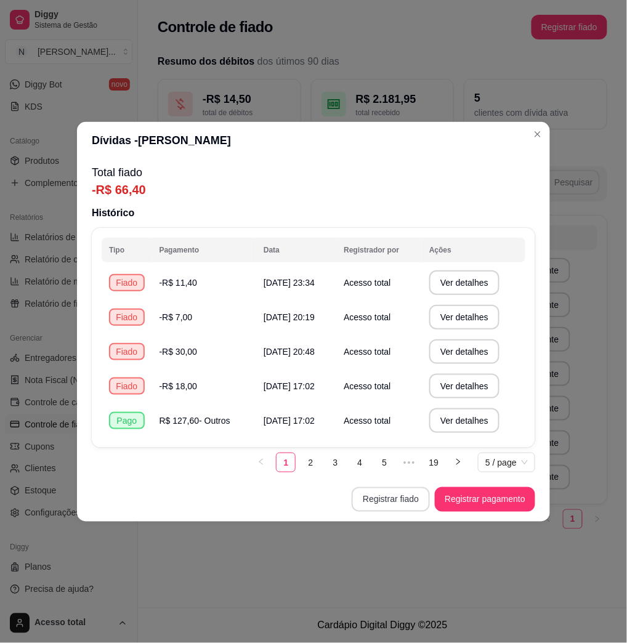
click at [389, 500] on button "Registrar fiado" at bounding box center [390, 499] width 78 height 25
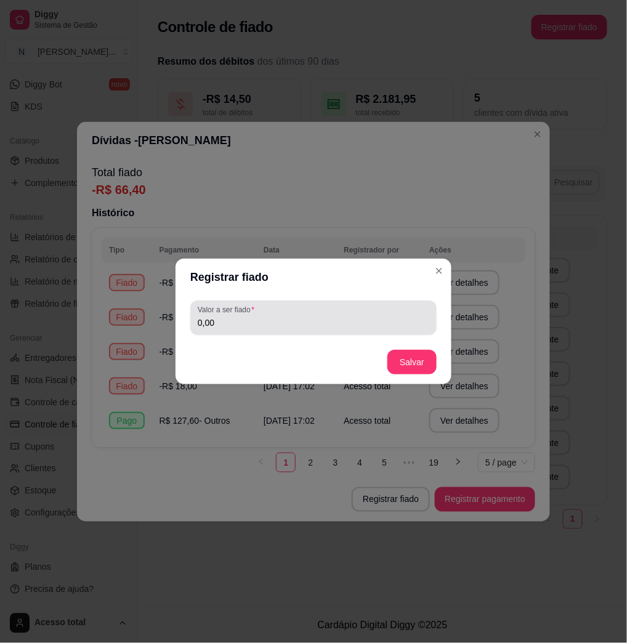
click at [286, 326] on input "0,00" at bounding box center [313, 322] width 231 height 12
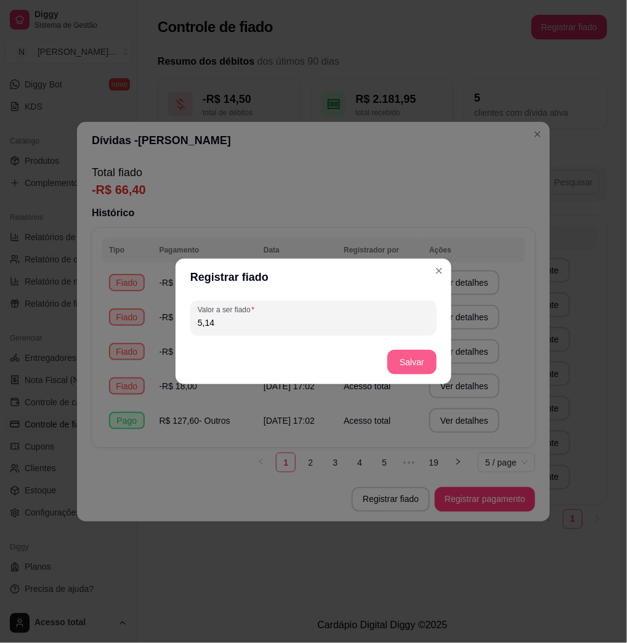
type input "5,14"
click at [427, 373] on button "Salvar" at bounding box center [411, 362] width 49 height 25
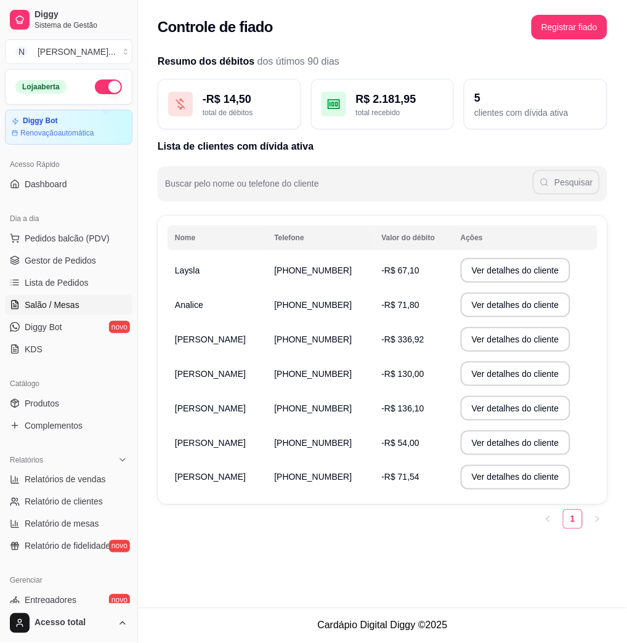
click at [40, 302] on span "Salão / Mesas" at bounding box center [52, 305] width 55 height 12
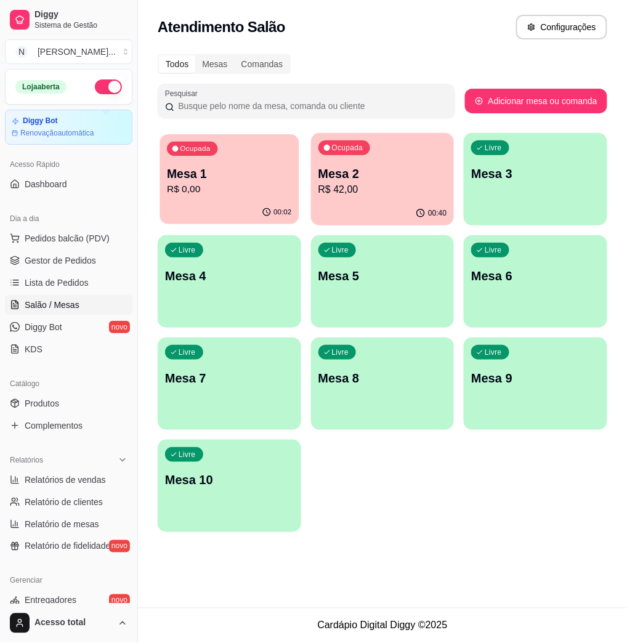
click at [250, 184] on p "R$ 0,00" at bounding box center [229, 189] width 124 height 14
click at [260, 183] on p "R$ 0,00" at bounding box center [229, 189] width 129 height 15
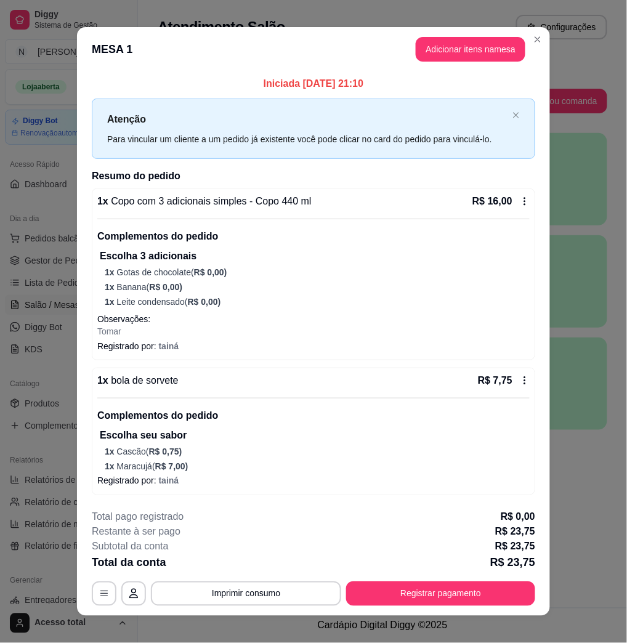
scroll to position [12, 0]
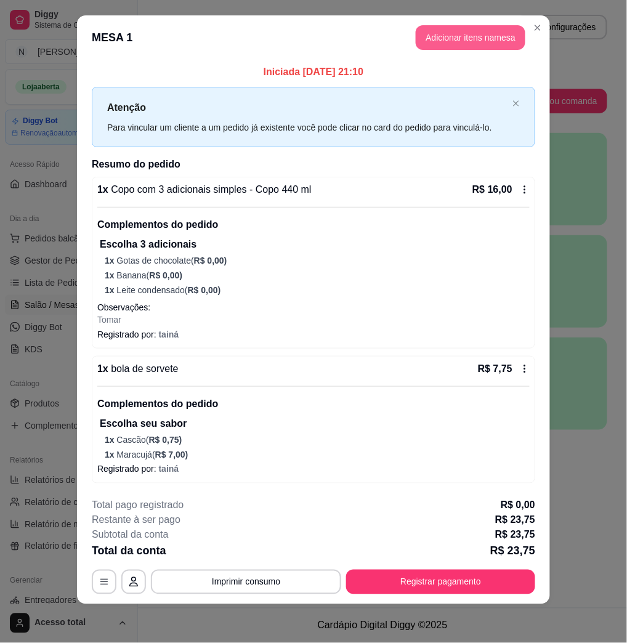
click at [457, 39] on button "Adicionar itens na mesa" at bounding box center [470, 37] width 110 height 25
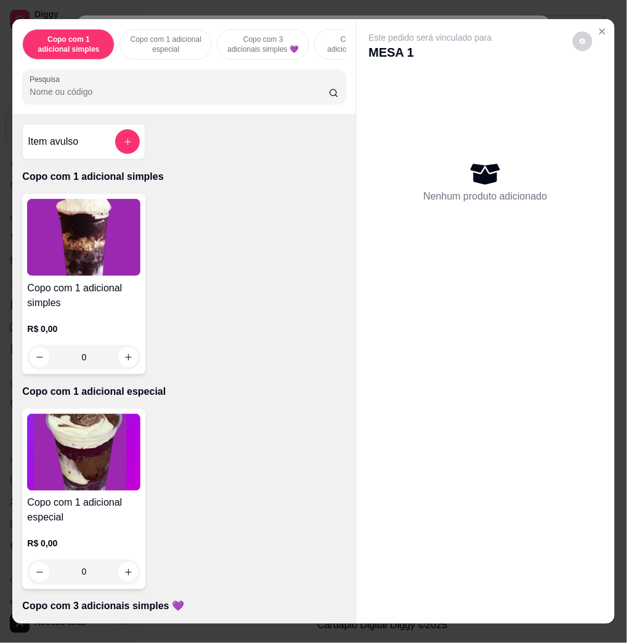
click at [123, 92] on input "Pesquisa" at bounding box center [179, 92] width 299 height 12
click at [123, 146] on icon "add-separate-item" at bounding box center [127, 141] width 9 height 9
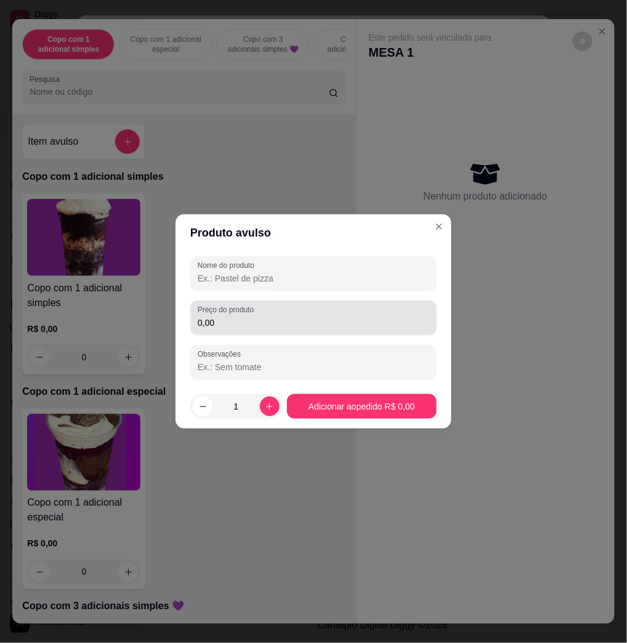
click at [242, 327] on input "0,00" at bounding box center [313, 322] width 231 height 12
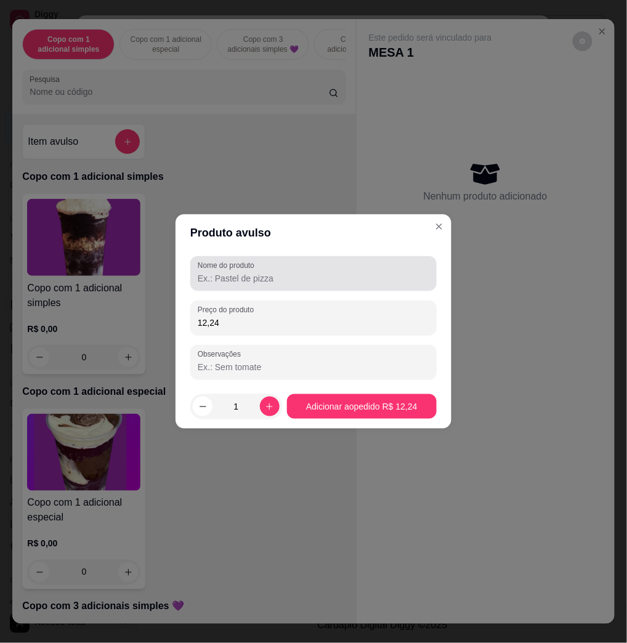
type input "12,24"
click at [264, 280] on input "Nome do produto" at bounding box center [313, 278] width 231 height 12
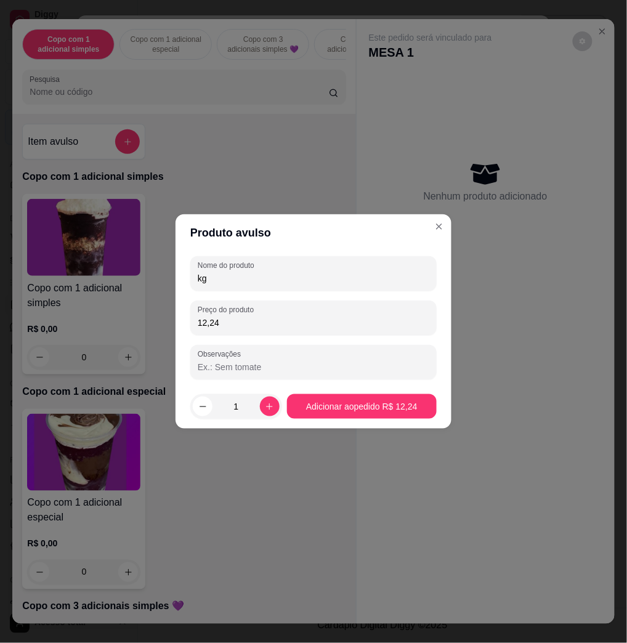
type input "kg"
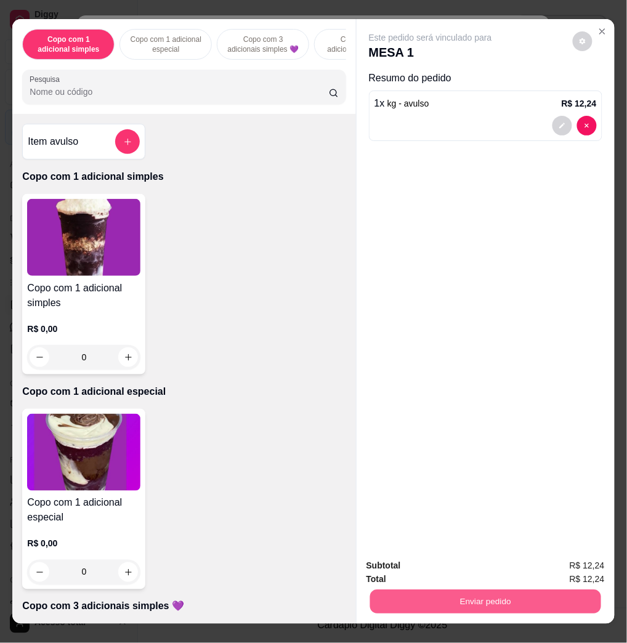
click at [501, 604] on button "Enviar pedido" at bounding box center [484, 601] width 231 height 24
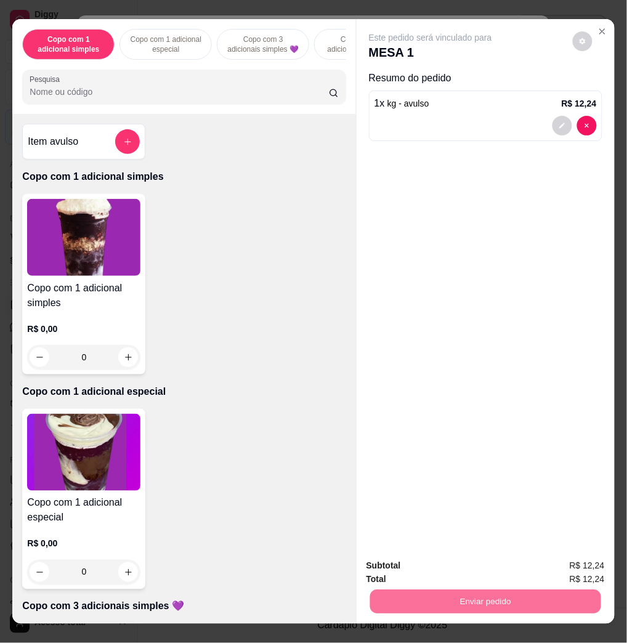
click at [598, 570] on button "Enviar pedido" at bounding box center [571, 564] width 70 height 23
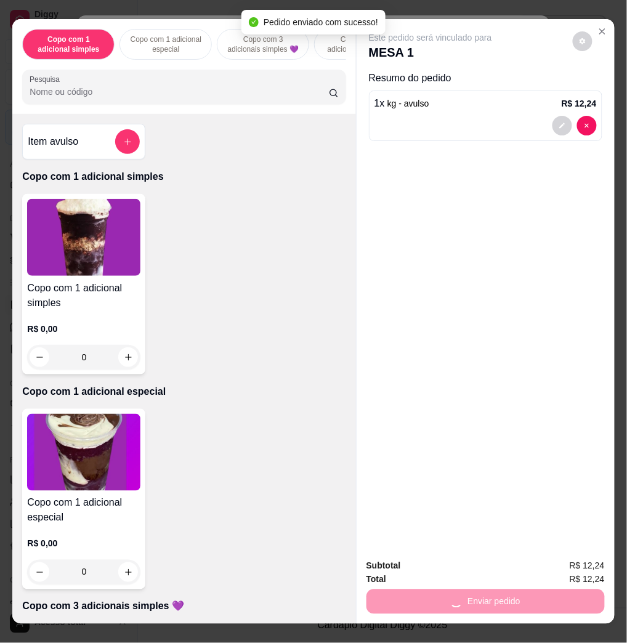
scroll to position [0, 0]
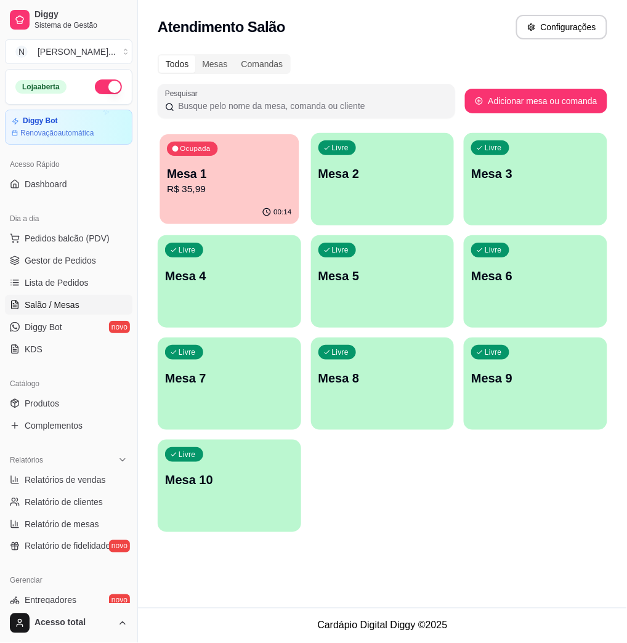
click at [221, 171] on p "Mesa 1" at bounding box center [229, 174] width 124 height 17
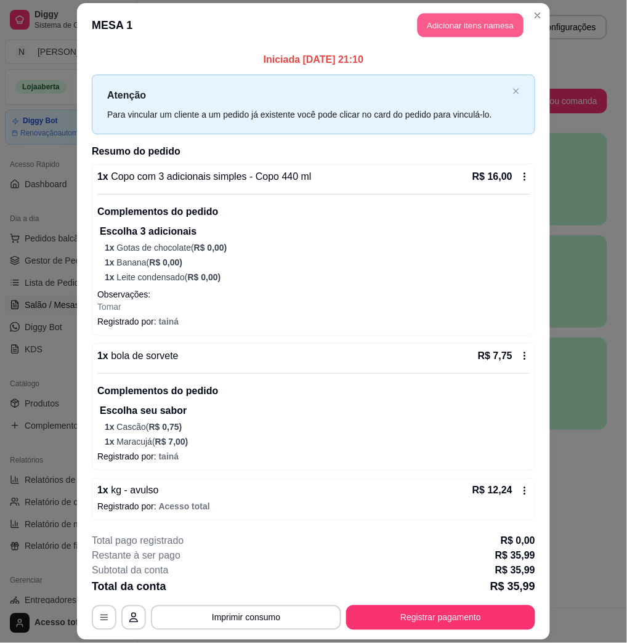
click at [438, 25] on button "Adicionar itens na mesa" at bounding box center [470, 26] width 106 height 24
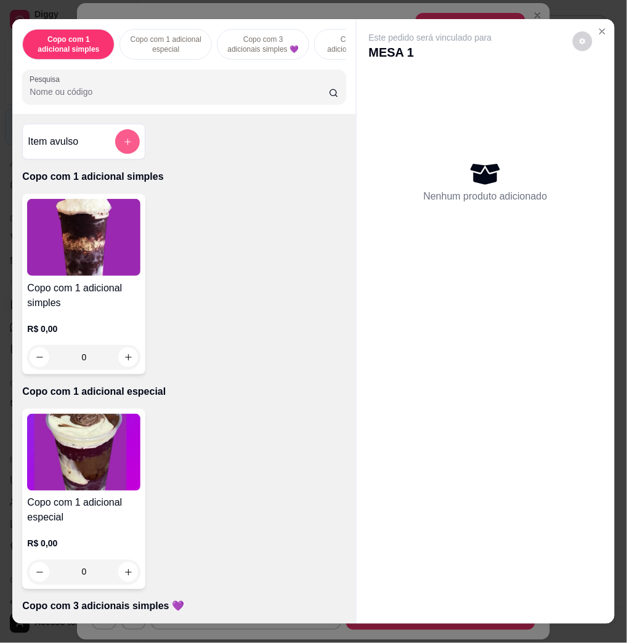
click at [129, 147] on button "add-separate-item" at bounding box center [127, 141] width 25 height 25
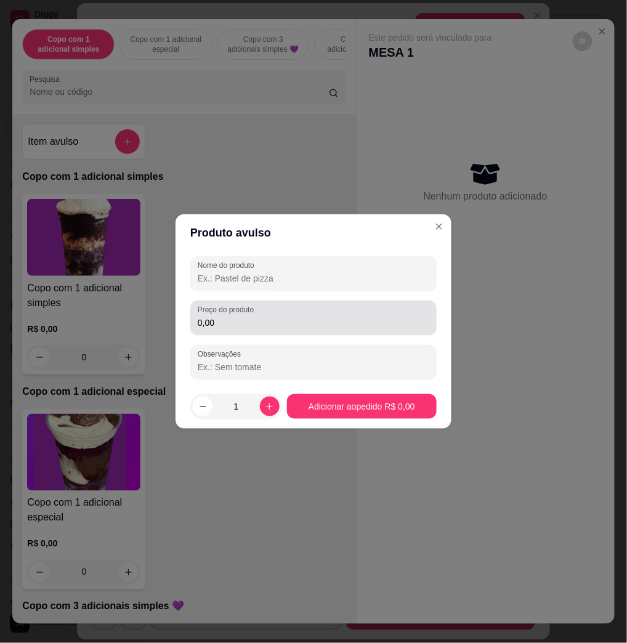
click at [238, 330] on div "Preço do produto 0,00" at bounding box center [313, 317] width 246 height 34
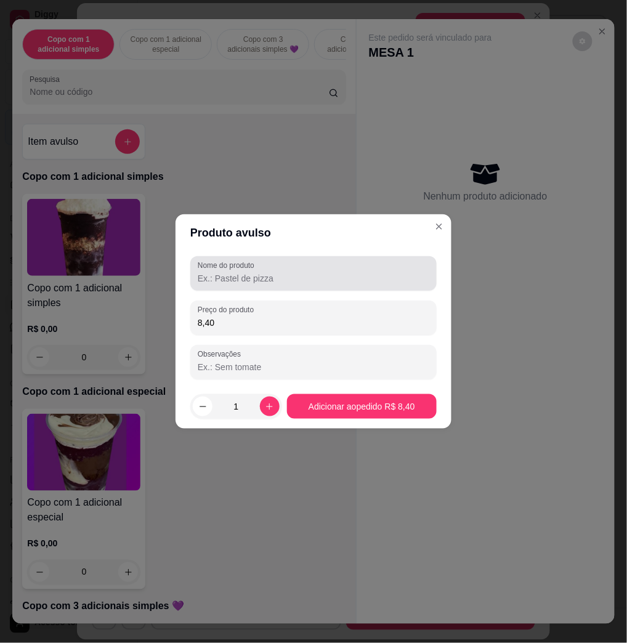
type input "8,40"
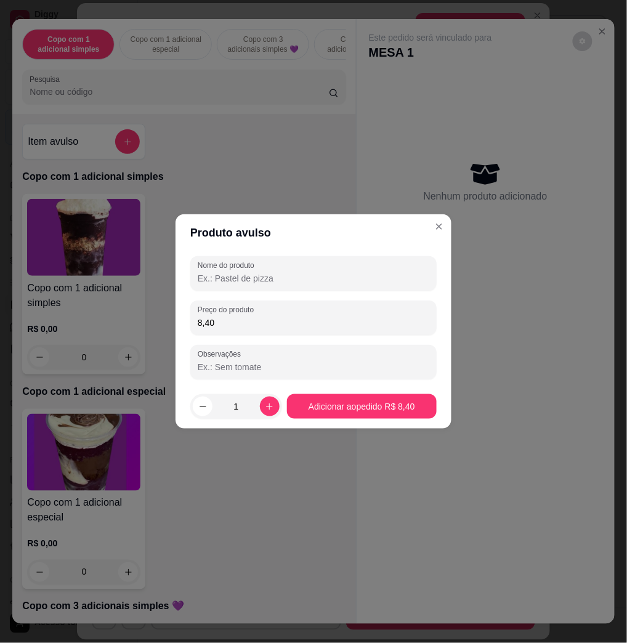
click at [258, 277] on input "Nome do produto" at bounding box center [313, 278] width 231 height 12
type input "k"
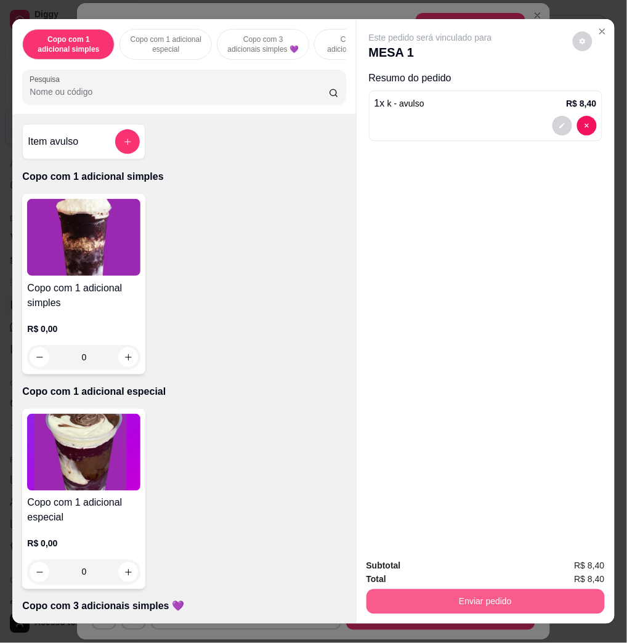
click at [545, 590] on button "Enviar pedido" at bounding box center [485, 601] width 238 height 25
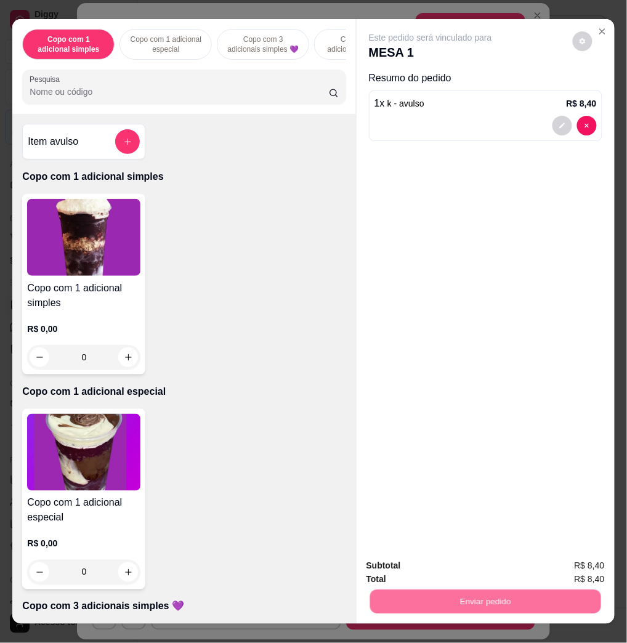
click at [595, 567] on button "Enviar pedido" at bounding box center [571, 564] width 68 height 23
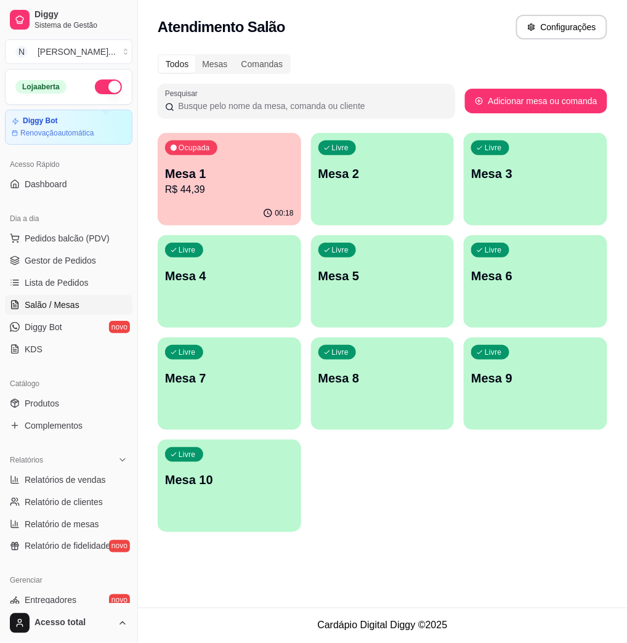
click at [375, 170] on p "Mesa 2" at bounding box center [382, 173] width 129 height 17
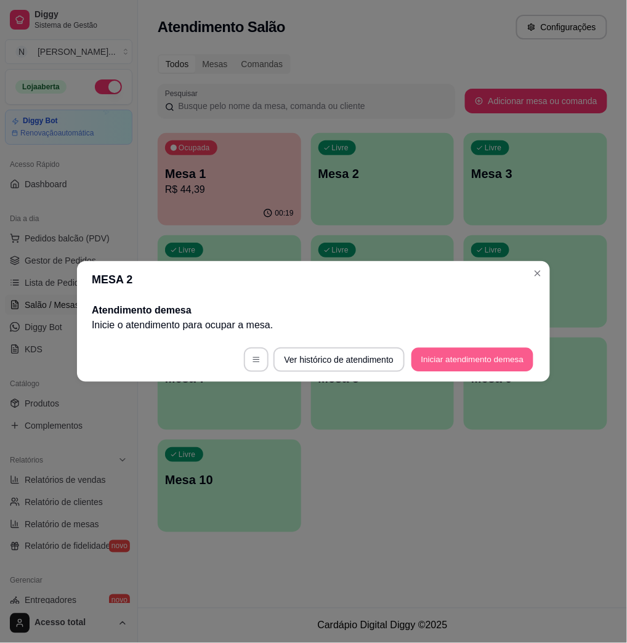
click at [484, 358] on button "Iniciar atendimento de mesa" at bounding box center [472, 360] width 122 height 24
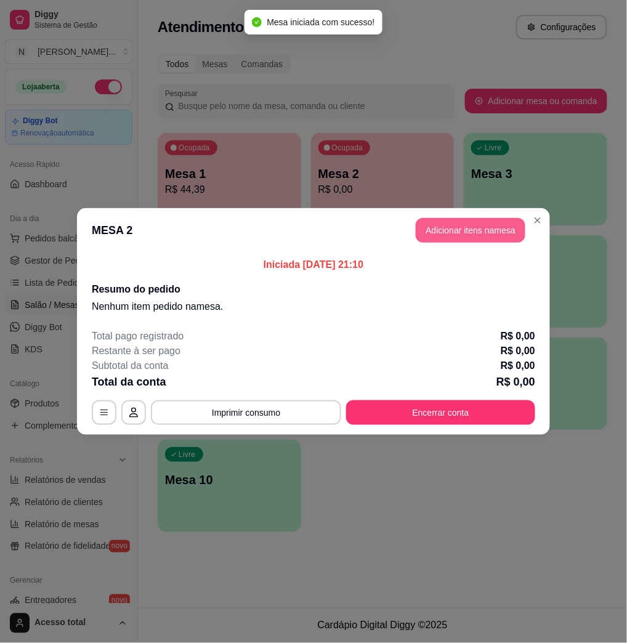
click at [475, 221] on button "Adicionar itens na mesa" at bounding box center [470, 230] width 110 height 25
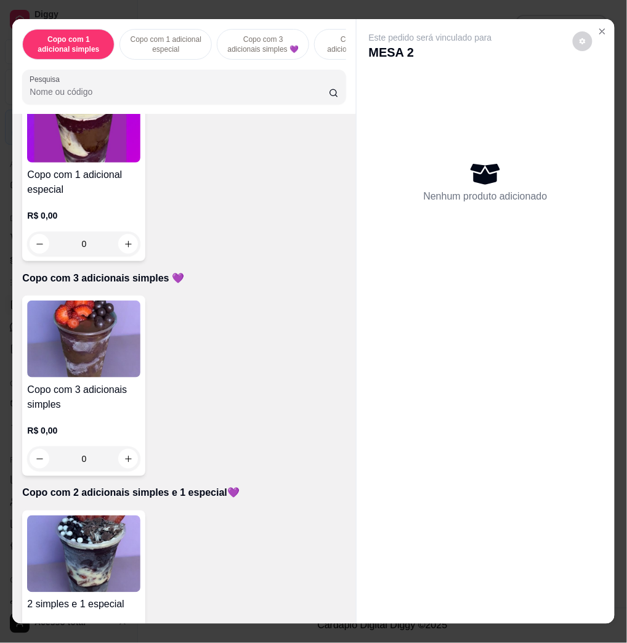
scroll to position [656, 0]
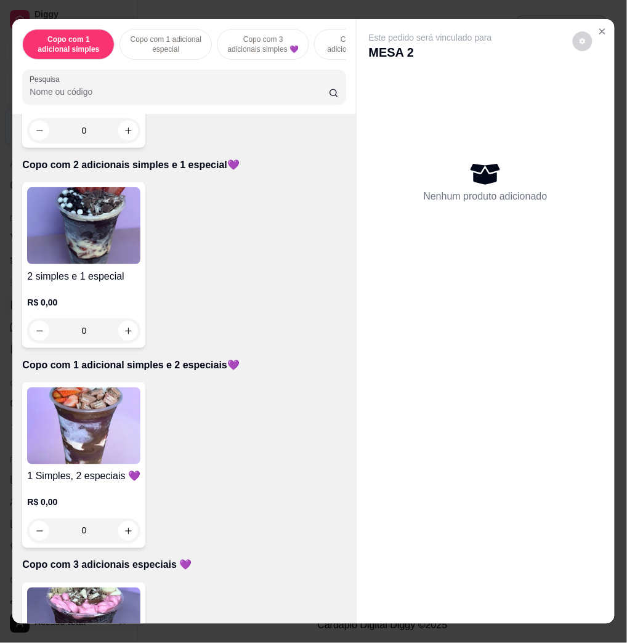
click at [117, 434] on img at bounding box center [83, 425] width 113 height 77
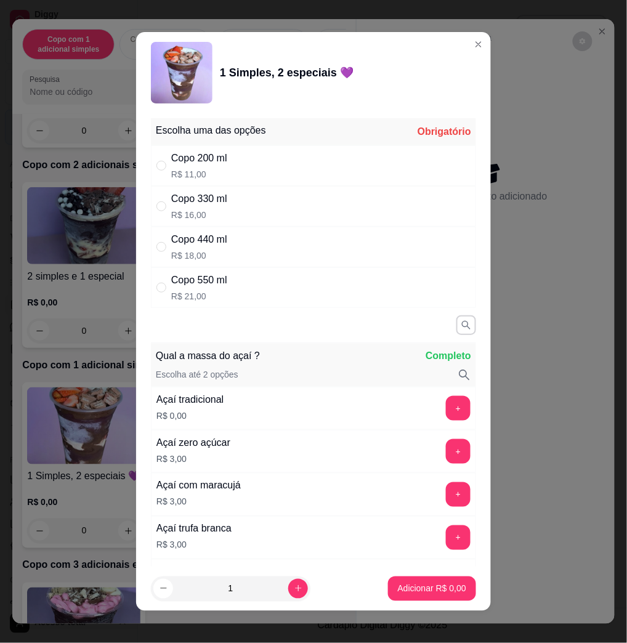
click at [239, 308] on div "Copo 550 ml R$ 21,00" at bounding box center [313, 287] width 325 height 41
radio input "true"
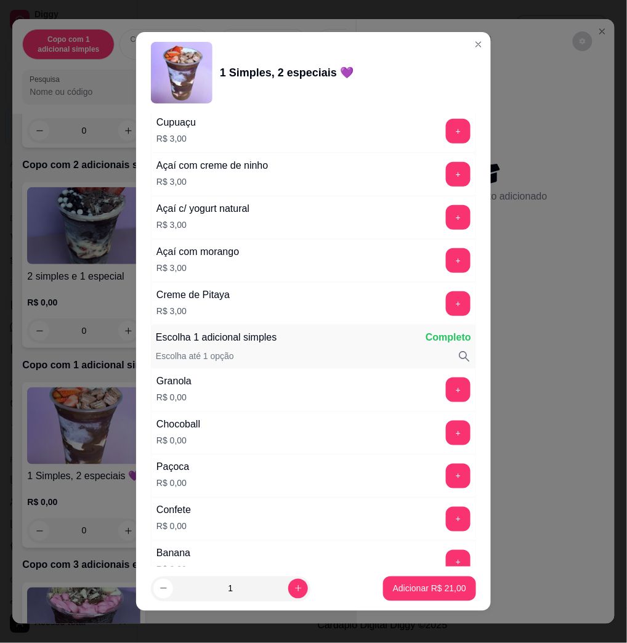
scroll to position [574, 0]
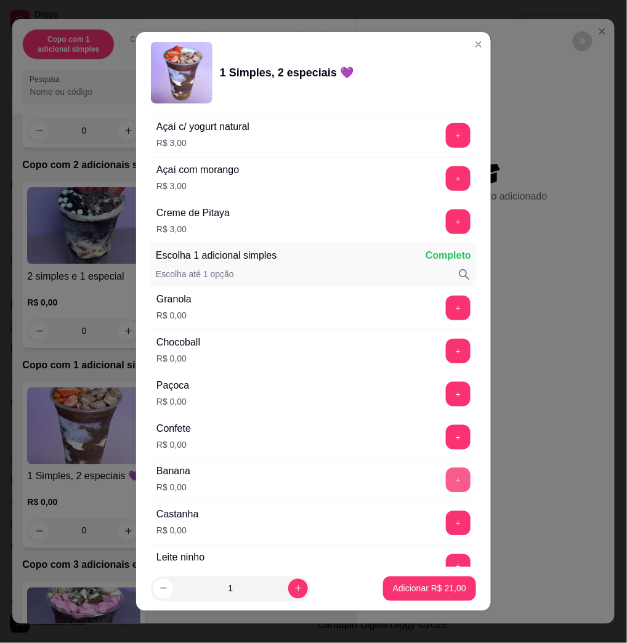
click at [446, 481] on button "+" at bounding box center [458, 480] width 25 height 25
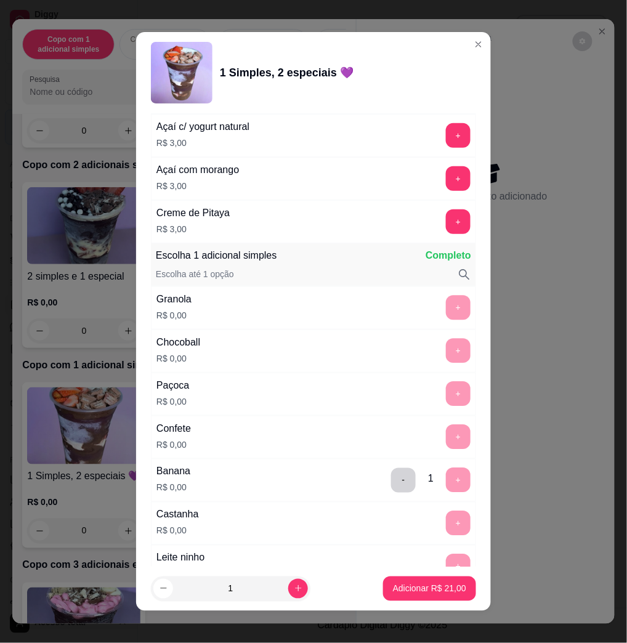
scroll to position [985, 0]
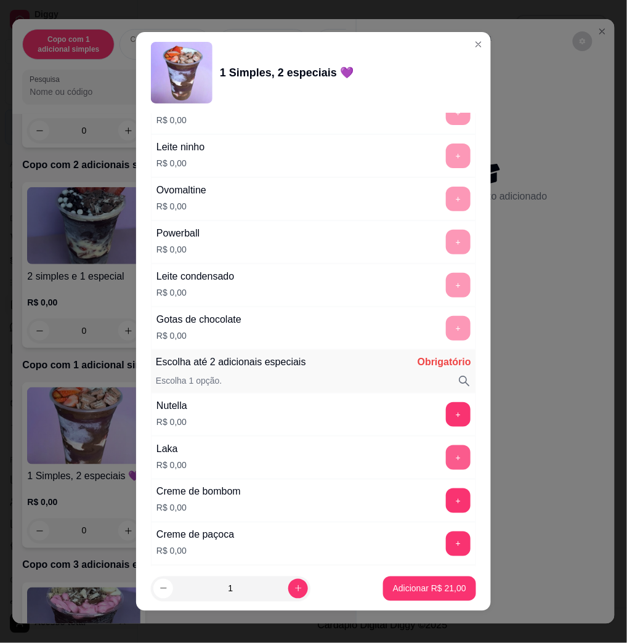
click at [446, 453] on button "+" at bounding box center [458, 457] width 25 height 25
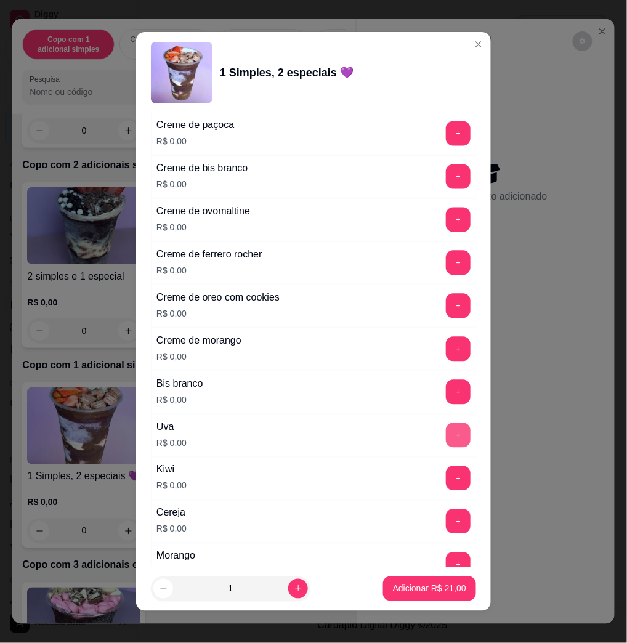
scroll to position [1723, 0]
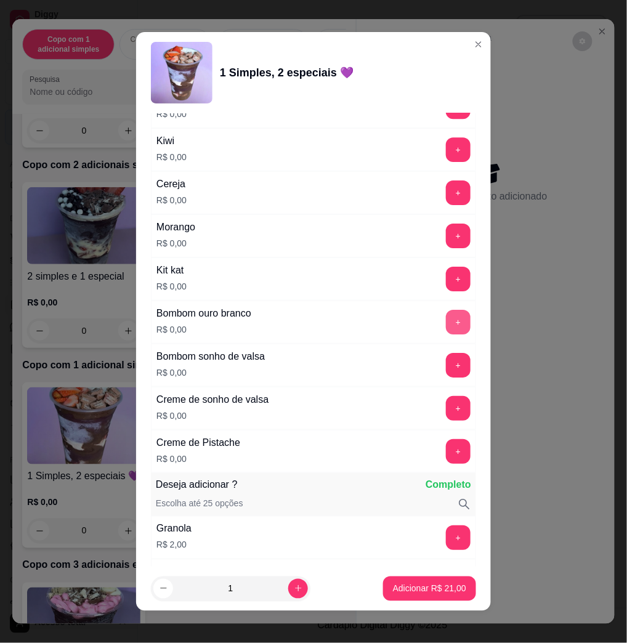
click at [446, 323] on button "+" at bounding box center [458, 322] width 25 height 25
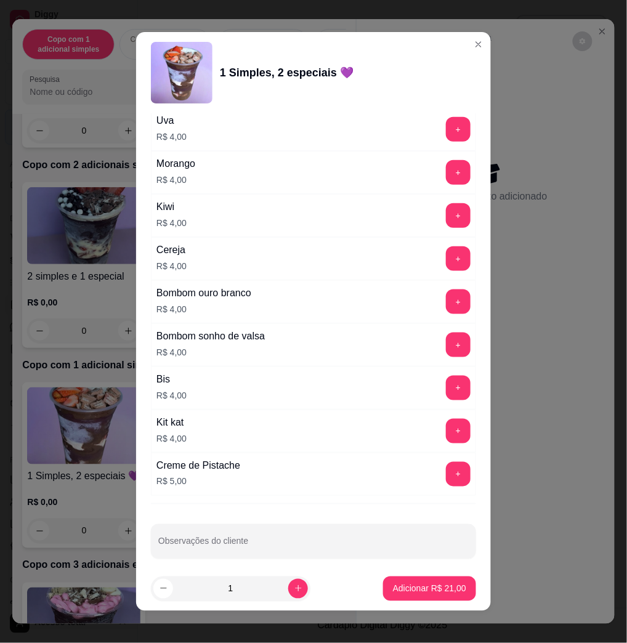
scroll to position [3051, 0]
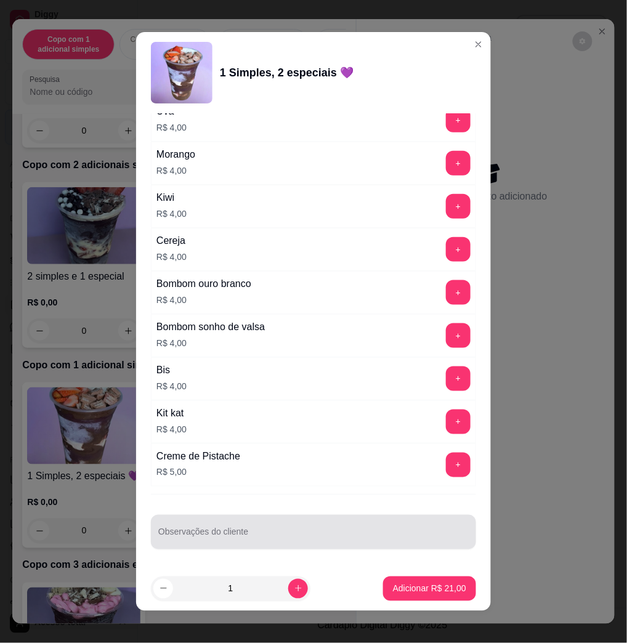
click at [283, 519] on div at bounding box center [313, 531] width 310 height 25
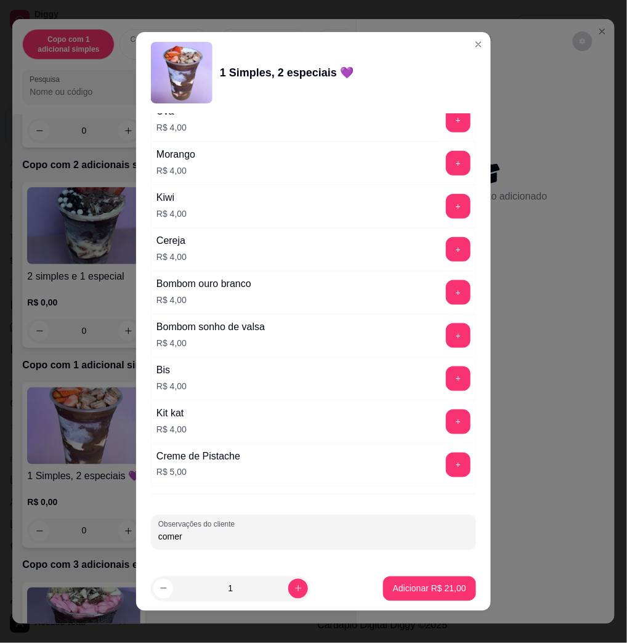
type input "comer"
click at [377, 568] on footer "1 Adicionar R$ 21,00" at bounding box center [313, 588] width 355 height 44
click at [434, 587] on p "Adicionar R$ 21,00" at bounding box center [429, 588] width 73 height 12
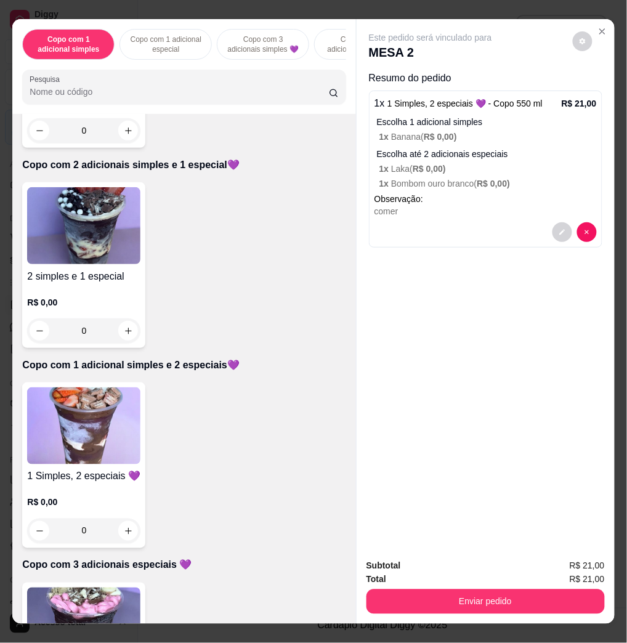
click at [401, 577] on div "Total R$ 21,00" at bounding box center [485, 579] width 238 height 14
click at [417, 593] on button "Enviar pedido" at bounding box center [485, 601] width 238 height 25
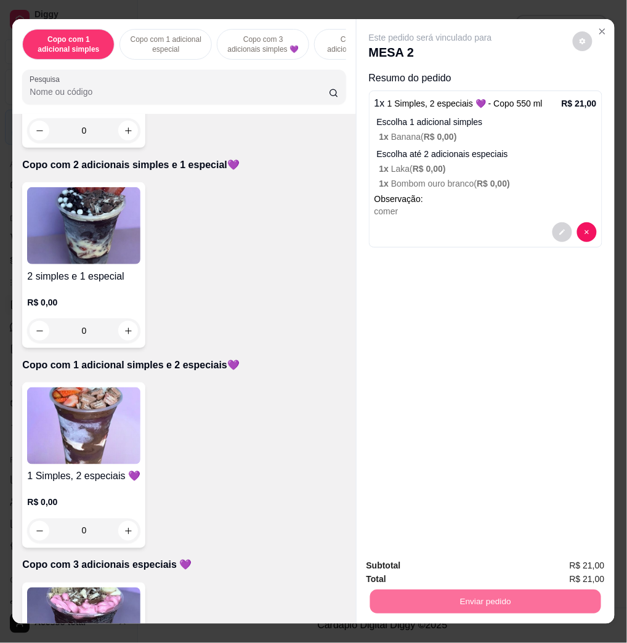
click at [587, 553] on button "Enviar pedido" at bounding box center [571, 564] width 70 height 23
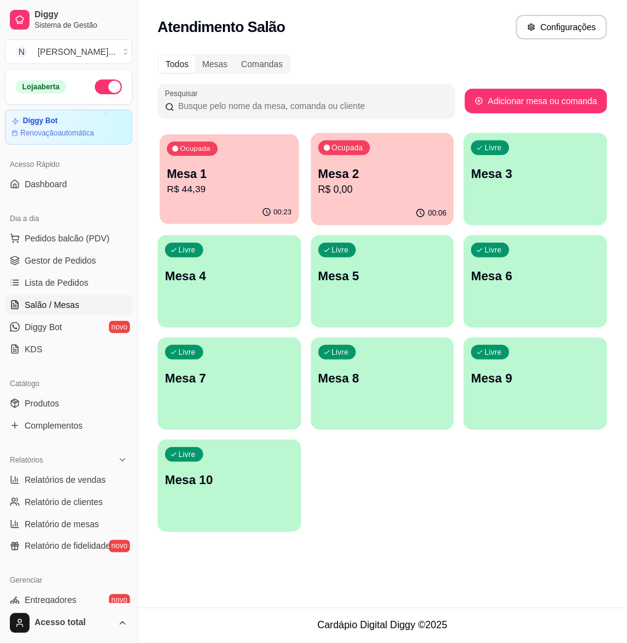
click at [257, 171] on p "Mesa 1" at bounding box center [229, 174] width 124 height 17
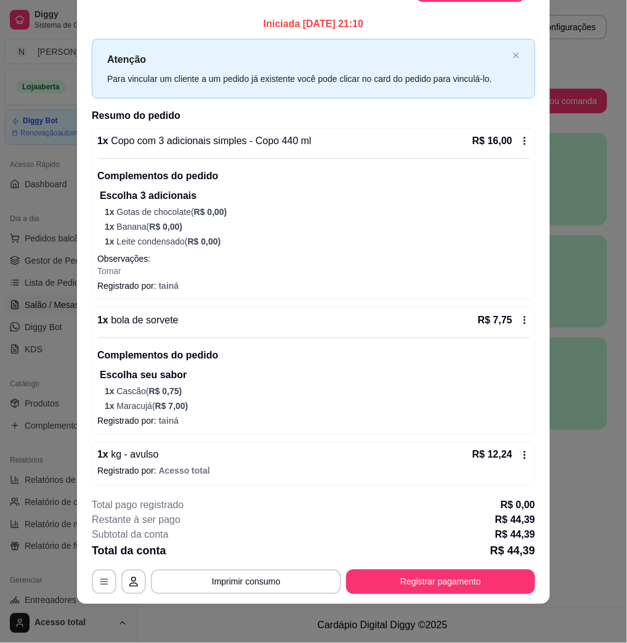
scroll to position [0, 0]
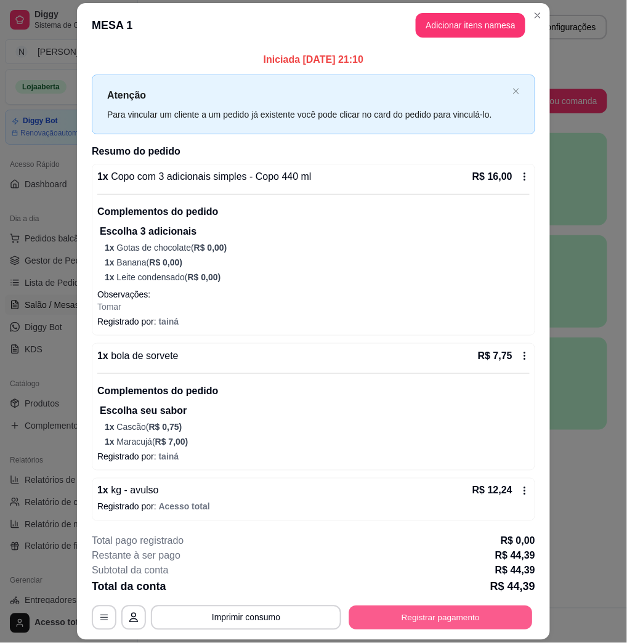
click at [439, 615] on button "Registrar pagamento" at bounding box center [440, 617] width 183 height 24
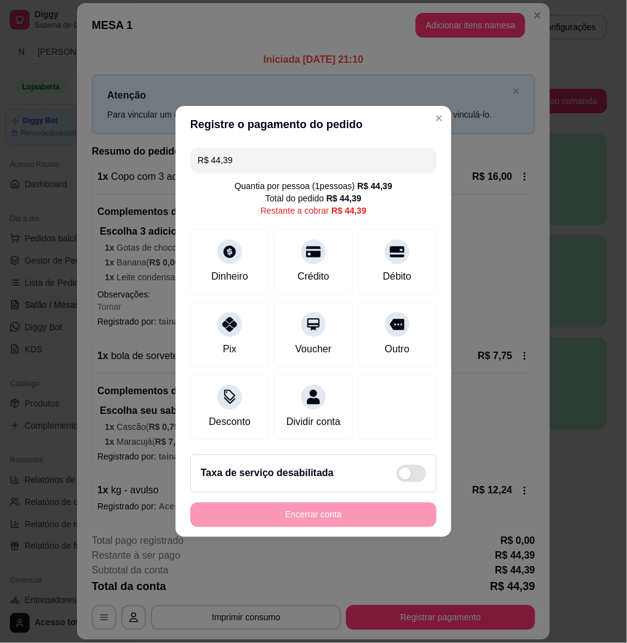
click at [352, 156] on input "R$ 44,39" at bounding box center [313, 160] width 231 height 25
click at [297, 267] on div "Crédito" at bounding box center [313, 275] width 35 height 16
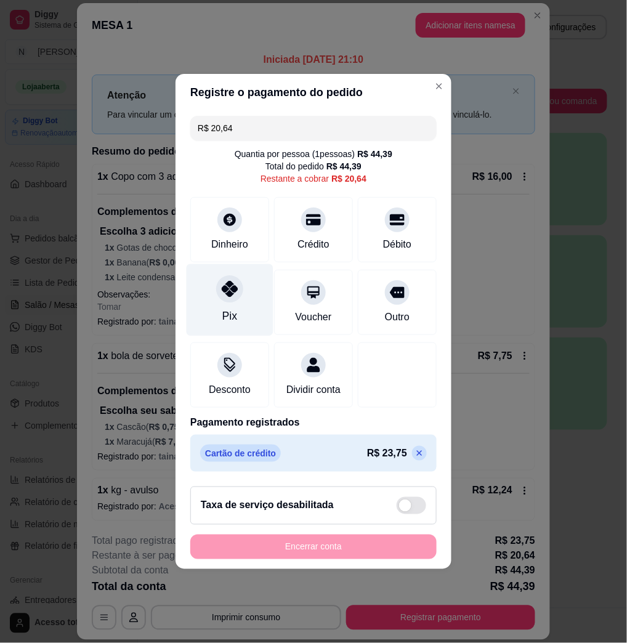
click at [249, 273] on div "Pix" at bounding box center [229, 300] width 87 height 72
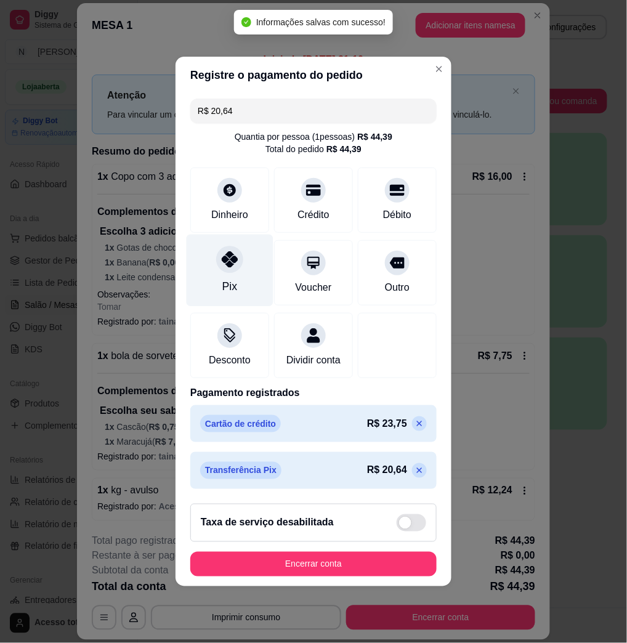
type input "R$ 0,00"
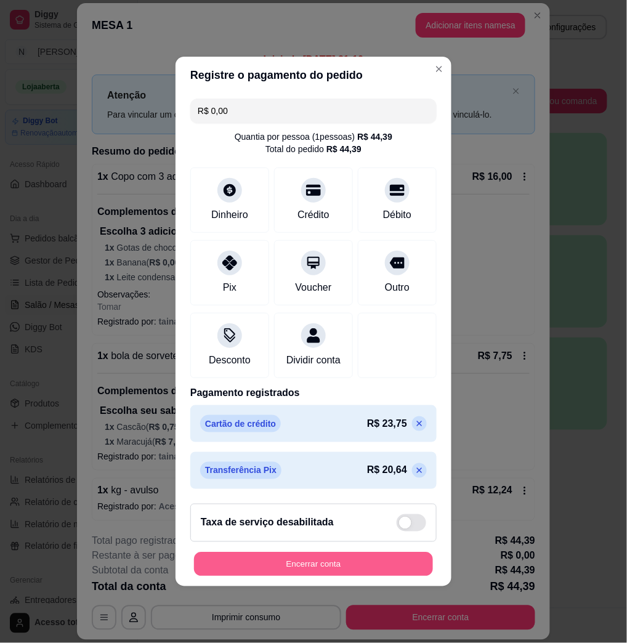
click at [319, 570] on button "Encerrar conta" at bounding box center [313, 564] width 239 height 24
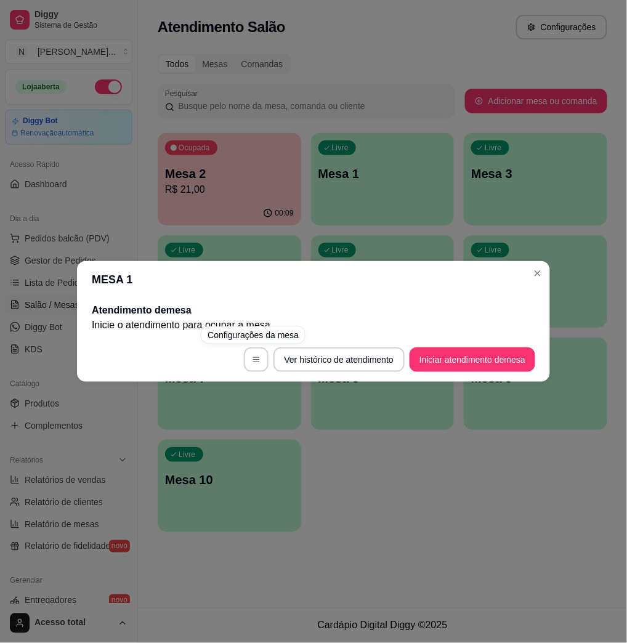
click at [395, 249] on div "MESA 1 Atendimento de mesa Inicie o atendimento para ocupar a mesa . Ver histór…" at bounding box center [313, 321] width 627 height 643
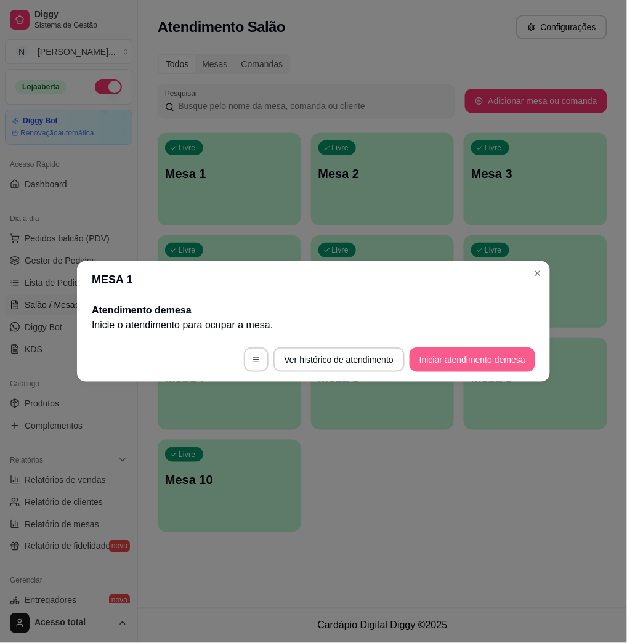
click at [486, 355] on button "Iniciar atendimento de mesa" at bounding box center [472, 359] width 126 height 25
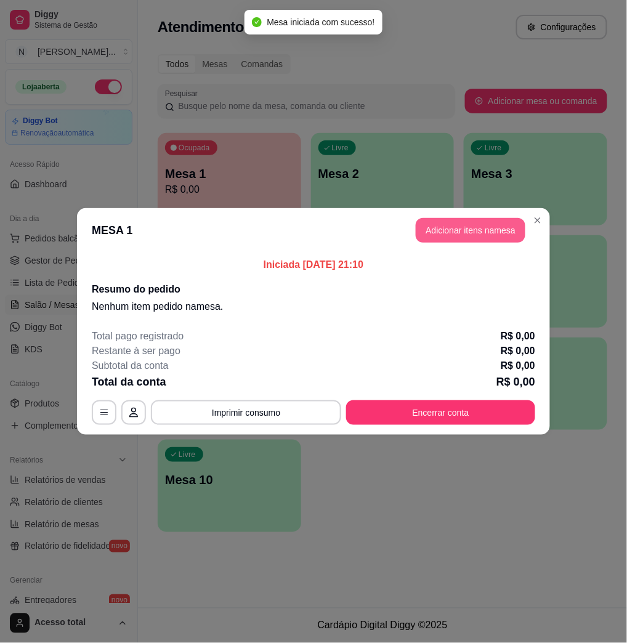
click at [452, 215] on header "MESA 1 Adicionar itens na mesa" at bounding box center [313, 230] width 473 height 44
click at [447, 234] on button "Adicionar itens na mesa" at bounding box center [470, 230] width 106 height 24
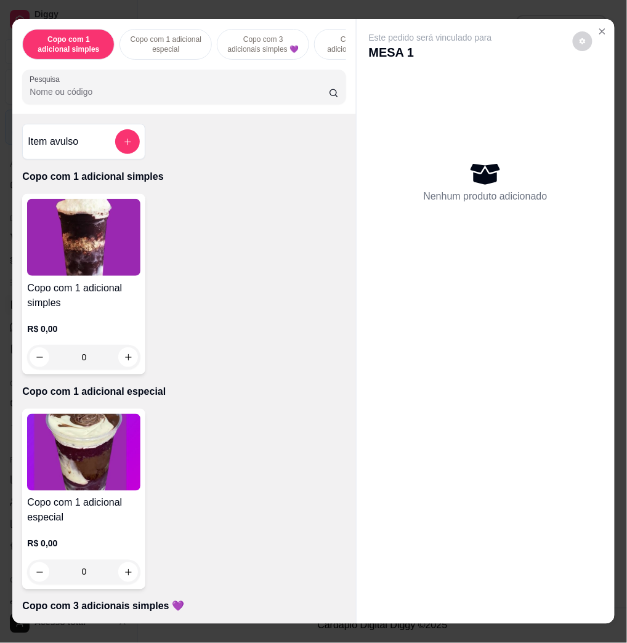
scroll to position [492, 0]
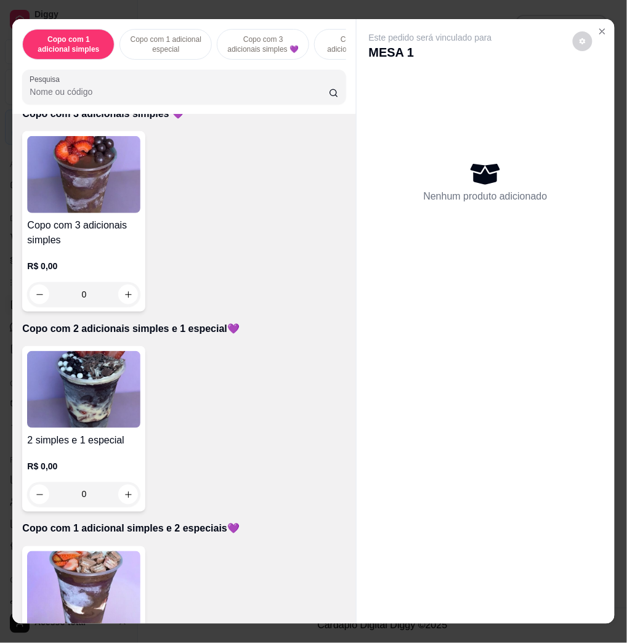
click at [111, 428] on img at bounding box center [83, 389] width 113 height 77
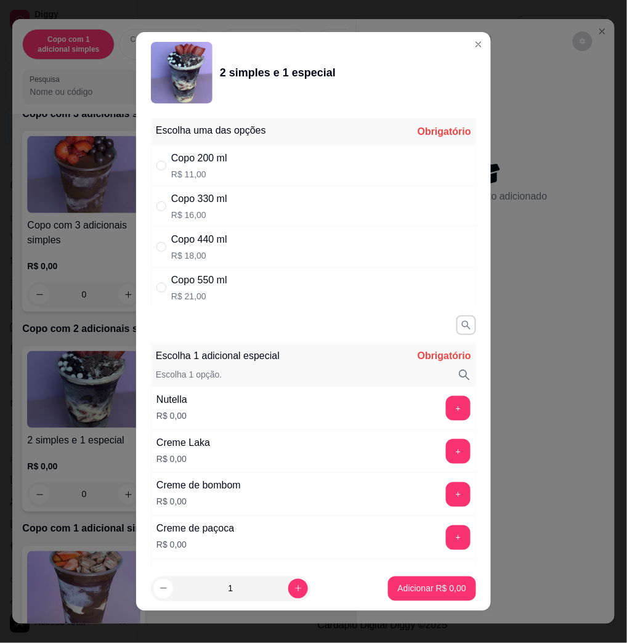
click at [203, 291] on p "R$ 21,00" at bounding box center [199, 296] width 56 height 12
radio input "true"
click at [446, 408] on button "+" at bounding box center [458, 408] width 25 height 25
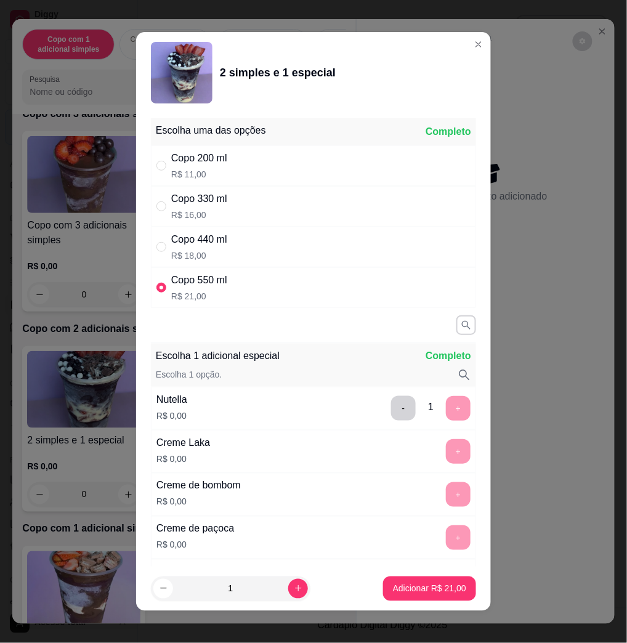
scroll to position [7, 0]
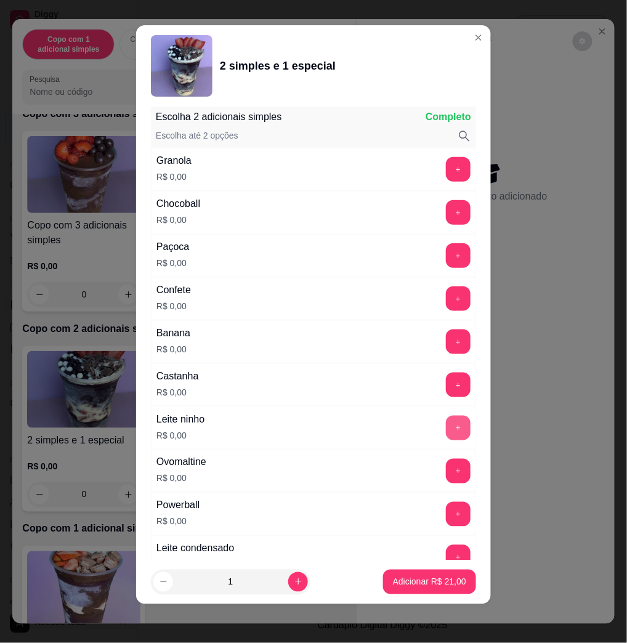
click at [446, 429] on button "+" at bounding box center [458, 427] width 25 height 25
click at [446, 249] on button "+" at bounding box center [458, 255] width 25 height 25
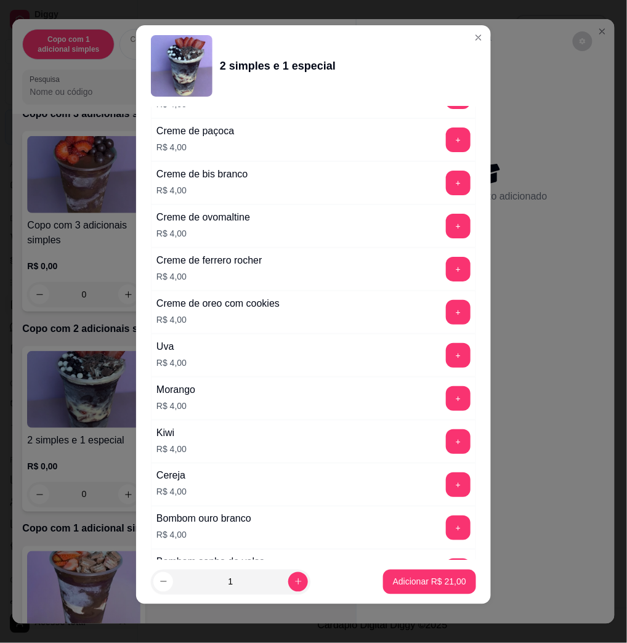
scroll to position [3051, 0]
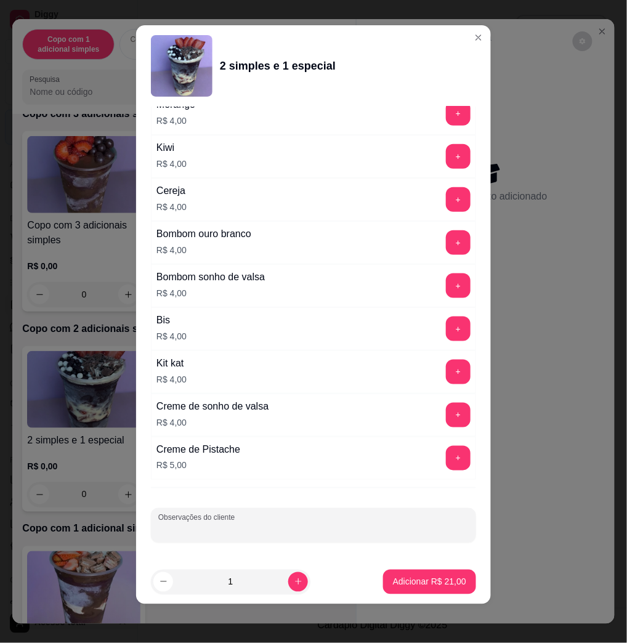
click at [181, 527] on input "Observações do cliente" at bounding box center [313, 530] width 310 height 12
type input "pacOCA APENASS EM CIMA LEVAR"
click at [416, 581] on p "Adicionar R$ 21,00" at bounding box center [429, 581] width 73 height 12
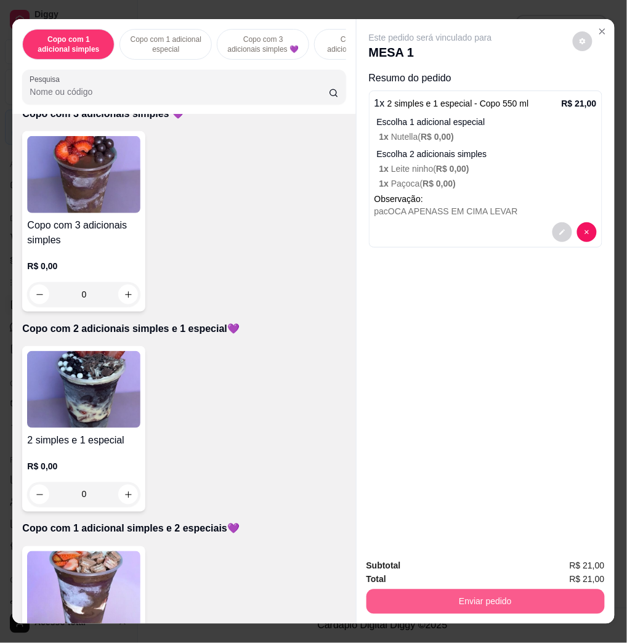
click at [500, 595] on button "Enviar pedido" at bounding box center [485, 601] width 238 height 25
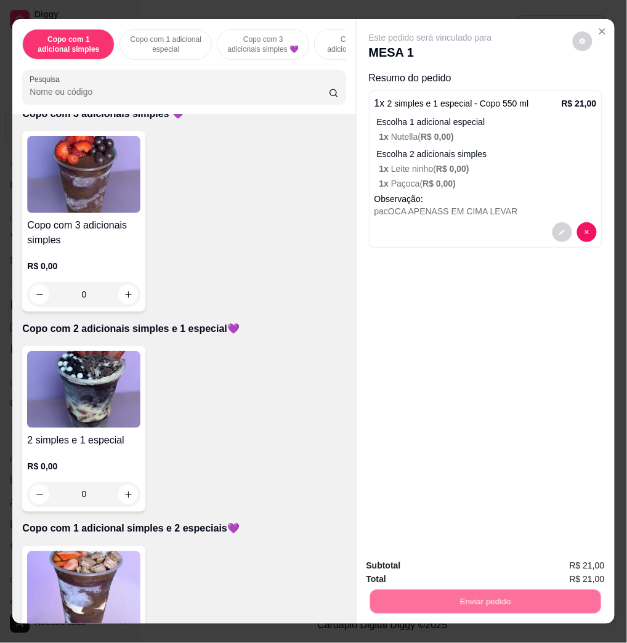
click at [571, 561] on button "Enviar pedido" at bounding box center [571, 564] width 70 height 23
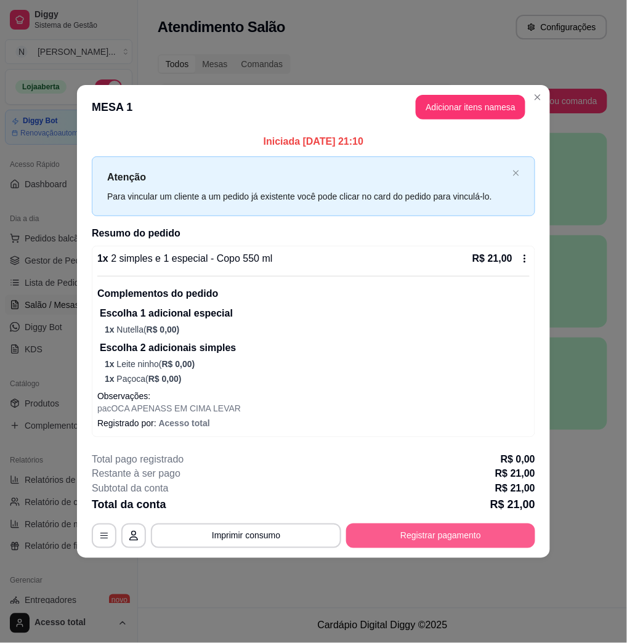
click at [485, 538] on button "Registrar pagamento" at bounding box center [440, 535] width 189 height 25
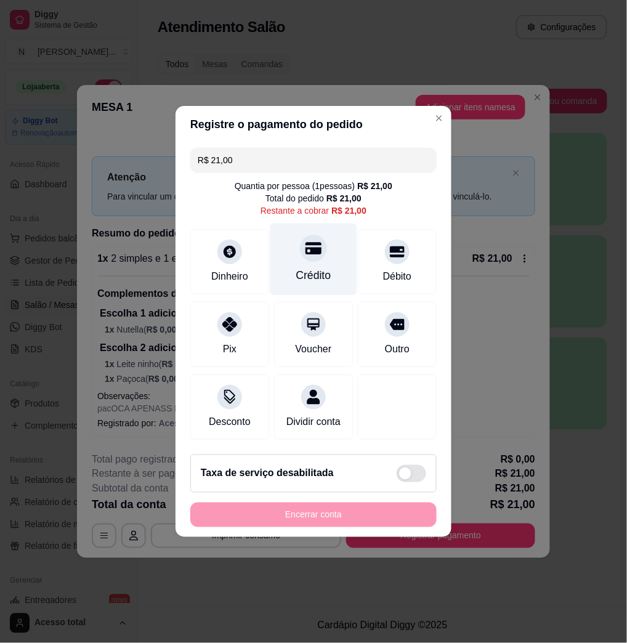
click at [290, 260] on div "Crédito" at bounding box center [313, 259] width 87 height 72
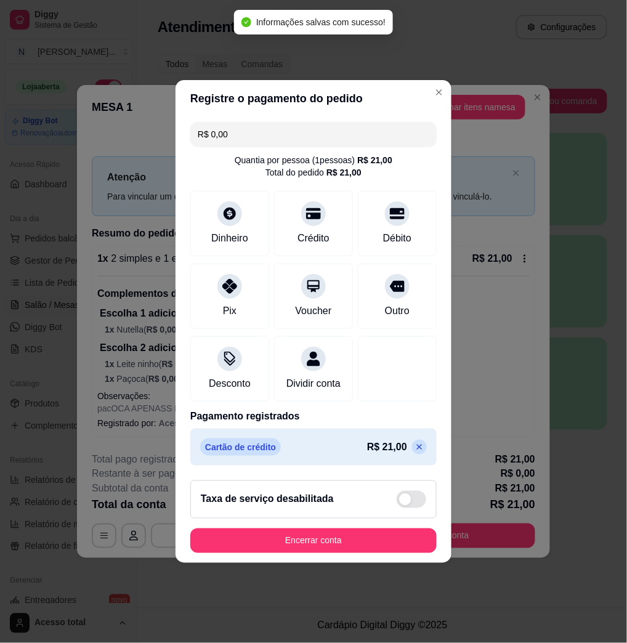
type input "R$ 0,00"
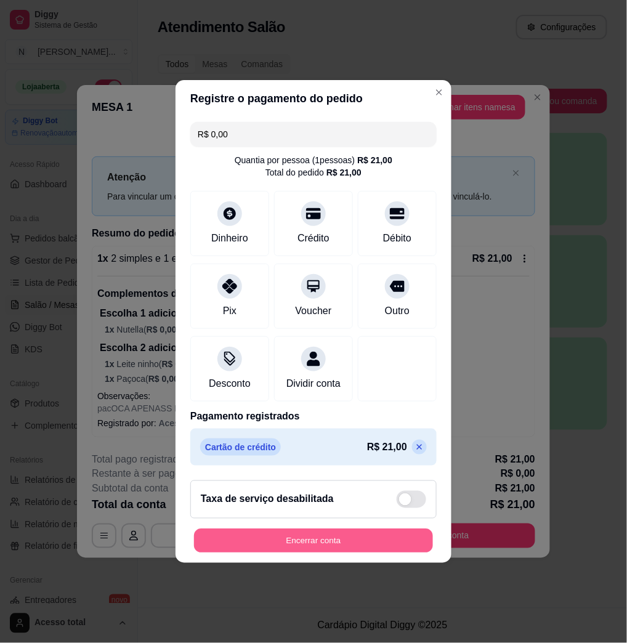
click at [323, 553] on button "Encerrar conta" at bounding box center [313, 541] width 239 height 24
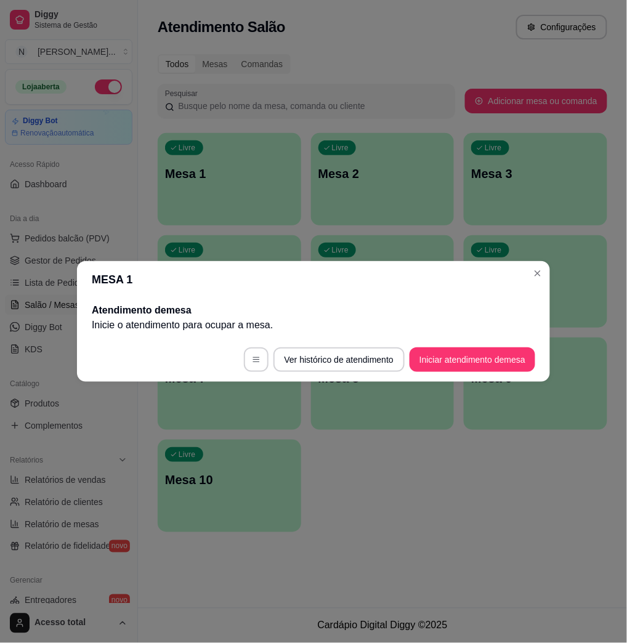
click at [452, 344] on footer "Ver histórico de atendimento Iniciar atendimento de mesa" at bounding box center [313, 359] width 473 height 44
click at [451, 359] on button "Iniciar atendimento de mesa" at bounding box center [472, 359] width 126 height 25
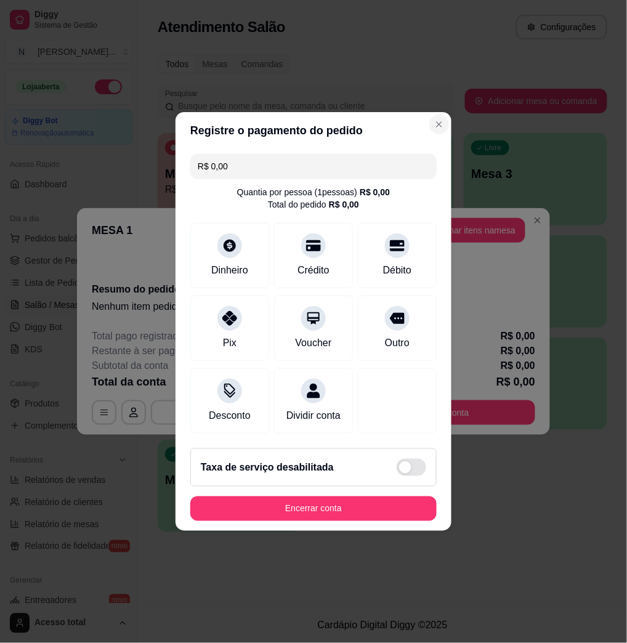
drag, startPoint x: 427, startPoint y: 129, endPoint x: 427, endPoint y: 121, distance: 8.0
click at [427, 128] on header "Registre o pagamento do pedido" at bounding box center [313, 130] width 276 height 37
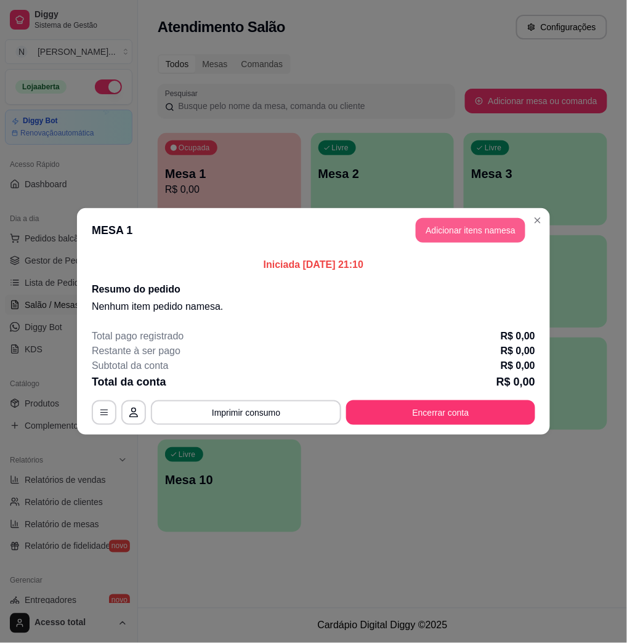
click at [459, 243] on header "MESA 1 Adicionar itens na mesa" at bounding box center [313, 230] width 473 height 44
click at [458, 232] on button "Adicionar itens na mesa" at bounding box center [470, 230] width 110 height 25
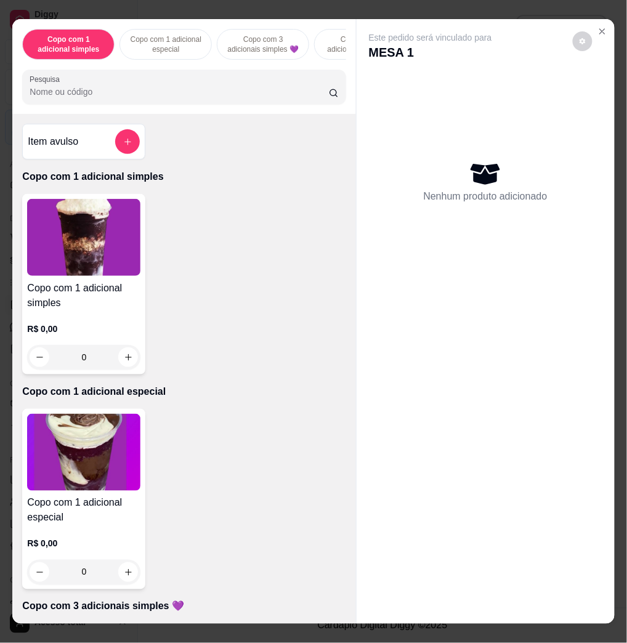
click at [142, 98] on input "Pesquisa" at bounding box center [179, 92] width 299 height 12
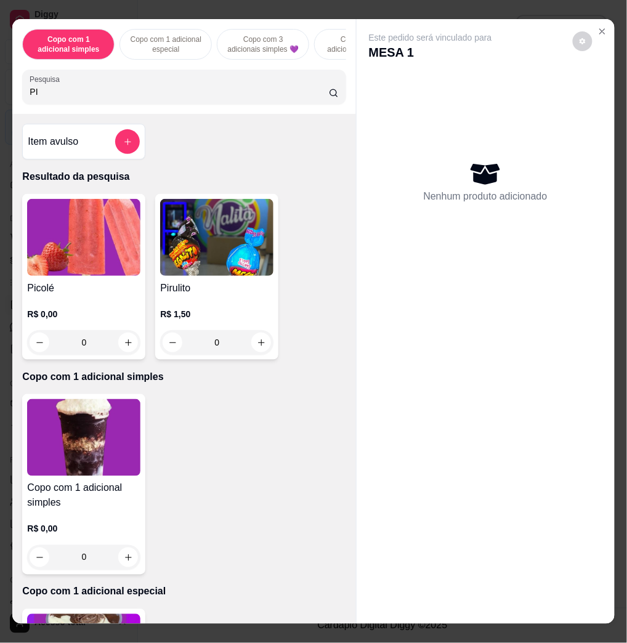
type input "PI"
click at [111, 262] on img at bounding box center [83, 237] width 113 height 77
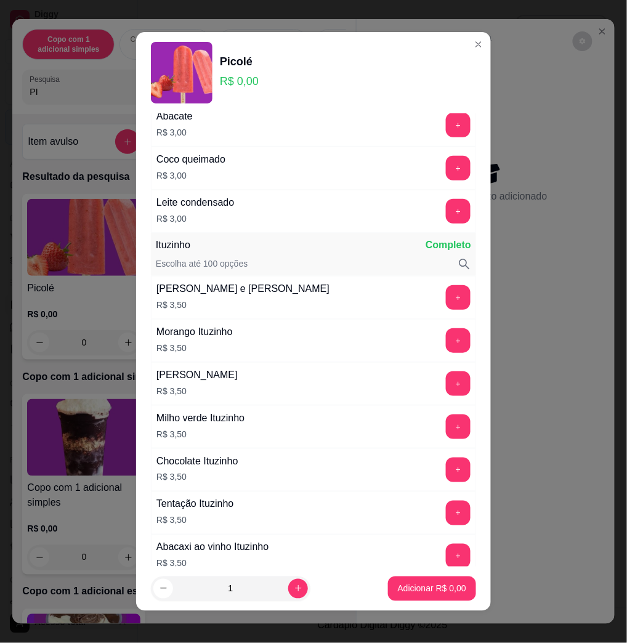
scroll to position [1067, 0]
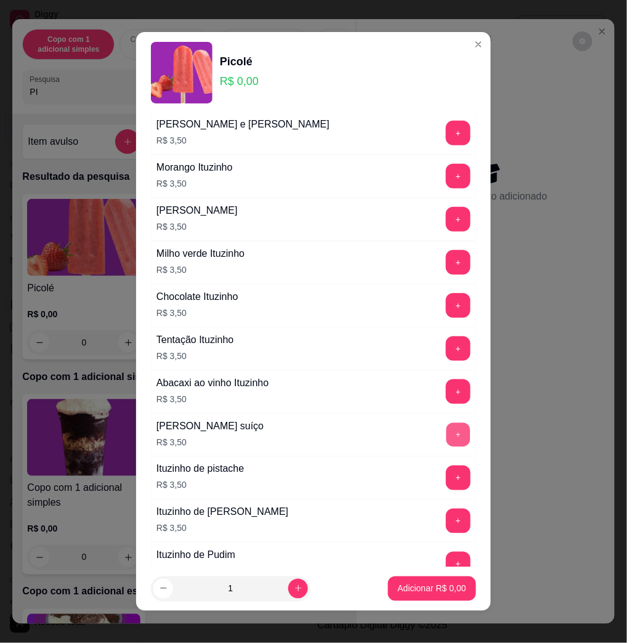
click at [446, 431] on button "+" at bounding box center [458, 435] width 24 height 24
click at [439, 583] on p "Adicionar R$ 3,50" at bounding box center [432, 588] width 68 height 12
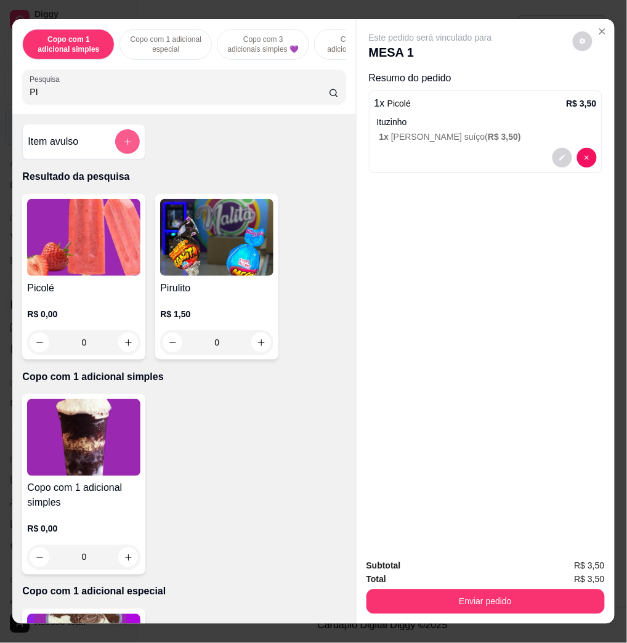
click at [126, 146] on button "add-separate-item" at bounding box center [127, 141] width 25 height 25
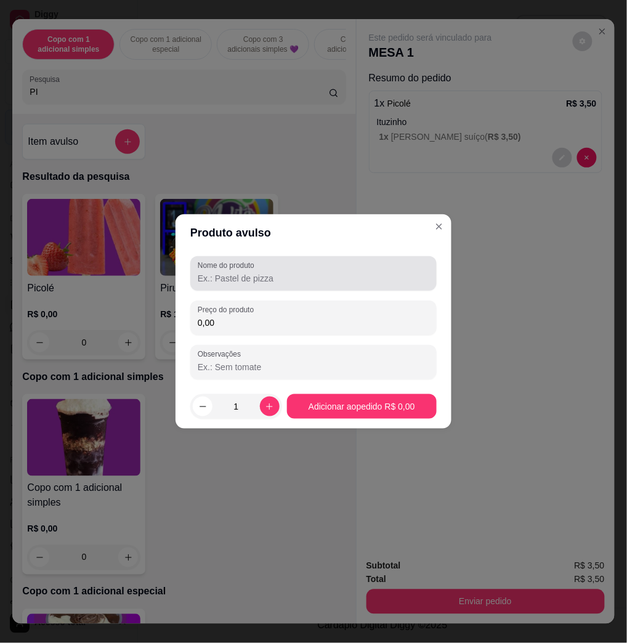
click at [218, 284] on div at bounding box center [313, 273] width 231 height 25
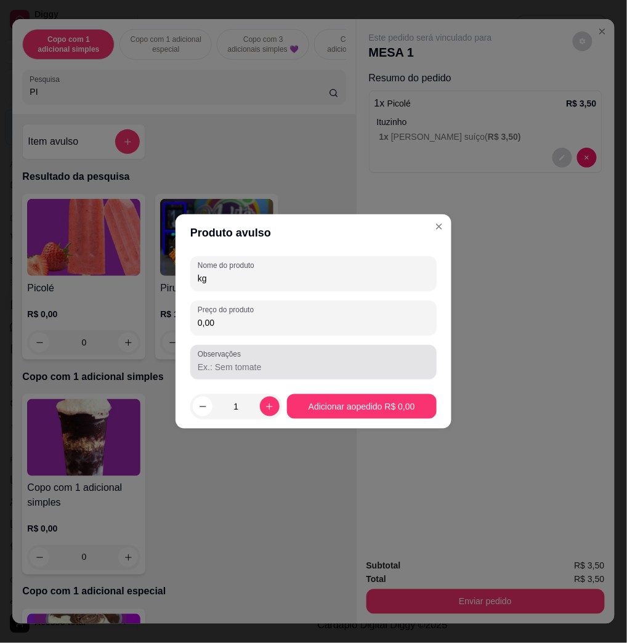
type input "kg"
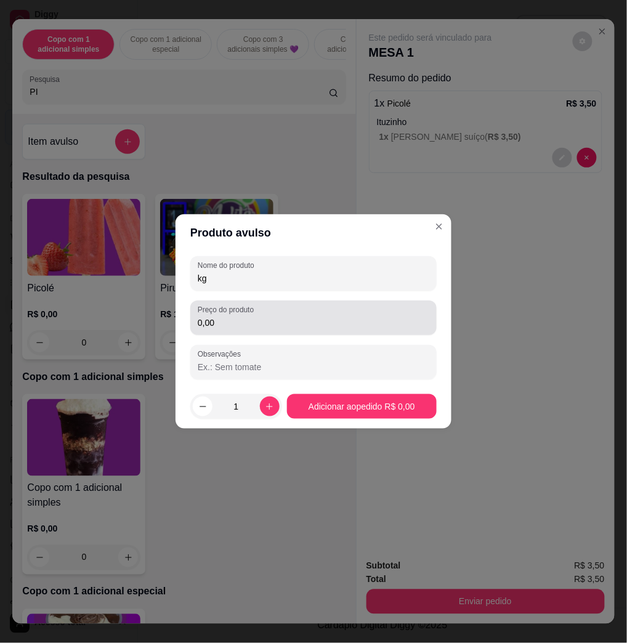
click at [252, 331] on div "Preço do produto 0,00" at bounding box center [313, 317] width 246 height 34
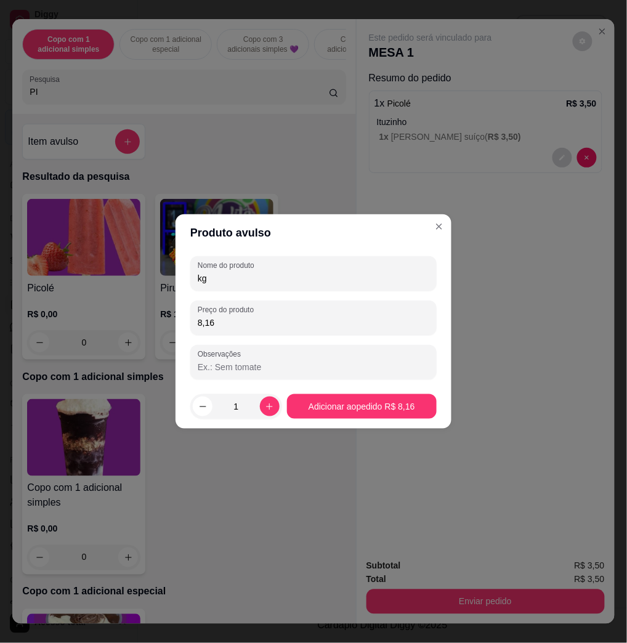
type input "8,16"
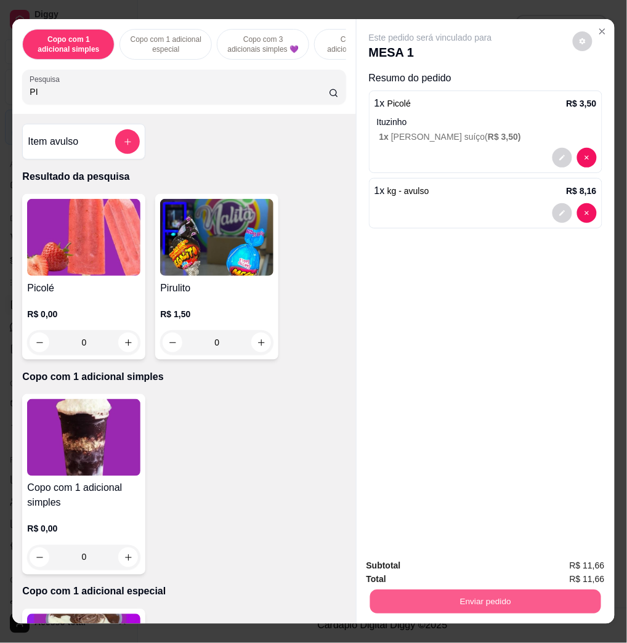
click at [470, 590] on button "Enviar pedido" at bounding box center [484, 601] width 231 height 24
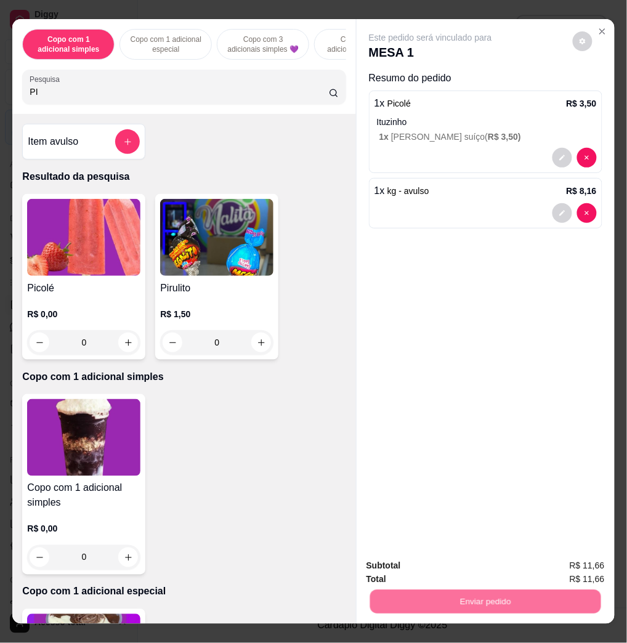
click at [566, 568] on button "Enviar pedido" at bounding box center [571, 564] width 70 height 23
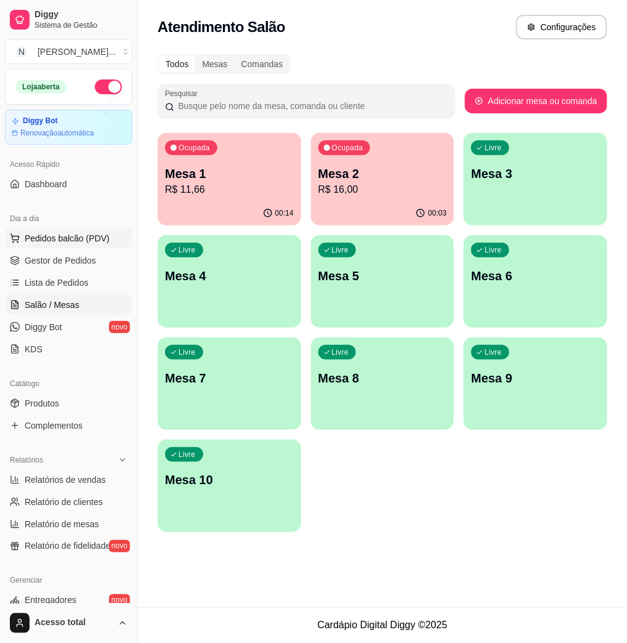
click at [48, 239] on span "Pedidos balcão (PDV)" at bounding box center [67, 238] width 85 height 12
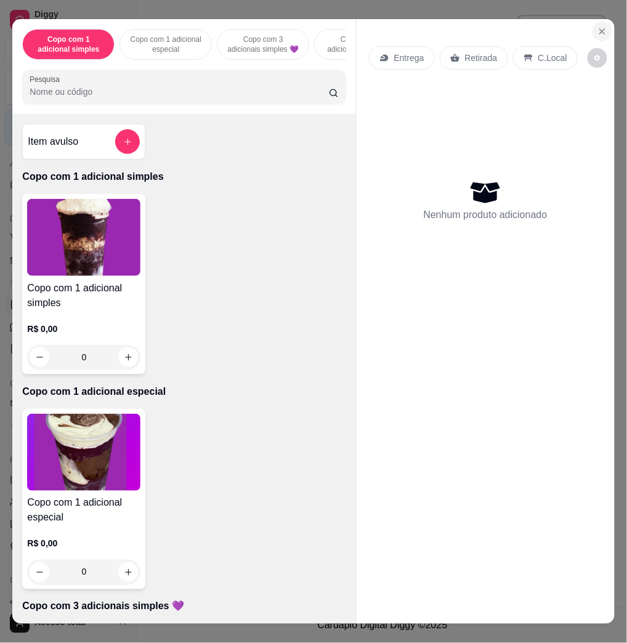
click at [602, 23] on button "Close" at bounding box center [602, 32] width 20 height 20
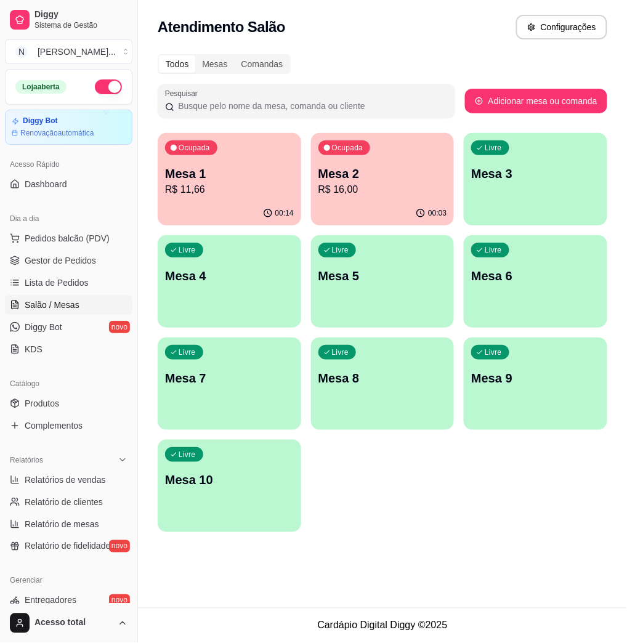
click at [380, 171] on p "Mesa 2" at bounding box center [382, 173] width 129 height 17
click at [281, 197] on div "Ocupada Mesa 1 R$ 11,66" at bounding box center [229, 167] width 143 height 68
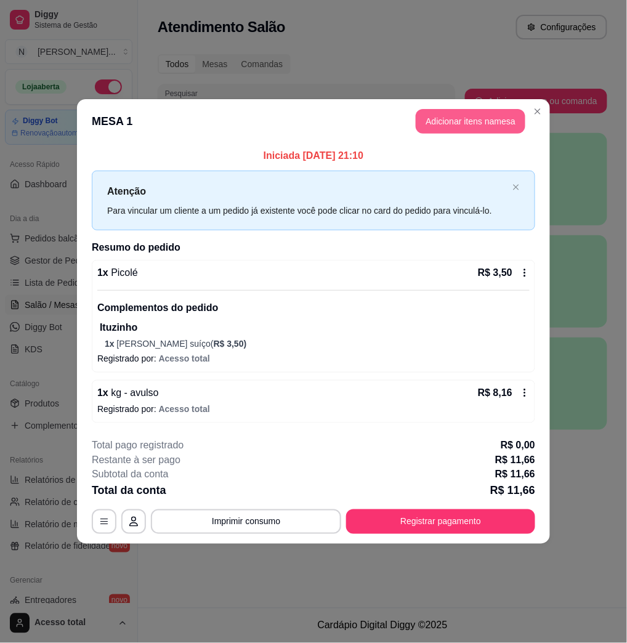
click at [481, 117] on button "Adicionar itens na mesa" at bounding box center [470, 121] width 110 height 25
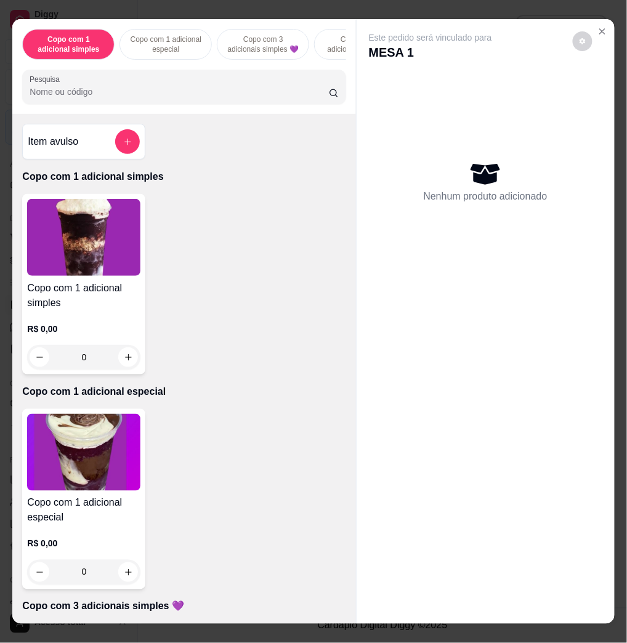
drag, startPoint x: 214, startPoint y: 109, endPoint x: 214, endPoint y: 98, distance: 11.1
click at [214, 104] on div "Pesquisa" at bounding box center [183, 87] width 323 height 34
click at [214, 97] on input "Pesquisa" at bounding box center [179, 92] width 299 height 12
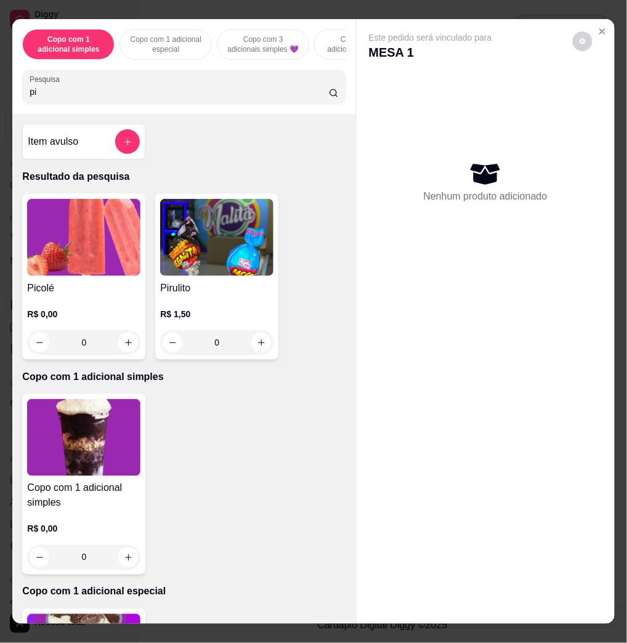
type input "pi"
click at [116, 275] on img at bounding box center [83, 237] width 113 height 77
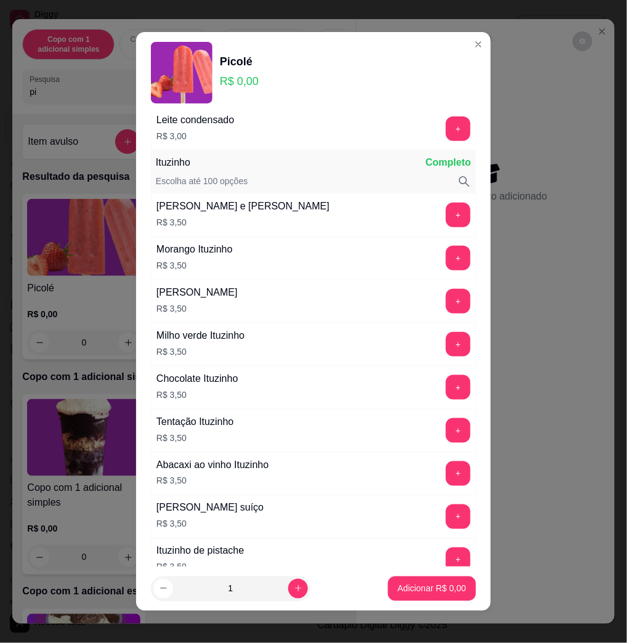
scroll to position [1067, 0]
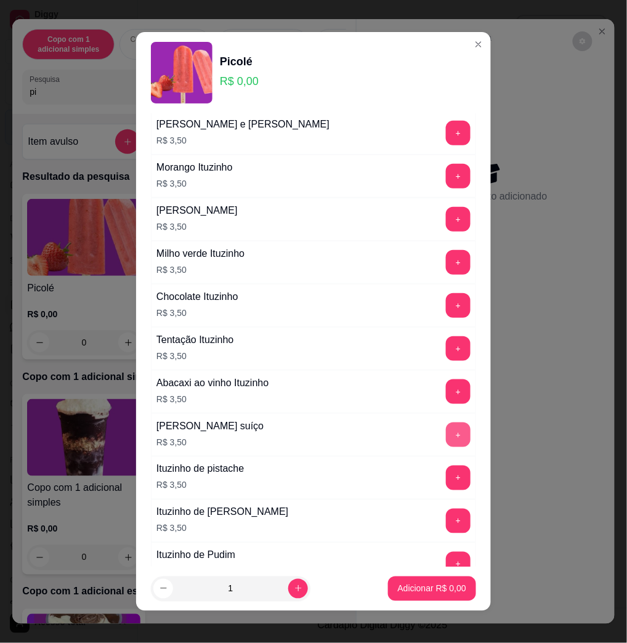
click at [446, 441] on button "+" at bounding box center [458, 434] width 25 height 25
click at [446, 440] on button "+" at bounding box center [458, 434] width 25 height 25
click at [451, 588] on button "Adicionar R$ 7,00" at bounding box center [432, 588] width 88 height 25
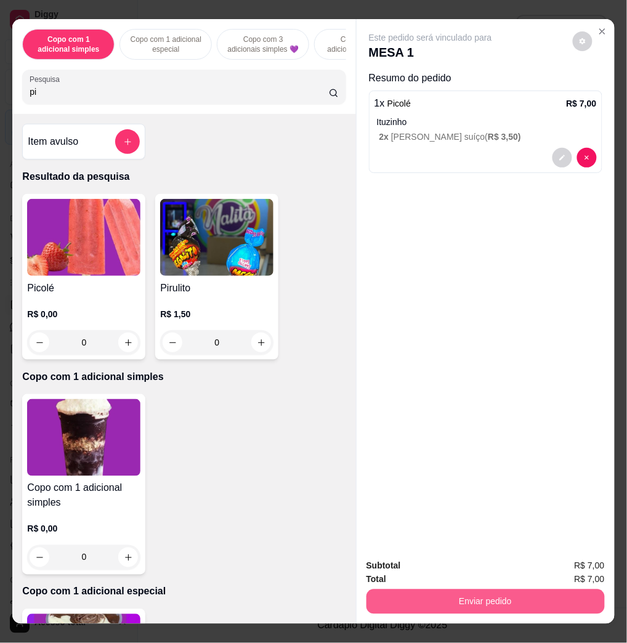
click at [483, 591] on button "Enviar pedido" at bounding box center [485, 601] width 238 height 25
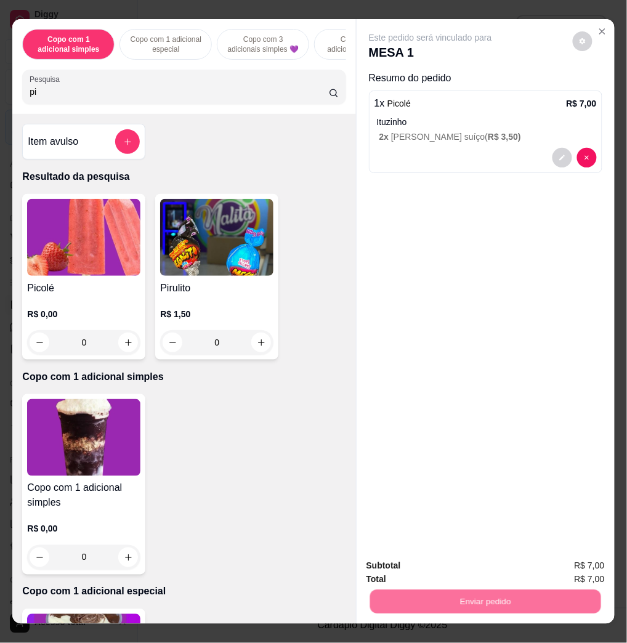
click at [547, 569] on button "Enviar pedido" at bounding box center [571, 564] width 70 height 23
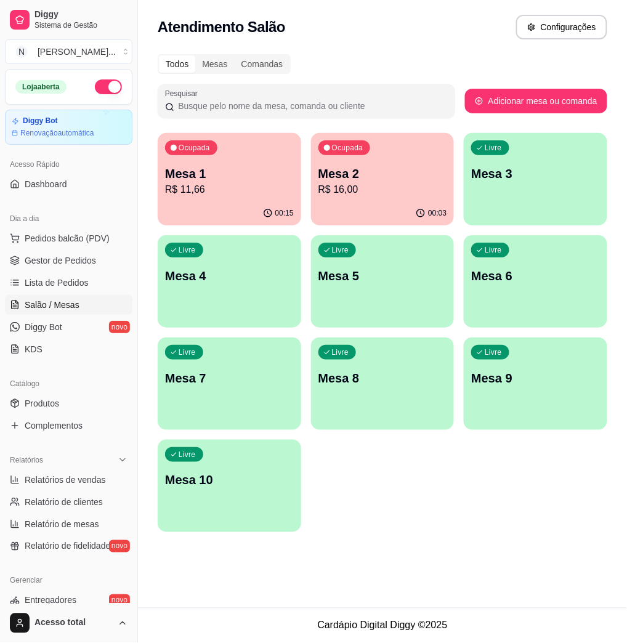
click at [222, 203] on div "00:15" at bounding box center [229, 213] width 143 height 24
click at [225, 190] on p "R$ 18,66" at bounding box center [229, 189] width 129 height 15
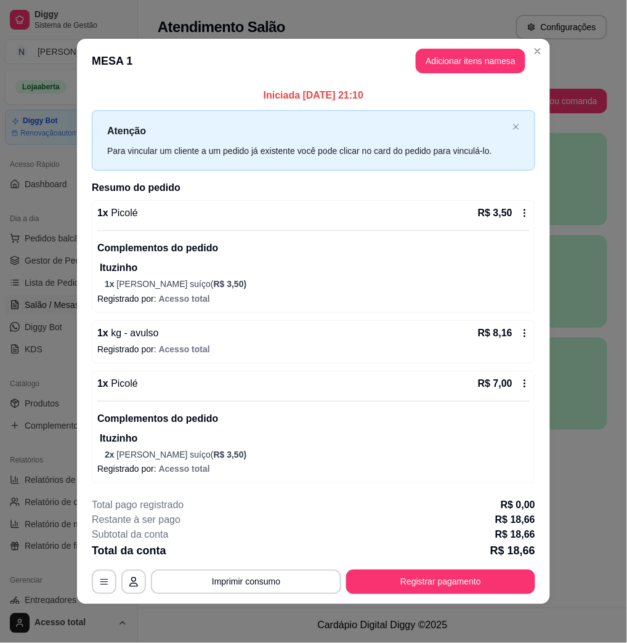
scroll to position [1, 0]
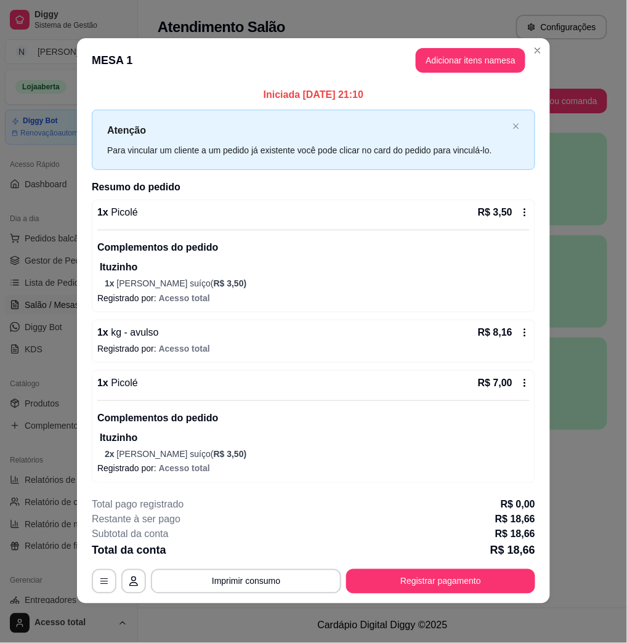
click at [519, 211] on icon at bounding box center [524, 212] width 10 height 10
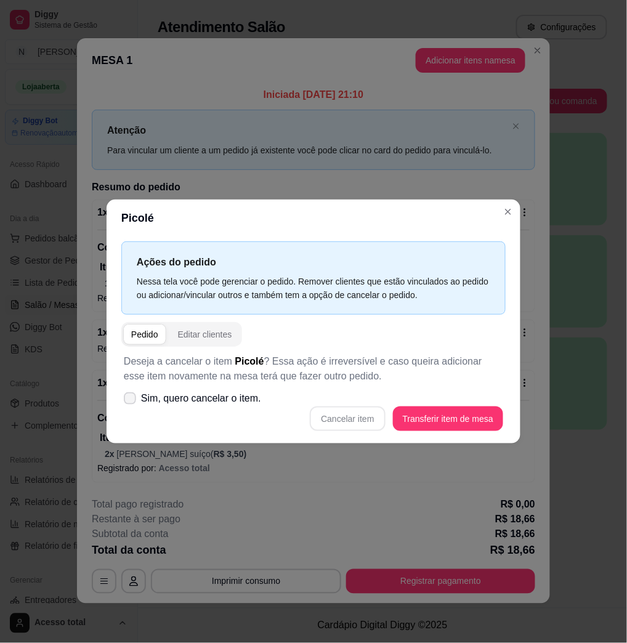
click at [244, 403] on span "Sim, quero cancelar o item." at bounding box center [201, 398] width 120 height 15
click at [131, 403] on input "Sim, quero cancelar o item." at bounding box center [127, 405] width 8 height 8
checkbox input "true"
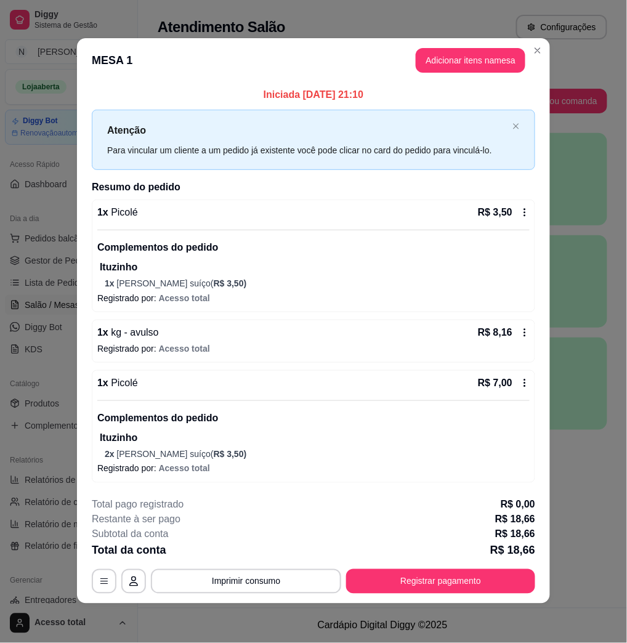
click at [519, 214] on icon at bounding box center [524, 212] width 10 height 10
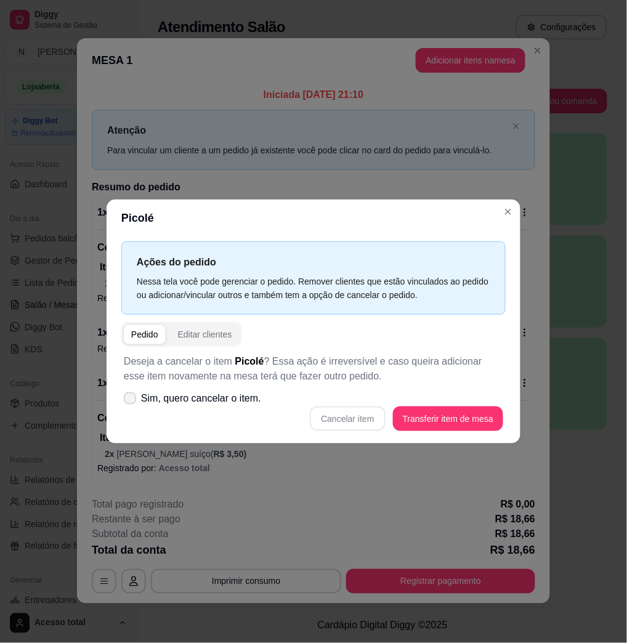
click at [172, 393] on span "Sim, quero cancelar o item." at bounding box center [201, 398] width 120 height 15
click at [131, 401] on input "Sim, quero cancelar o item." at bounding box center [127, 405] width 8 height 8
checkbox input "true"
click at [343, 407] on div "Cancelar item Transferir item de mesa" at bounding box center [313, 418] width 379 height 25
click at [346, 415] on button "Cancelar item" at bounding box center [347, 418] width 75 height 25
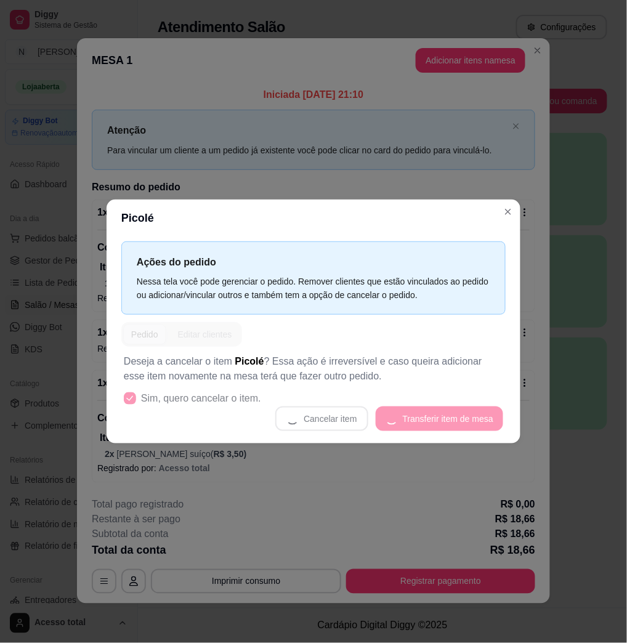
scroll to position [0, 0]
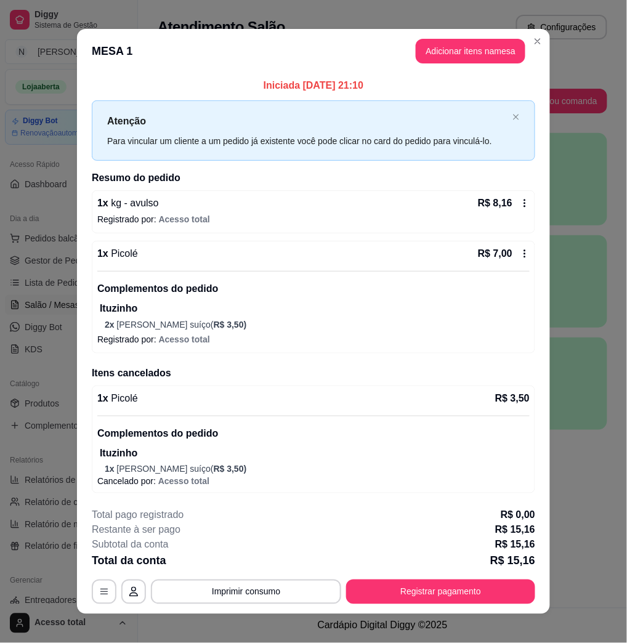
drag, startPoint x: 449, startPoint y: 66, endPoint x: 448, endPoint y: 58, distance: 8.0
click at [448, 58] on header "MESA 1 Adicionar itens na mesa" at bounding box center [313, 51] width 473 height 44
click at [448, 56] on button "Adicionar itens na mesa" at bounding box center [470, 51] width 110 height 25
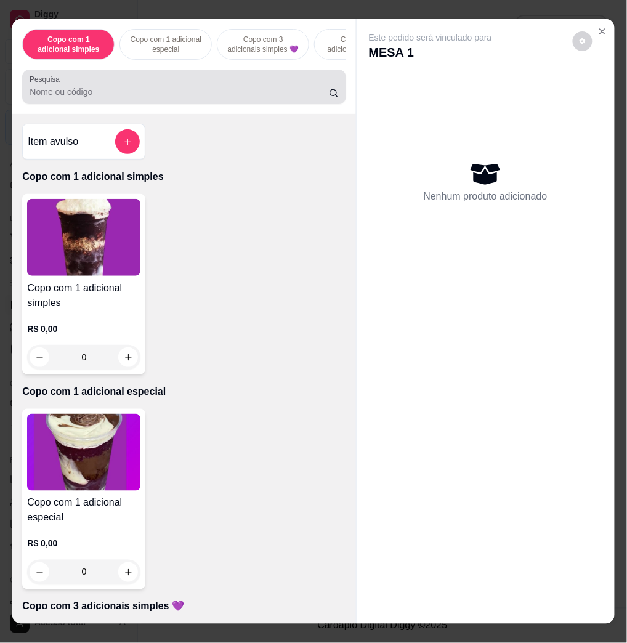
click at [183, 90] on div at bounding box center [184, 86] width 308 height 25
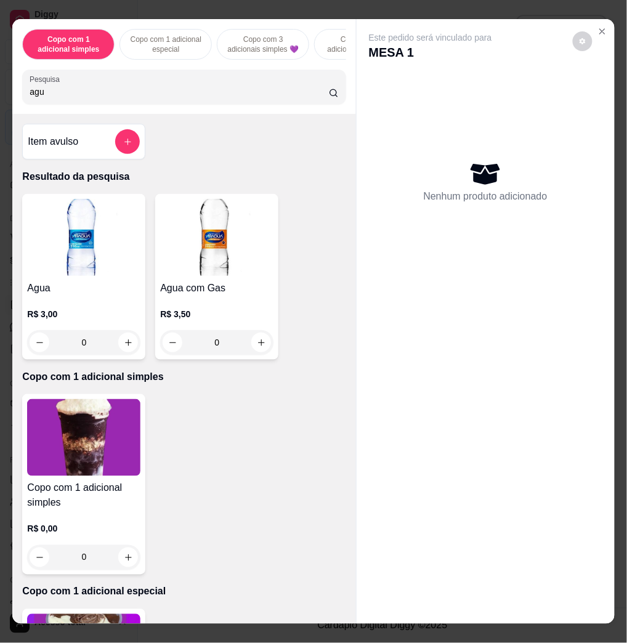
type input "agu"
click at [129, 353] on div "0" at bounding box center [83, 342] width 113 height 25
click at [130, 352] on button "increase-product-quantity" at bounding box center [128, 342] width 20 height 20
type input "1"
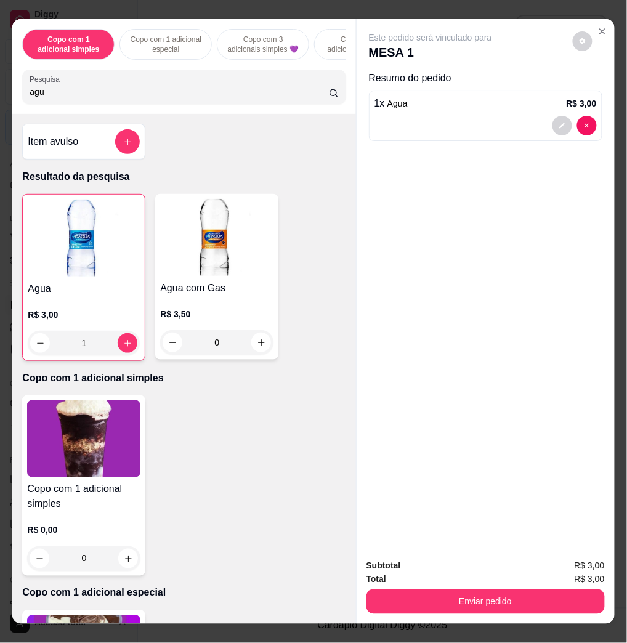
drag, startPoint x: 595, startPoint y: 620, endPoint x: 588, endPoint y: 599, distance: 22.8
click at [595, 619] on div "Copo com 1 adicional simples Copo com 1 adicional especial Copo com 3 adicionai…" at bounding box center [313, 321] width 627 height 643
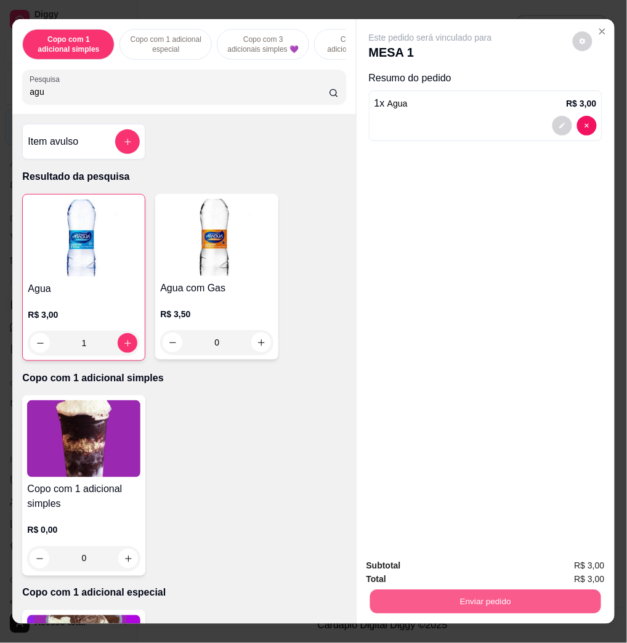
click at [585, 596] on button "Enviar pedido" at bounding box center [484, 601] width 231 height 24
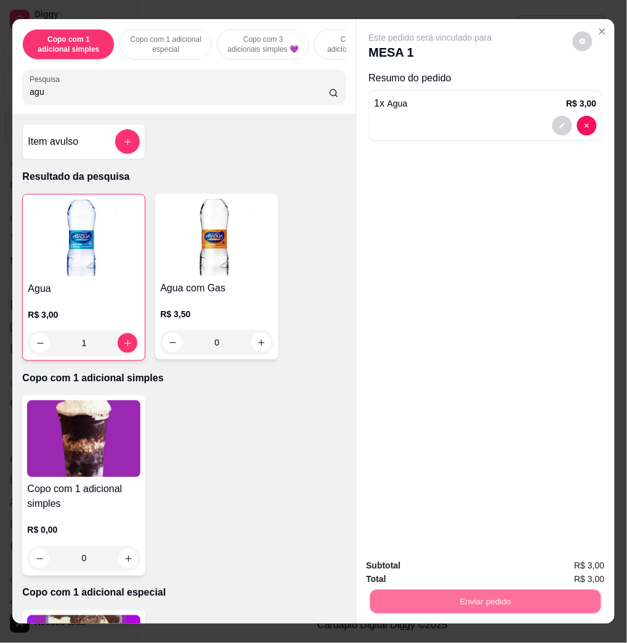
click at [547, 569] on button "Enviar pedido" at bounding box center [571, 564] width 70 height 23
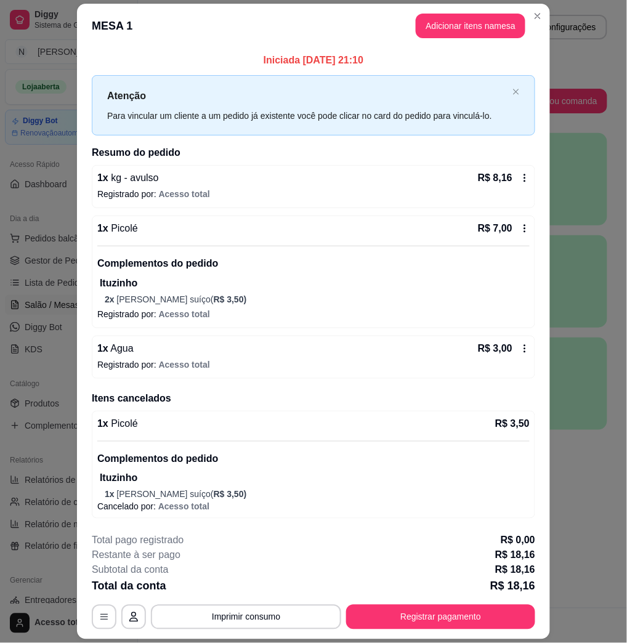
click at [448, 630] on footer "**********" at bounding box center [313, 581] width 473 height 116
click at [454, 606] on button "Registrar pagamento" at bounding box center [440, 616] width 189 height 25
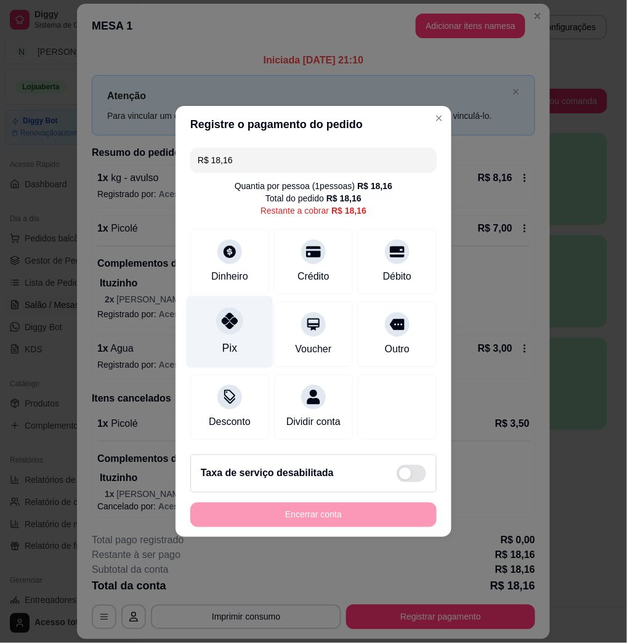
click at [239, 350] on div "Pix" at bounding box center [229, 332] width 87 height 72
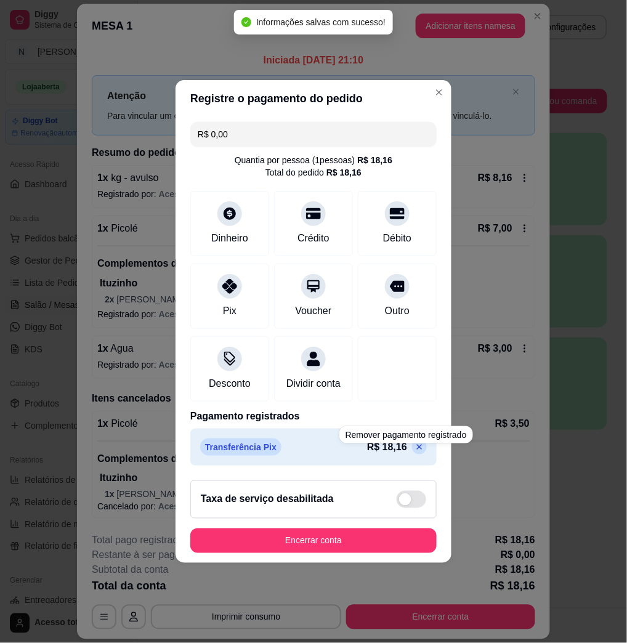
click at [414, 454] on div "R$ 18,16" at bounding box center [397, 446] width 60 height 15
click at [414, 452] on icon at bounding box center [419, 447] width 10 height 10
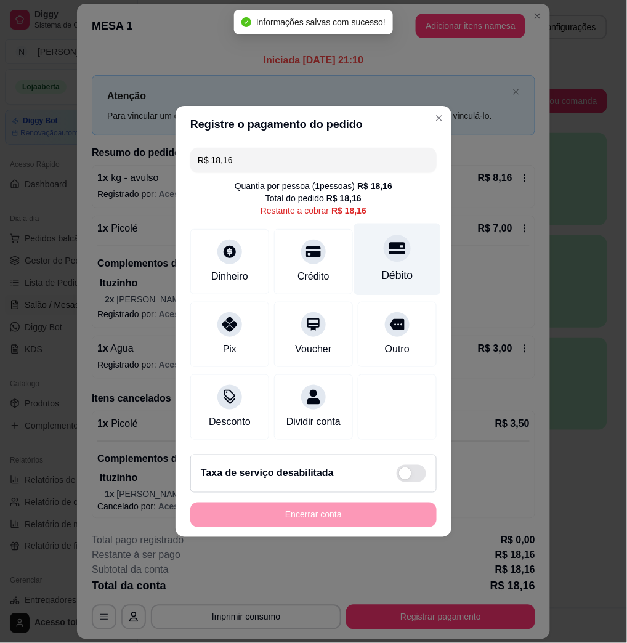
click at [380, 256] on div "Débito" at bounding box center [397, 259] width 87 height 72
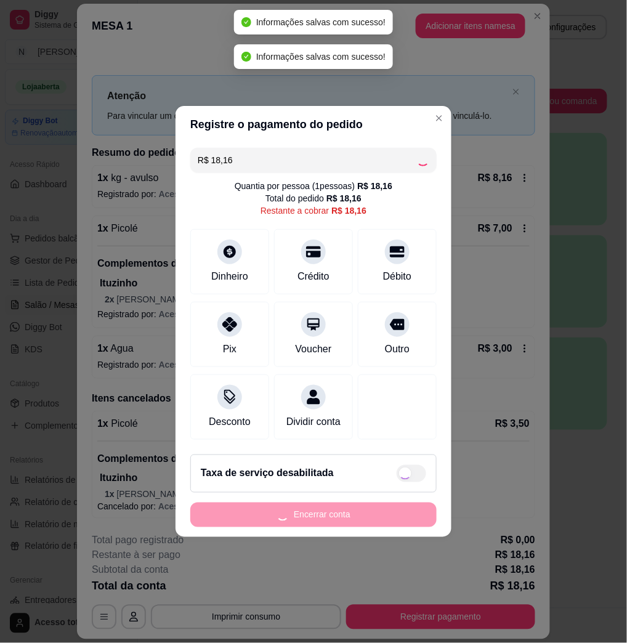
type input "R$ 0,00"
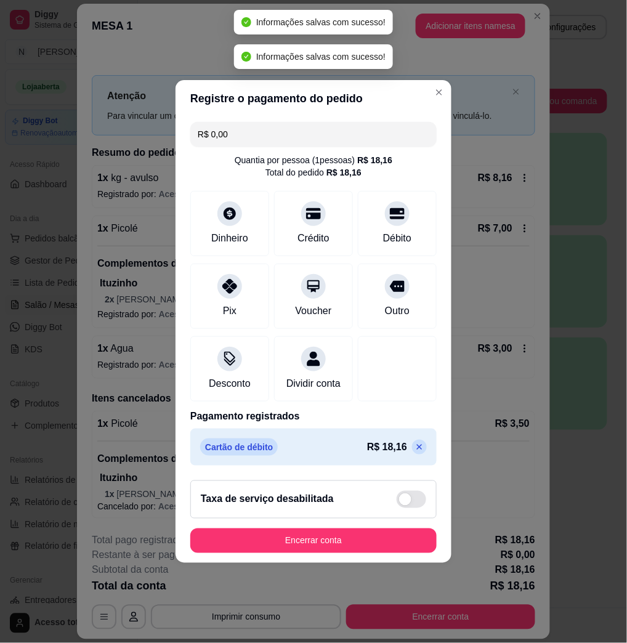
click at [340, 534] on footer "Taxa de serviço desabilitada Encerrar conta" at bounding box center [313, 516] width 276 height 92
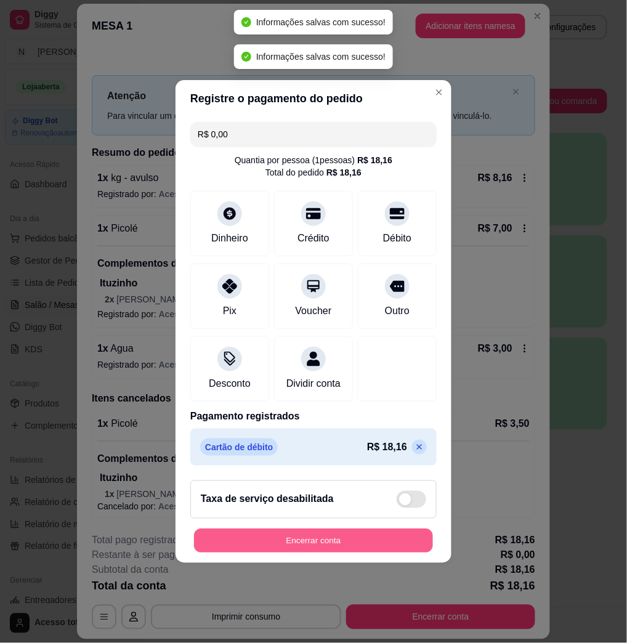
click at [342, 537] on button "Encerrar conta" at bounding box center [313, 541] width 239 height 24
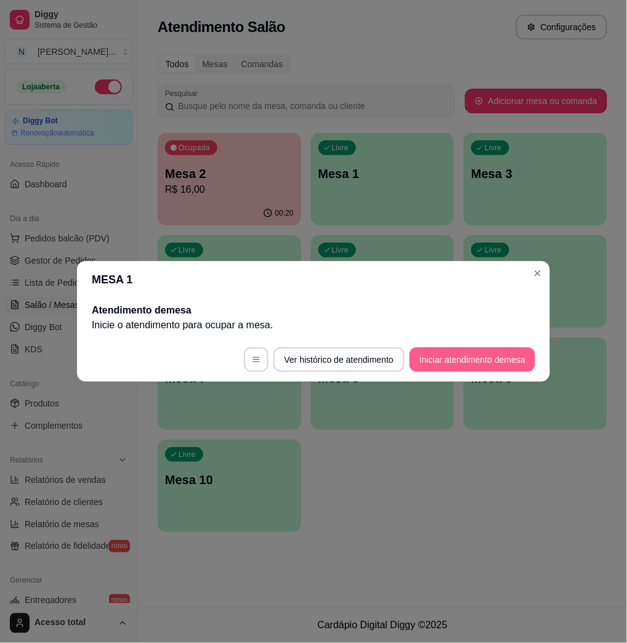
click at [444, 347] on button "Iniciar atendimento de mesa" at bounding box center [472, 359] width 126 height 25
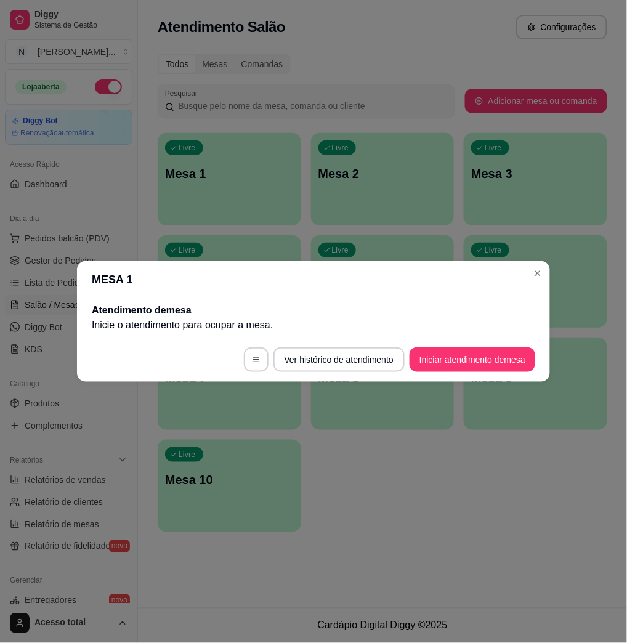
click at [435, 379] on footer "Ver histórico de atendimento Iniciar atendimento de mesa" at bounding box center [313, 359] width 473 height 44
click at [435, 374] on footer "Ver histórico de atendimento Iniciar atendimento de mesa" at bounding box center [313, 359] width 473 height 44
click at [434, 358] on button "Iniciar atendimento de mesa" at bounding box center [472, 360] width 122 height 24
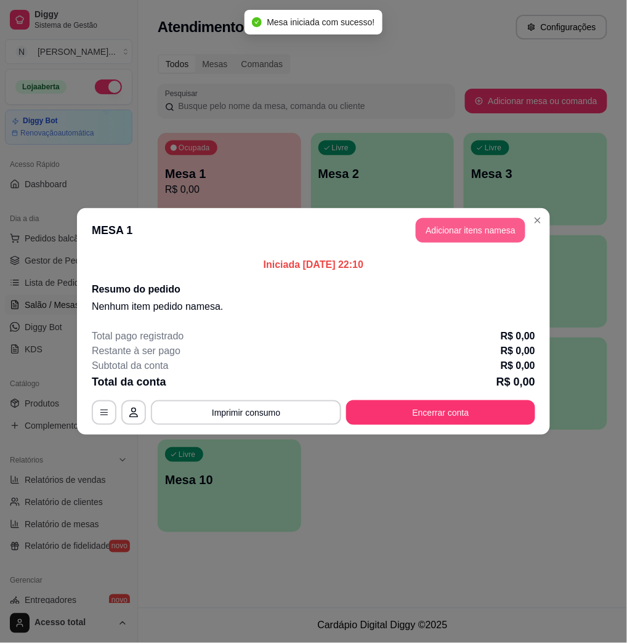
click at [425, 226] on button "Adicionar itens na mesa" at bounding box center [470, 230] width 110 height 25
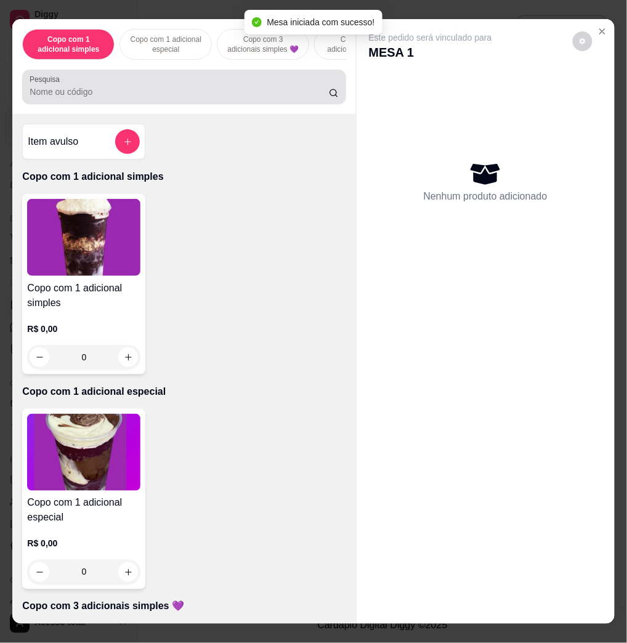
click at [154, 80] on div at bounding box center [184, 86] width 308 height 25
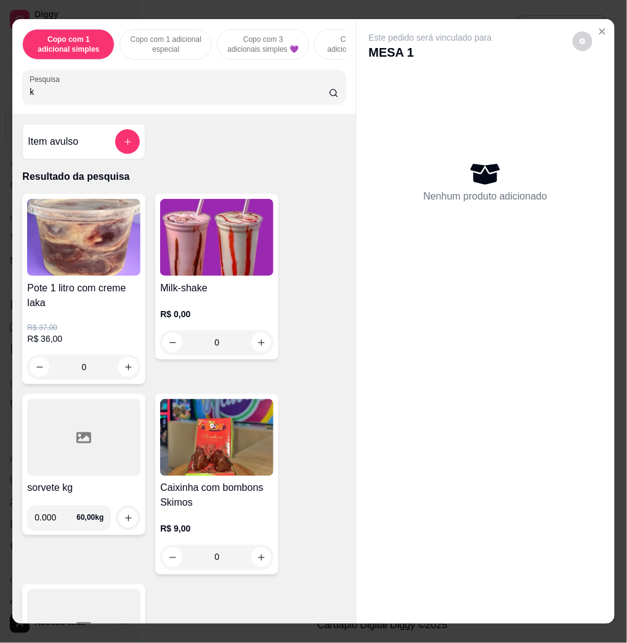
type input "k"
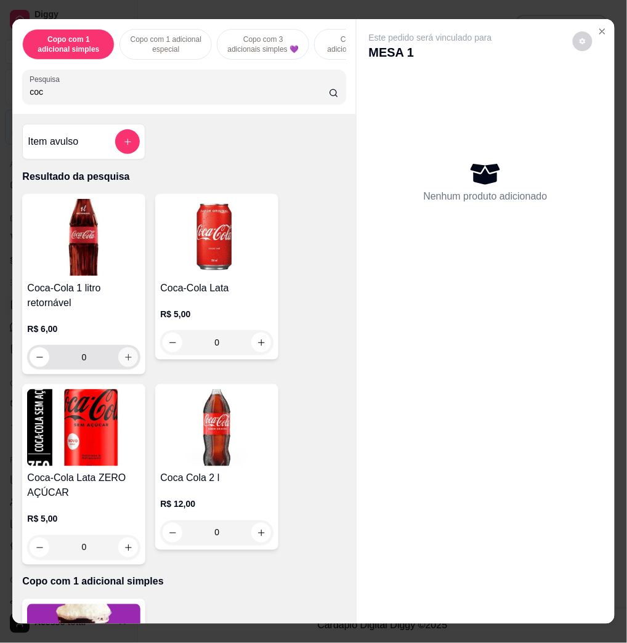
type input "coc"
click at [119, 367] on button "increase-product-quantity" at bounding box center [128, 357] width 19 height 19
type input "1"
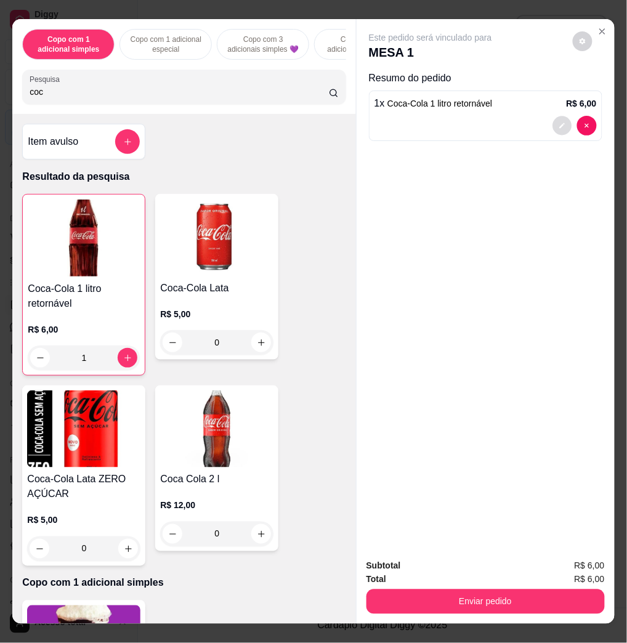
click at [558, 122] on icon "decrease-product-quantity" at bounding box center [561, 125] width 7 height 7
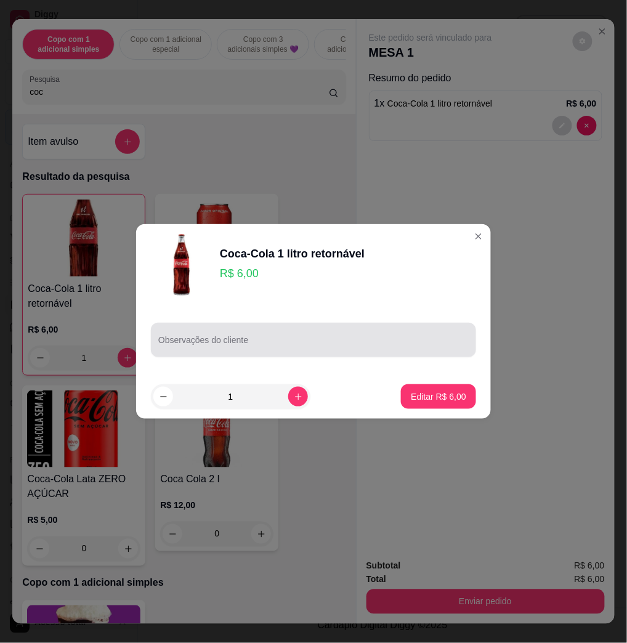
click at [346, 337] on div at bounding box center [313, 339] width 310 height 25
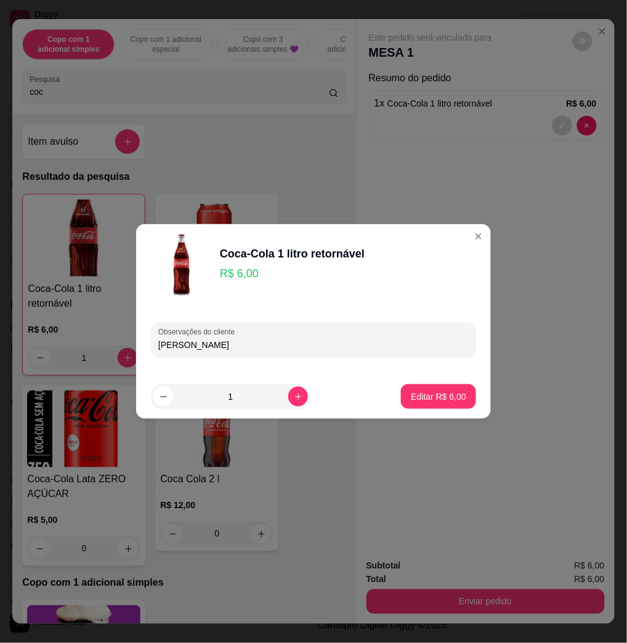
type input "karol"
click at [402, 397] on button "Editar R$ 6,00" at bounding box center [438, 397] width 73 height 24
type input "0"
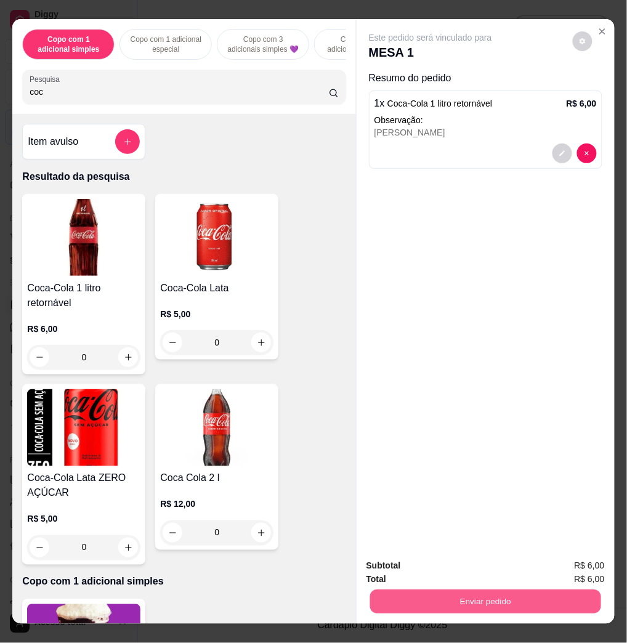
click at [503, 589] on button "Enviar pedido" at bounding box center [484, 601] width 231 height 24
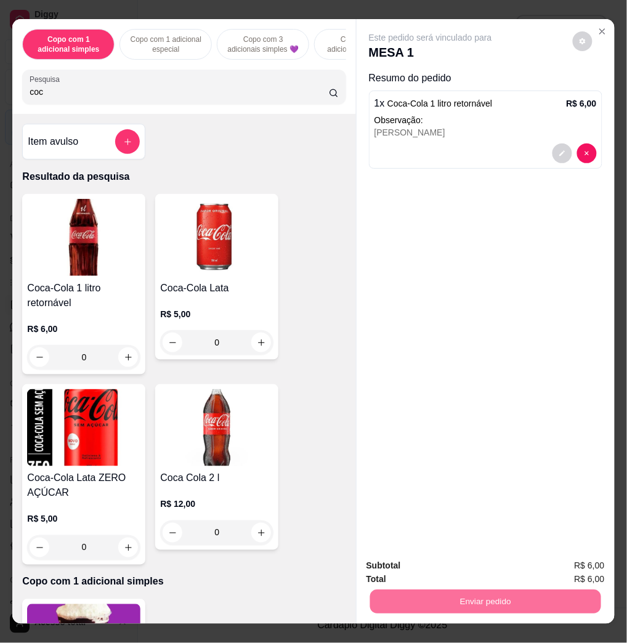
click at [486, 563] on button "Registrar cliente" at bounding box center [488, 564] width 81 height 23
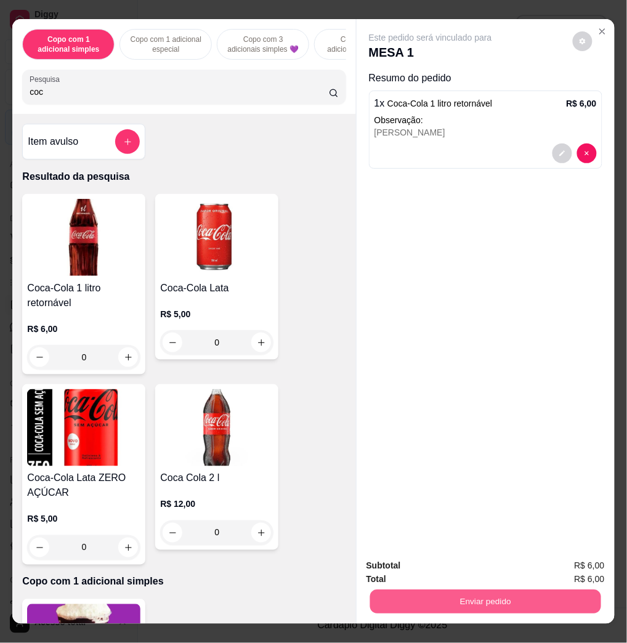
click at [556, 601] on button "Enviar pedido" at bounding box center [484, 601] width 231 height 24
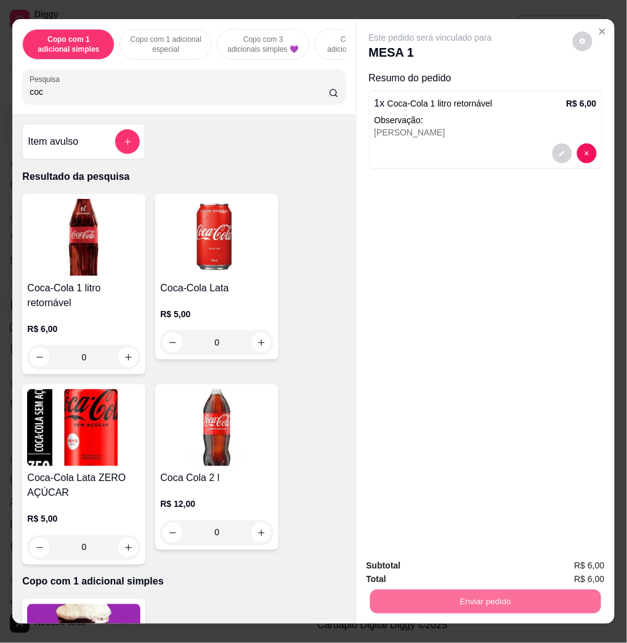
click at [575, 567] on button "Enviar pedido" at bounding box center [571, 564] width 70 height 23
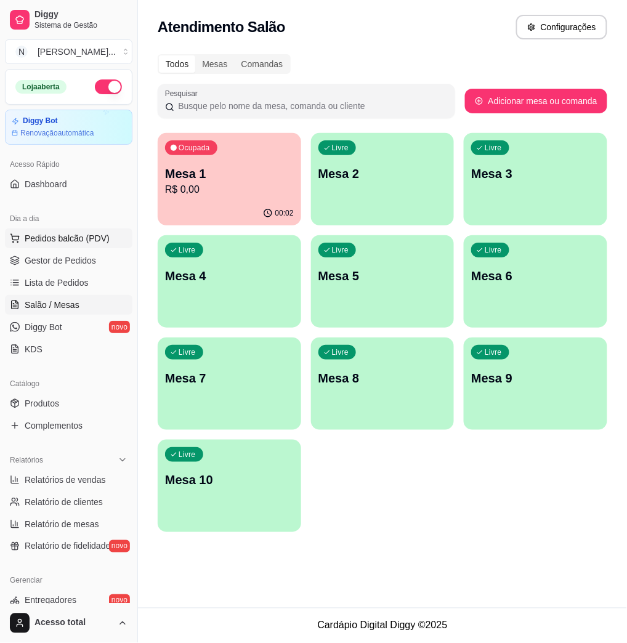
click at [45, 234] on span "Pedidos balcão (PDV)" at bounding box center [67, 238] width 85 height 12
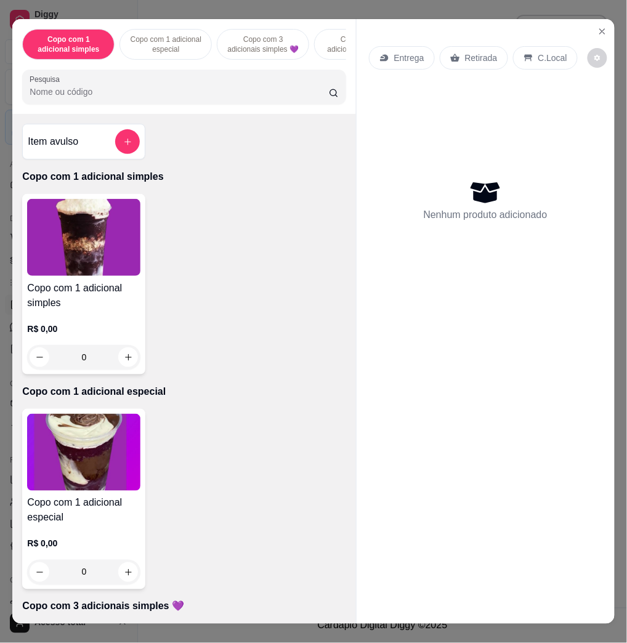
click at [109, 145] on div "Item avulso" at bounding box center [84, 141] width 112 height 25
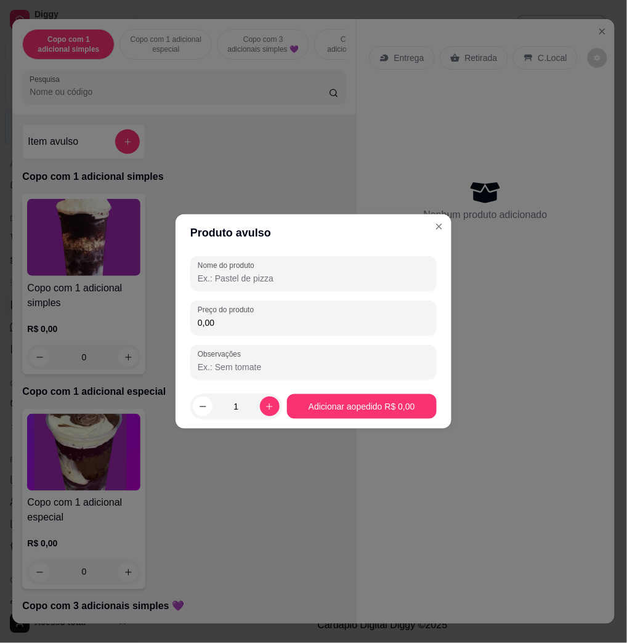
click at [249, 330] on div "Preço do produto 0,00" at bounding box center [313, 317] width 246 height 34
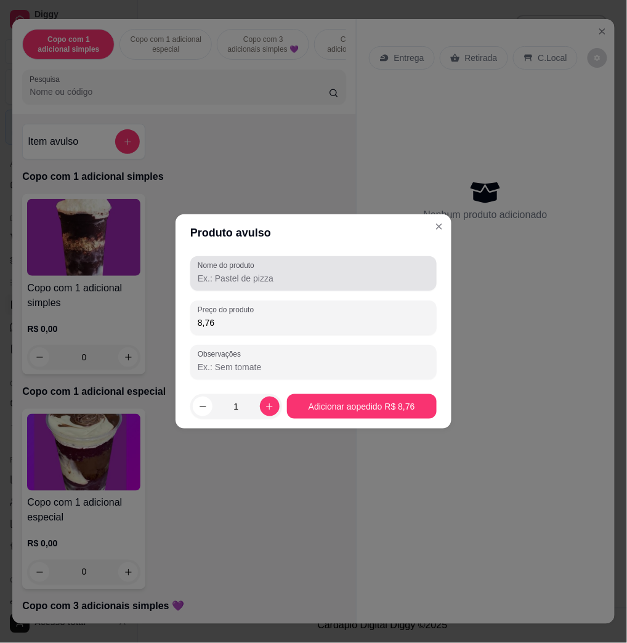
type input "8,76"
click at [342, 278] on input "Nome do produto" at bounding box center [313, 278] width 231 height 12
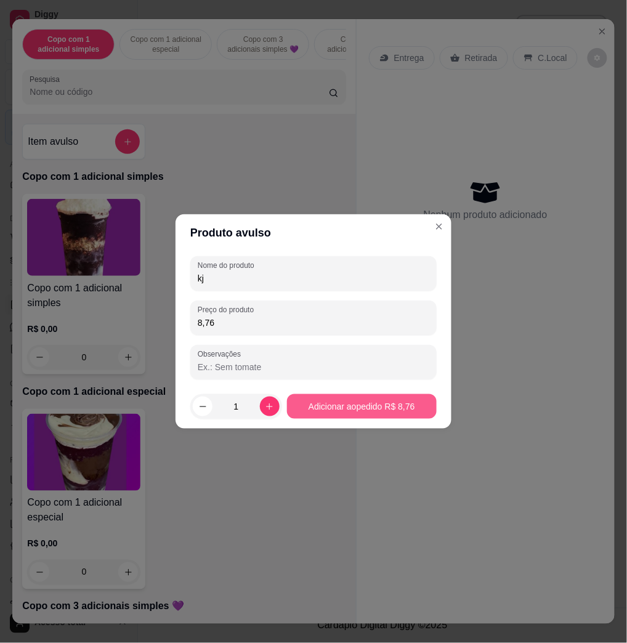
type input "kj"
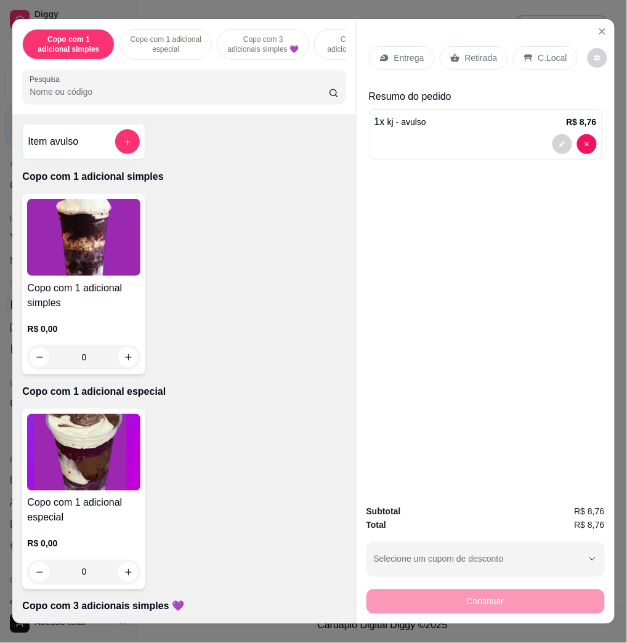
click at [564, 53] on div "C.Local" at bounding box center [545, 57] width 65 height 23
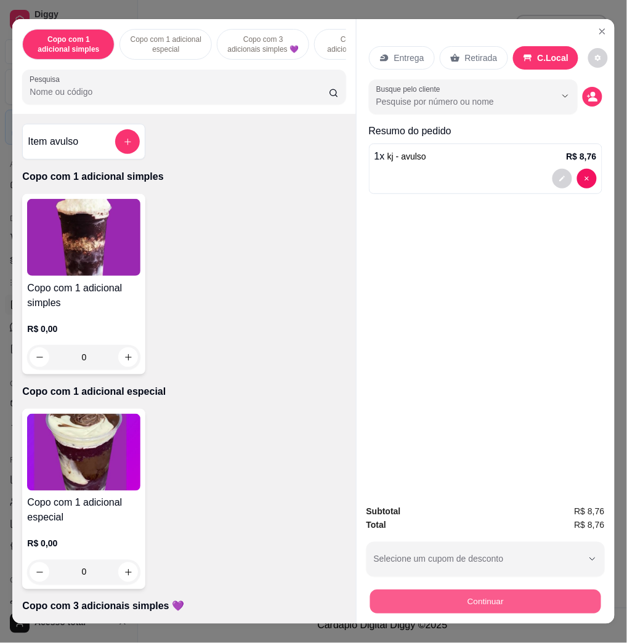
click at [539, 601] on button "Continuar" at bounding box center [484, 601] width 231 height 24
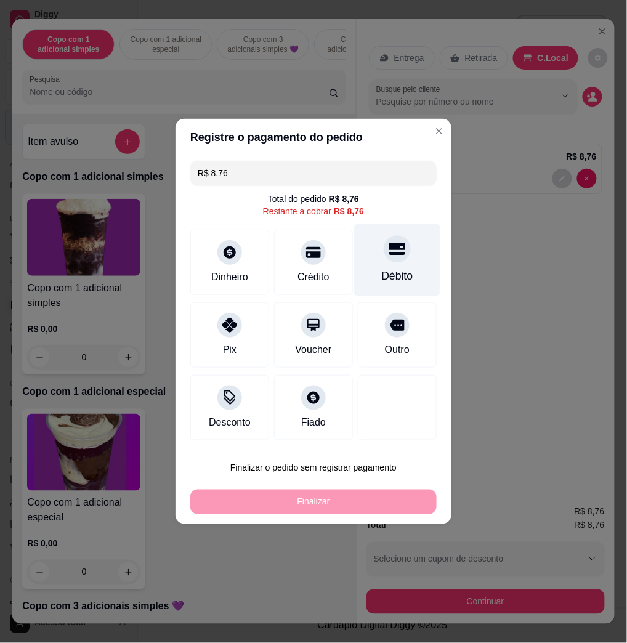
click at [382, 274] on div "Débito" at bounding box center [397, 276] width 31 height 16
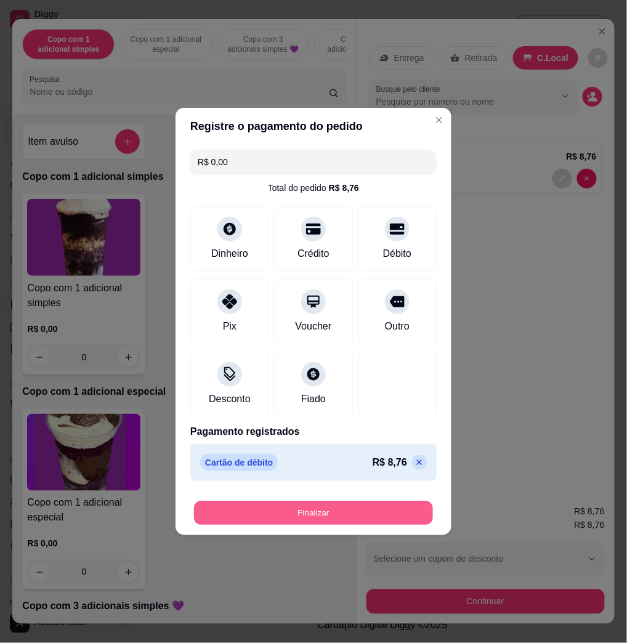
click at [403, 519] on button "Finalizar" at bounding box center [313, 513] width 239 height 24
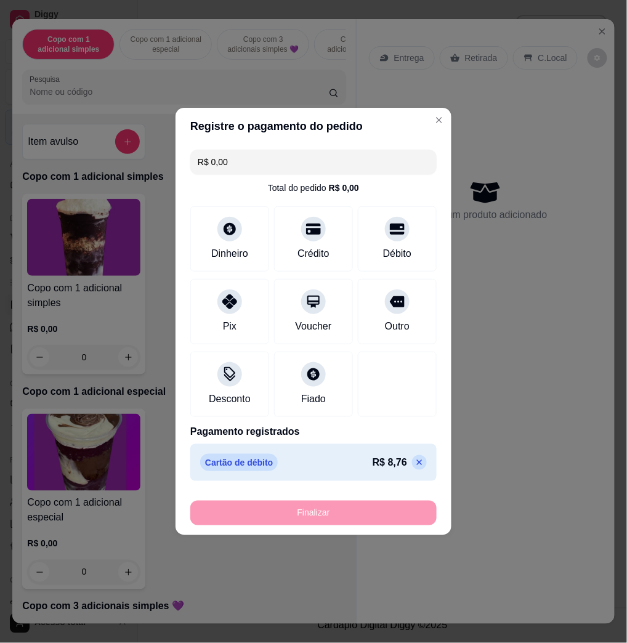
type input "-R$ 8,76"
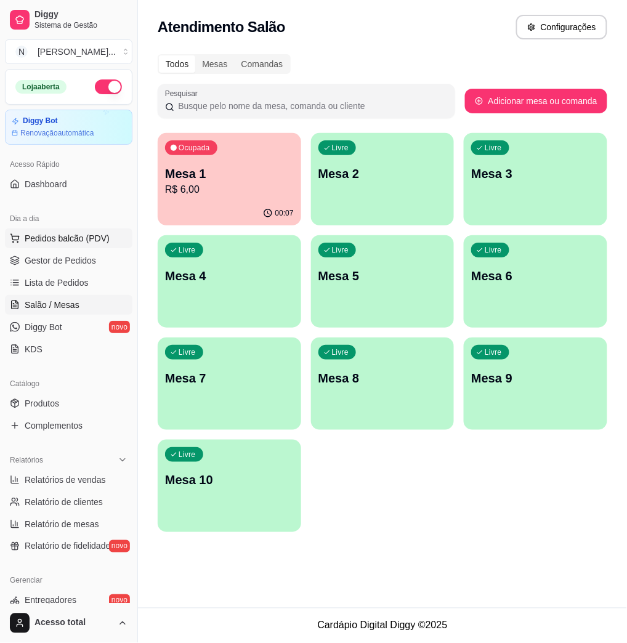
click at [31, 236] on span "Pedidos balcão (PDV)" at bounding box center [67, 238] width 85 height 12
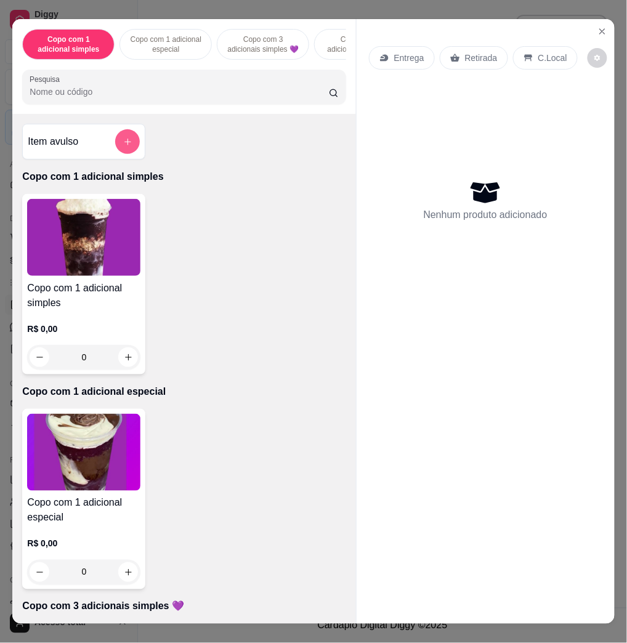
click at [130, 144] on button "add-separate-item" at bounding box center [127, 141] width 25 height 25
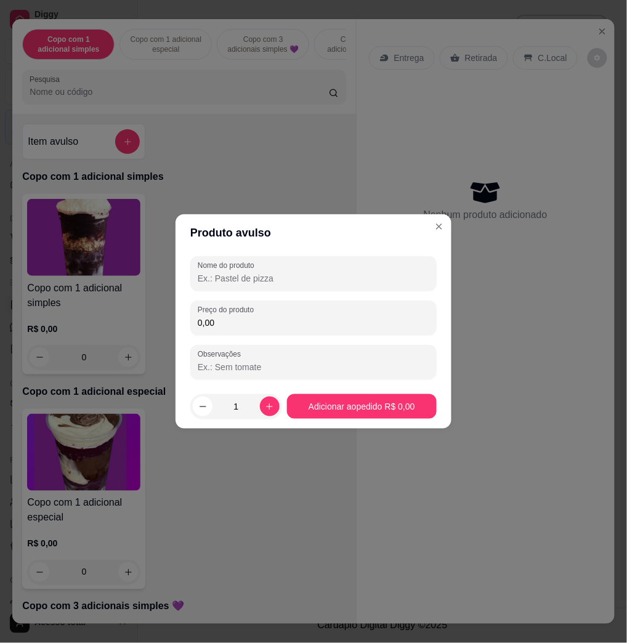
click at [299, 328] on input "0,00" at bounding box center [313, 322] width 231 height 12
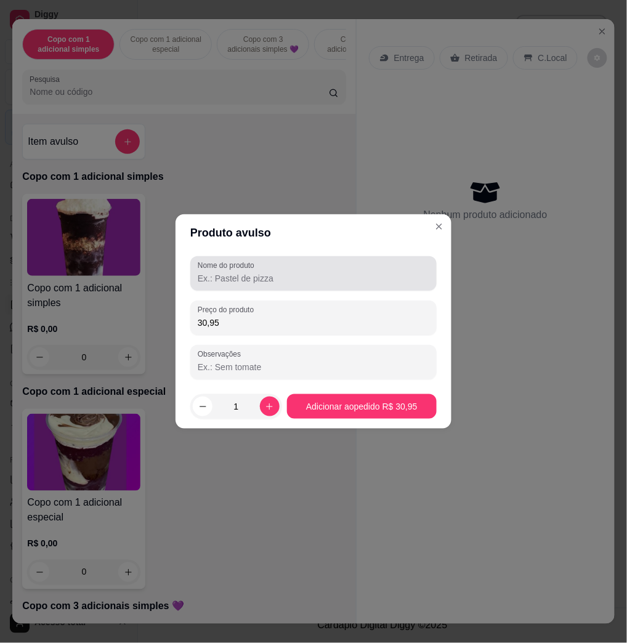
type input "30,95"
click at [339, 265] on div at bounding box center [313, 273] width 231 height 25
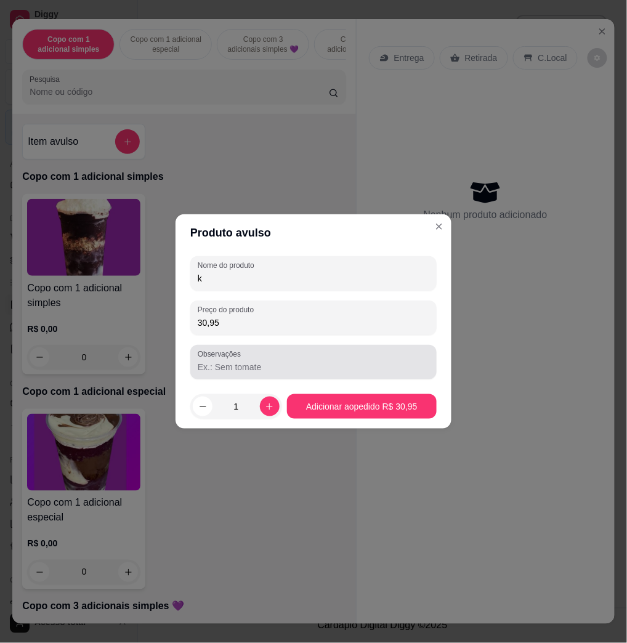
type input "k"
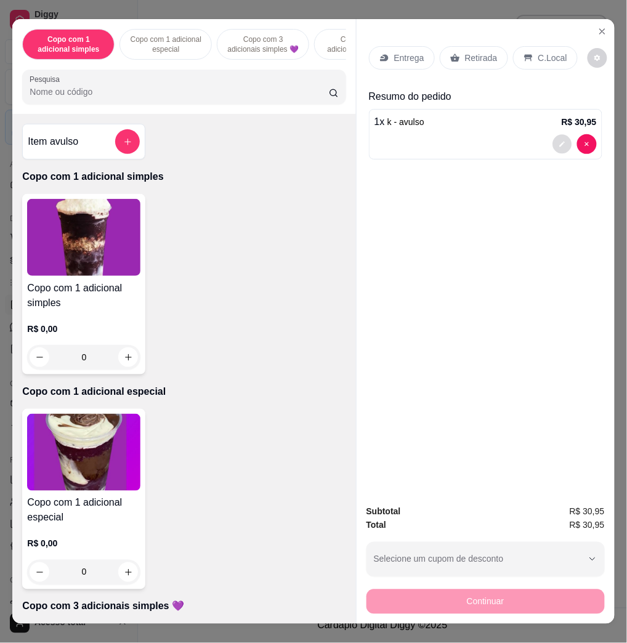
click at [553, 142] on button "decrease-product-quantity" at bounding box center [561, 144] width 19 height 19
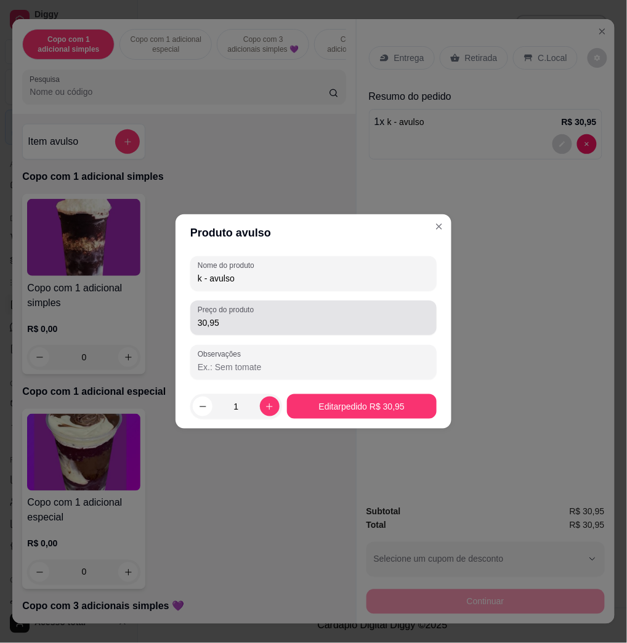
click at [292, 332] on div "Preço do produto 30,95" at bounding box center [313, 317] width 246 height 34
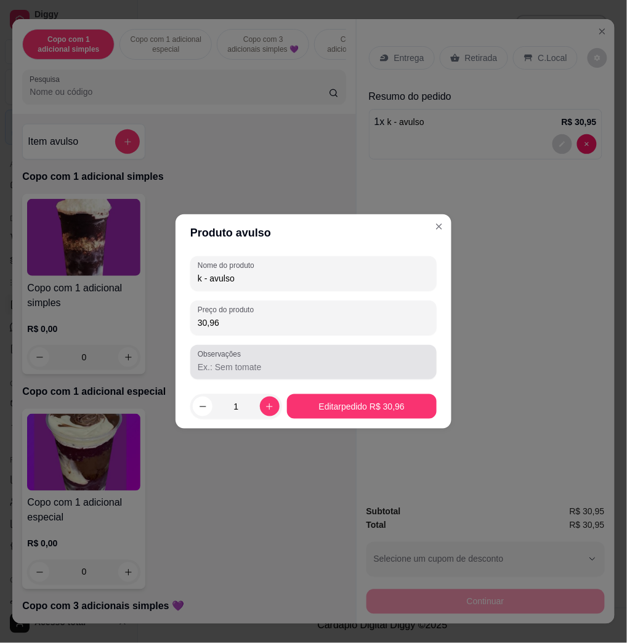
type input "30,96"
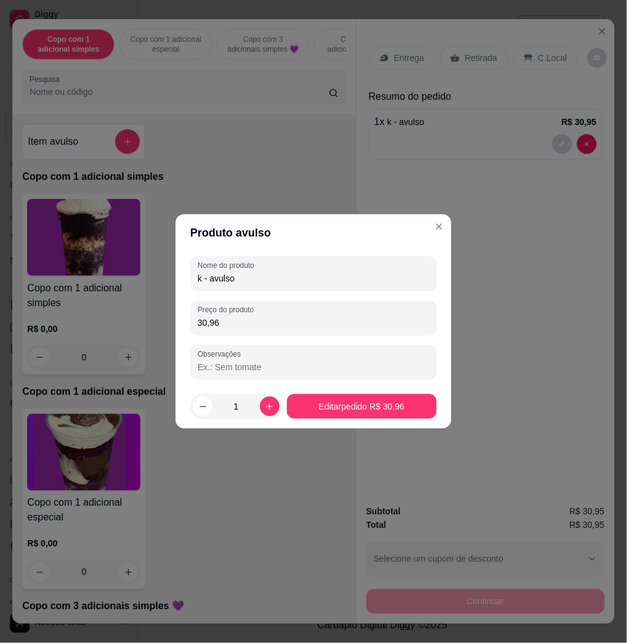
click at [329, 388] on footer "1 Editar pedido R$ 30,96" at bounding box center [313, 406] width 276 height 44
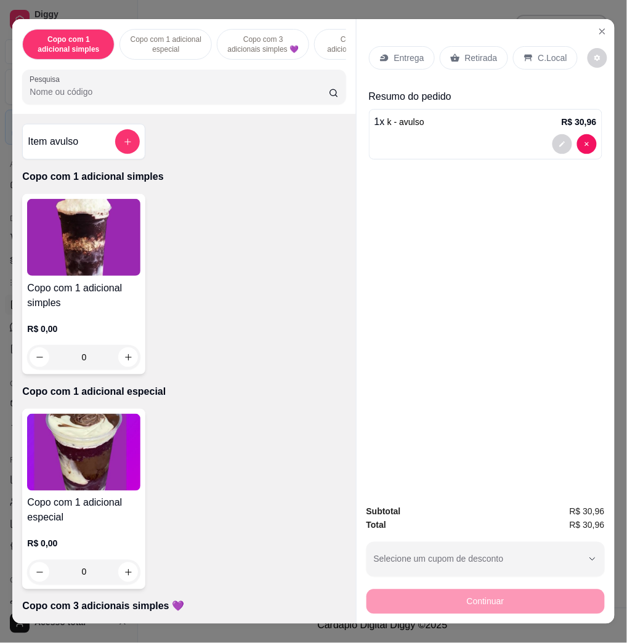
click at [549, 52] on p "C.Local" at bounding box center [552, 58] width 29 height 12
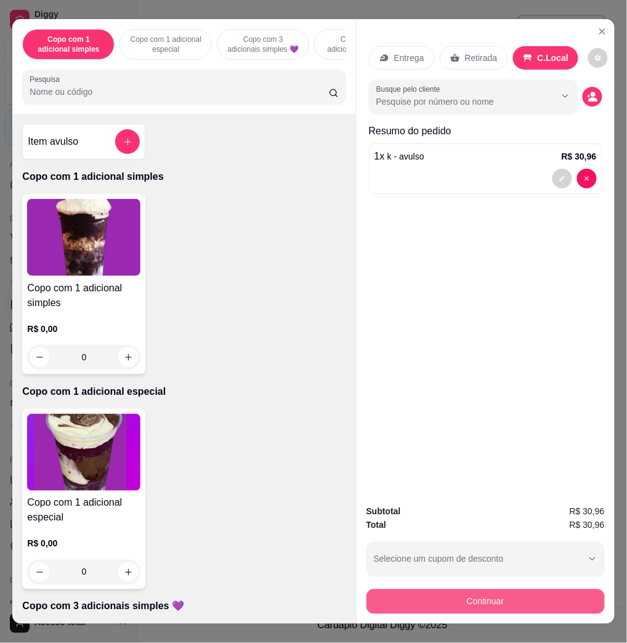
click at [498, 591] on button "Continuar" at bounding box center [485, 601] width 238 height 25
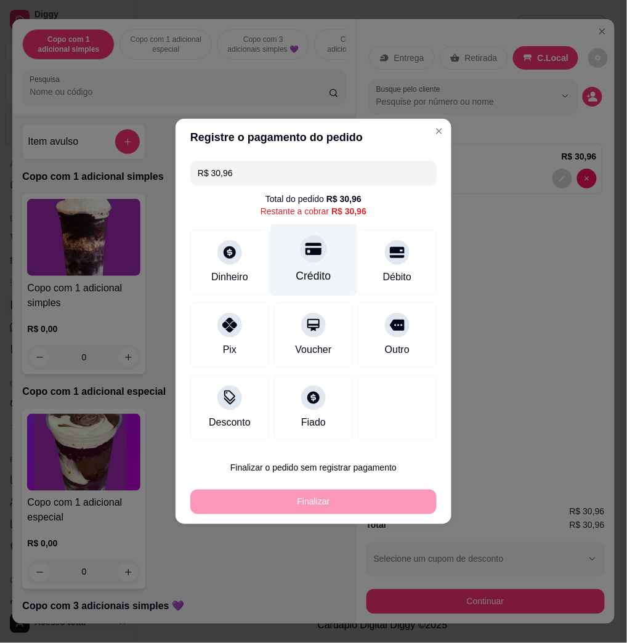
click at [303, 266] on div "Crédito" at bounding box center [313, 260] width 87 height 72
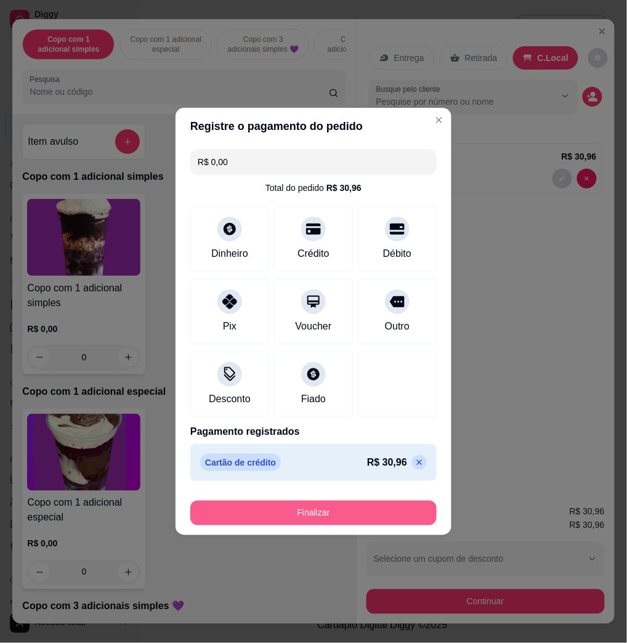
click at [384, 501] on button "Finalizar" at bounding box center [313, 512] width 246 height 25
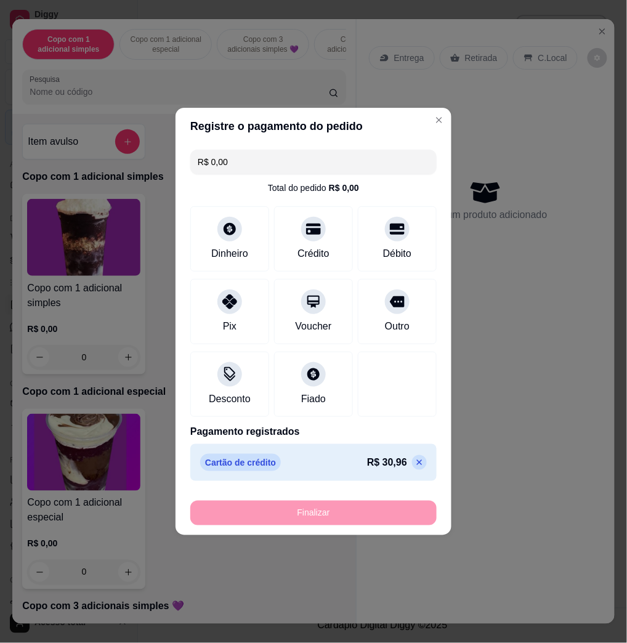
type input "-R$ 30,96"
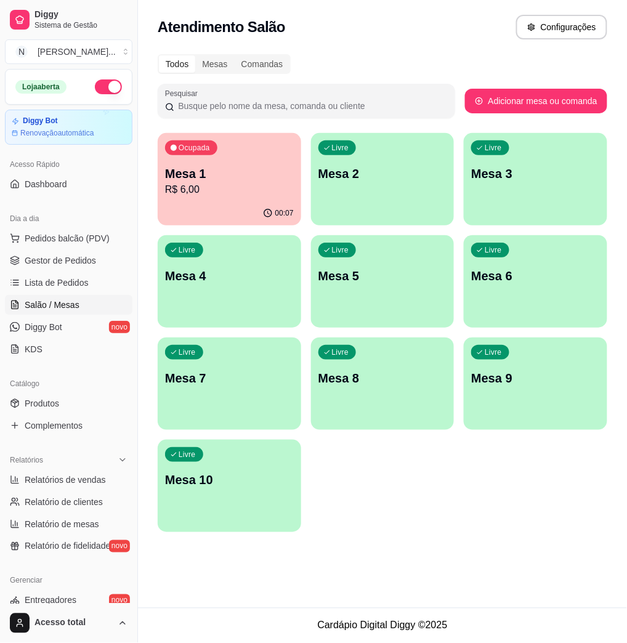
click at [106, 97] on div "Loja aberta" at bounding box center [69, 87] width 126 height 34
click at [60, 234] on span "Pedidos balcão (PDV)" at bounding box center [67, 238] width 85 height 12
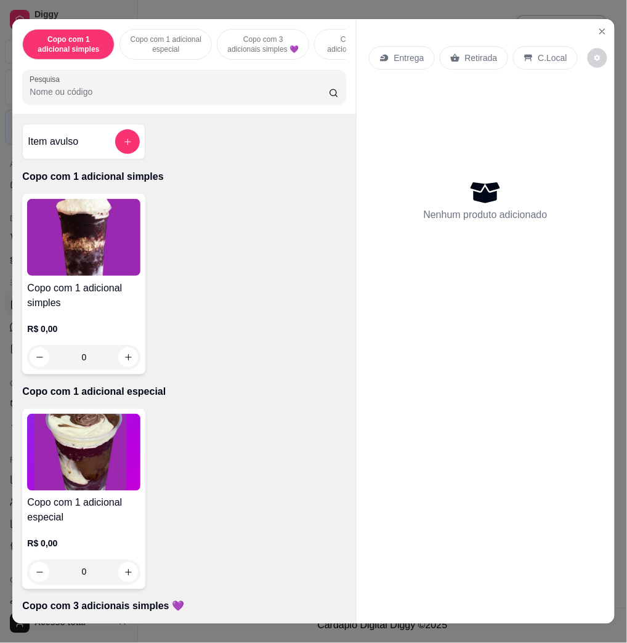
click at [87, 452] on img at bounding box center [83, 452] width 113 height 77
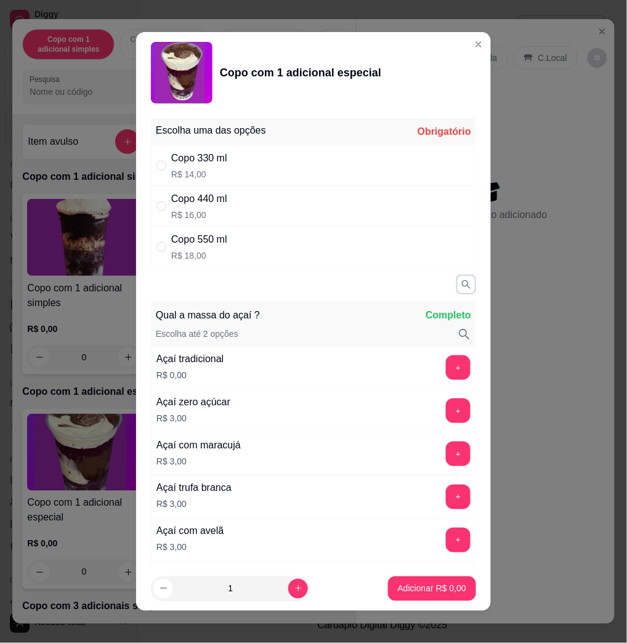
click at [289, 160] on div "Copo 330 ml R$ 14,00" at bounding box center [313, 165] width 325 height 41
radio input "true"
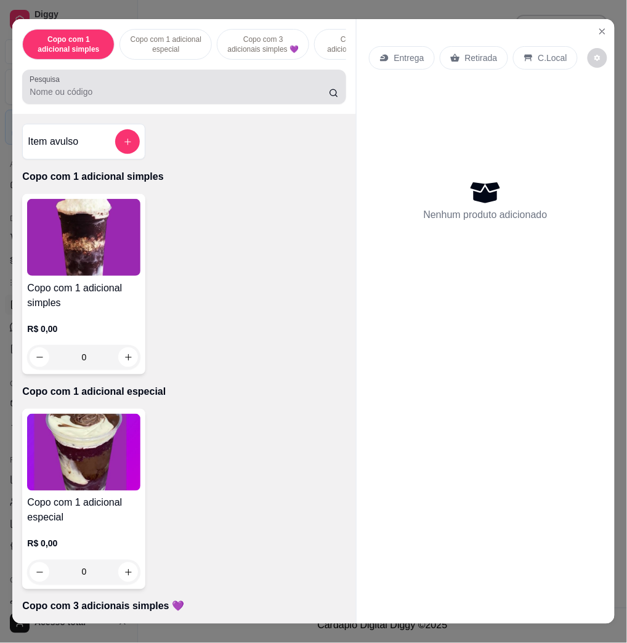
click at [284, 76] on div "Pesquisa" at bounding box center [183, 87] width 323 height 34
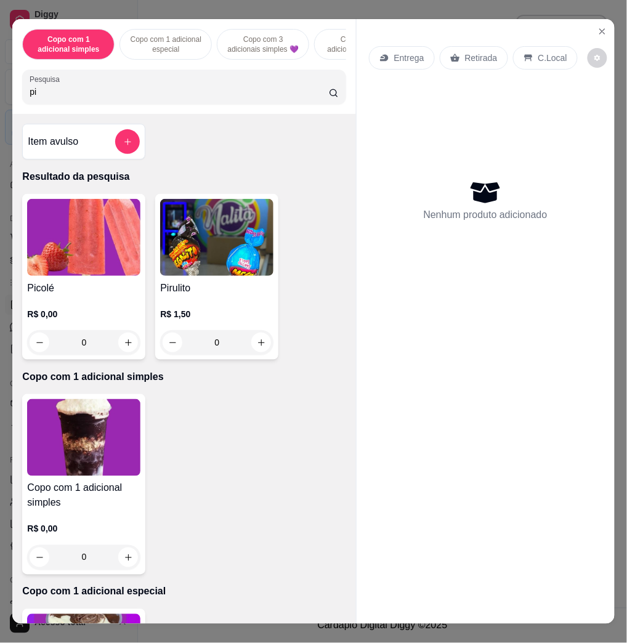
type input "pi"
click at [44, 315] on p "R$ 0,00" at bounding box center [83, 314] width 113 height 12
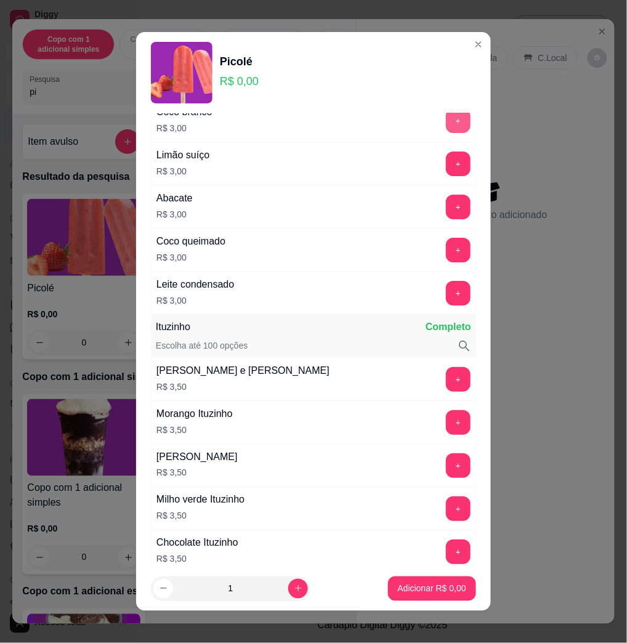
scroll to position [902, 0]
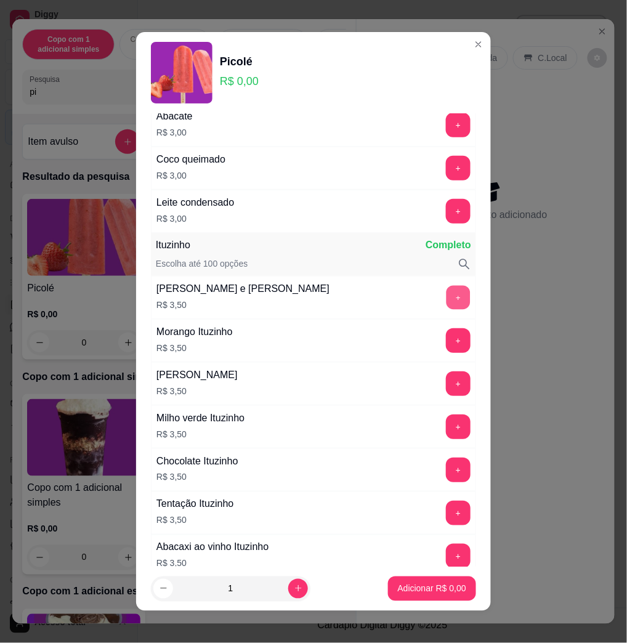
click at [446, 299] on button "+" at bounding box center [458, 298] width 24 height 24
click at [430, 577] on button "Adicionar R$ 14,00" at bounding box center [429, 588] width 93 height 25
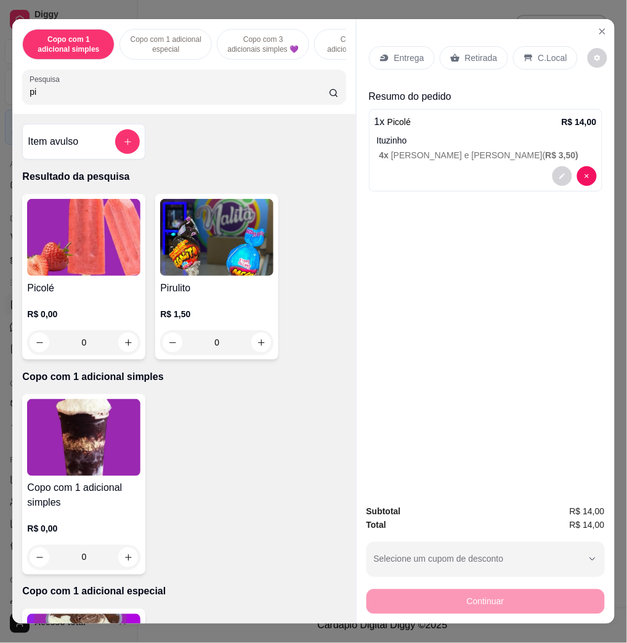
click at [556, 58] on div "C.Local" at bounding box center [545, 57] width 65 height 23
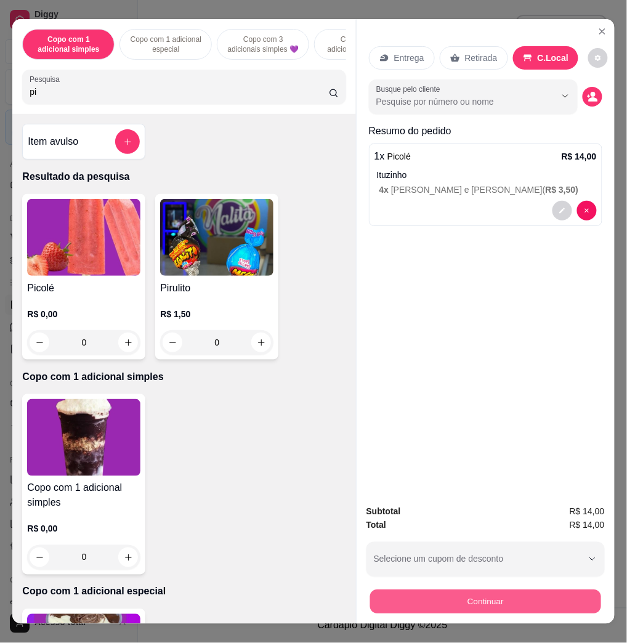
click at [572, 606] on button "Continuar" at bounding box center [484, 601] width 231 height 24
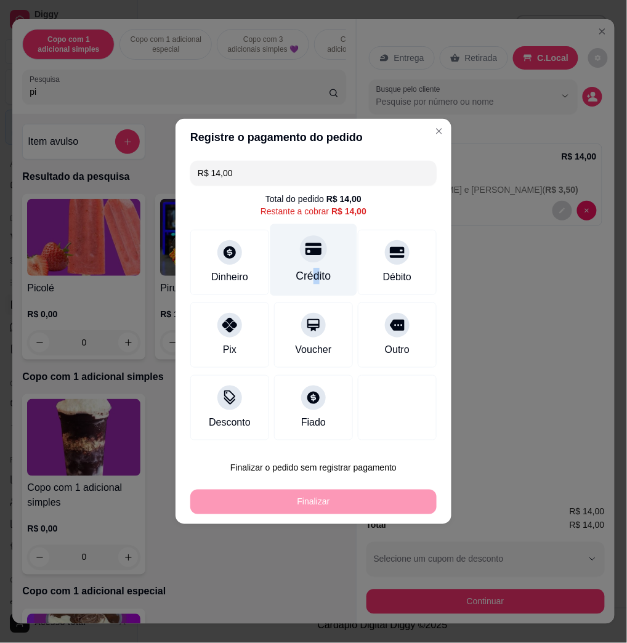
drag, startPoint x: 308, startPoint y: 271, endPoint x: 310, endPoint y: 262, distance: 8.7
click at [310, 262] on div "Crédito" at bounding box center [313, 260] width 87 height 72
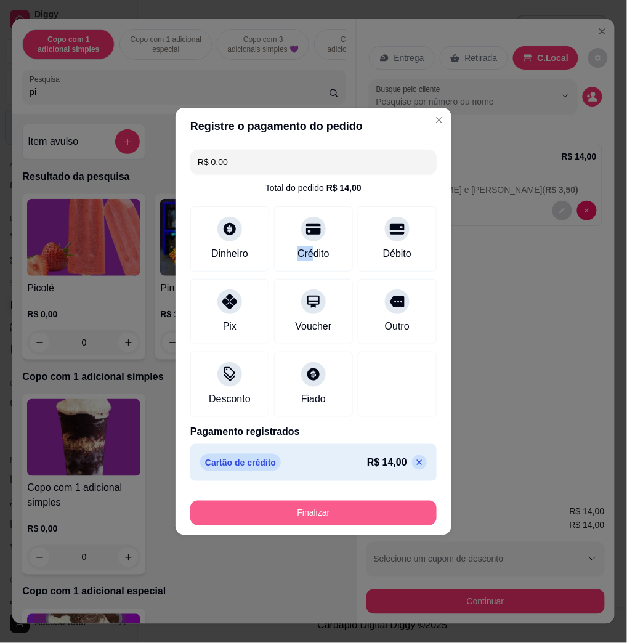
click at [341, 524] on button "Finalizar" at bounding box center [313, 512] width 246 height 25
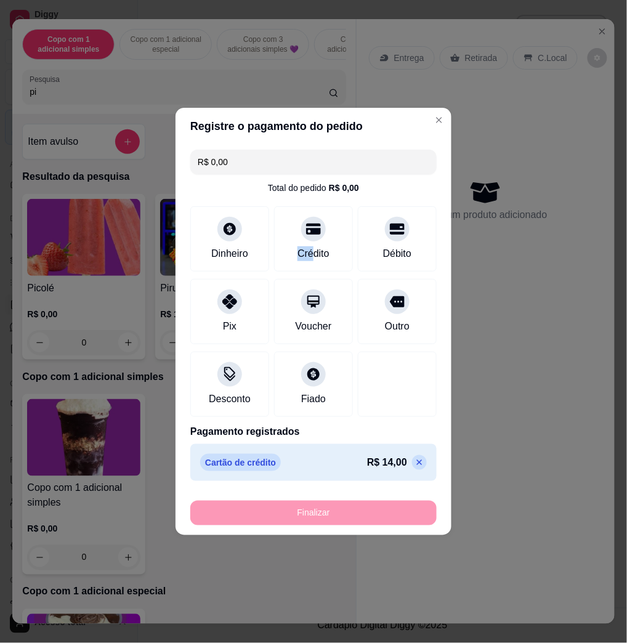
type input "-R$ 14,00"
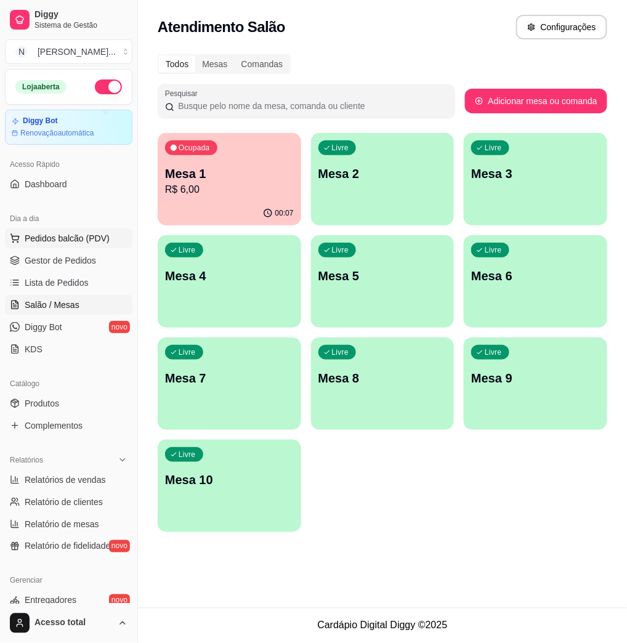
click at [60, 241] on span "Pedidos balcão (PDV)" at bounding box center [67, 238] width 85 height 12
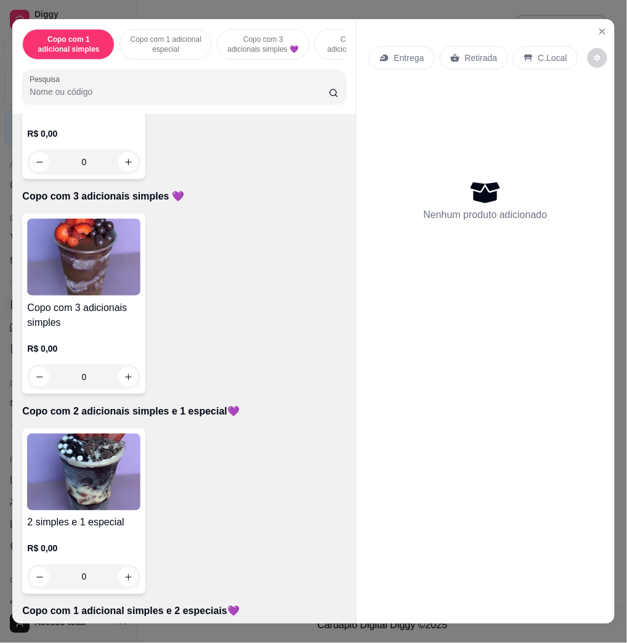
scroll to position [492, 0]
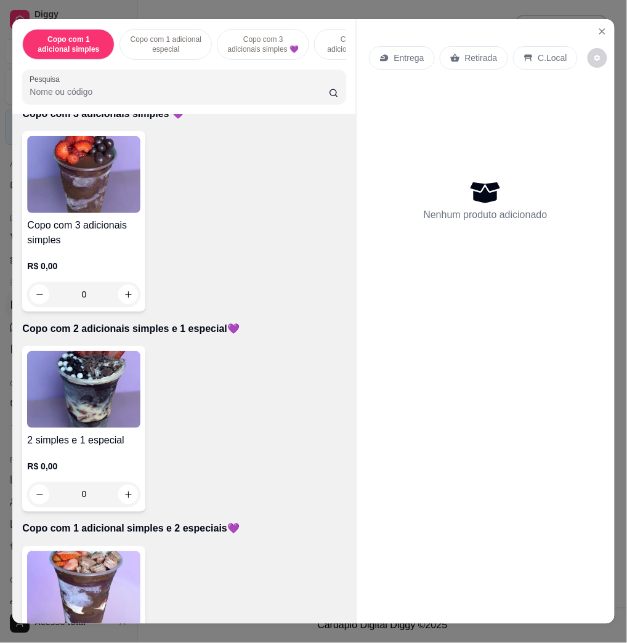
drag, startPoint x: 148, startPoint y: 375, endPoint x: 545, endPoint y: 491, distance: 412.9
click at [545, 491] on div "Entrega Retirada C.Local Nenhum produto adicionado" at bounding box center [485, 311] width 258 height 584
click at [597, 26] on icon "Close" at bounding box center [602, 31] width 10 height 10
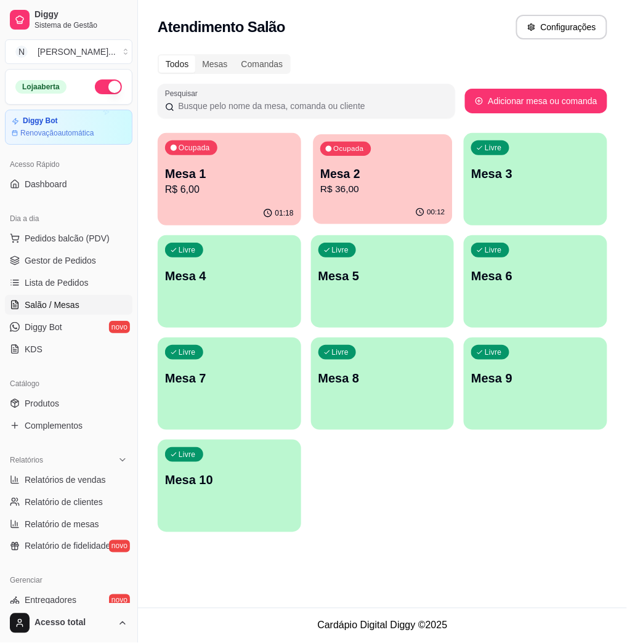
click at [371, 196] on div "Ocupada Mesa 2 R$ 36,00" at bounding box center [382, 167] width 139 height 66
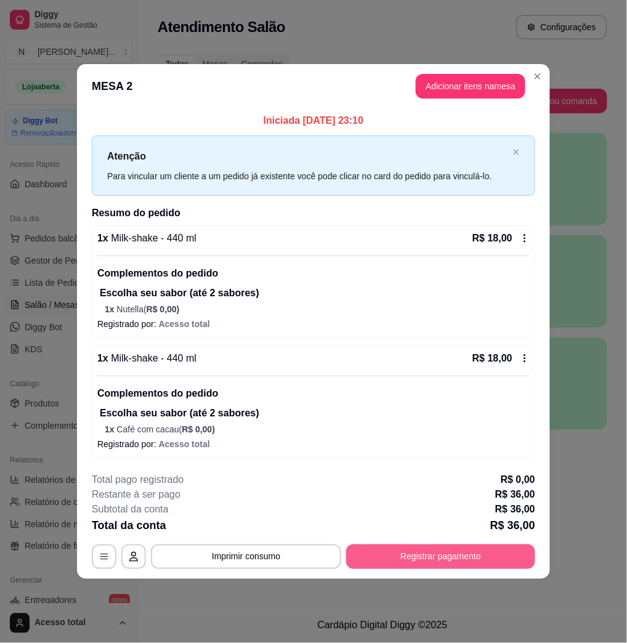
click at [503, 562] on button "Registrar pagamento" at bounding box center [440, 556] width 189 height 25
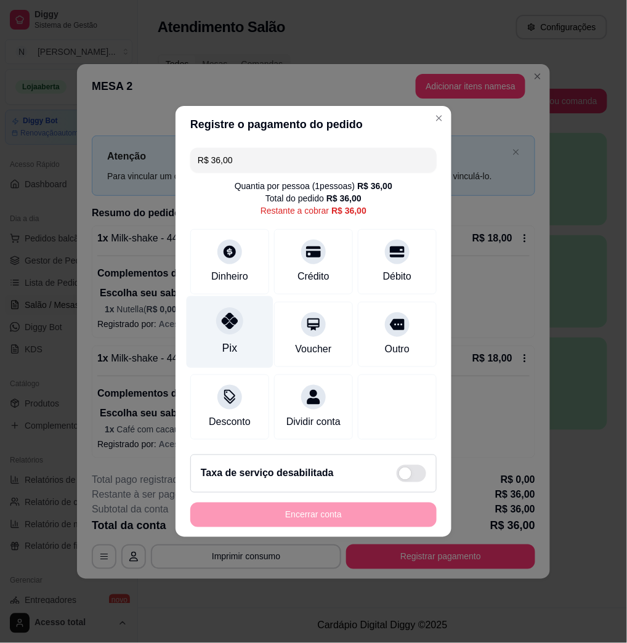
click at [250, 335] on div "Pix" at bounding box center [229, 332] width 87 height 72
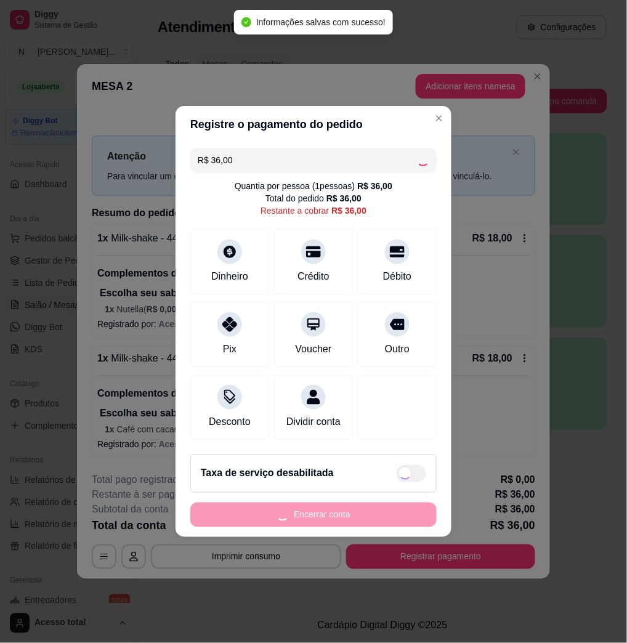
type input "R$ 0,00"
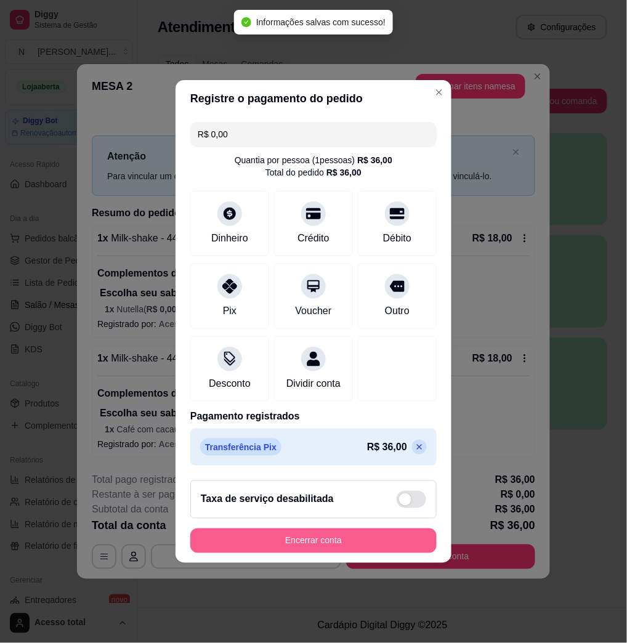
click at [404, 553] on button "Encerrar conta" at bounding box center [313, 540] width 246 height 25
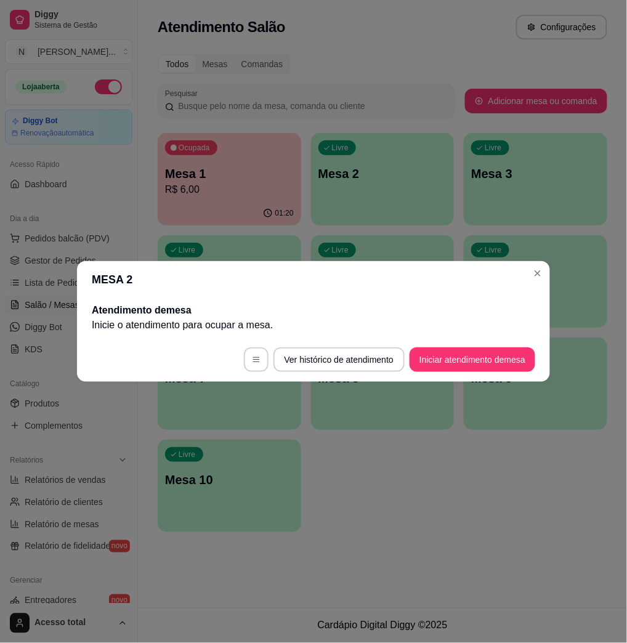
click at [268, 251] on div "MESA 2 Atendimento de mesa Inicie o atendimento para ocupar a mesa . Ver histór…" at bounding box center [313, 321] width 627 height 643
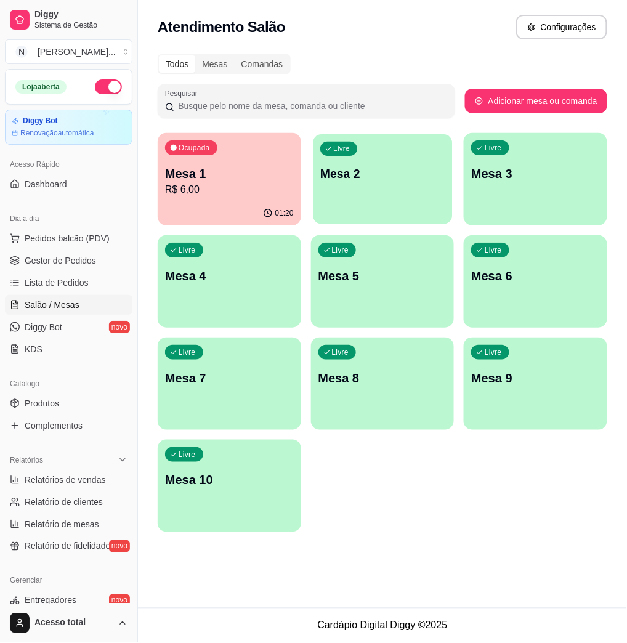
click at [361, 184] on div "Livre Mesa 2" at bounding box center [382, 171] width 139 height 75
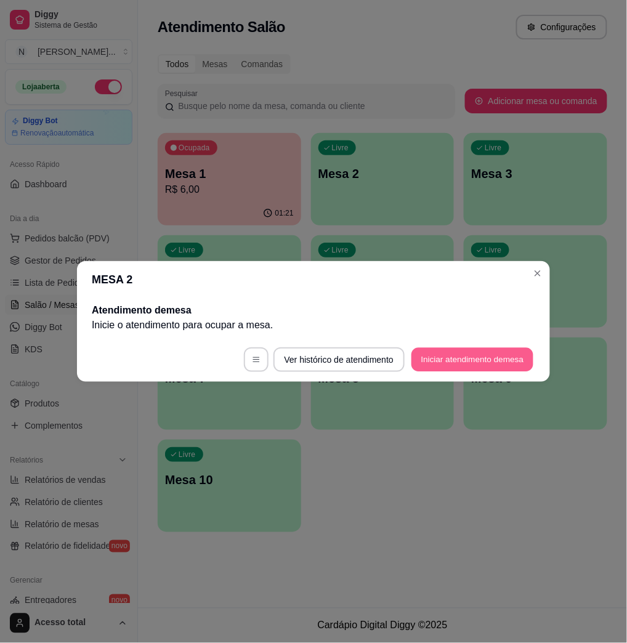
click at [484, 358] on button "Iniciar atendimento de mesa" at bounding box center [472, 360] width 122 height 24
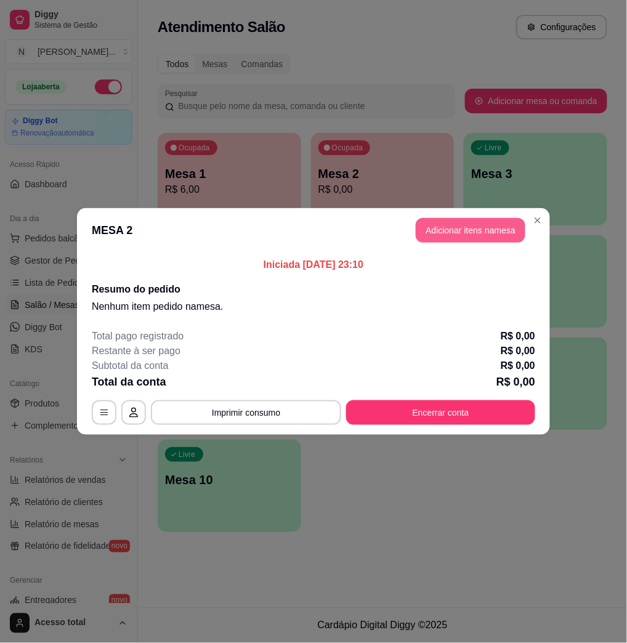
click at [457, 212] on header "MESA 2 Adicionar itens na mesa" at bounding box center [313, 230] width 473 height 44
click at [466, 234] on button "Adicionar itens na mesa" at bounding box center [470, 230] width 106 height 24
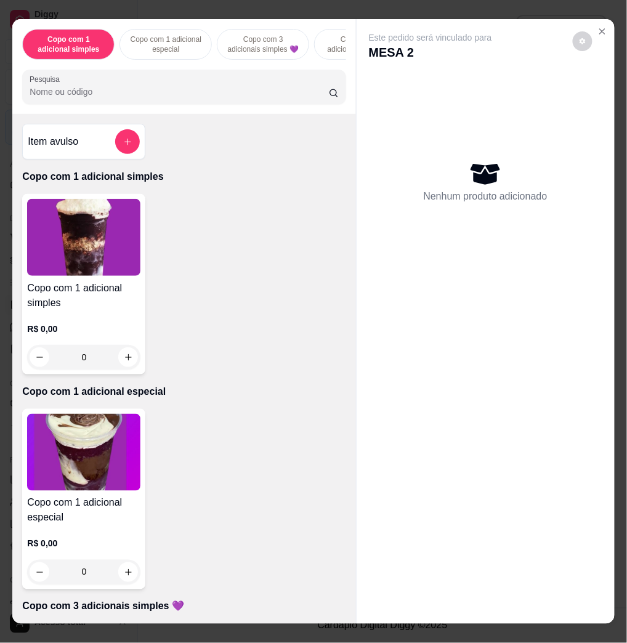
scroll to position [492, 0]
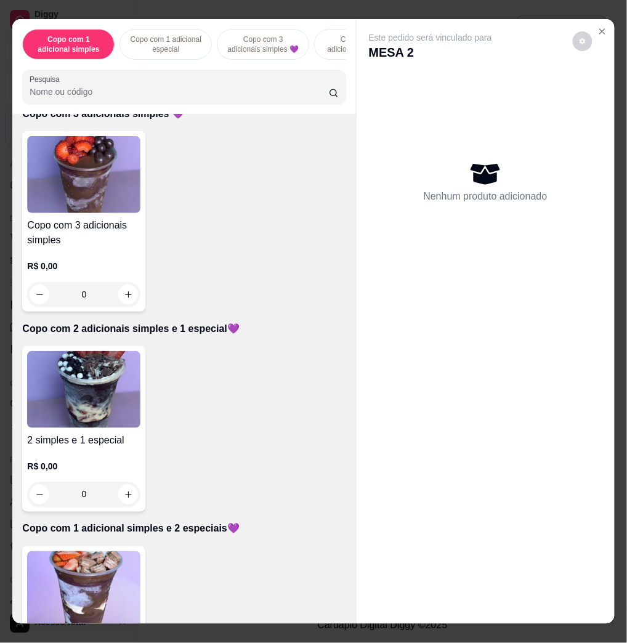
click at [68, 580] on img at bounding box center [83, 589] width 113 height 77
click at [64, 367] on img at bounding box center [83, 389] width 113 height 77
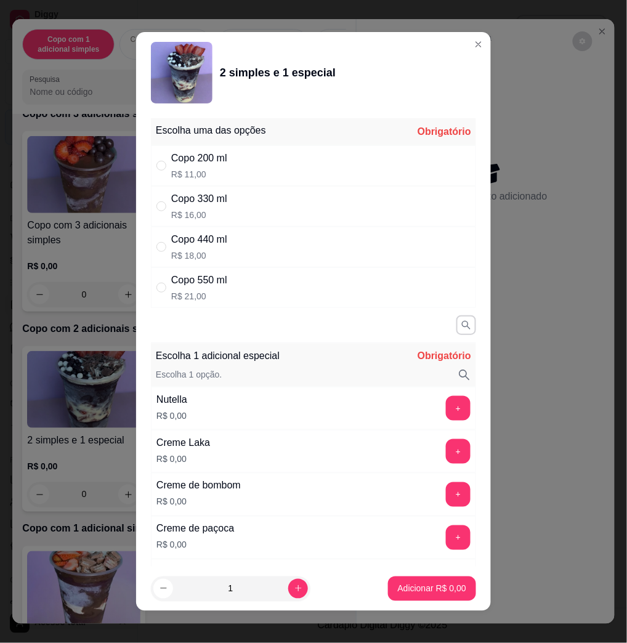
click at [215, 290] on p "R$ 21,00" at bounding box center [199, 296] width 56 height 12
radio input "true"
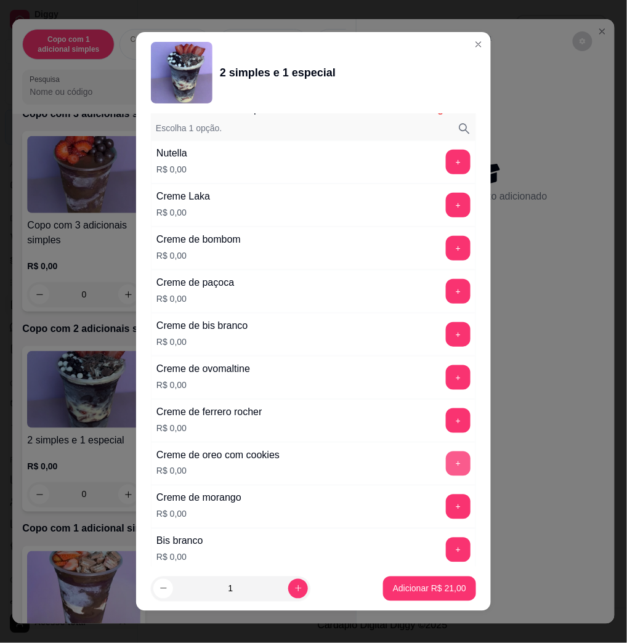
scroll to position [328, 0]
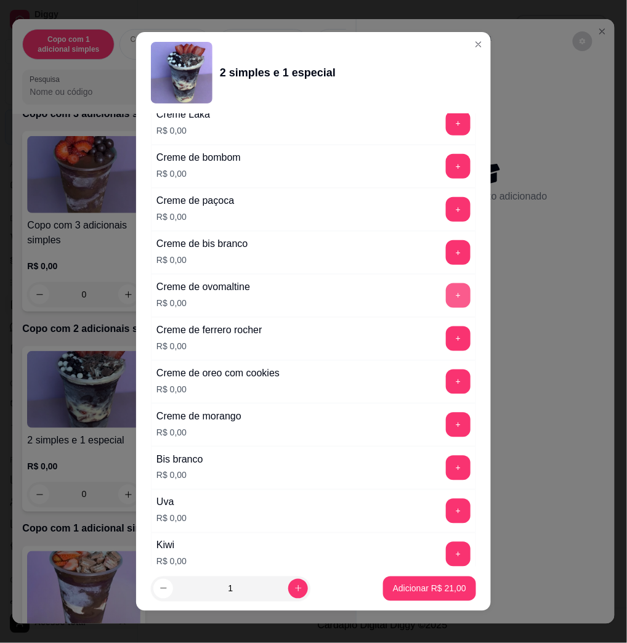
click at [446, 299] on button "+" at bounding box center [458, 295] width 25 height 25
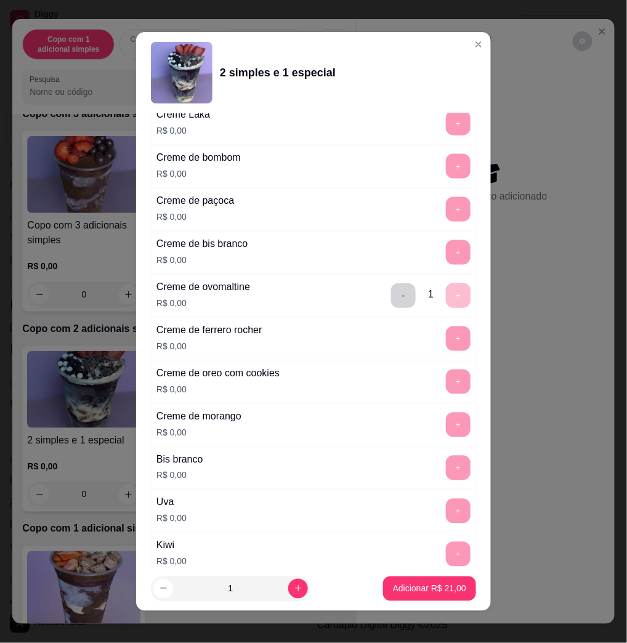
scroll to position [7, 0]
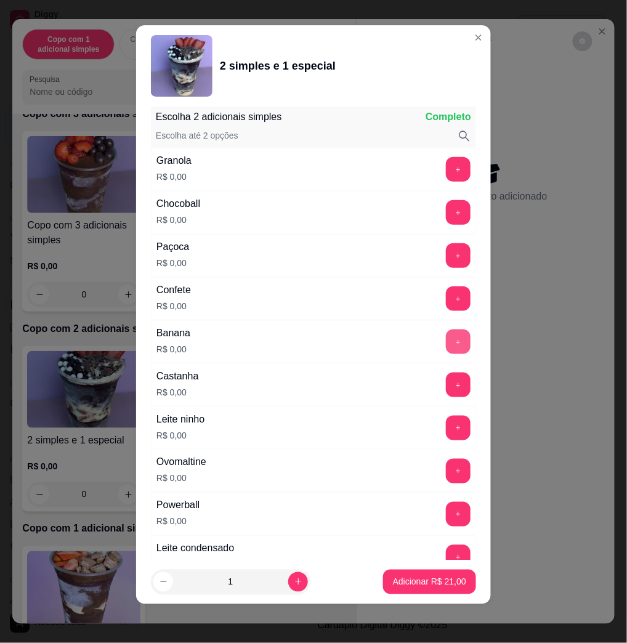
click at [446, 348] on button "+" at bounding box center [458, 341] width 25 height 25
click at [446, 390] on button "+" at bounding box center [458, 384] width 25 height 25
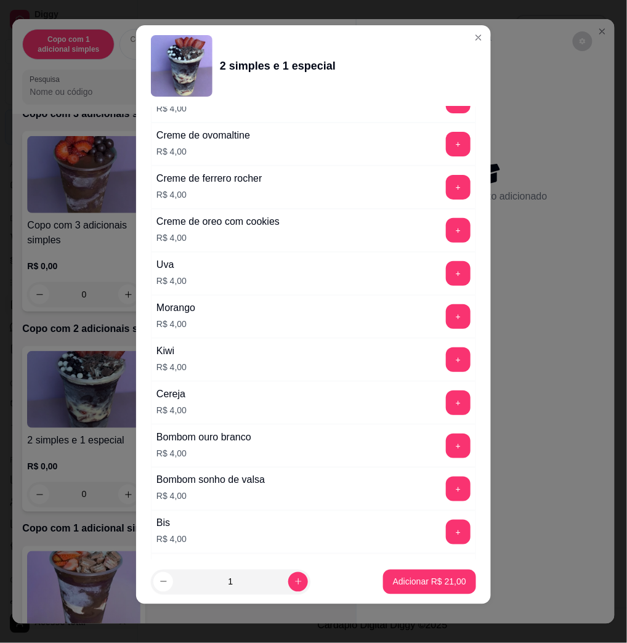
scroll to position [3051, 0]
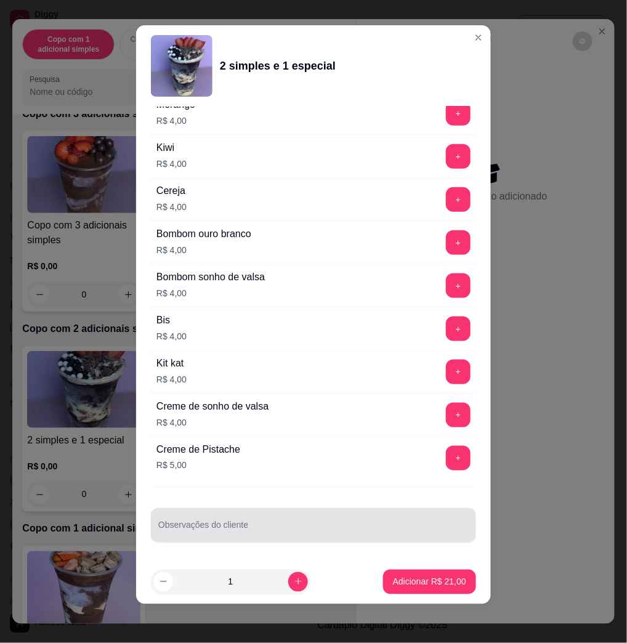
click at [297, 508] on div "Observações do cliente" at bounding box center [313, 525] width 325 height 34
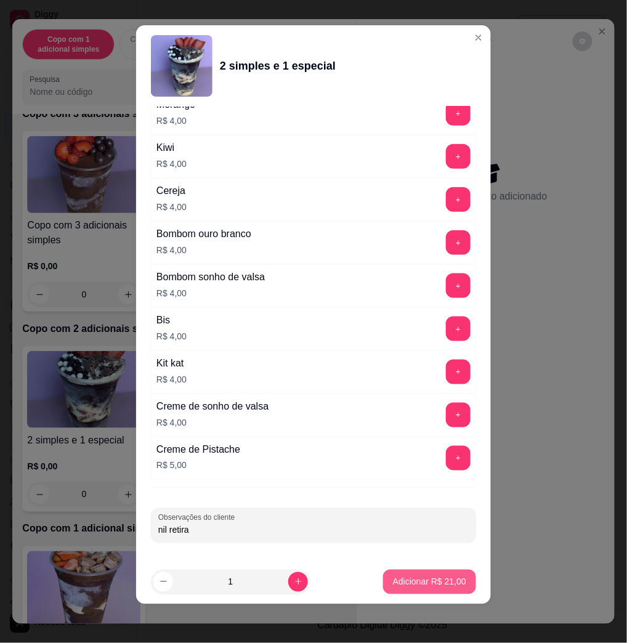
type input "nil retira"
click at [398, 576] on p "Adicionar R$ 21,00" at bounding box center [429, 581] width 73 height 12
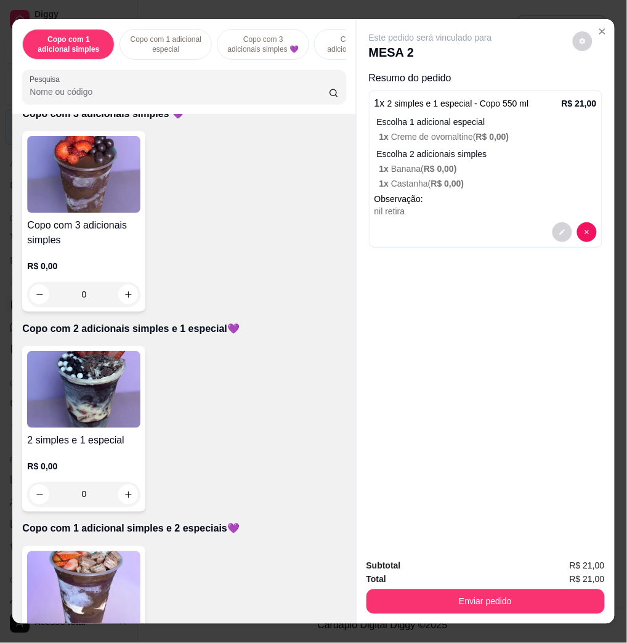
click at [499, 586] on div "Enviar pedido" at bounding box center [485, 600] width 238 height 28
click at [516, 596] on button "Enviar pedido" at bounding box center [485, 601] width 238 height 25
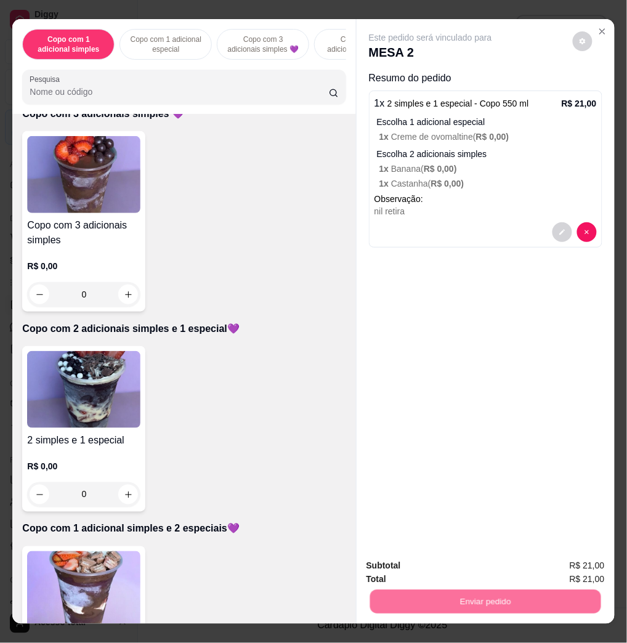
click at [556, 561] on button "Enviar pedido" at bounding box center [571, 564] width 70 height 23
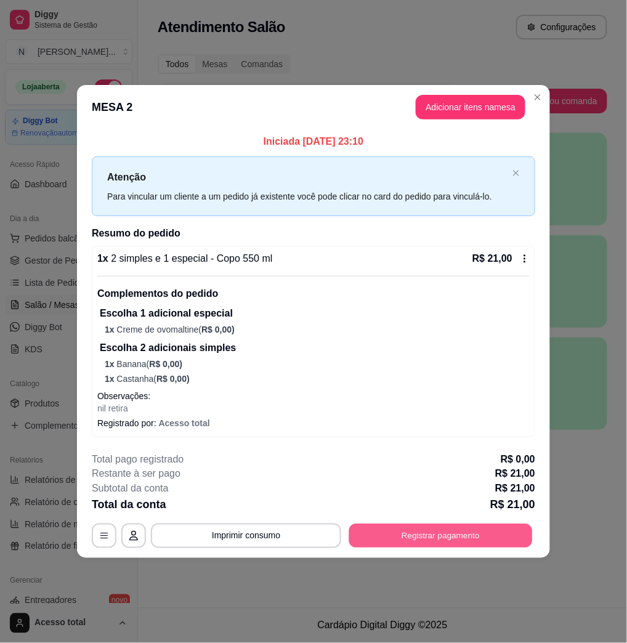
click at [491, 537] on button "Registrar pagamento" at bounding box center [440, 536] width 183 height 24
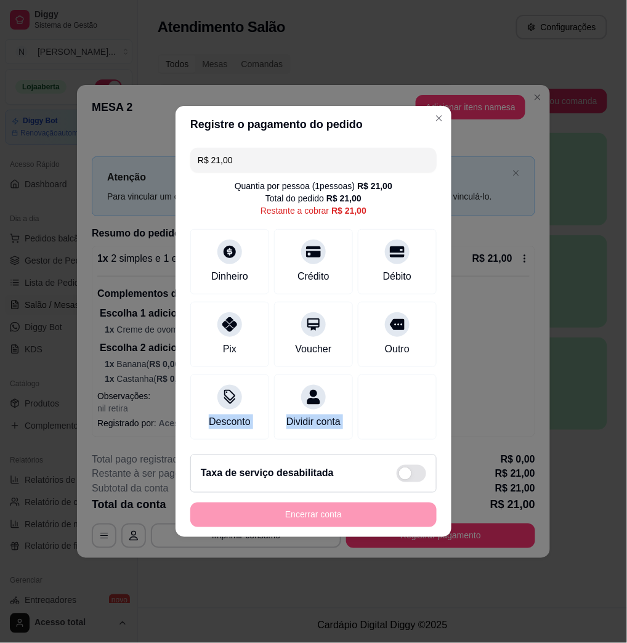
drag, startPoint x: 348, startPoint y: 536, endPoint x: 180, endPoint y: 451, distance: 188.3
click at [180, 451] on section "Registre o pagamento do pedido R$ 21,00 Quantia por pessoa ( 1 pessoas) R$ 21,0…" at bounding box center [313, 321] width 276 height 431
drag, startPoint x: 180, startPoint y: 451, endPoint x: 347, endPoint y: 387, distance: 179.2
click at [347, 387] on div "Desconto Dividir conta" at bounding box center [313, 406] width 246 height 65
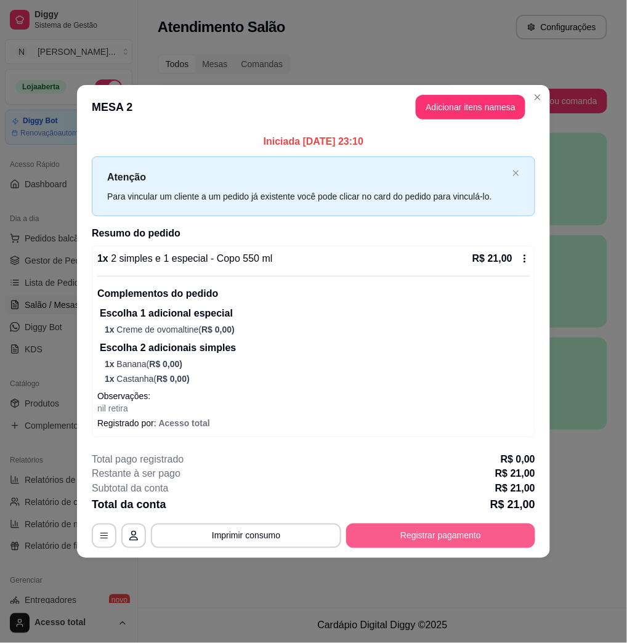
click at [504, 526] on button "Registrar pagamento" at bounding box center [440, 535] width 189 height 25
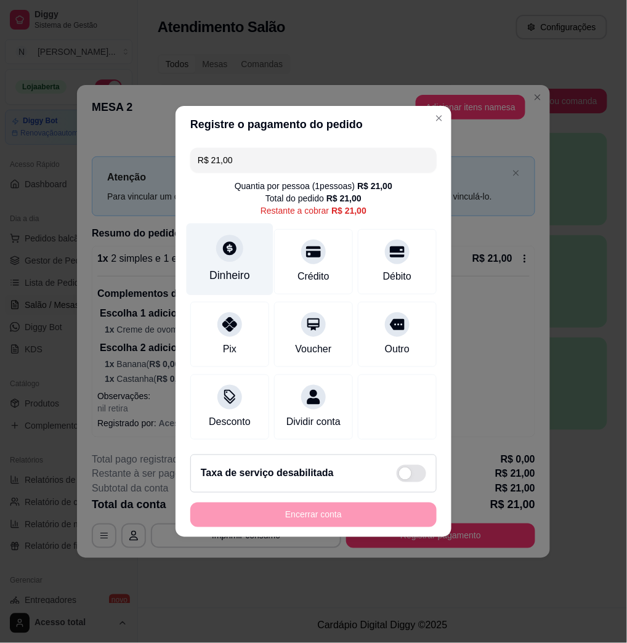
click at [225, 267] on div "Dinheiro" at bounding box center [229, 275] width 41 height 16
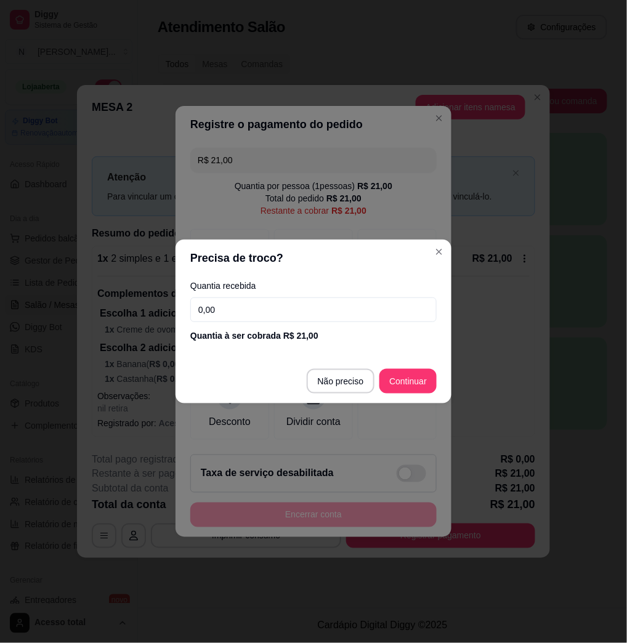
click at [250, 323] on div "Quantia recebida 0,00 Quantia à ser cobrada R$ 21,00" at bounding box center [313, 311] width 276 height 70
drag, startPoint x: 250, startPoint y: 316, endPoint x: 242, endPoint y: 315, distance: 8.2
click at [246, 315] on input "0,00" at bounding box center [313, 309] width 246 height 25
type input "100,00"
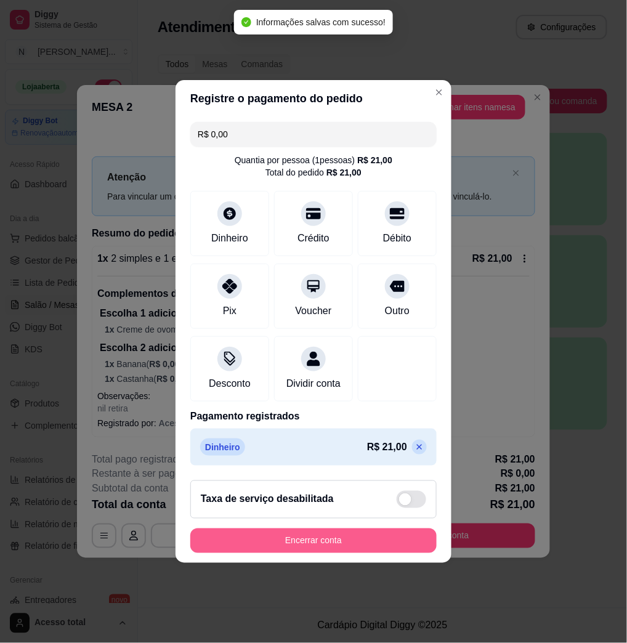
type input "R$ 0,00"
click at [394, 546] on button "Encerrar conta" at bounding box center [313, 540] width 246 height 25
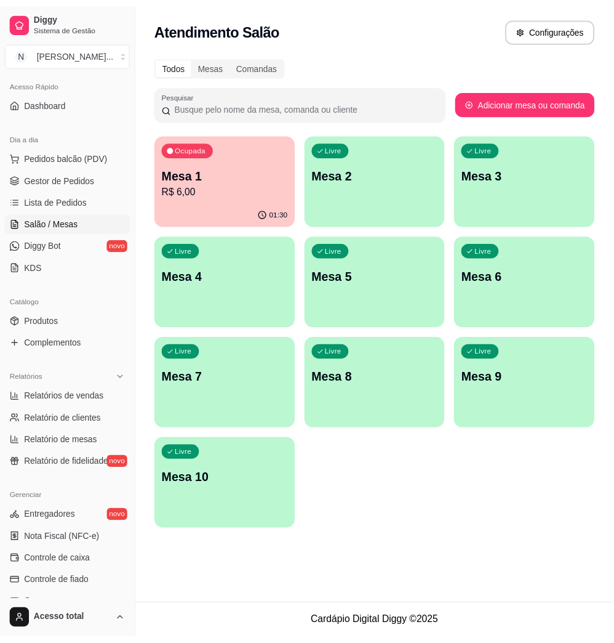
scroll to position [164, 0]
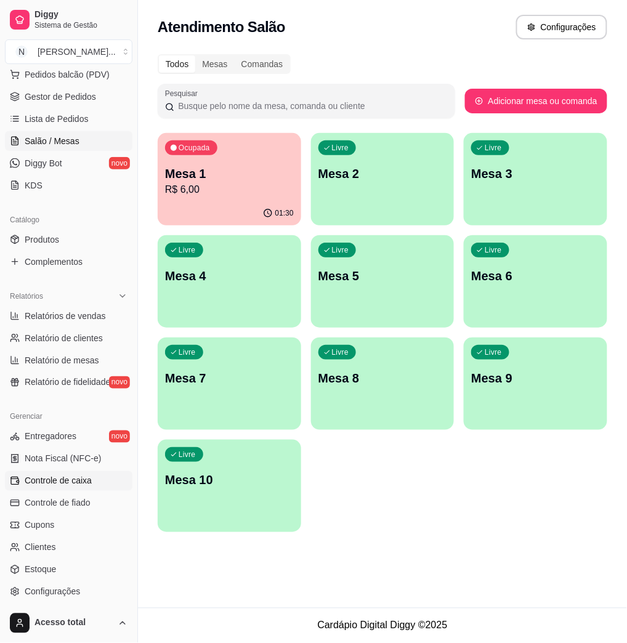
click at [90, 479] on span "Controle de caixa" at bounding box center [58, 481] width 67 height 12
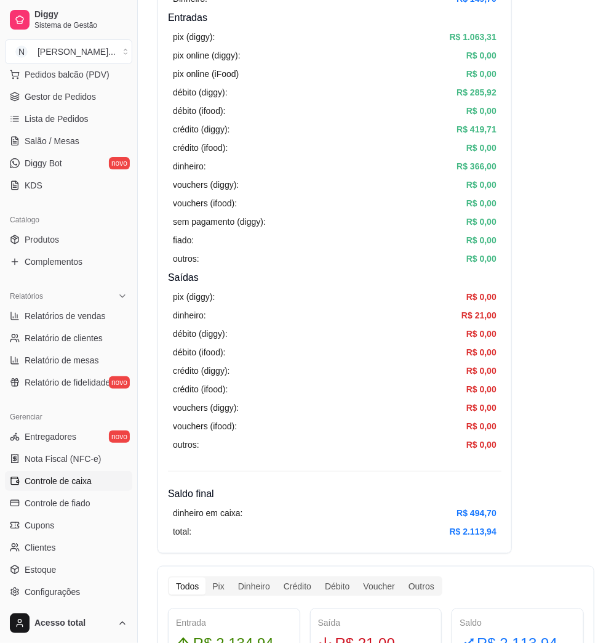
scroll to position [246, 0]
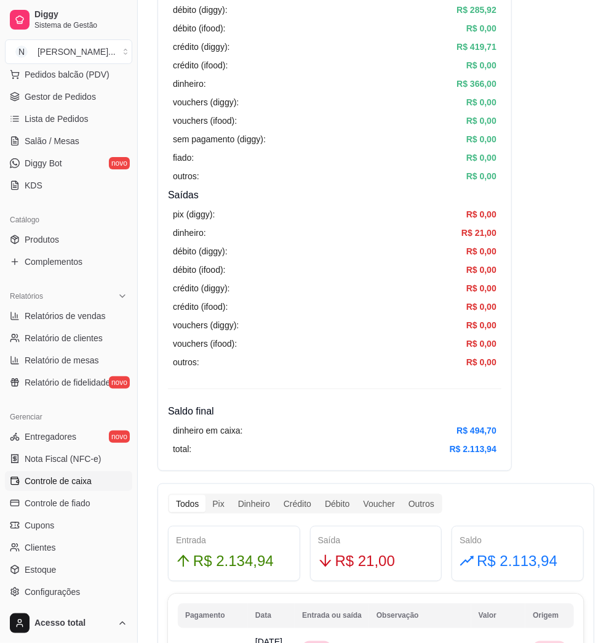
drag, startPoint x: 407, startPoint y: 472, endPoint x: 342, endPoint y: 611, distance: 153.3
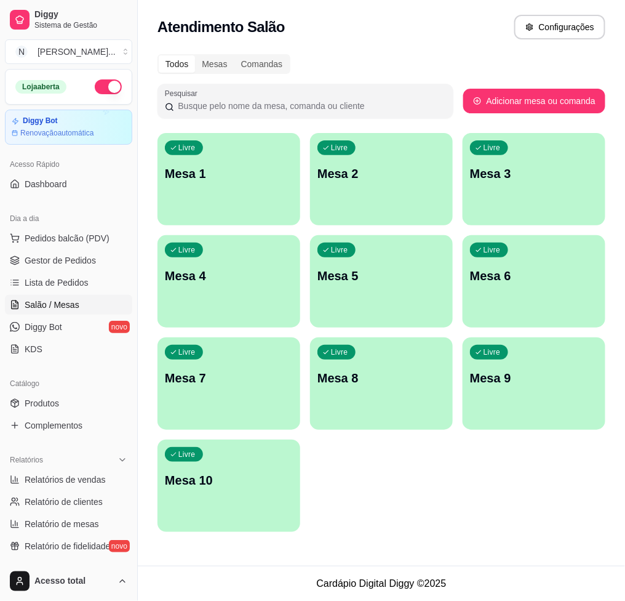
scroll to position [82, 0]
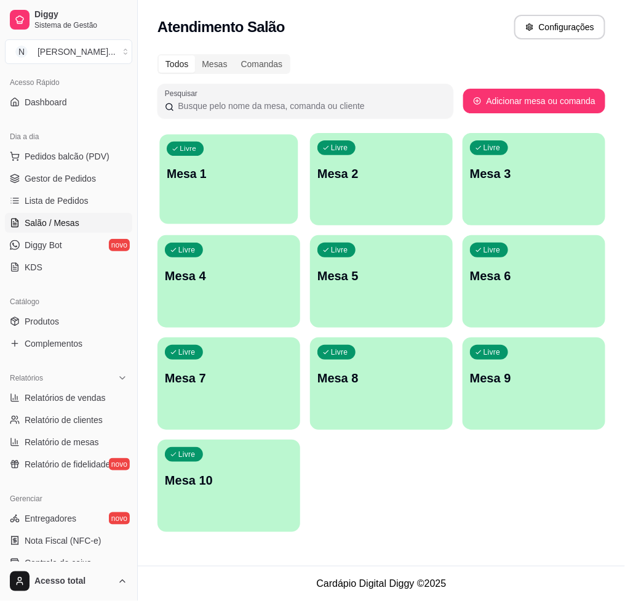
click at [195, 178] on p "Mesa 1" at bounding box center [229, 174] width 124 height 17
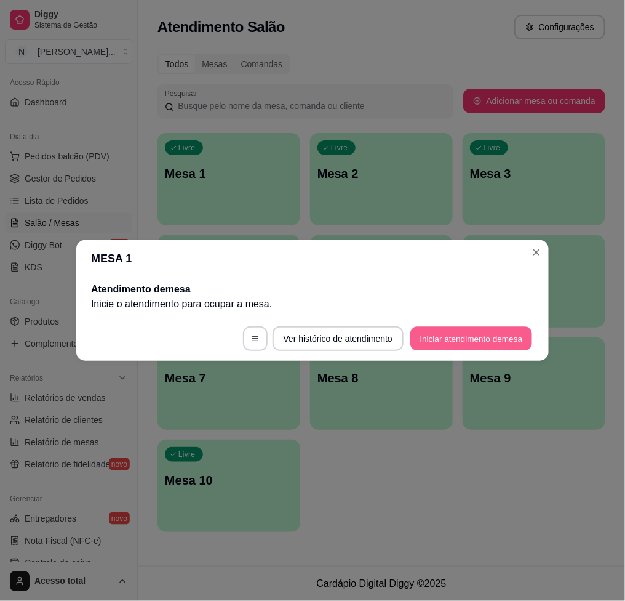
click at [486, 334] on button "Iniciar atendimento de mesa" at bounding box center [472, 339] width 122 height 24
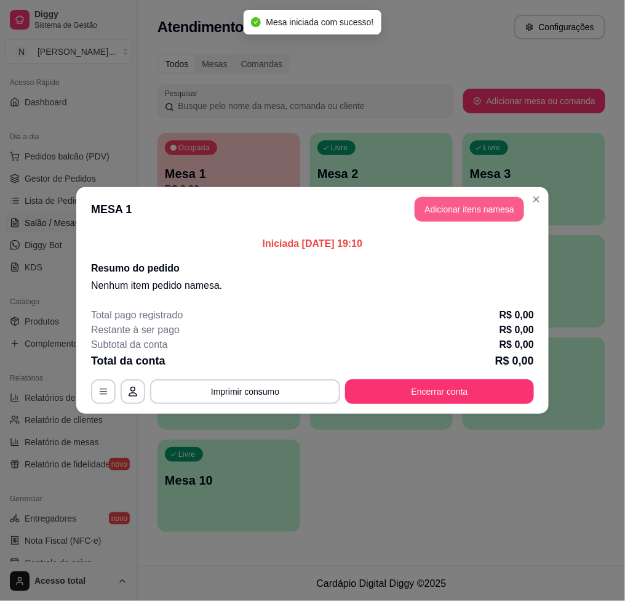
click at [459, 210] on button "Adicionar itens na mesa" at bounding box center [470, 209] width 110 height 25
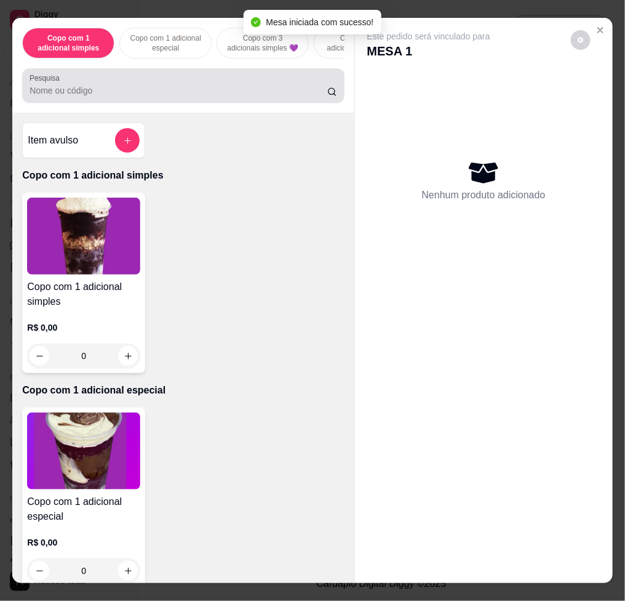
click at [263, 95] on input "Pesquisa" at bounding box center [179, 90] width 298 height 12
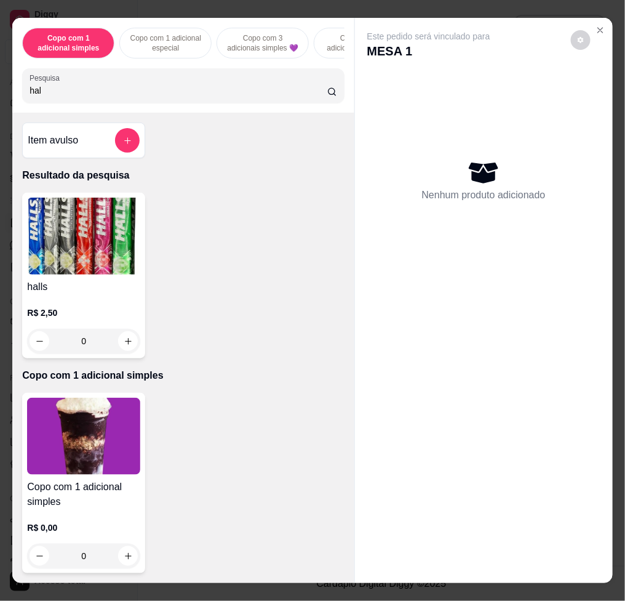
type input "hal"
click at [125, 241] on img at bounding box center [83, 236] width 113 height 77
click at [124, 346] on icon "increase-product-quantity" at bounding box center [128, 341] width 9 height 9
type input "1"
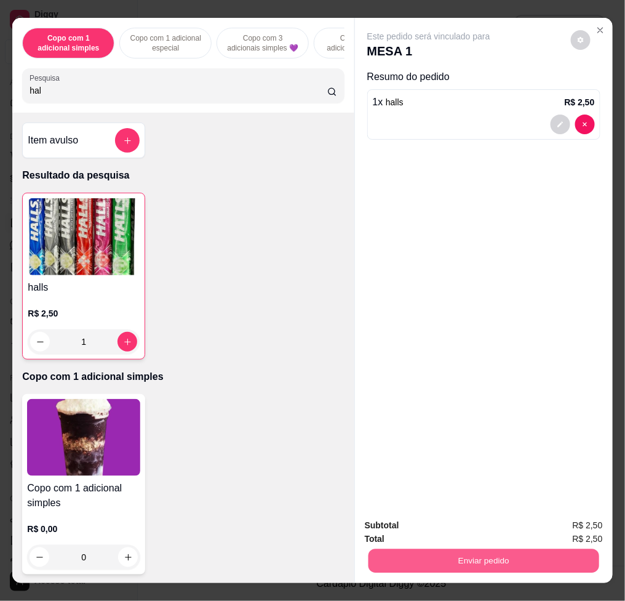
click at [457, 554] on button "Enviar pedido" at bounding box center [483, 560] width 231 height 24
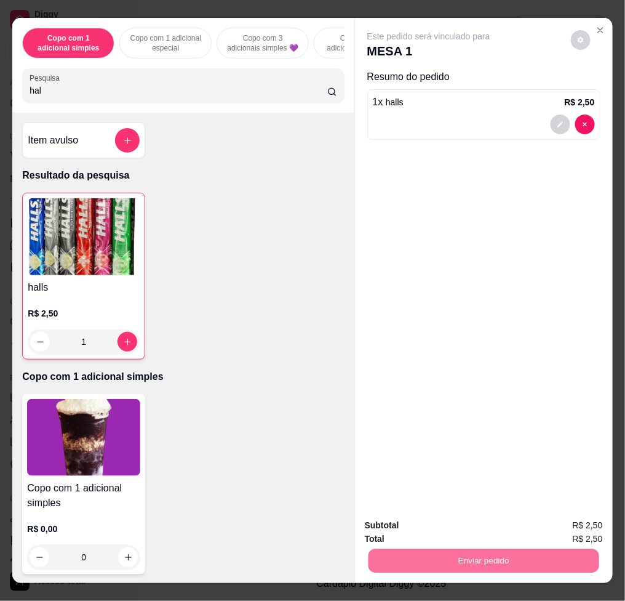
click at [579, 525] on button "Enviar pedido" at bounding box center [570, 524] width 68 height 23
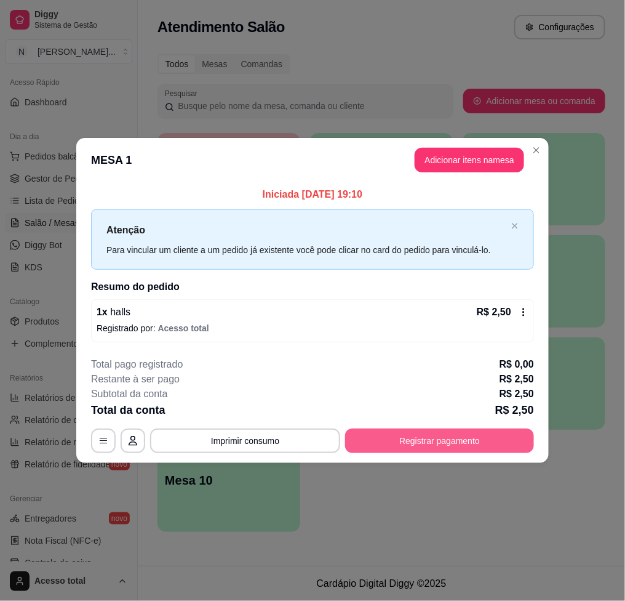
click at [439, 443] on button "Registrar pagamento" at bounding box center [439, 440] width 189 height 25
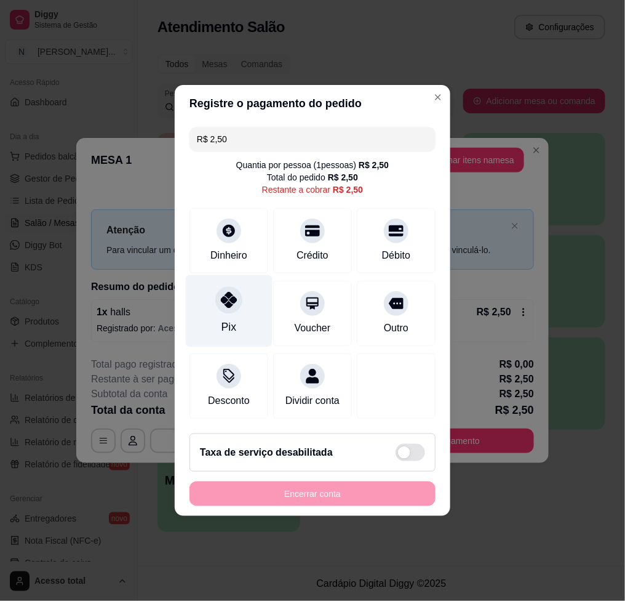
click at [226, 304] on div at bounding box center [228, 299] width 27 height 27
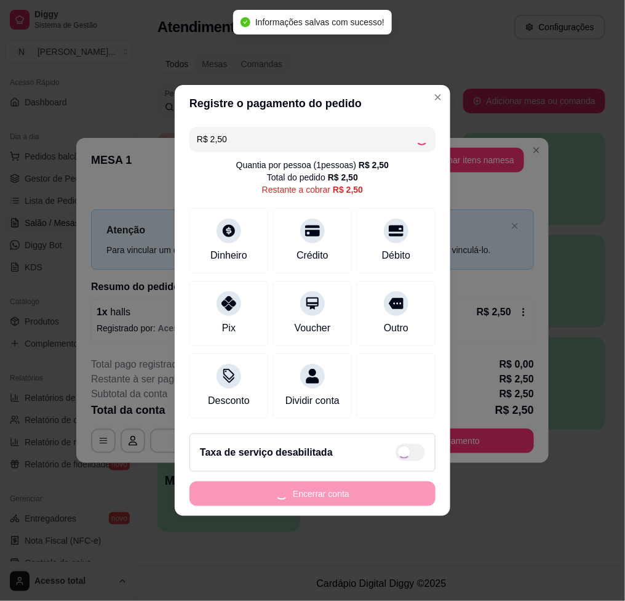
type input "R$ 0,00"
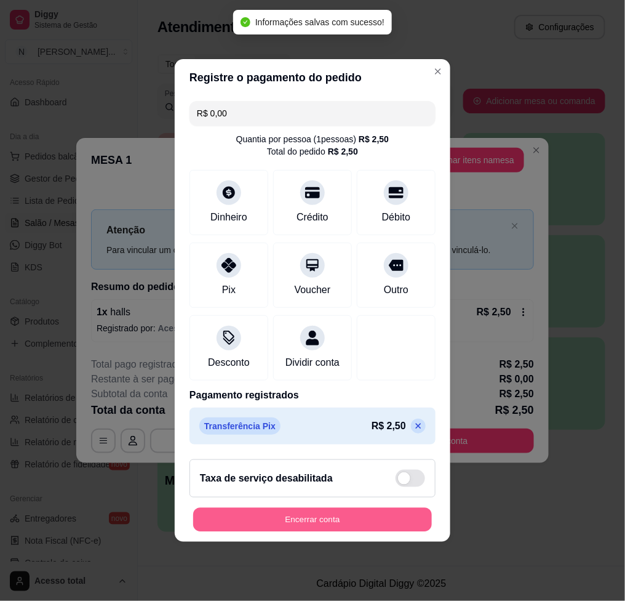
click at [315, 526] on button "Encerrar conta" at bounding box center [312, 520] width 239 height 24
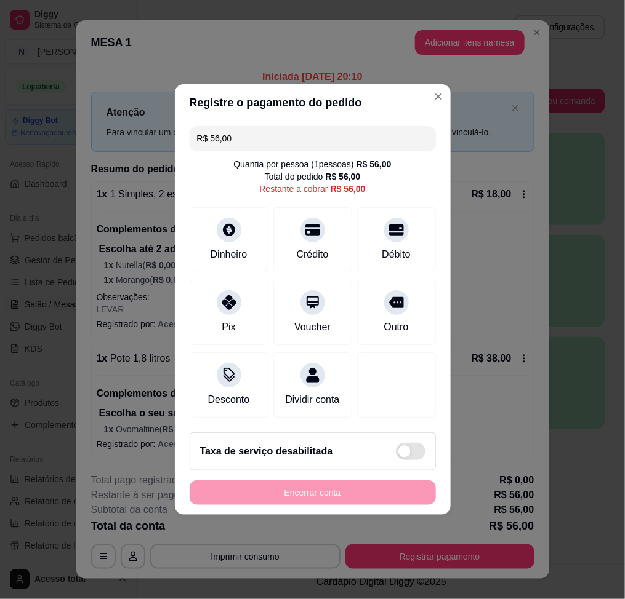
scroll to position [82, 0]
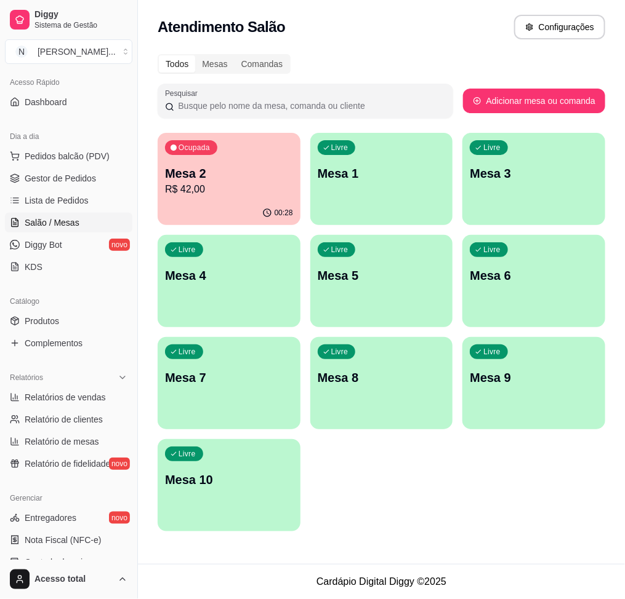
click at [386, 194] on div "Livre Mesa 1" at bounding box center [381, 172] width 143 height 78
click at [558, 216] on div "button" at bounding box center [533, 217] width 143 height 15
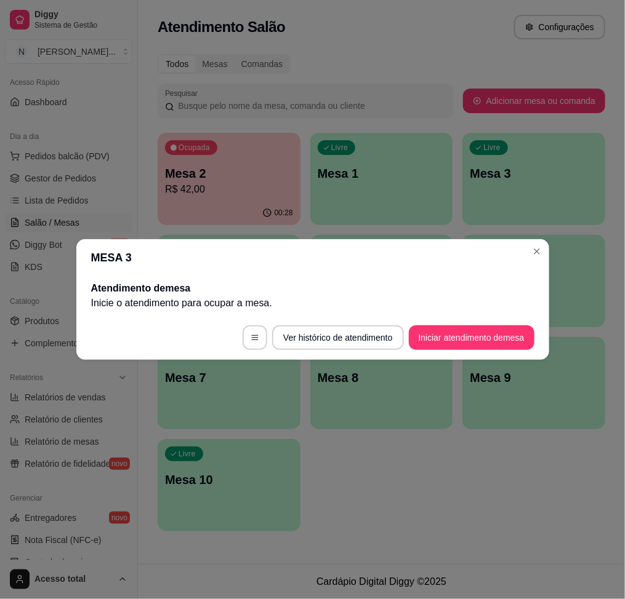
click at [490, 323] on footer "Ver histórico de atendimento Iniciar atendimento de mesa" at bounding box center [312, 338] width 473 height 44
click at [495, 332] on button "Iniciar atendimento de mesa" at bounding box center [472, 338] width 122 height 24
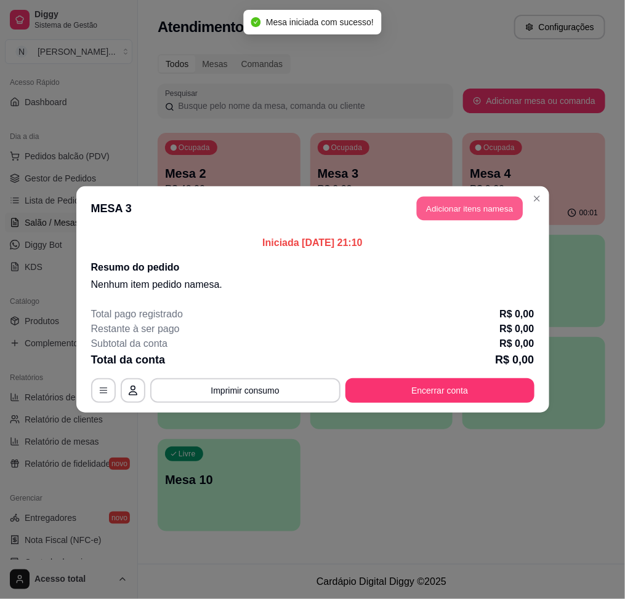
click at [491, 211] on button "Adicionar itens na mesa" at bounding box center [470, 209] width 106 height 24
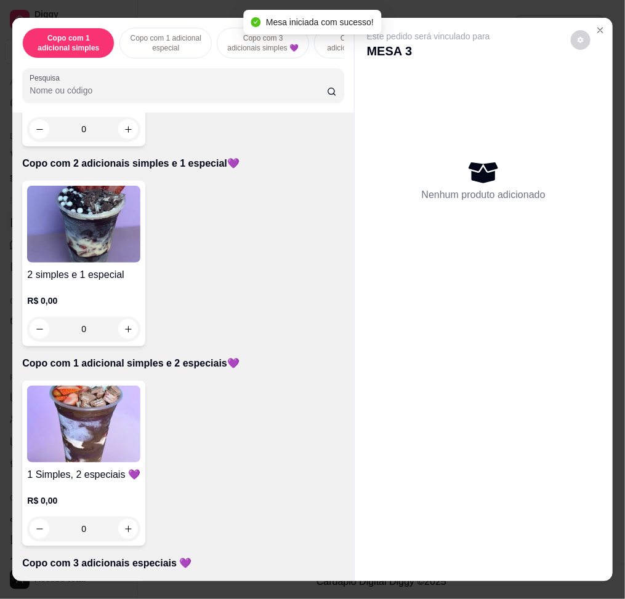
scroll to position [1067, 0]
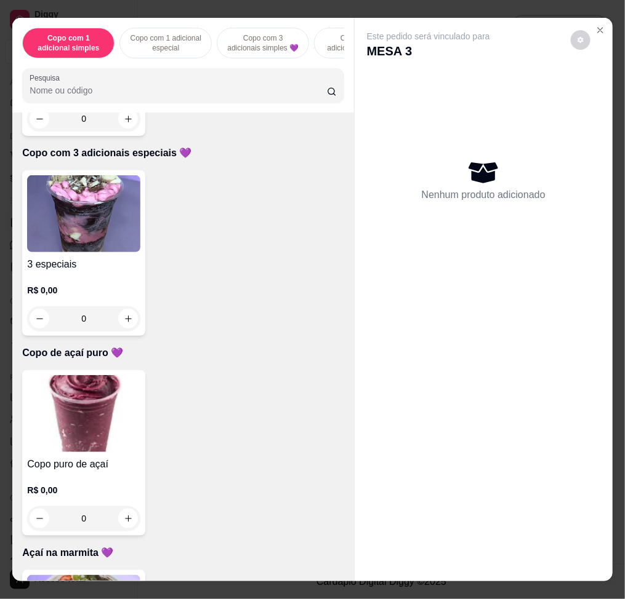
click at [95, 420] on img at bounding box center [83, 413] width 113 height 77
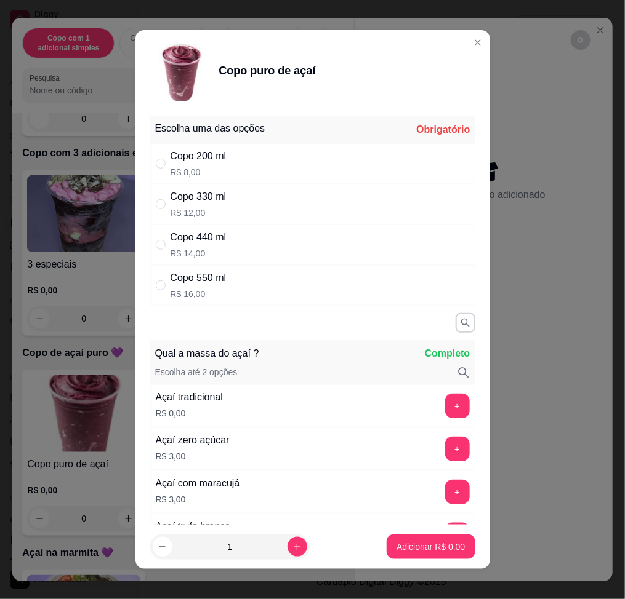
click at [205, 215] on p "R$ 12,00" at bounding box center [198, 213] width 56 height 12
radio input "true"
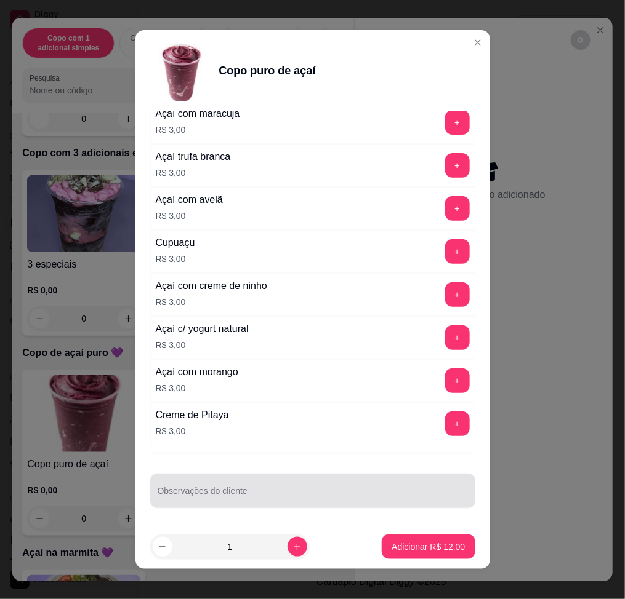
click at [343, 495] on input "Observações do cliente" at bounding box center [313, 496] width 310 height 12
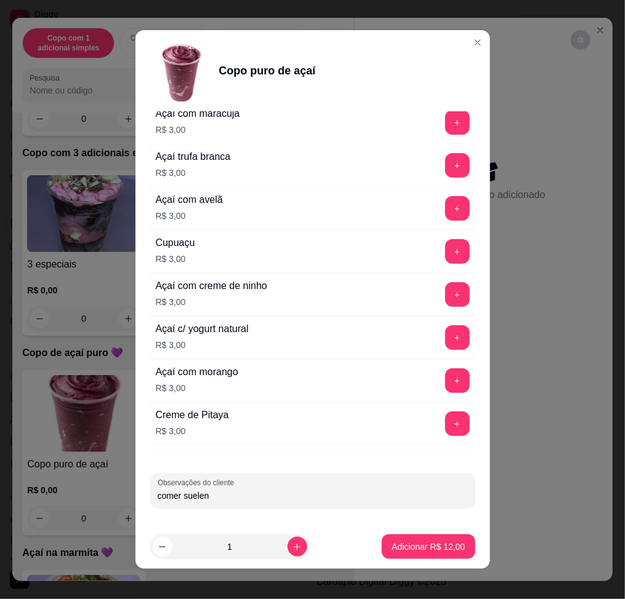
type input "comer suelen"
click at [419, 556] on button "Adicionar R$ 12,00" at bounding box center [428, 547] width 90 height 24
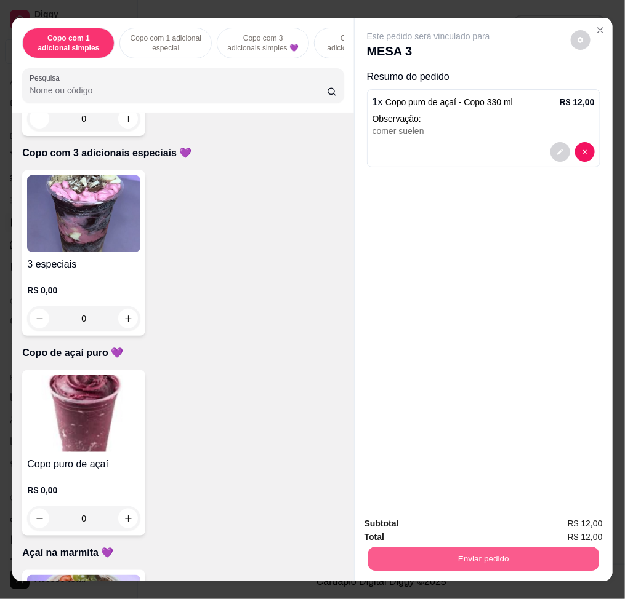
click at [488, 559] on button "Enviar pedido" at bounding box center [483, 559] width 231 height 24
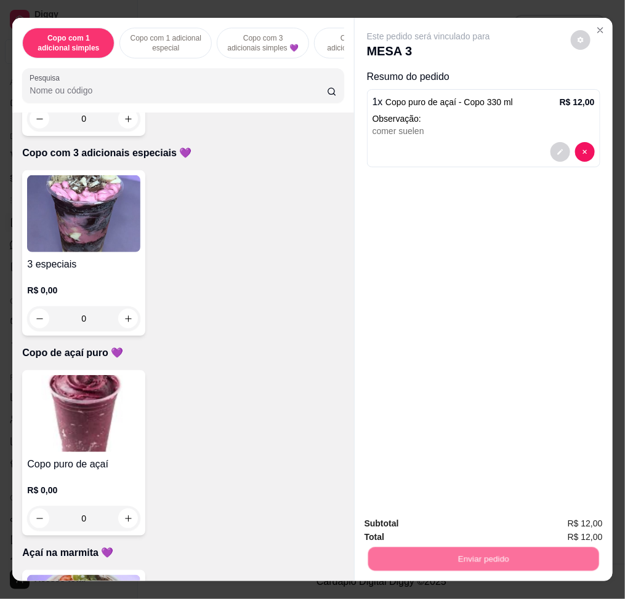
click at [562, 513] on button "Enviar pedido" at bounding box center [569, 523] width 70 height 23
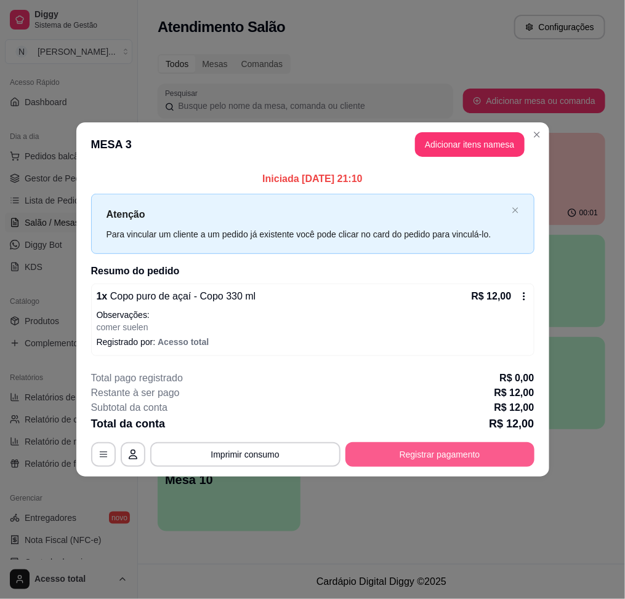
click at [459, 460] on button "Registrar pagamento" at bounding box center [439, 455] width 189 height 25
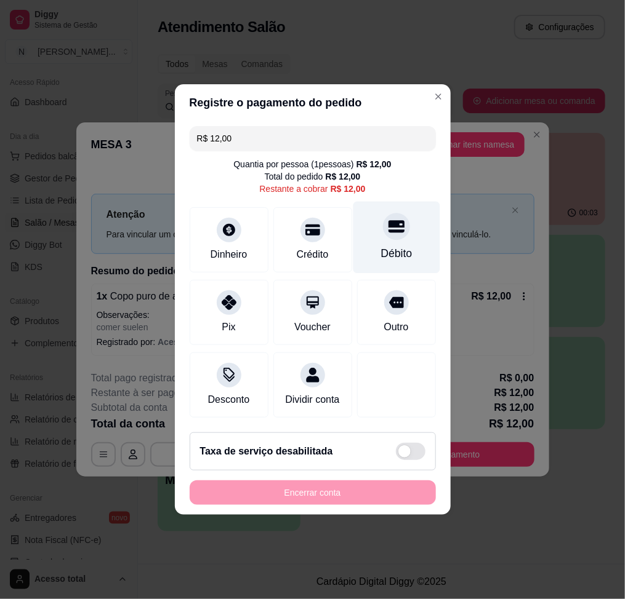
click at [412, 222] on div "Débito" at bounding box center [396, 238] width 87 height 72
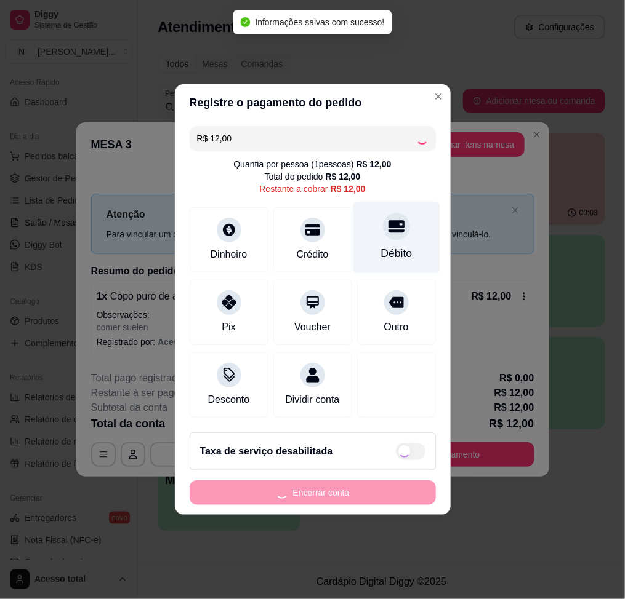
type input "R$ 0,00"
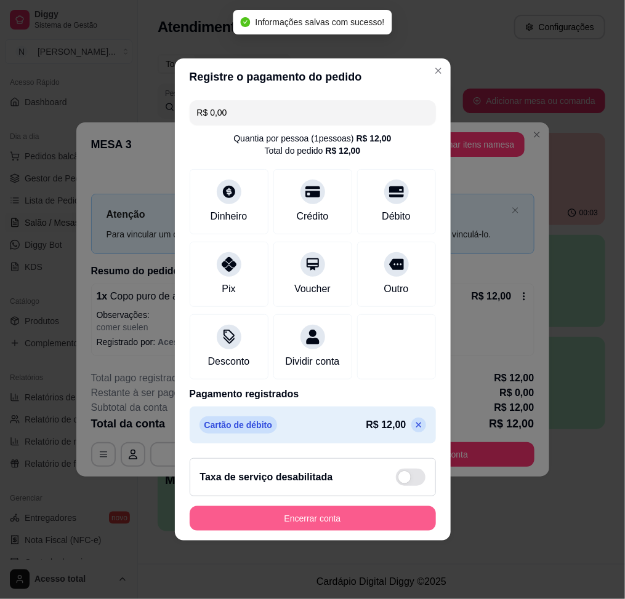
click at [379, 521] on button "Encerrar conta" at bounding box center [313, 519] width 246 height 25
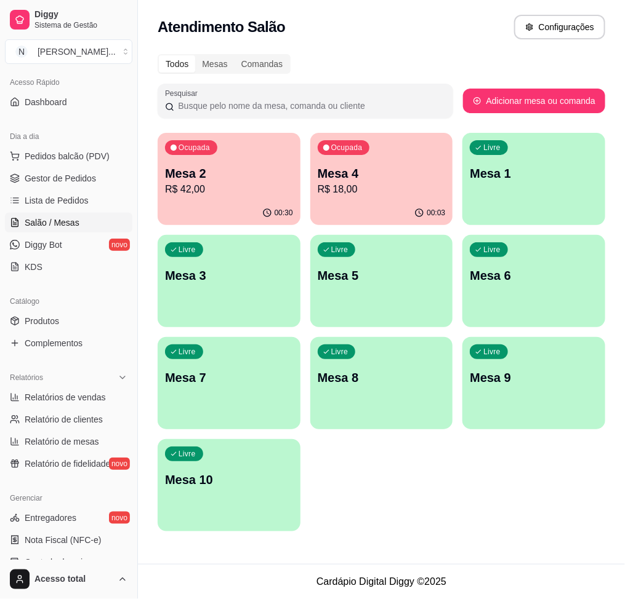
click at [232, 193] on p "R$ 42,00" at bounding box center [229, 189] width 128 height 15
click at [342, 193] on p "R$ 18,00" at bounding box center [382, 189] width 128 height 15
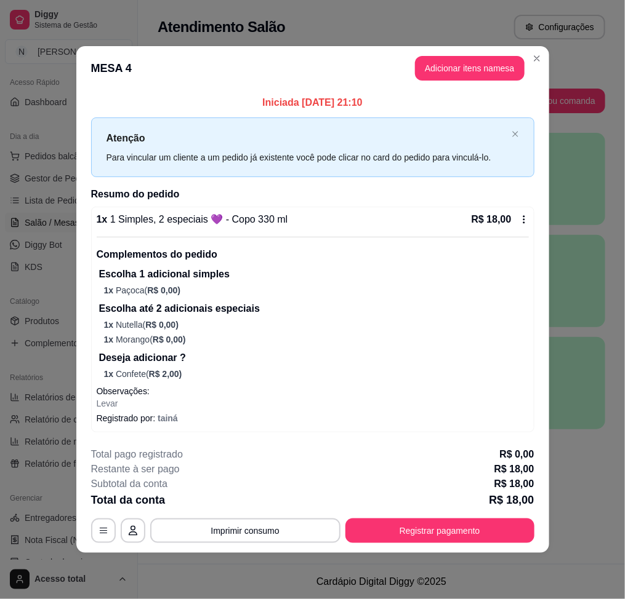
click at [526, 62] on header "MESA 4 Adicionar itens na mesa" at bounding box center [312, 68] width 473 height 44
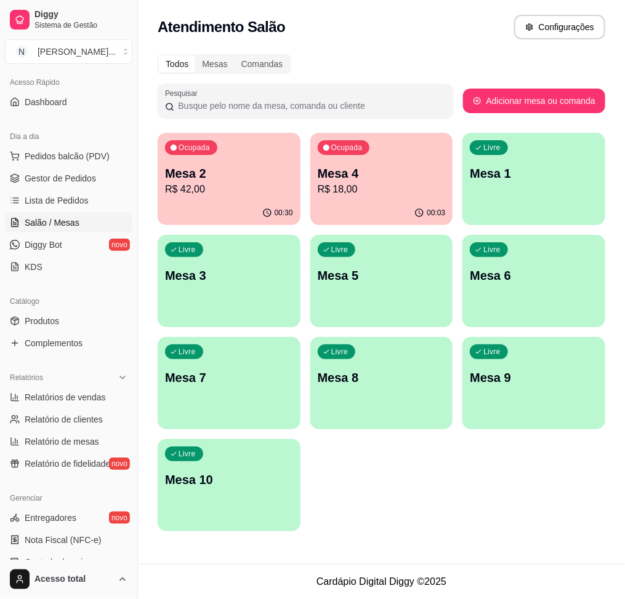
click at [414, 178] on p "Mesa 4" at bounding box center [382, 173] width 128 height 17
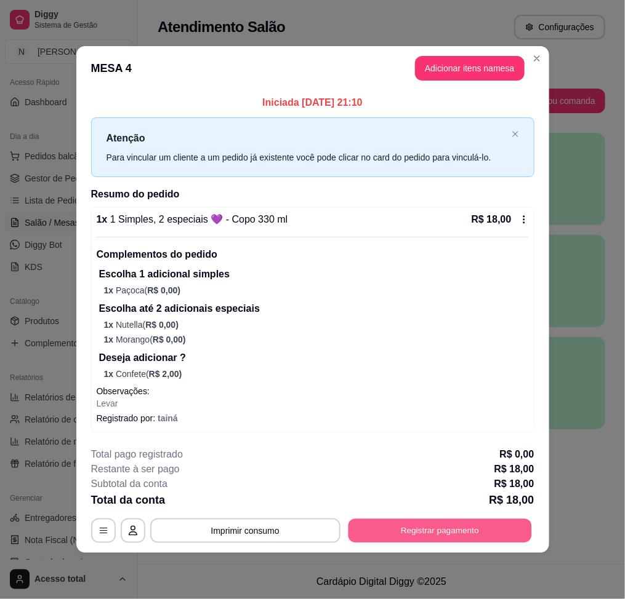
click at [449, 526] on button "Registrar pagamento" at bounding box center [439, 531] width 183 height 24
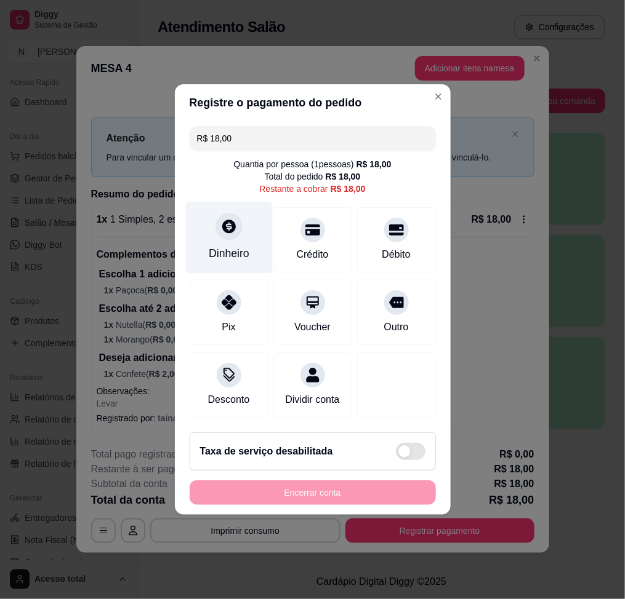
click at [222, 246] on div "Dinheiro" at bounding box center [229, 254] width 41 height 16
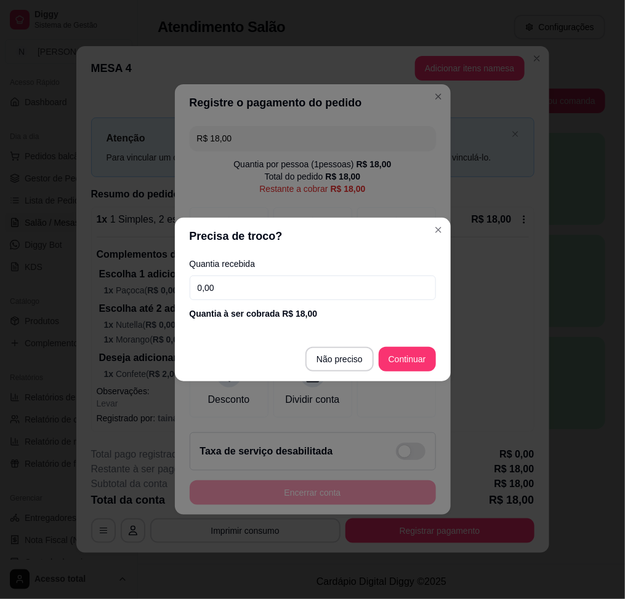
click at [281, 290] on input "0,00" at bounding box center [313, 288] width 246 height 25
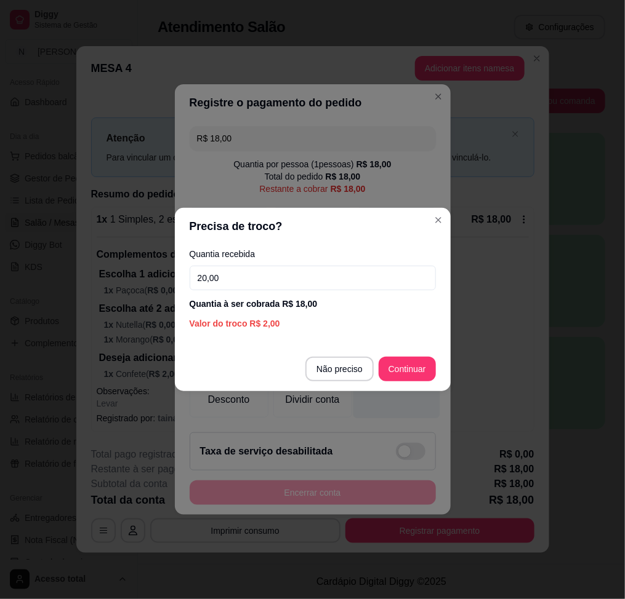
type input "20,00"
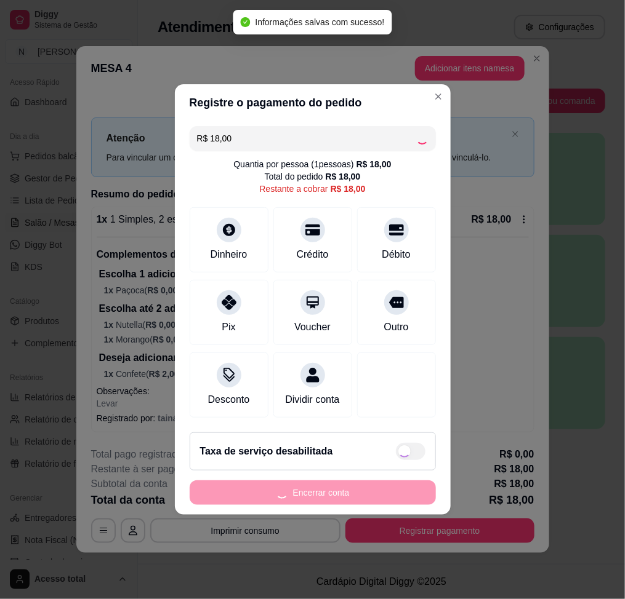
type input "R$ 0,00"
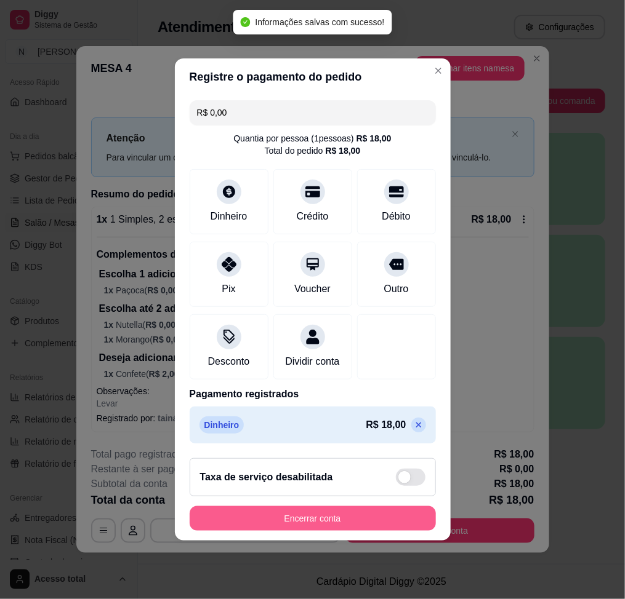
click at [408, 521] on button "Encerrar conta" at bounding box center [313, 519] width 246 height 25
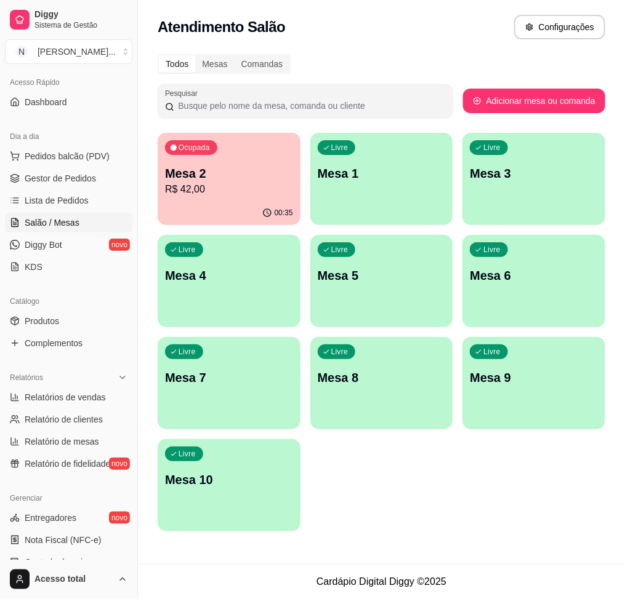
click at [252, 176] on p "Mesa 2" at bounding box center [229, 173] width 128 height 17
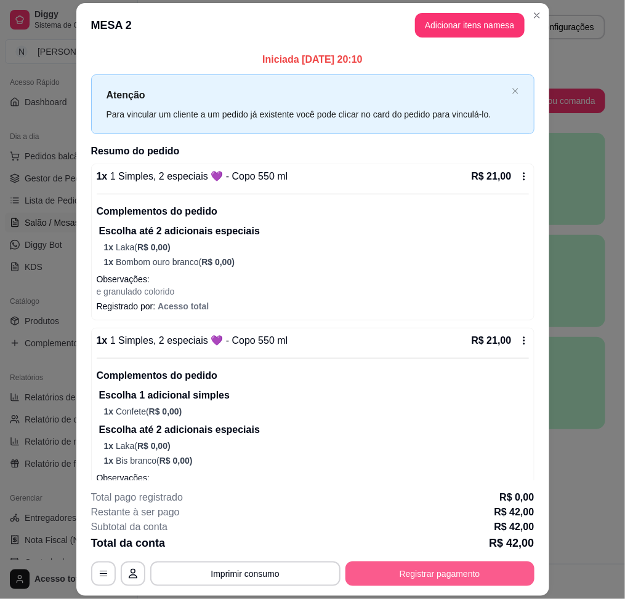
click at [445, 580] on button "Registrar pagamento" at bounding box center [439, 574] width 189 height 25
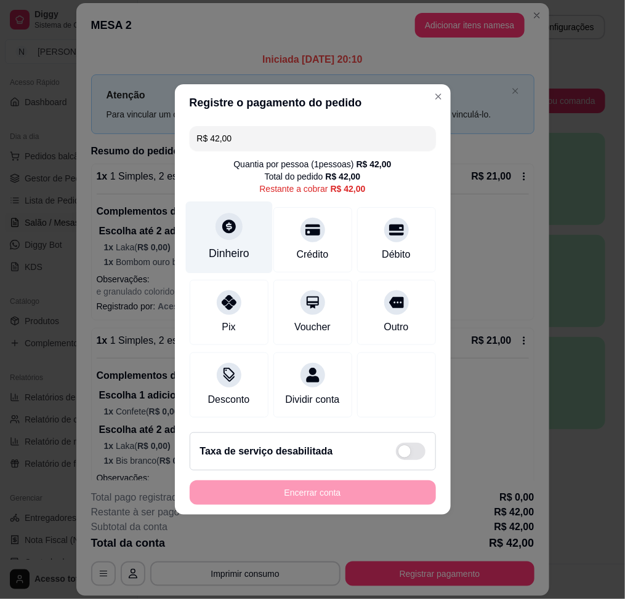
click at [239, 232] on div "Dinheiro" at bounding box center [228, 238] width 87 height 72
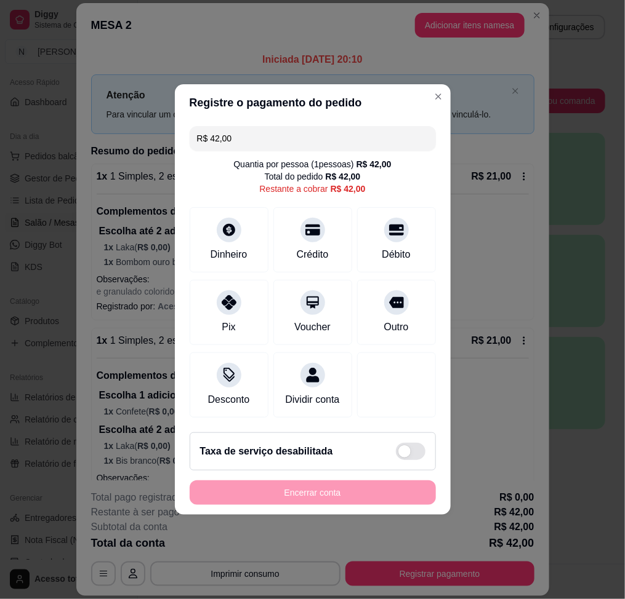
click at [286, 294] on input "0,00" at bounding box center [312, 288] width 246 height 25
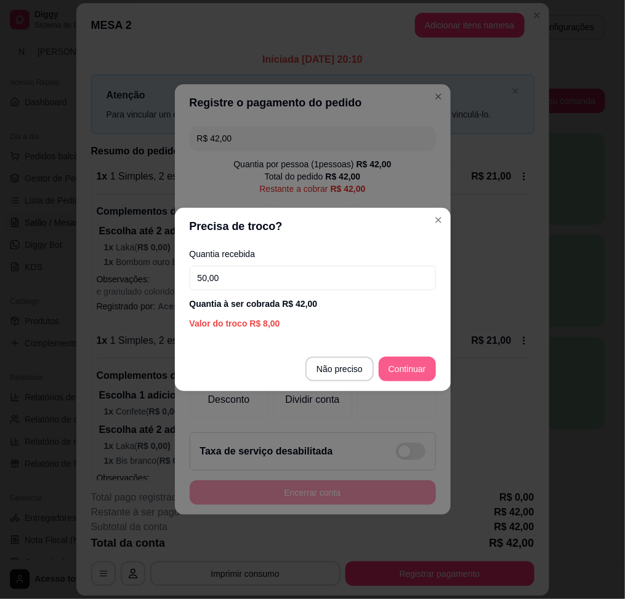
type input "50,00"
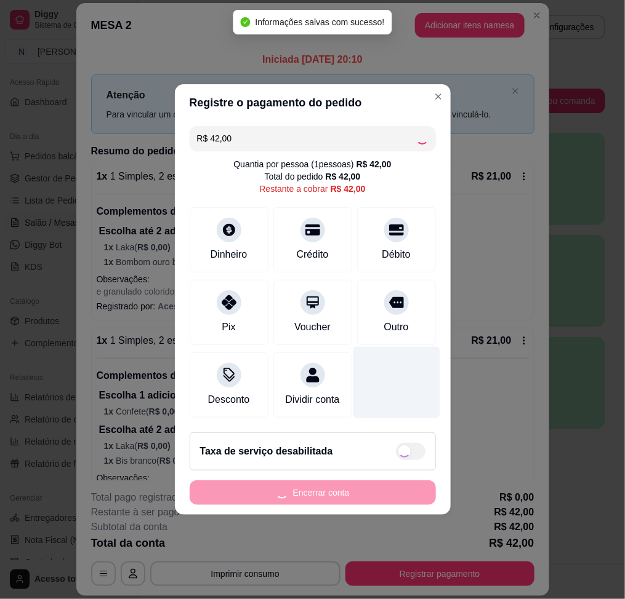
type input "R$ 0,00"
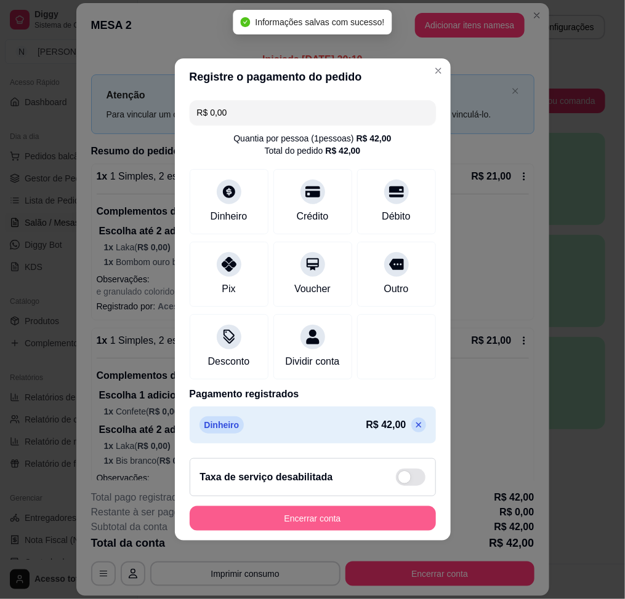
click at [378, 521] on button "Encerrar conta" at bounding box center [313, 519] width 246 height 25
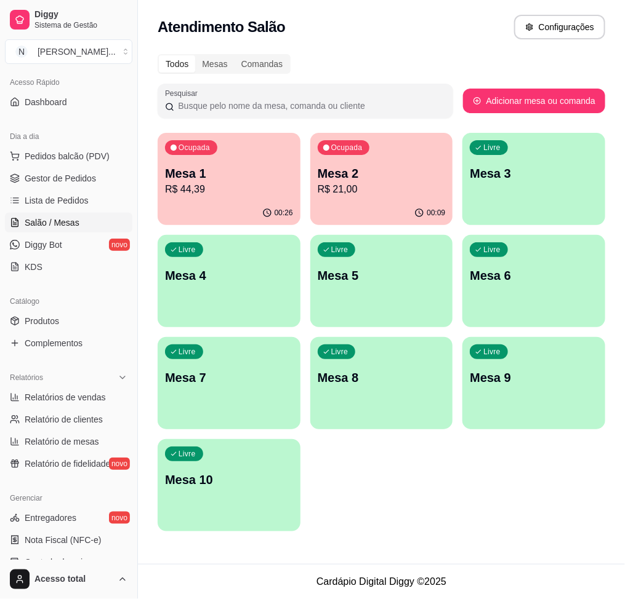
click at [367, 180] on p "Mesa 2" at bounding box center [382, 173] width 128 height 17
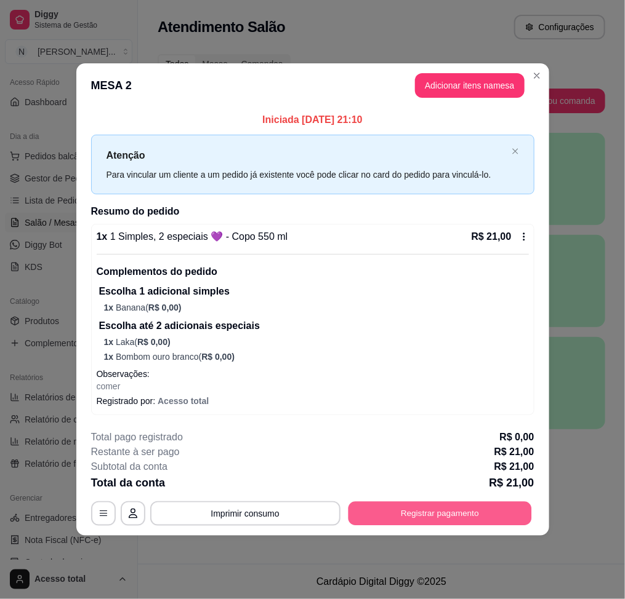
click at [422, 516] on button "Registrar pagamento" at bounding box center [439, 514] width 183 height 24
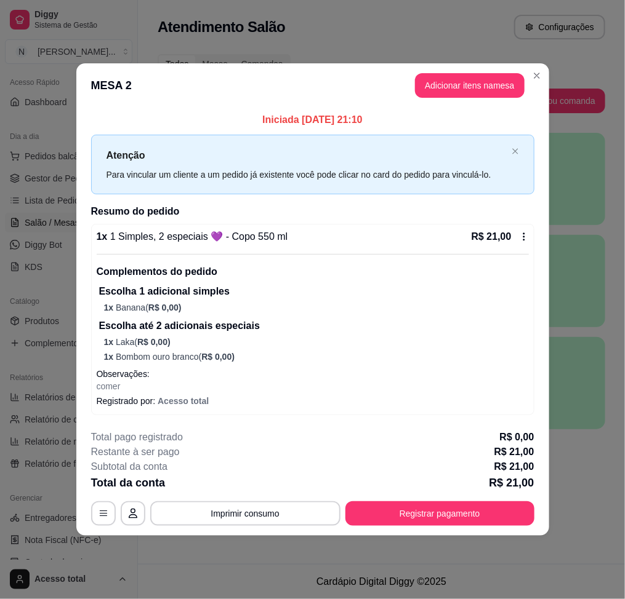
click at [221, 291] on icon at bounding box center [228, 299] width 16 height 16
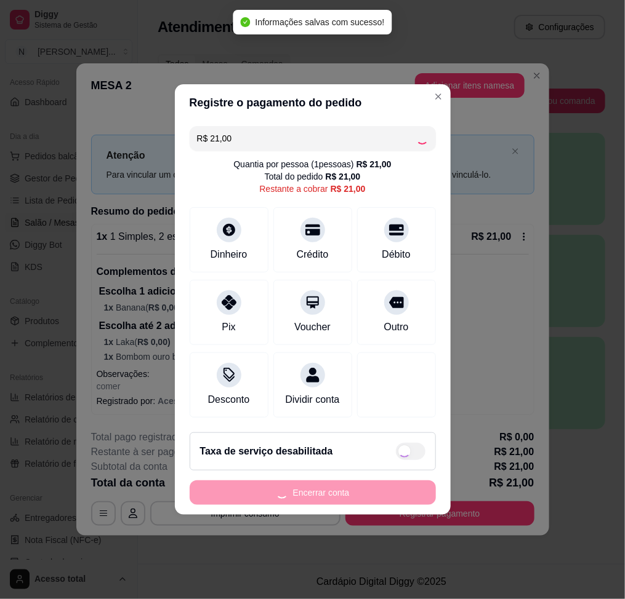
type input "R$ 0,00"
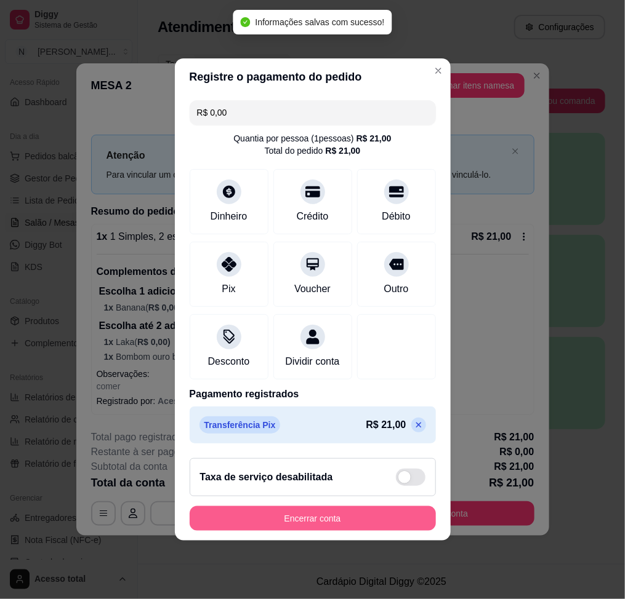
click at [373, 526] on button "Encerrar conta" at bounding box center [313, 519] width 246 height 25
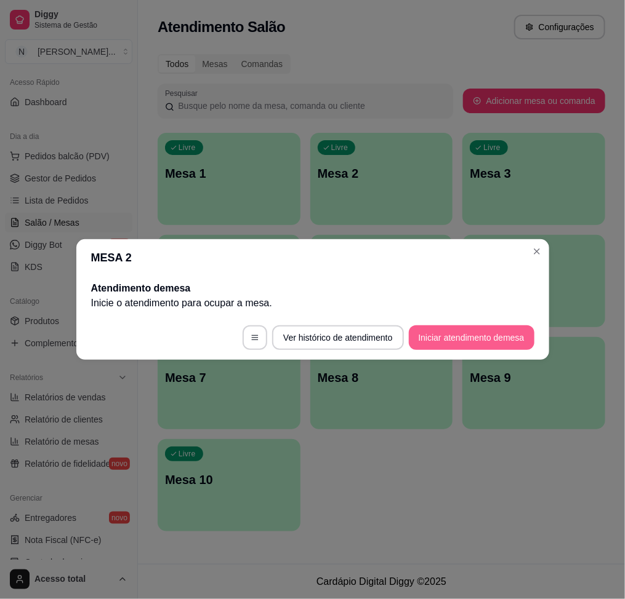
click at [523, 345] on button "Iniciar atendimento de mesa" at bounding box center [472, 338] width 126 height 25
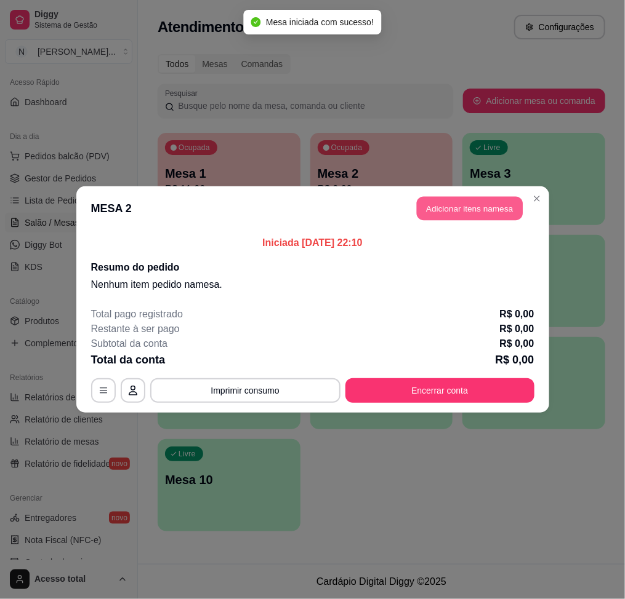
click at [466, 202] on button "Adicionar itens na mesa" at bounding box center [470, 209] width 106 height 24
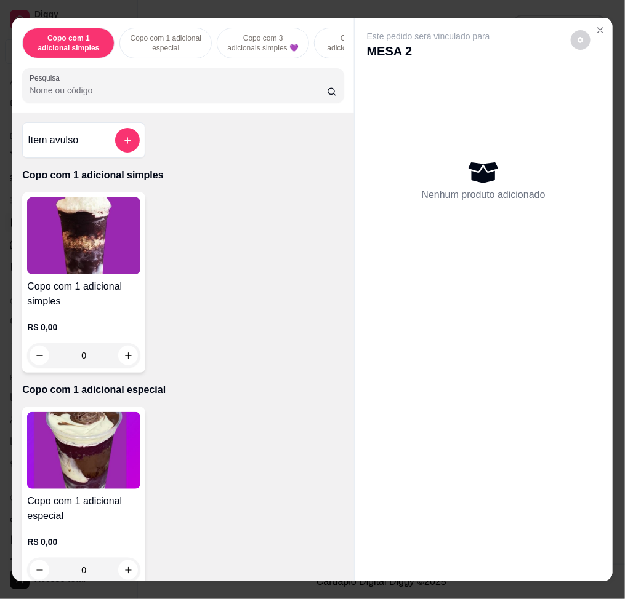
scroll to position [328, 0]
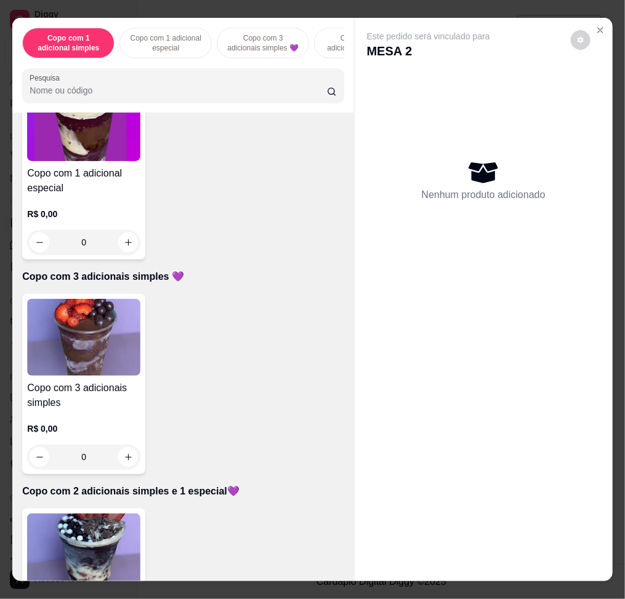
click at [37, 310] on img at bounding box center [83, 337] width 113 height 77
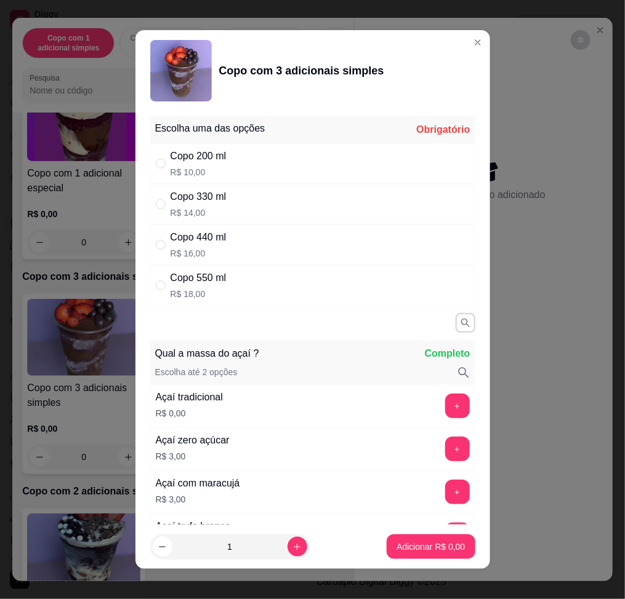
drag, startPoint x: 273, startPoint y: 243, endPoint x: 277, endPoint y: 254, distance: 11.7
click at [274, 237] on div "Copo 440 ml R$ 16,00" at bounding box center [312, 245] width 325 height 41
radio input "true"
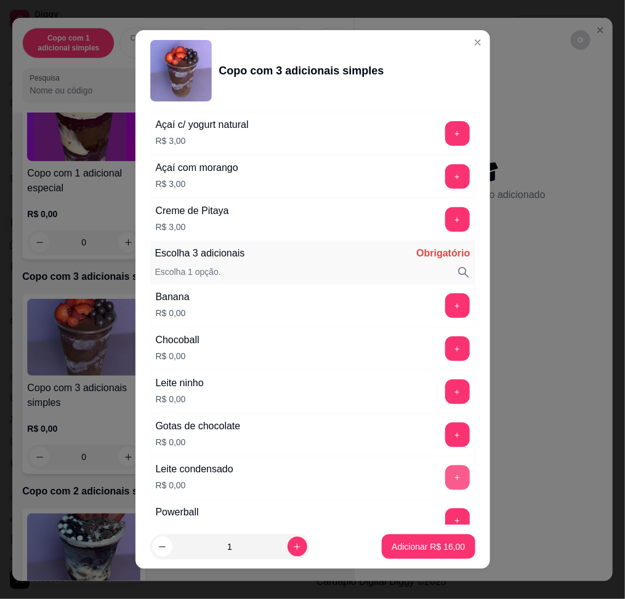
click at [445, 480] on button "+" at bounding box center [457, 478] width 25 height 25
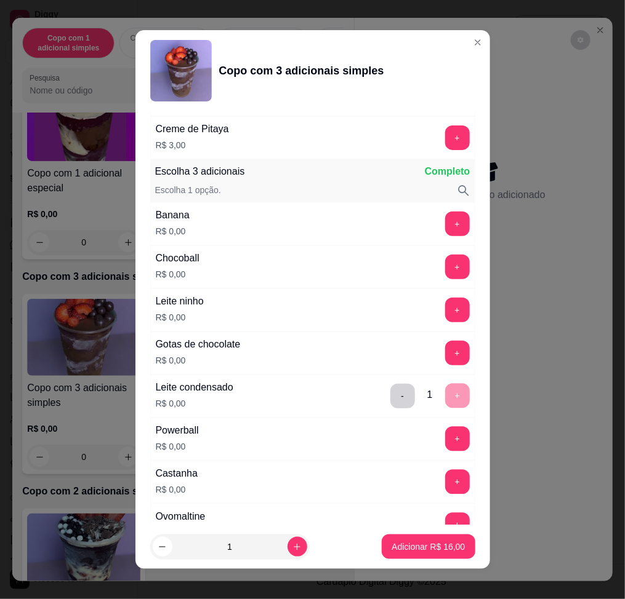
scroll to position [739, 0]
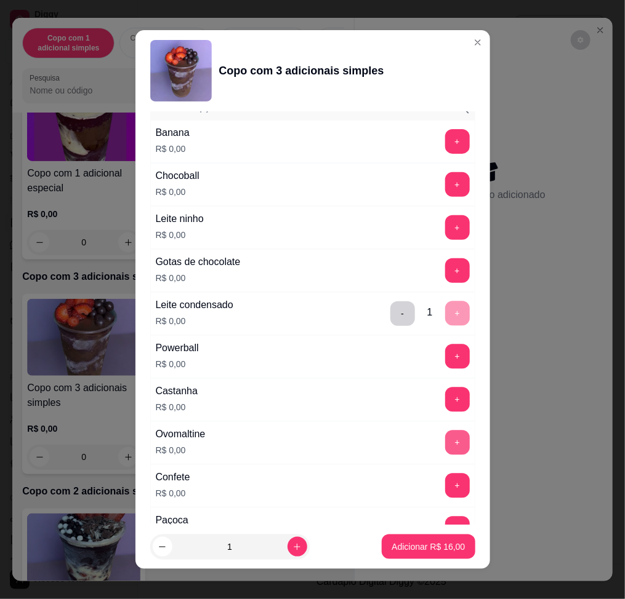
click at [445, 444] on button "+" at bounding box center [457, 443] width 25 height 25
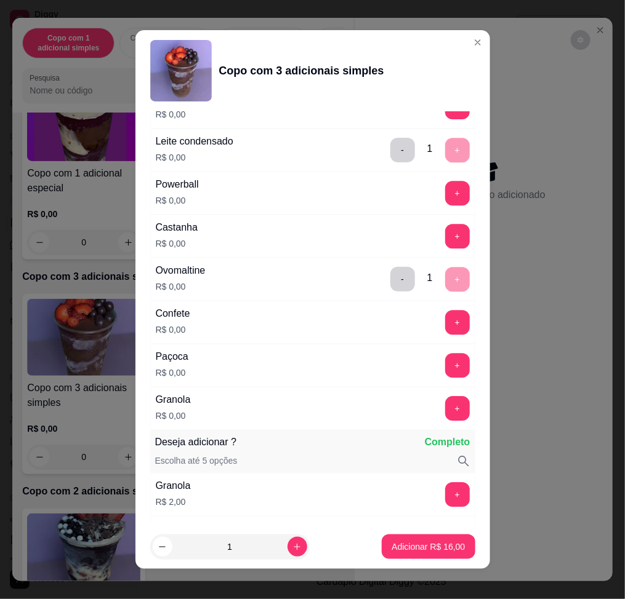
scroll to position [985, 0]
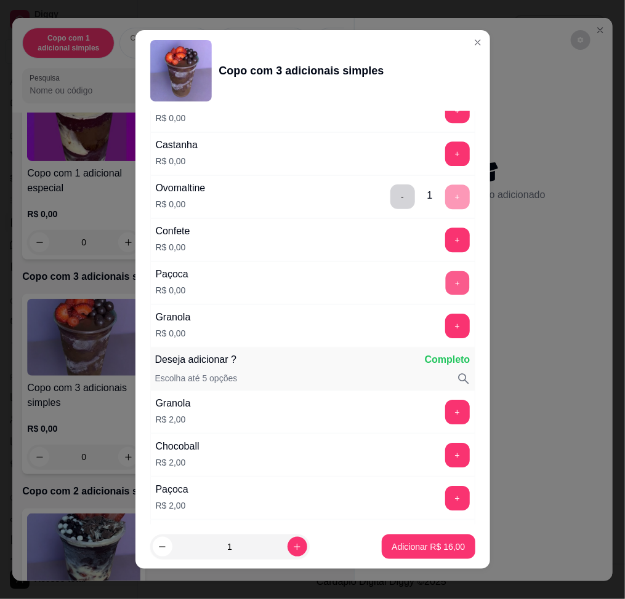
click at [445, 289] on button "+" at bounding box center [457, 283] width 24 height 24
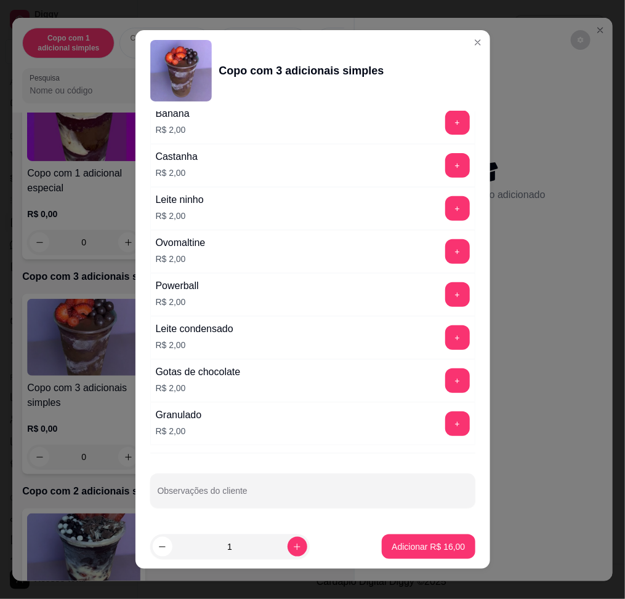
scroll to position [9, 0]
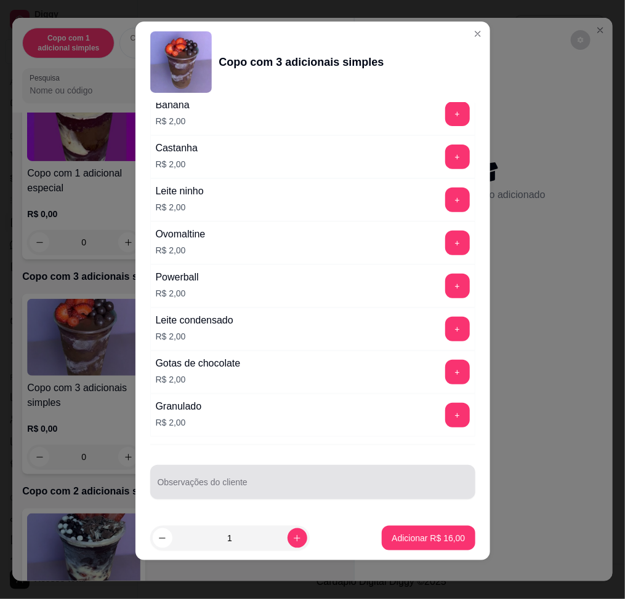
click at [260, 491] on input "Observações do cliente" at bounding box center [313, 487] width 310 height 12
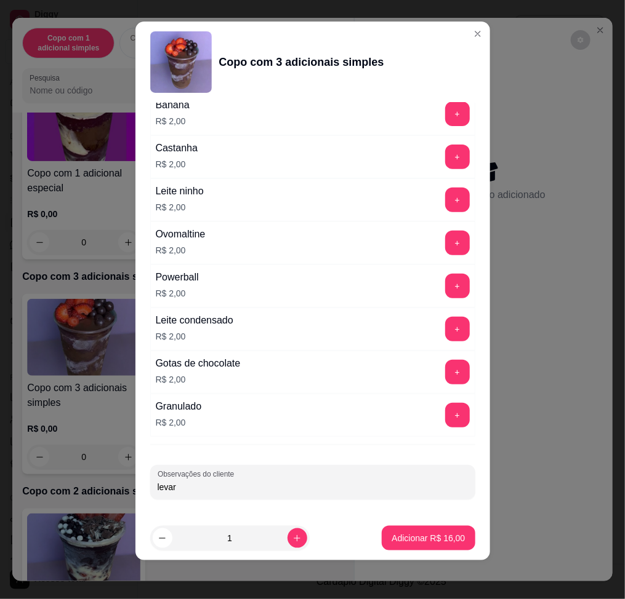
type input "levar"
click at [411, 533] on p "Adicionar R$ 16,00" at bounding box center [428, 539] width 71 height 12
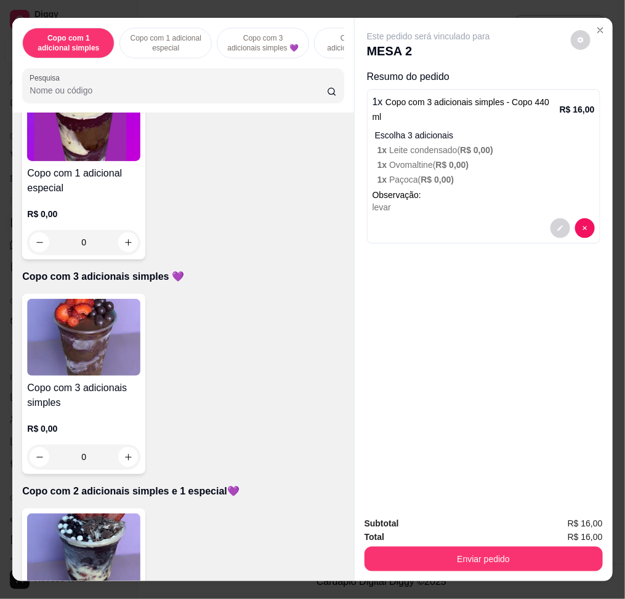
click at [507, 559] on button "Enviar pedido" at bounding box center [483, 559] width 238 height 25
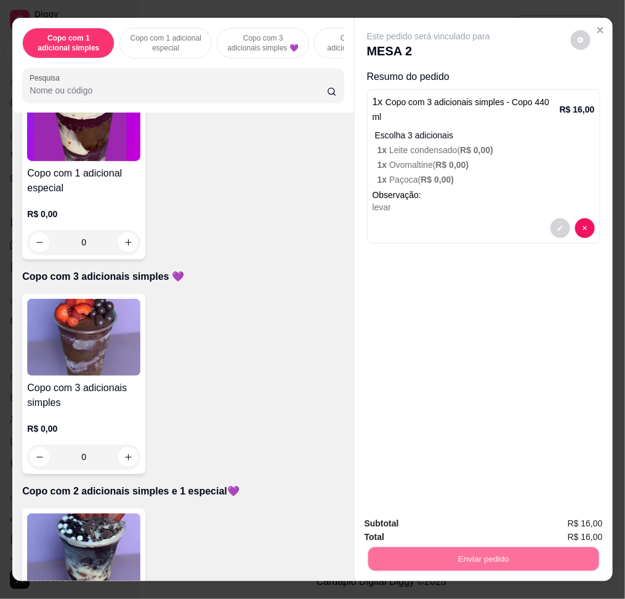
click at [554, 532] on button "Enviar pedido" at bounding box center [569, 523] width 68 height 23
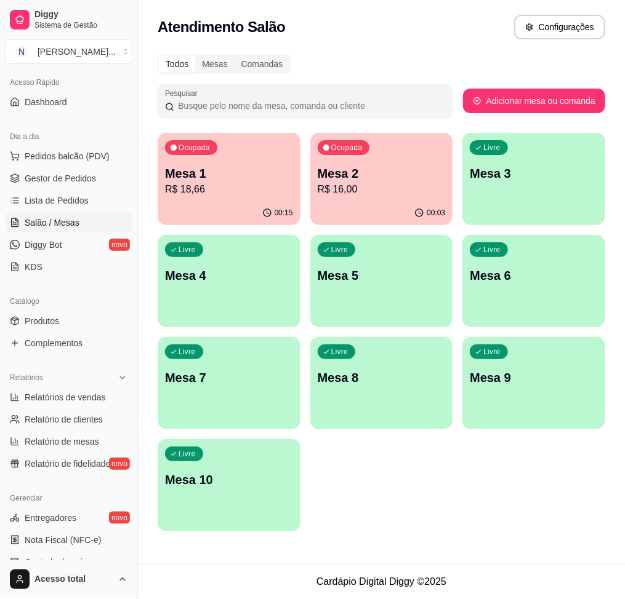
click at [359, 177] on p "Mesa 2" at bounding box center [382, 173] width 128 height 17
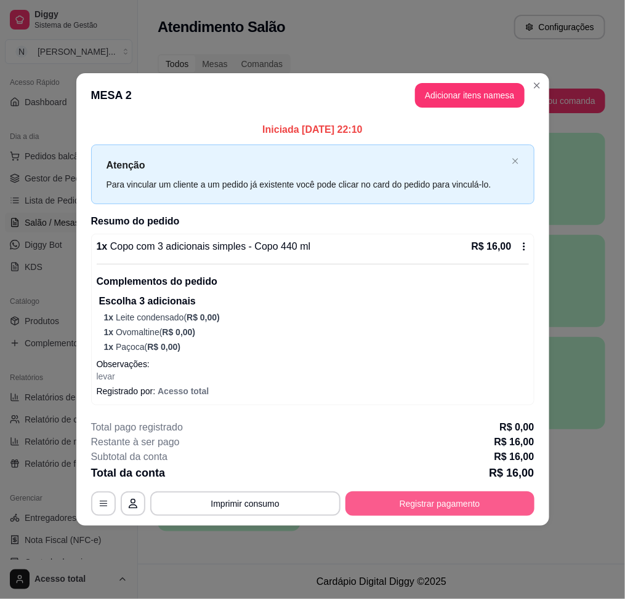
click at [431, 510] on button "Registrar pagamento" at bounding box center [439, 504] width 189 height 25
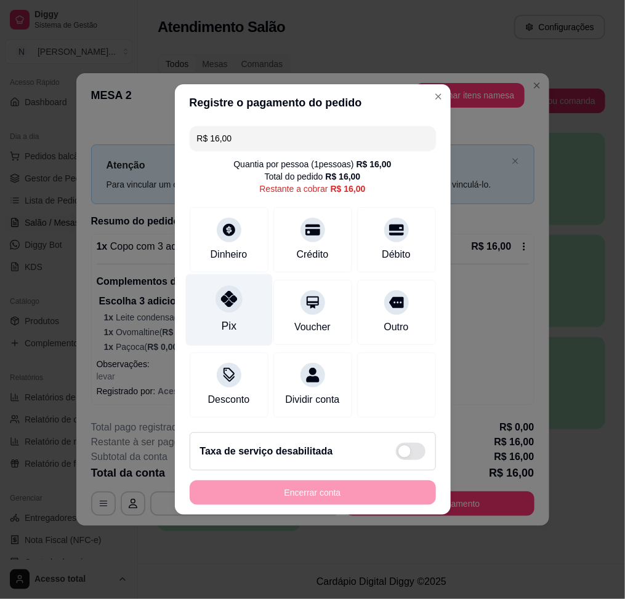
click at [192, 303] on div "Pix" at bounding box center [228, 311] width 87 height 72
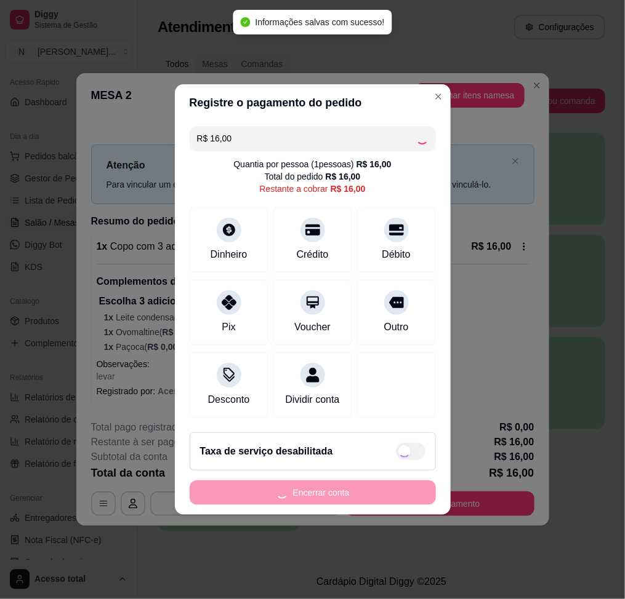
type input "R$ 0,00"
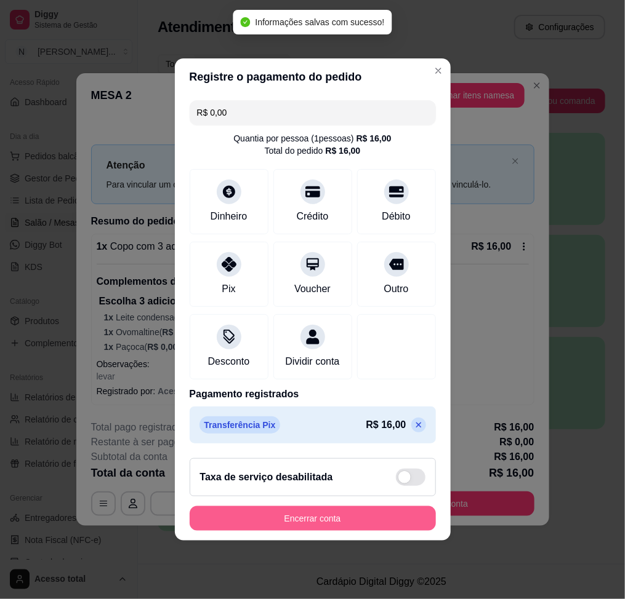
drag, startPoint x: 290, startPoint y: 511, endPoint x: 297, endPoint y: 524, distance: 15.1
click at [297, 524] on footer "Taxa de serviço desabilitada Encerrar conta" at bounding box center [313, 495] width 276 height 92
click at [297, 524] on button "Encerrar conta" at bounding box center [313, 519] width 246 height 25
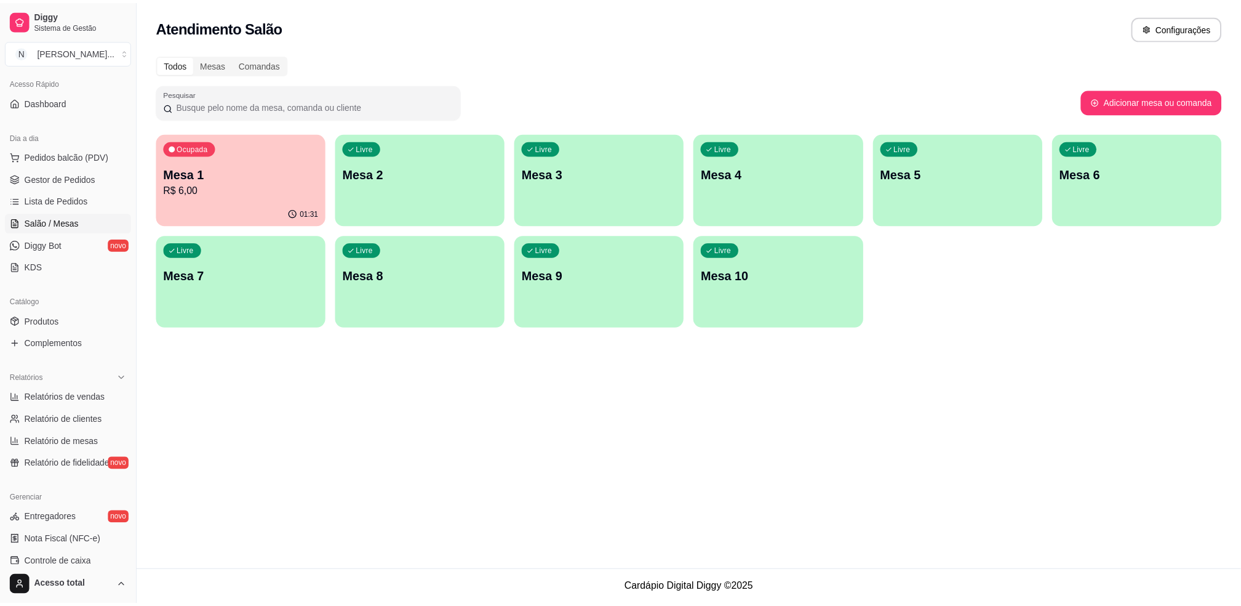
scroll to position [164, 0]
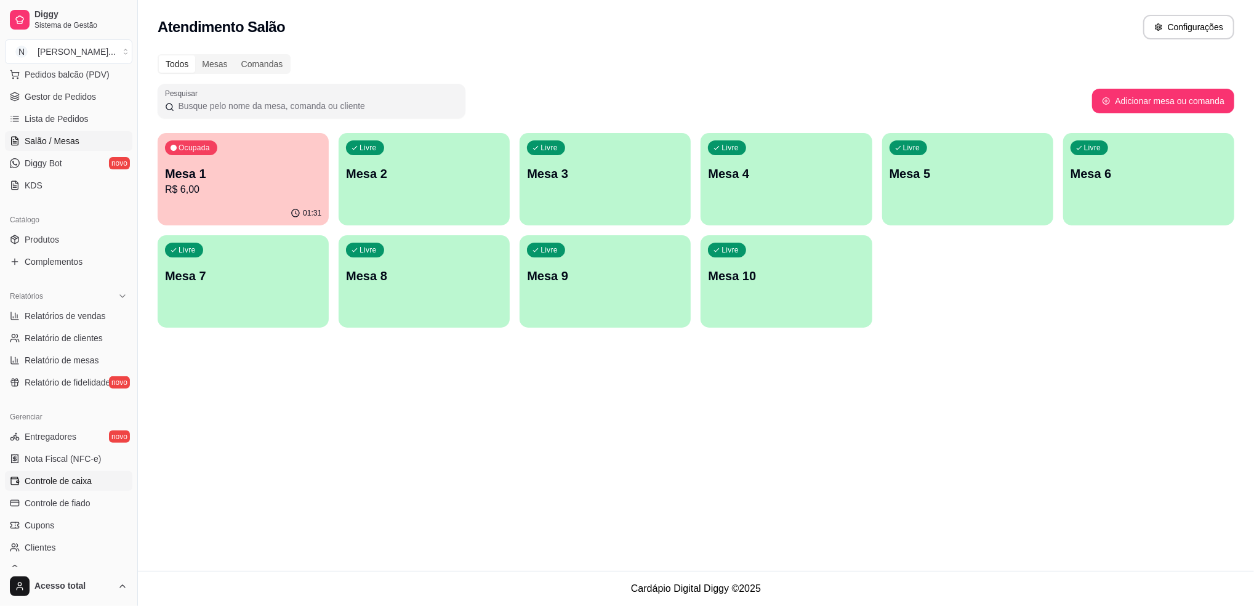
click at [57, 484] on span "Controle de caixa" at bounding box center [58, 481] width 67 height 12
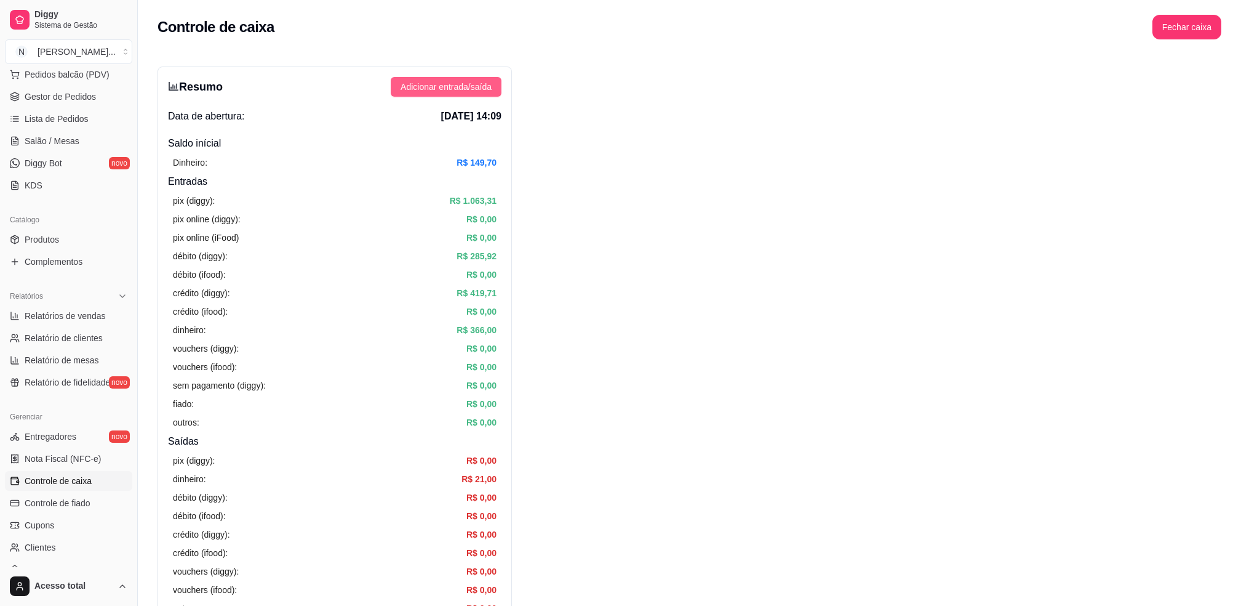
click at [476, 77] on button "Adicionar entrada/saída" at bounding box center [446, 87] width 111 height 20
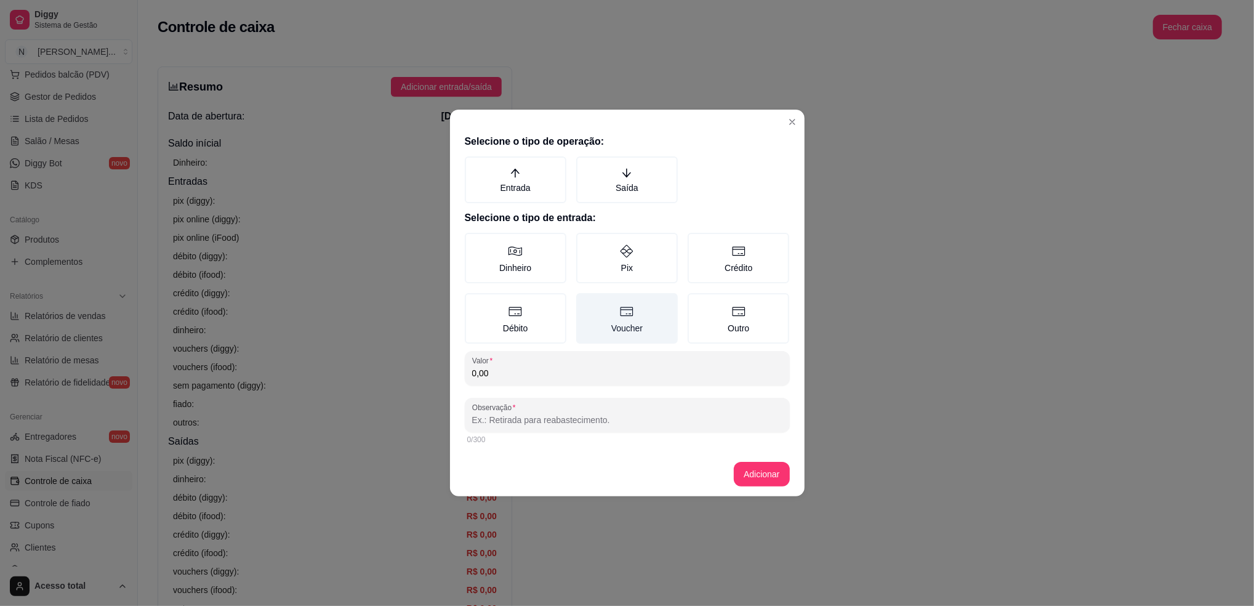
click at [601, 311] on label "Voucher" at bounding box center [627, 318] width 102 height 50
click at [585, 302] on button "Voucher" at bounding box center [580, 297] width 10 height 10
click at [620, 207] on div "Selecione o tipo de operação: Entrada Saída Selecione o tipo de entrada: Dinhei…" at bounding box center [627, 290] width 355 height 323
click at [619, 180] on label "Saída" at bounding box center [627, 179] width 102 height 47
click at [585, 166] on button "Saída" at bounding box center [580, 161] width 10 height 10
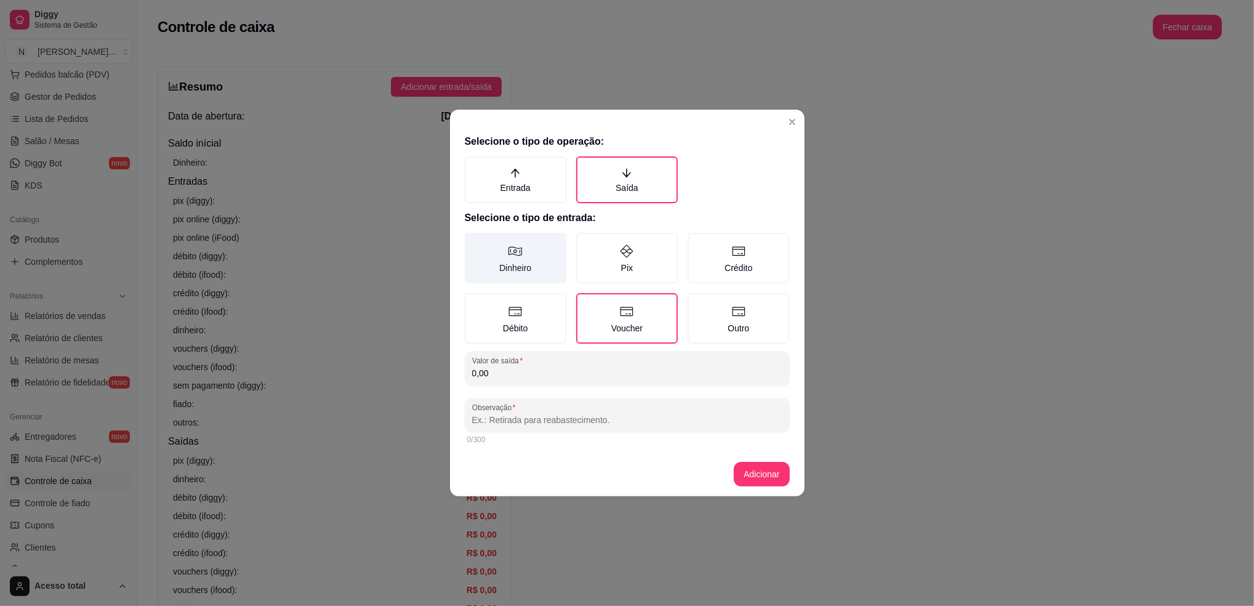
click at [516, 244] on icon at bounding box center [515, 251] width 15 height 15
click at [474, 242] on button "Dinheiro" at bounding box center [469, 237] width 10 height 10
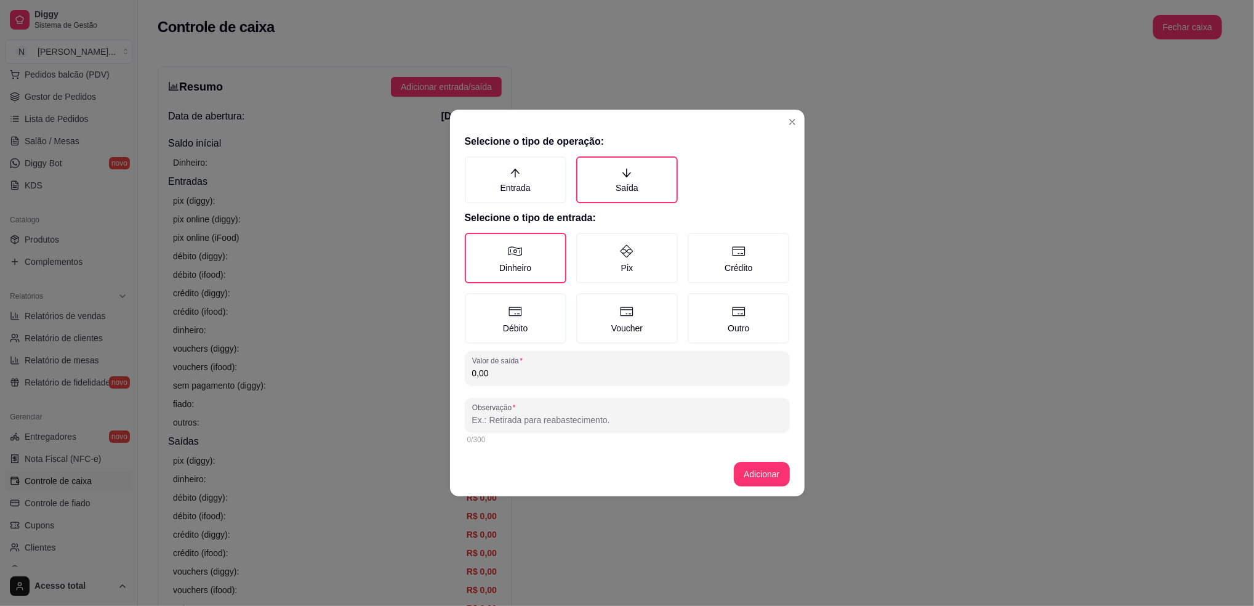
click at [587, 387] on div "Selecione o tipo de operação: Entrada Saída Selecione o tipo de entrada: Dinhei…" at bounding box center [627, 290] width 355 height 323
click at [598, 374] on input "0,00" at bounding box center [627, 373] width 310 height 12
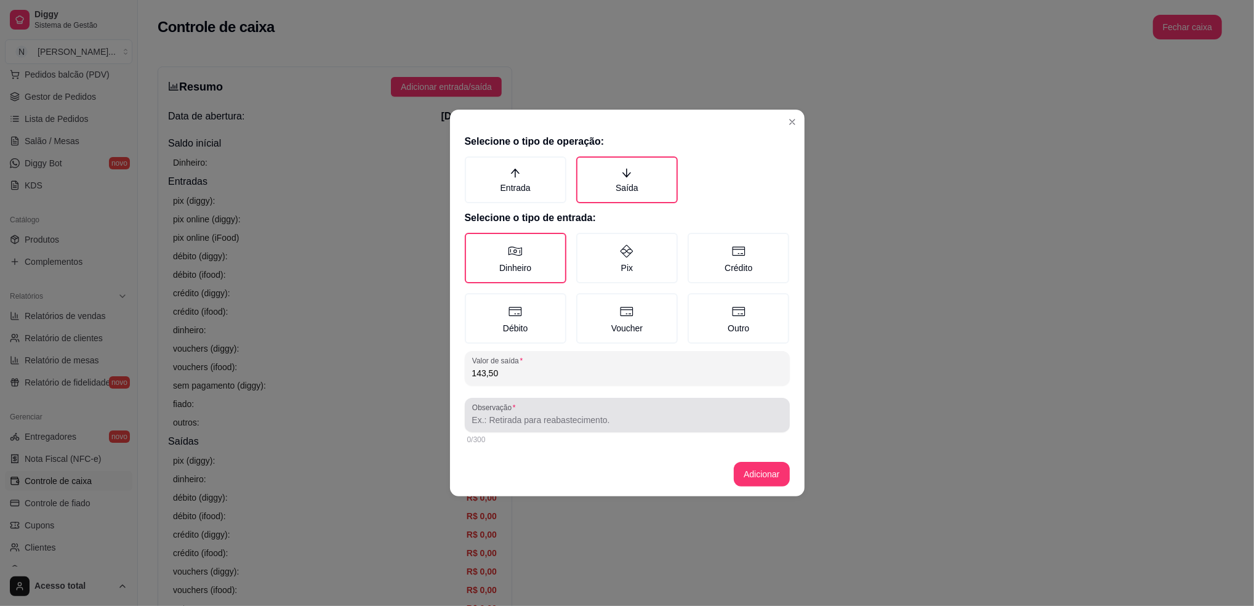
type input "143,50"
click at [611, 414] on input "Observação" at bounding box center [627, 420] width 310 height 12
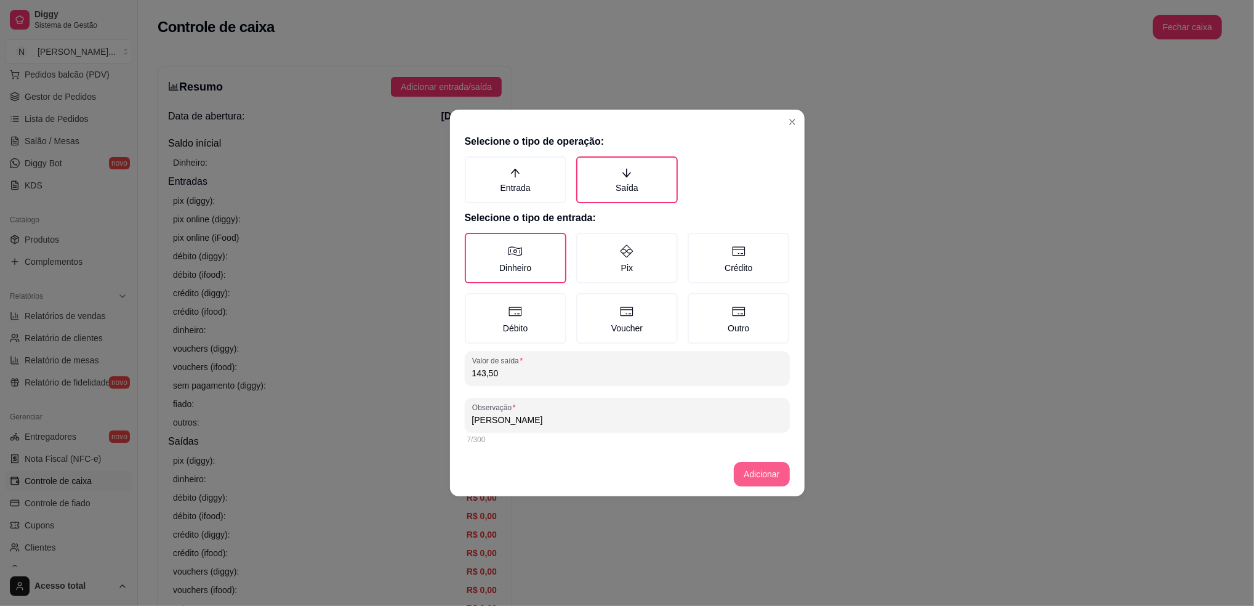
type input "[PERSON_NAME]"
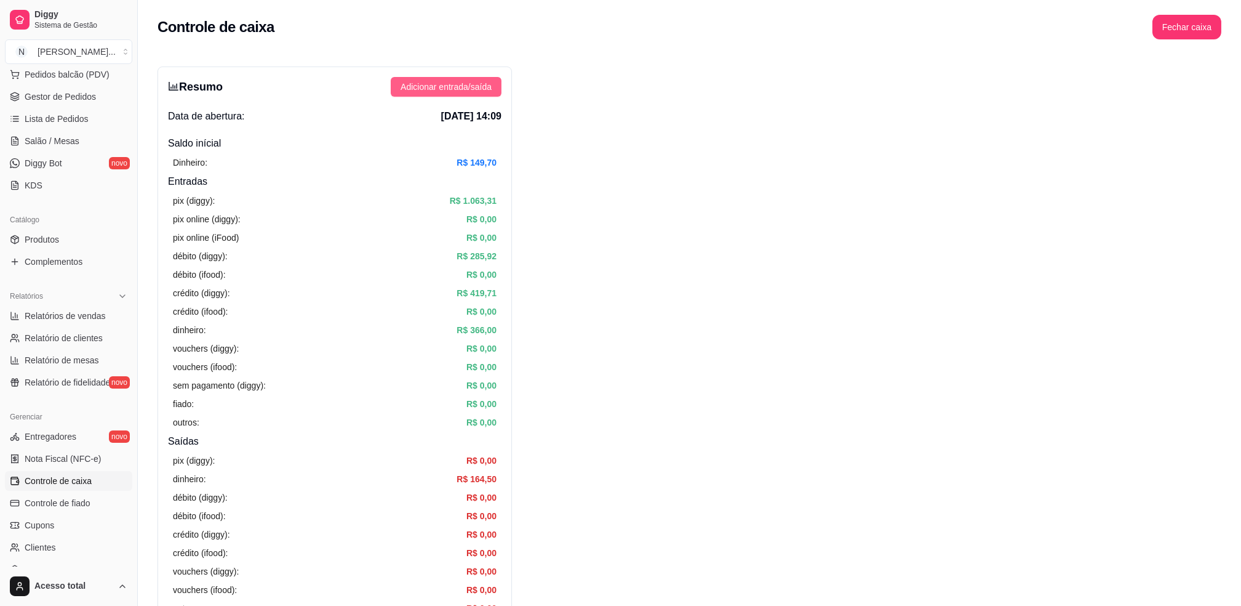
drag, startPoint x: 504, startPoint y: 87, endPoint x: 497, endPoint y: 87, distance: 7.4
click at [497, 87] on div "Resumo Adicionar entrada/saída Data de abertura: [DATE] 14:09 Saldo inícial Din…" at bounding box center [335, 391] width 355 height 651
click at [468, 94] on span "Adicionar entrada/saída" at bounding box center [446, 87] width 91 height 14
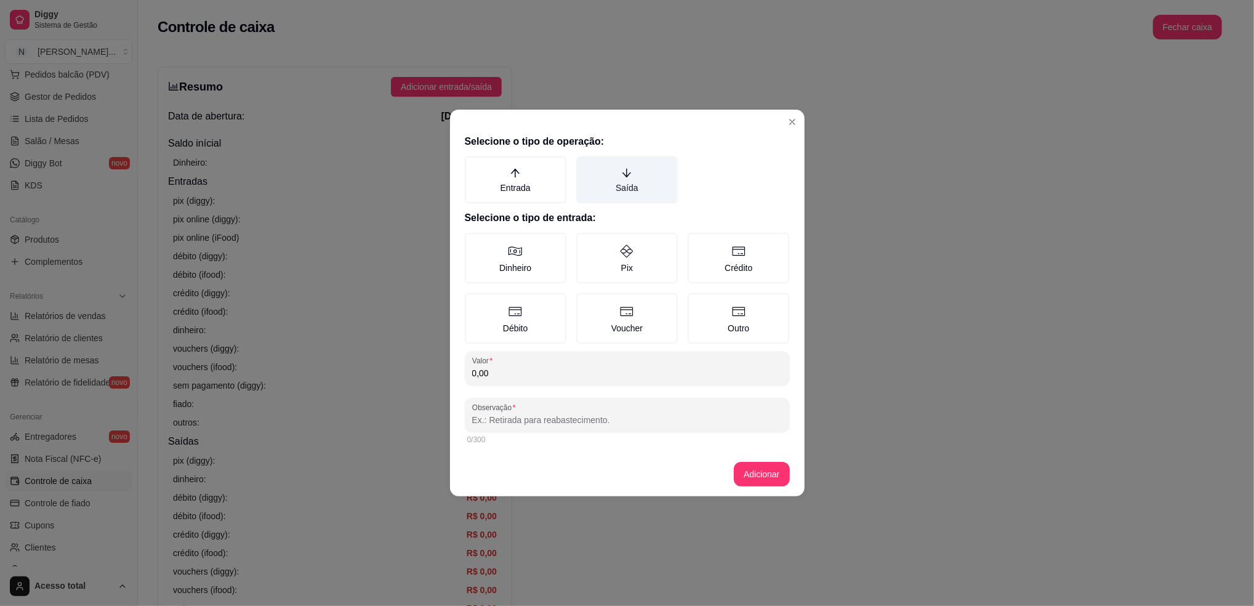
click at [619, 185] on label "Saída" at bounding box center [627, 179] width 102 height 47
click at [585, 166] on button "Saída" at bounding box center [580, 161] width 10 height 10
click at [519, 263] on label "Dinheiro" at bounding box center [516, 258] width 102 height 50
click at [474, 242] on button "Dinheiro" at bounding box center [469, 237] width 10 height 10
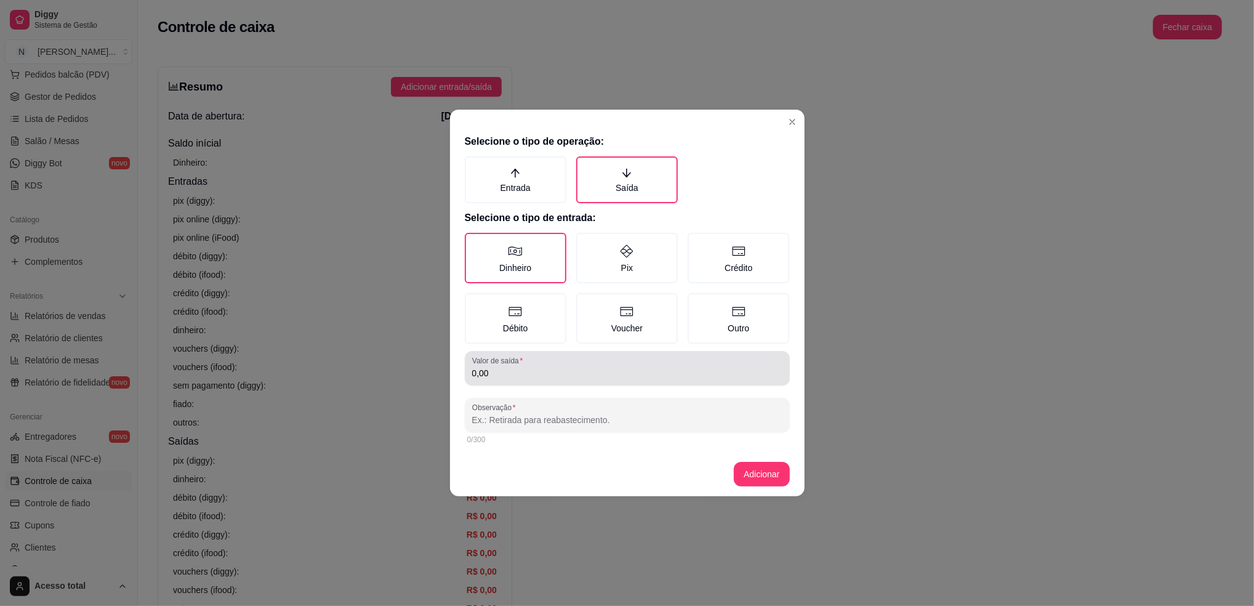
click at [550, 382] on div "Valor de saída 0,00" at bounding box center [627, 368] width 325 height 34
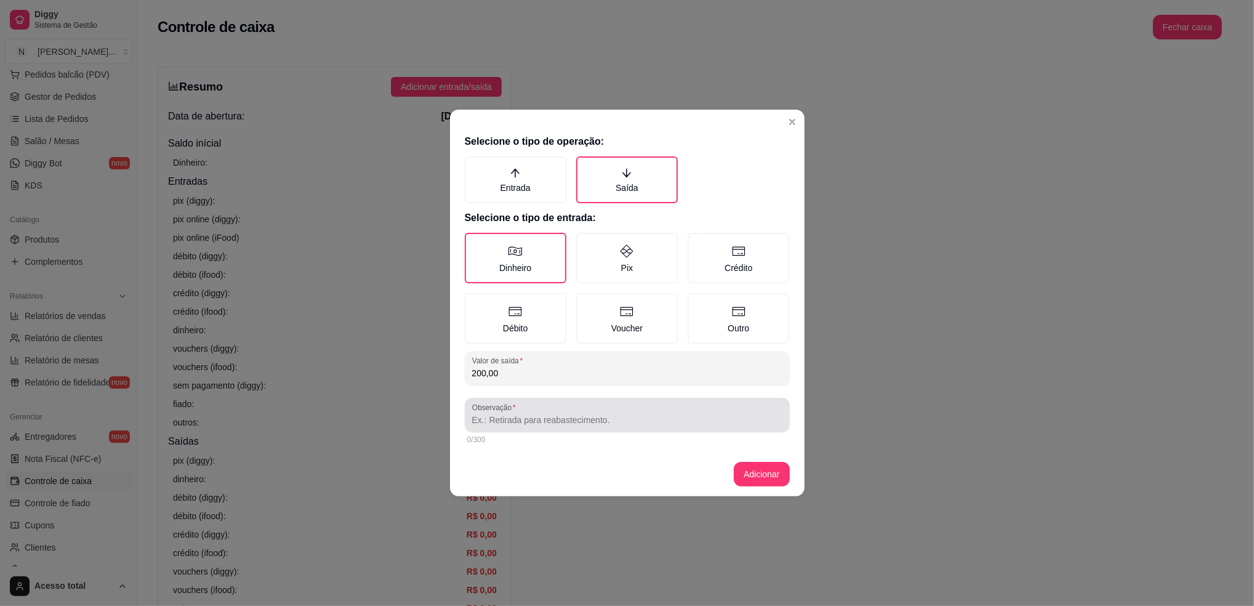
type input "200,00"
click at [624, 411] on div at bounding box center [627, 415] width 310 height 25
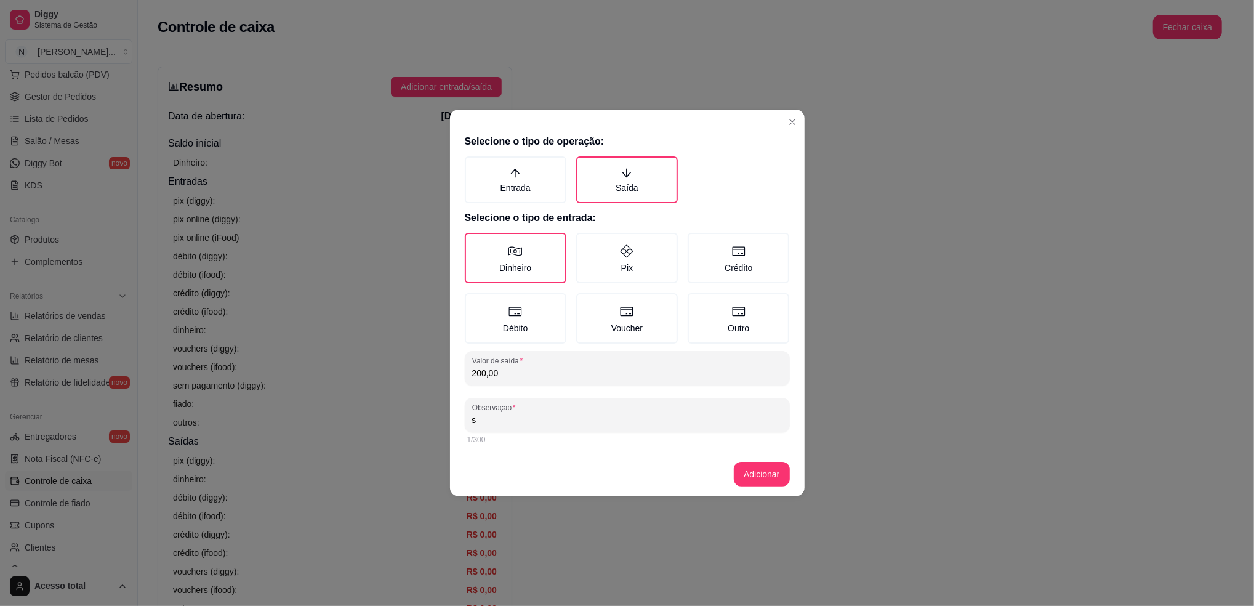
type input "s"
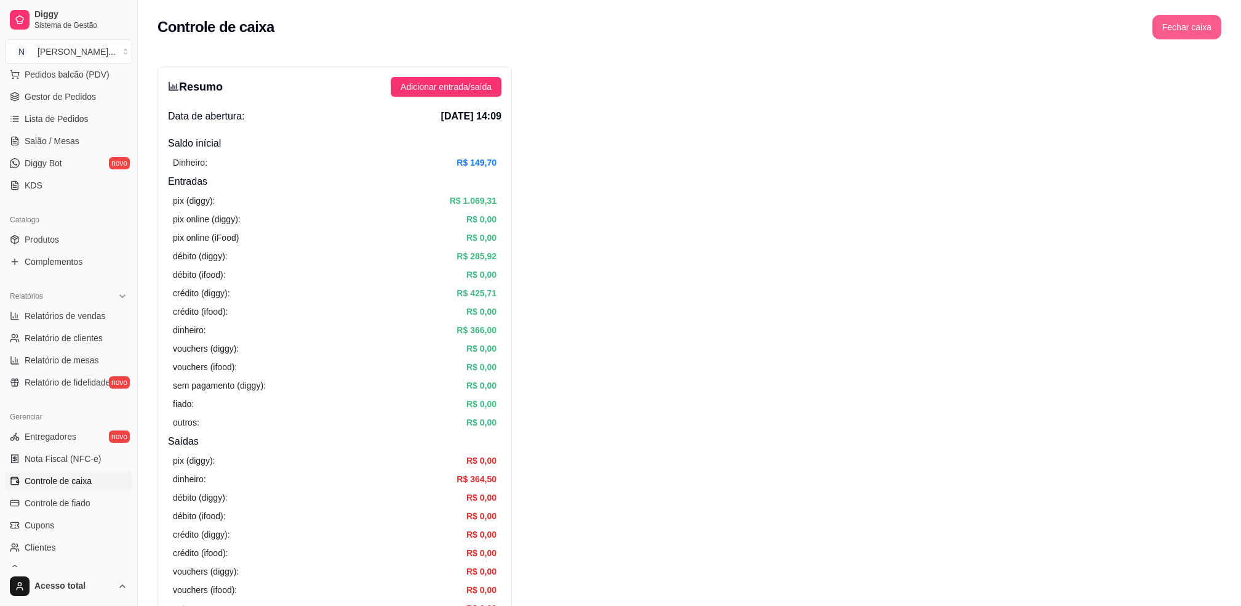
click at [624, 35] on button "Fechar caixa" at bounding box center [1187, 27] width 69 height 25
click at [624, 103] on span "Sim" at bounding box center [1221, 110] width 15 height 14
